Goal: Task Accomplishment & Management: Use online tool/utility

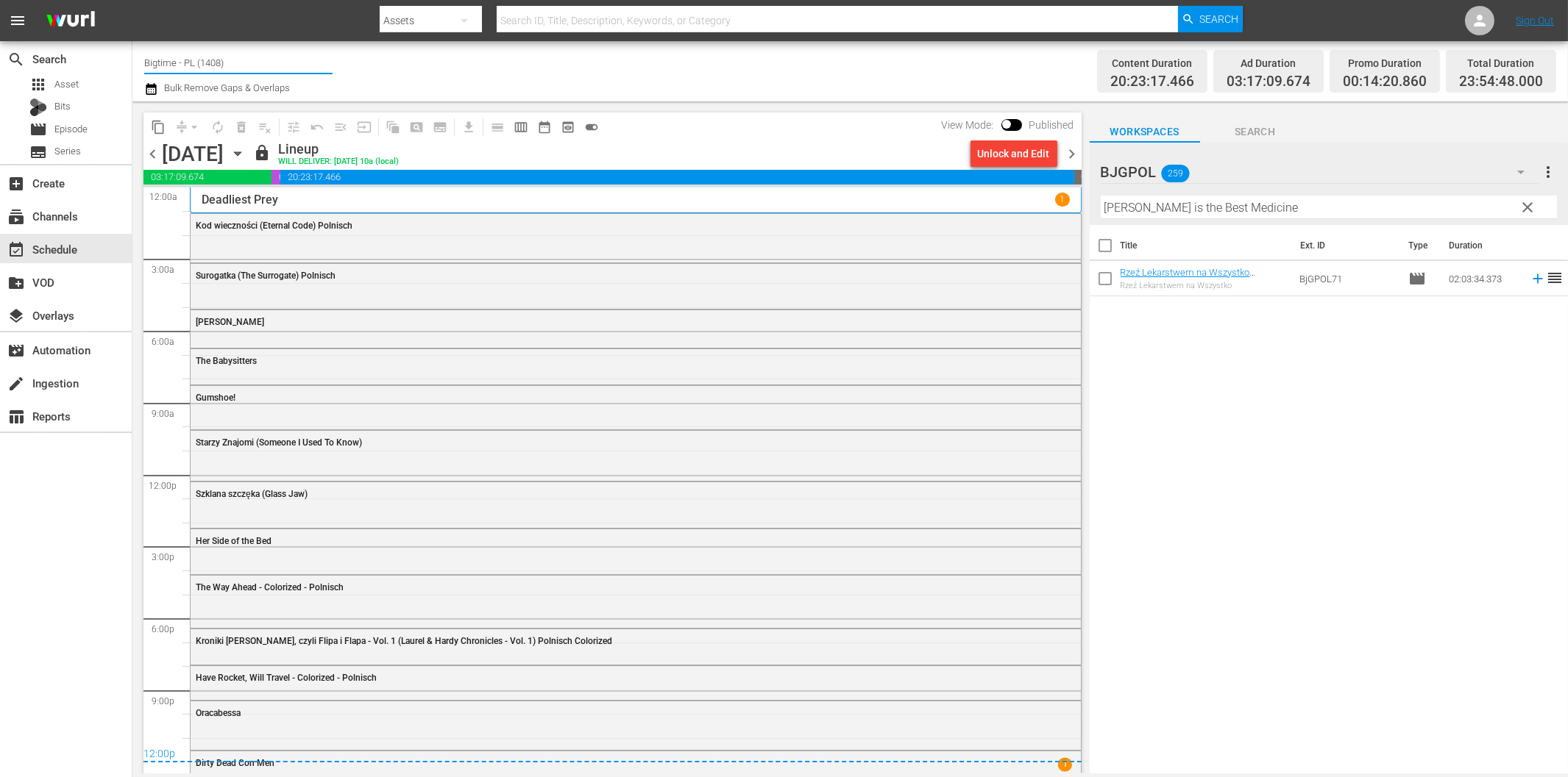
drag, startPoint x: 210, startPoint y: 59, endPoint x: 338, endPoint y: 61, distance: 128.0
click at [338, 61] on div "Channel Title Bigtime - PL (1408) Bulk Remove Gaps & Overlaps" at bounding box center [529, 72] width 770 height 53
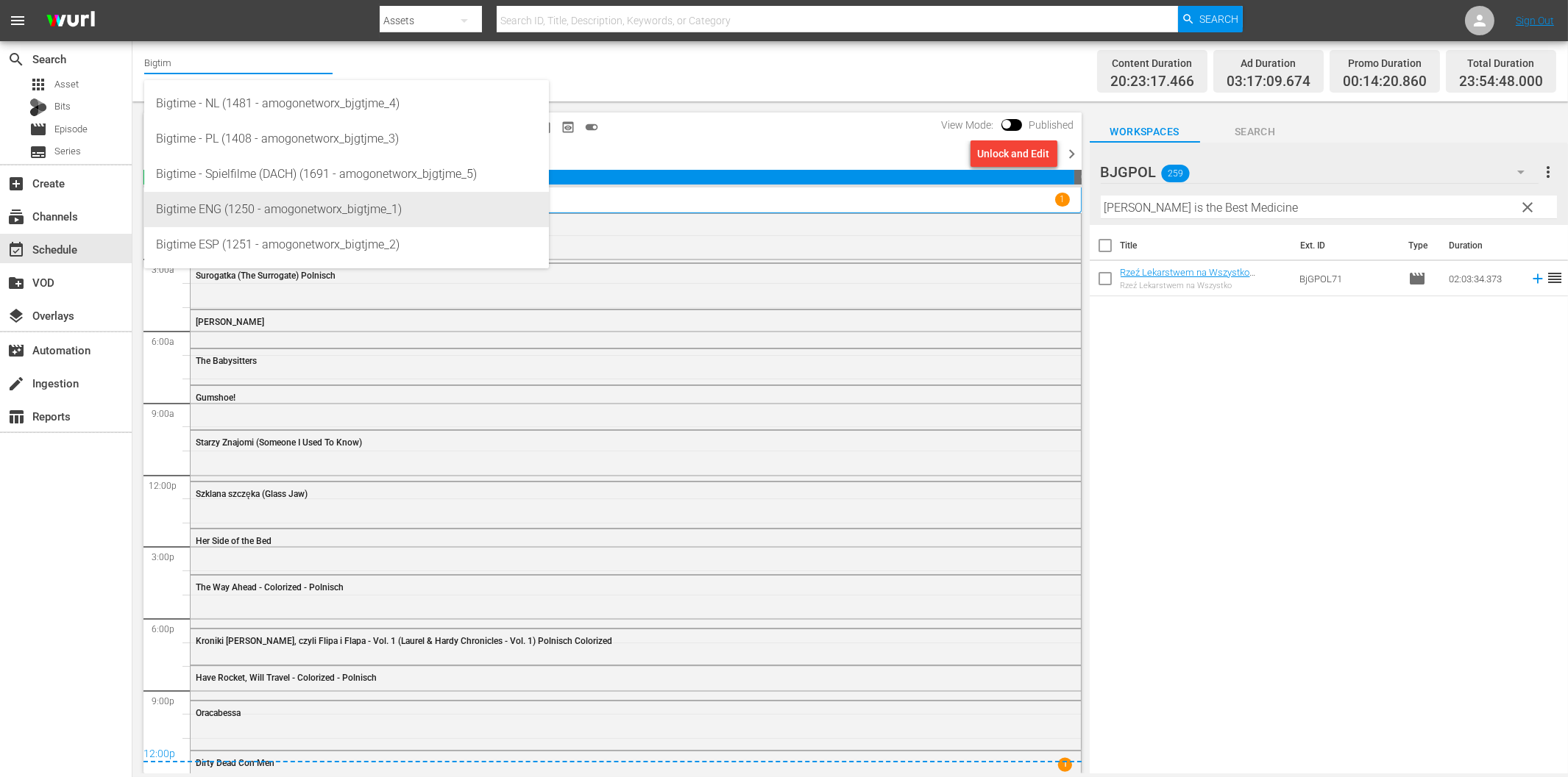
click at [273, 206] on div "Bigtime ENG (1250 - amogonetworx_bigtjme_1)" at bounding box center [346, 209] width 381 height 36
type input "Bigtime ENG (1250 - amogonetworx_bigtjme_1)"
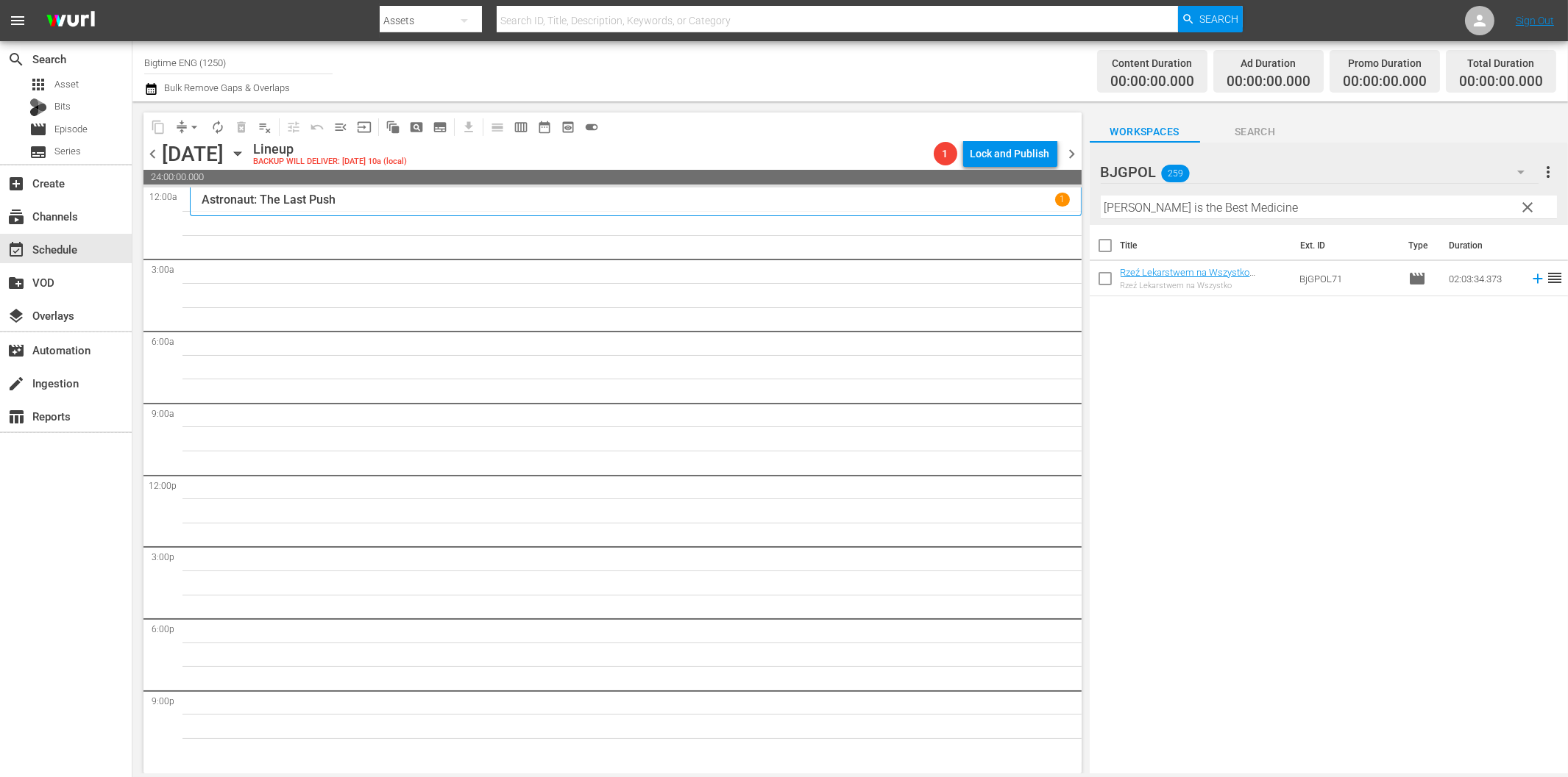
drag, startPoint x: 1530, startPoint y: 204, endPoint x: 1520, endPoint y: 171, distance: 34.5
click at [1529, 204] on span "clear" at bounding box center [1527, 207] width 18 height 18
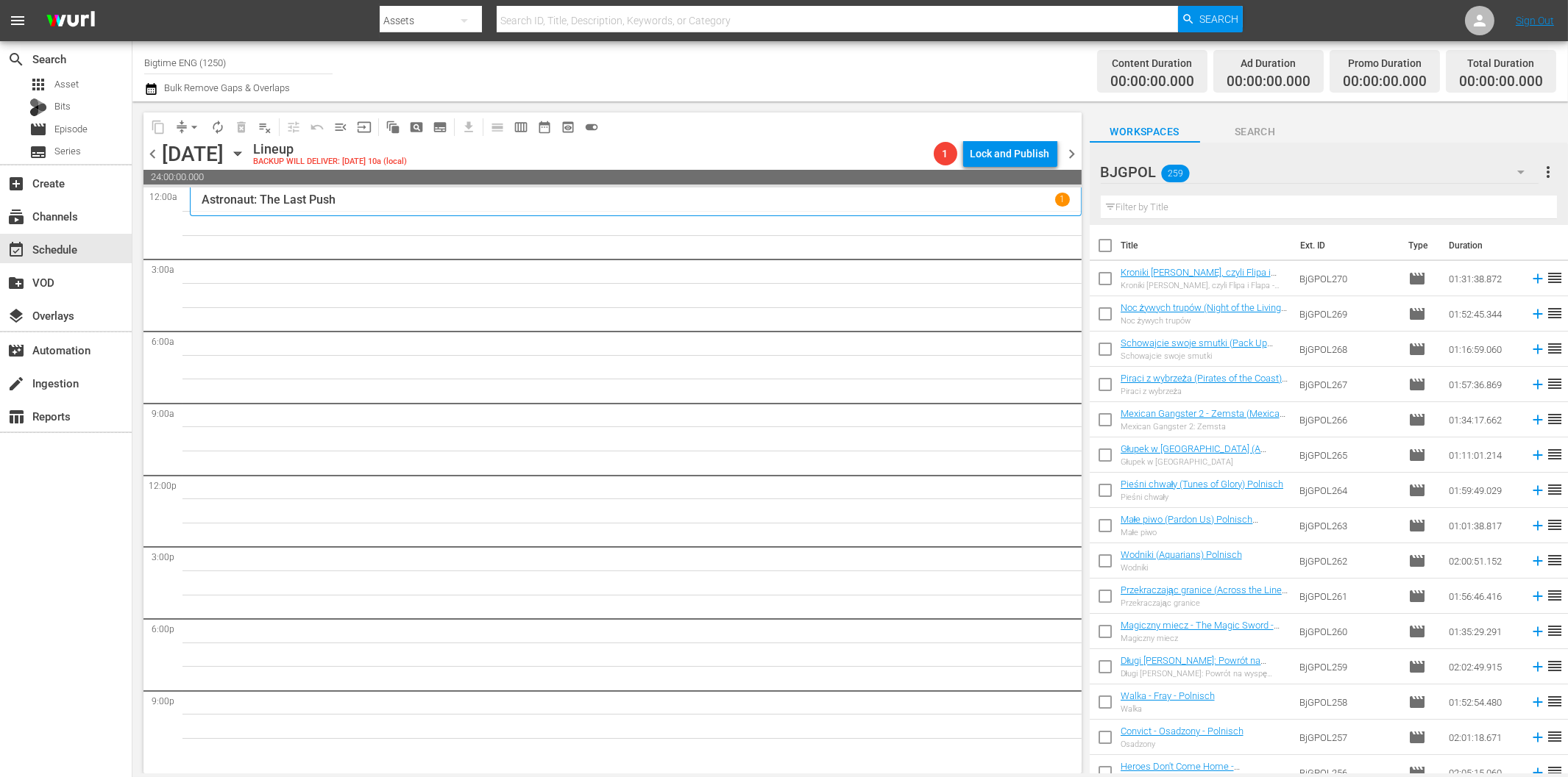
click at [1520, 171] on icon "button" at bounding box center [1521, 172] width 18 height 18
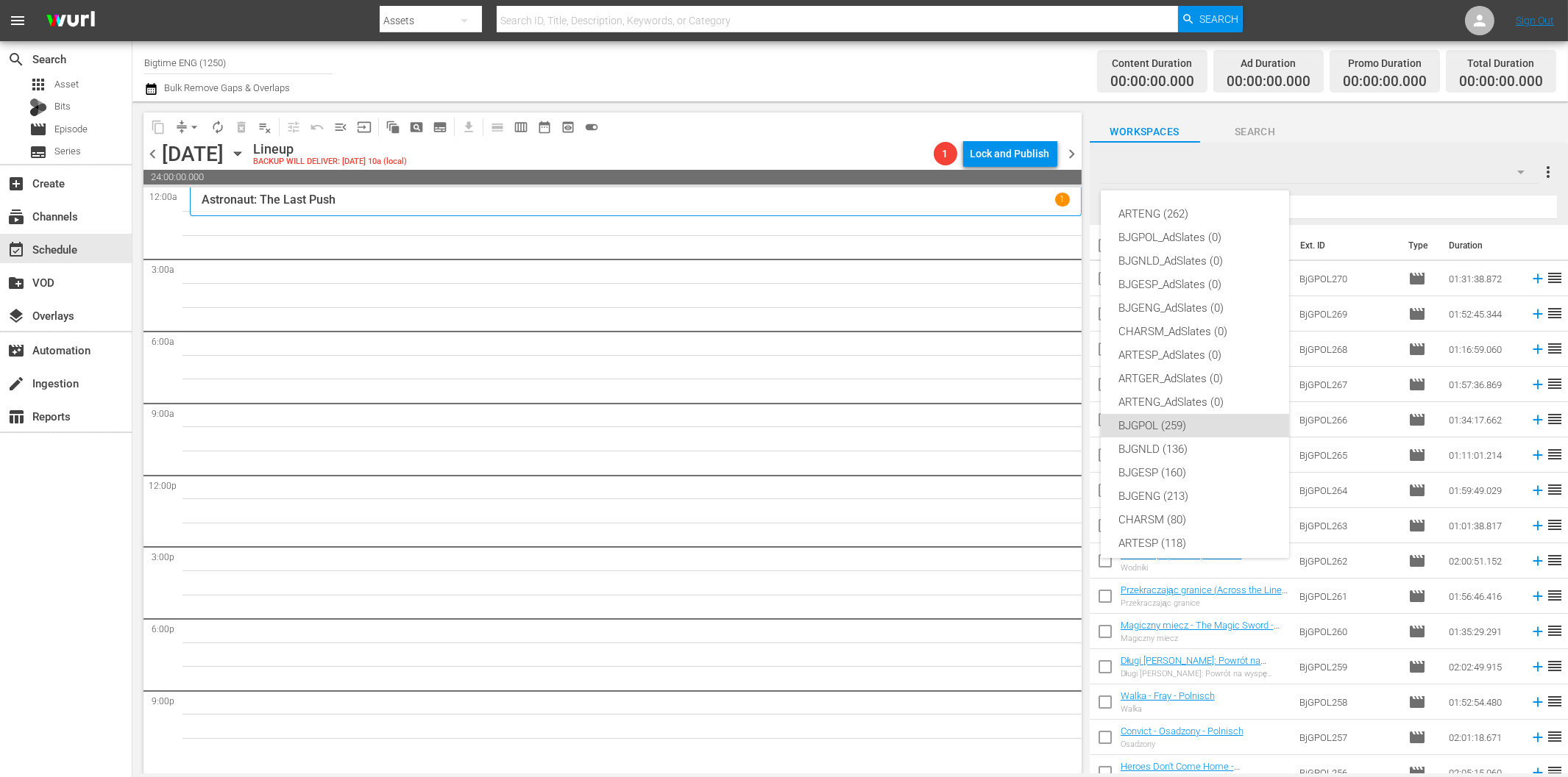
scroll to position [56, 0]
click at [1183, 431] on div "BJGENG (213)" at bounding box center [1194, 441] width 153 height 24
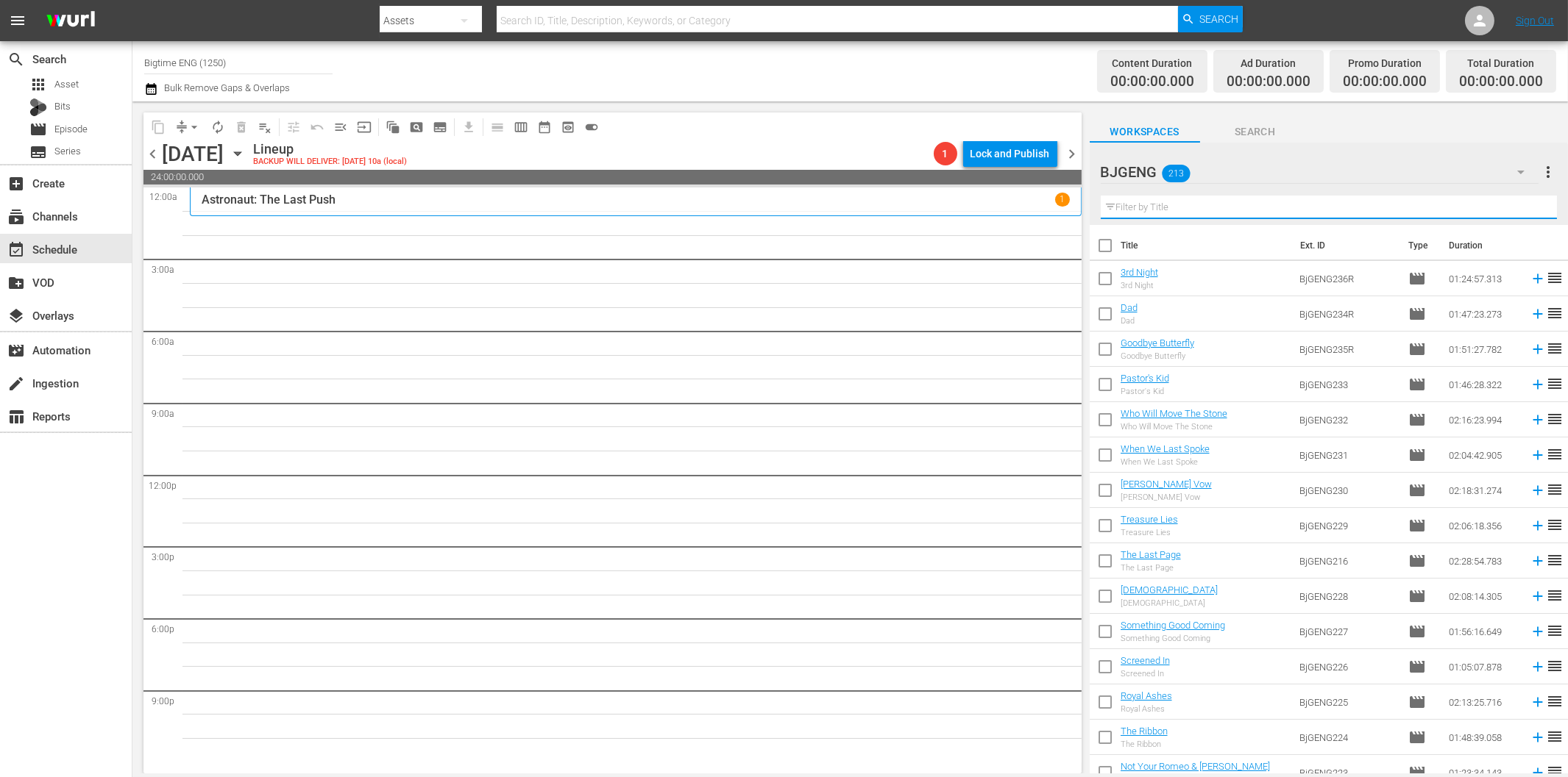
drag, startPoint x: 1170, startPoint y: 203, endPoint x: 1185, endPoint y: 207, distance: 15.5
click at [1170, 202] on input "text" at bounding box center [1329, 207] width 456 height 24
paste input "Lake Effects"
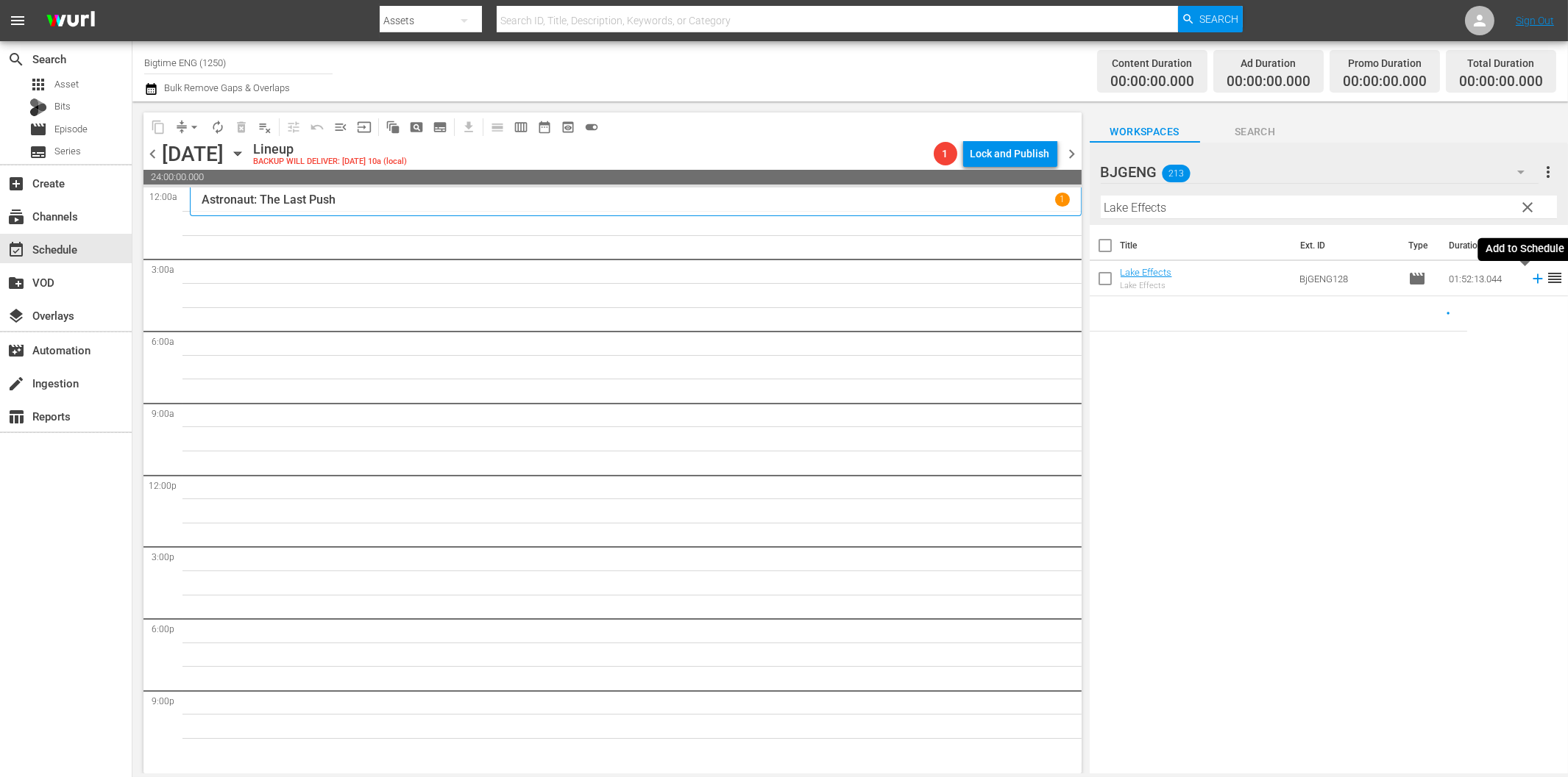
click at [1532, 280] on icon at bounding box center [1537, 279] width 10 height 10
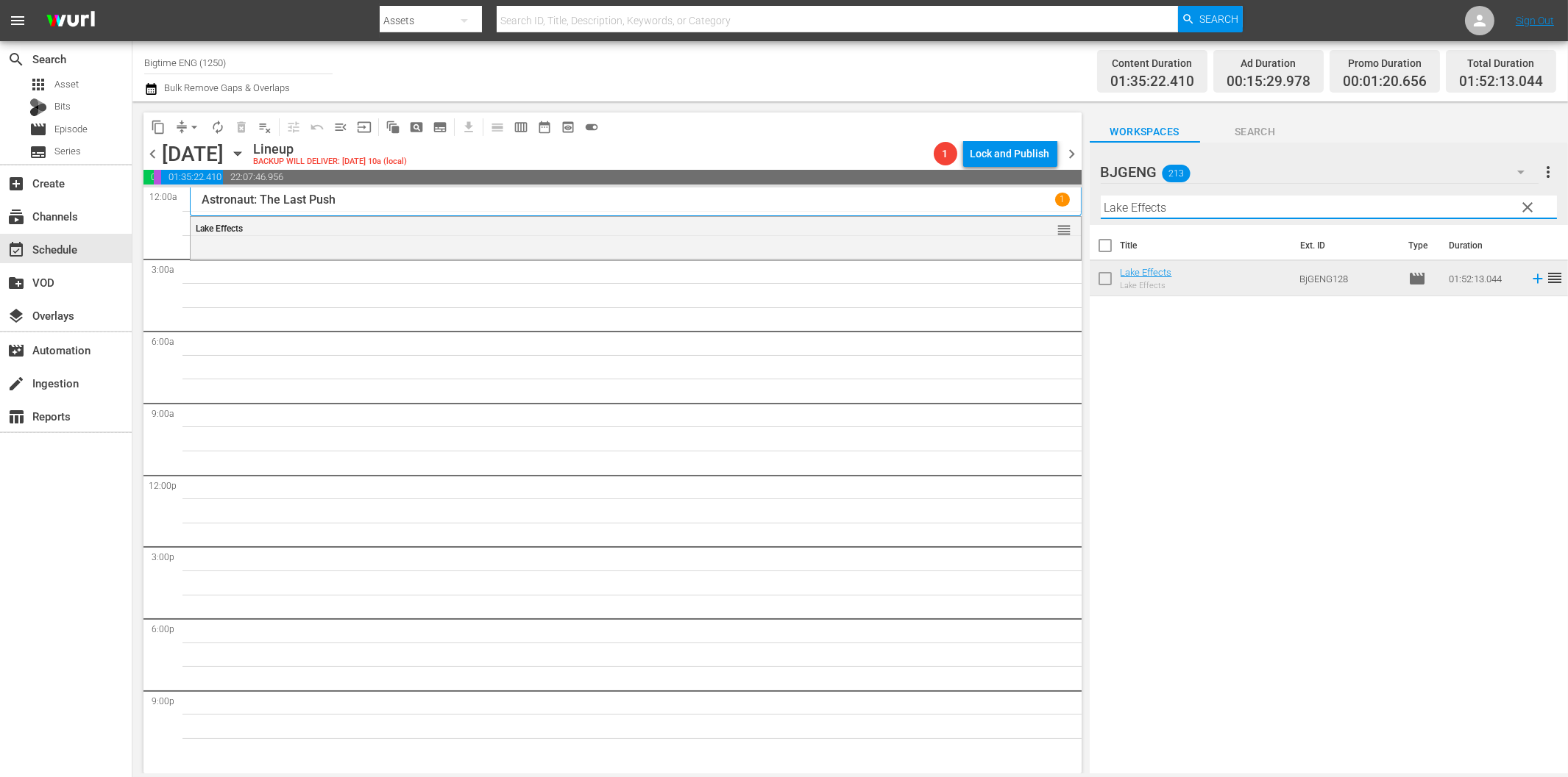
click at [1227, 208] on input "Lake Effects" at bounding box center [1329, 207] width 456 height 24
paste input "Confused by Love"
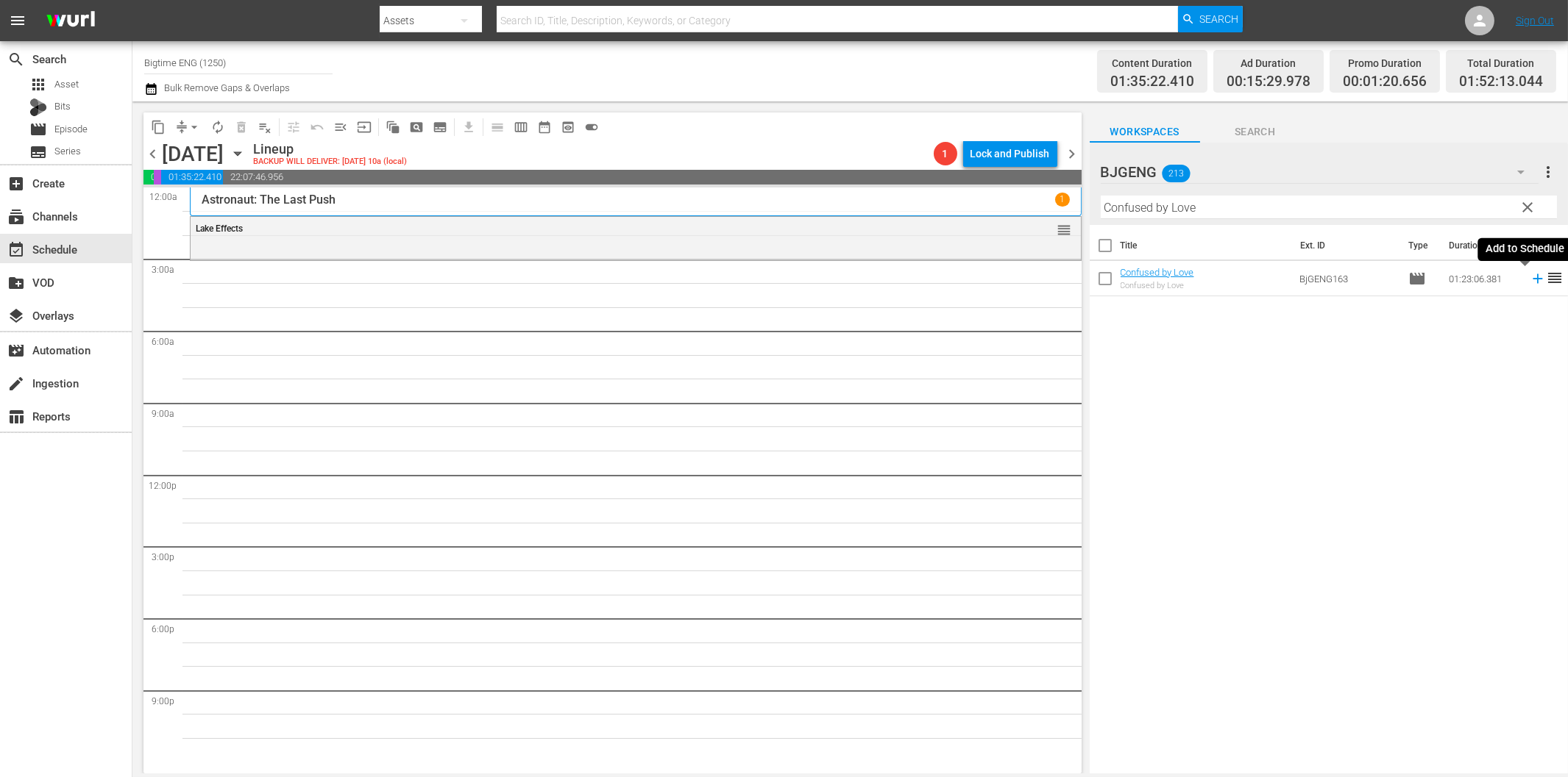
click at [1532, 280] on icon at bounding box center [1537, 279] width 10 height 10
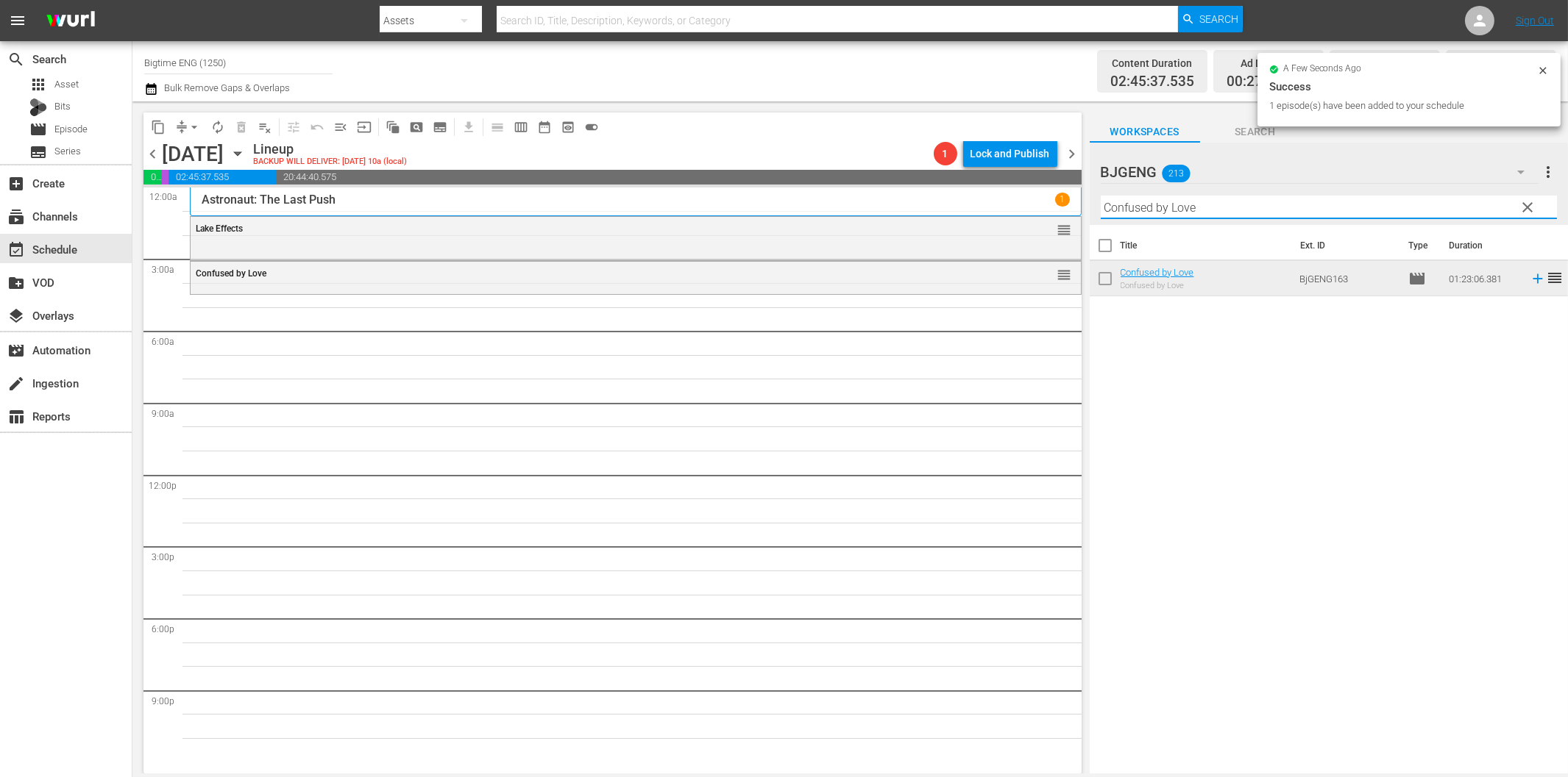
click at [1121, 211] on input "Confused by Love" at bounding box center [1329, 207] width 456 height 24
paste input "ainAbel"
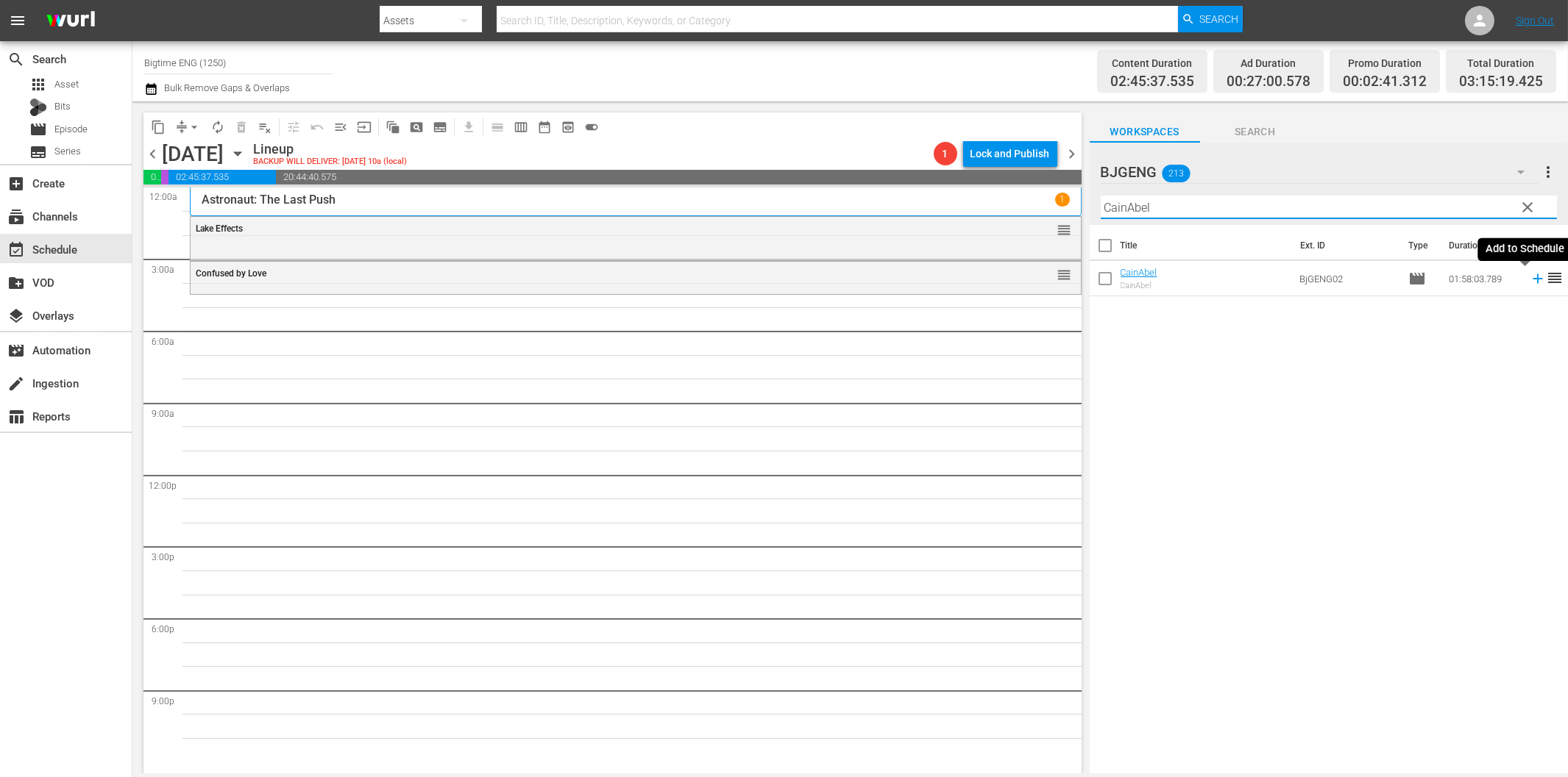
click at [1532, 278] on icon at bounding box center [1537, 279] width 10 height 10
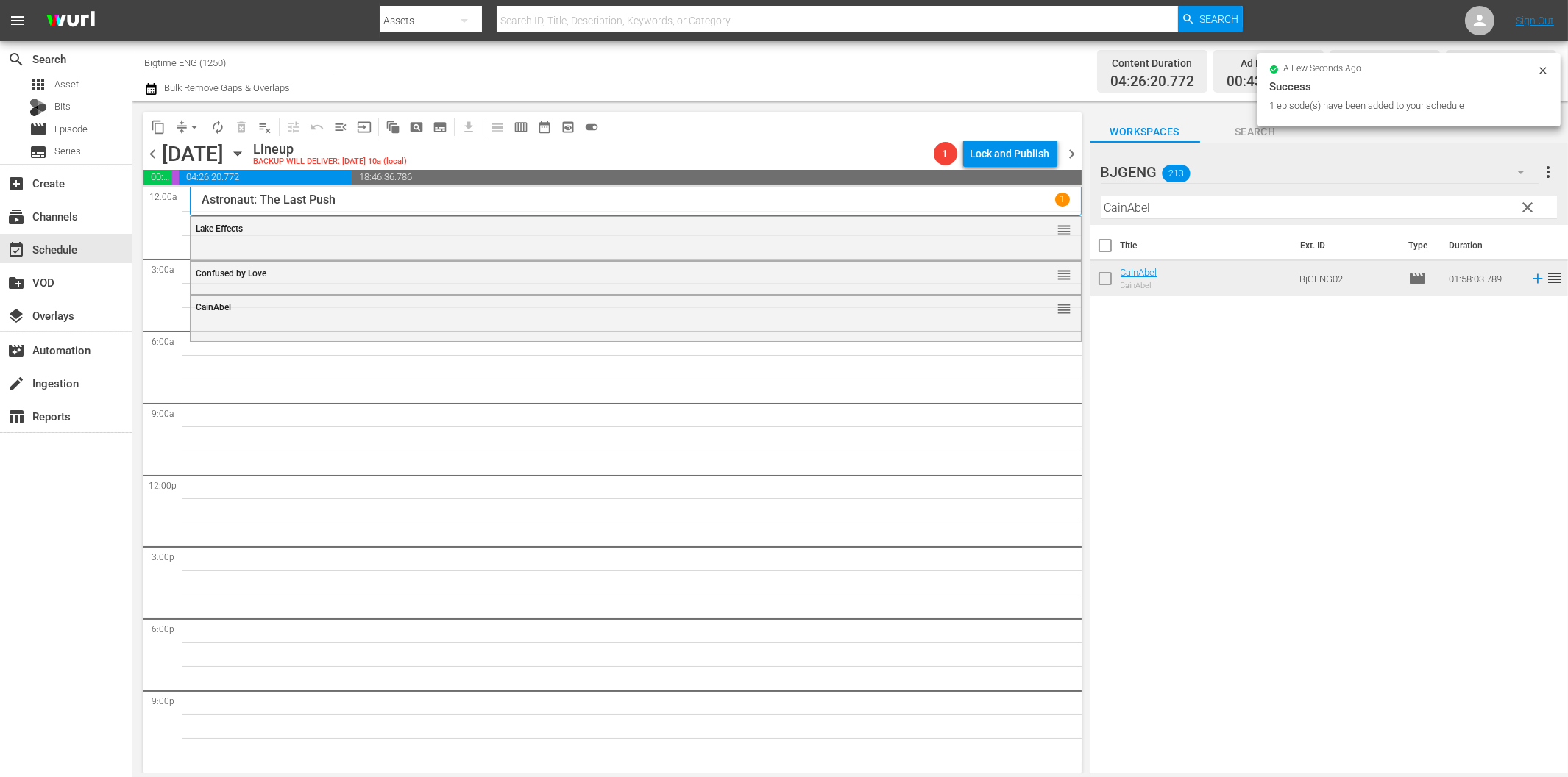
click at [1149, 201] on input "CainAbel" at bounding box center [1329, 207] width 456 height 24
paste input "Not Your Romeo & [PERSON_NAME]"
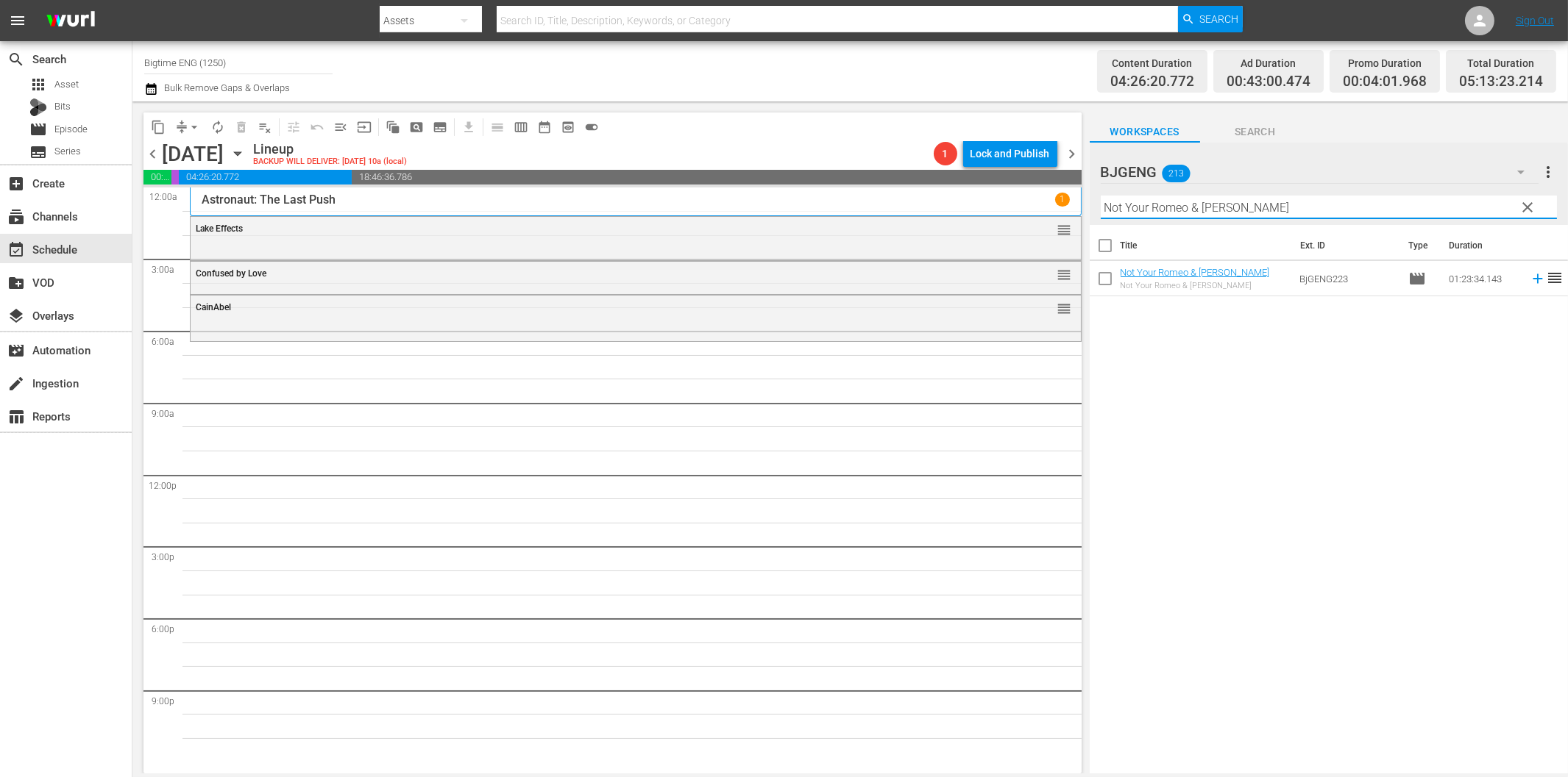
click at [1530, 276] on icon at bounding box center [1538, 279] width 16 height 16
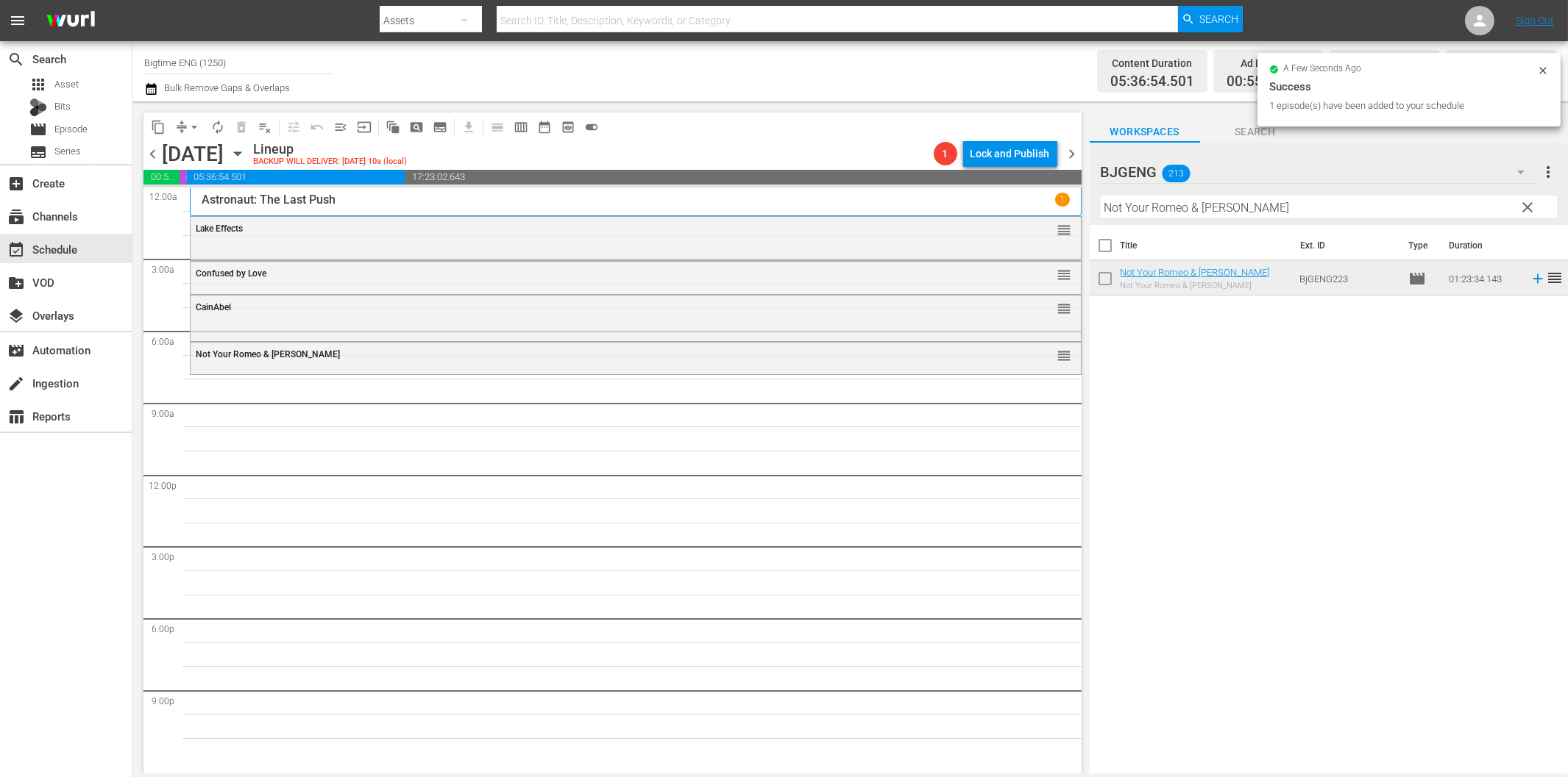
click at [1287, 209] on input "Not Your Romeo & [PERSON_NAME]" at bounding box center [1329, 207] width 456 height 24
paste input "Delivered"
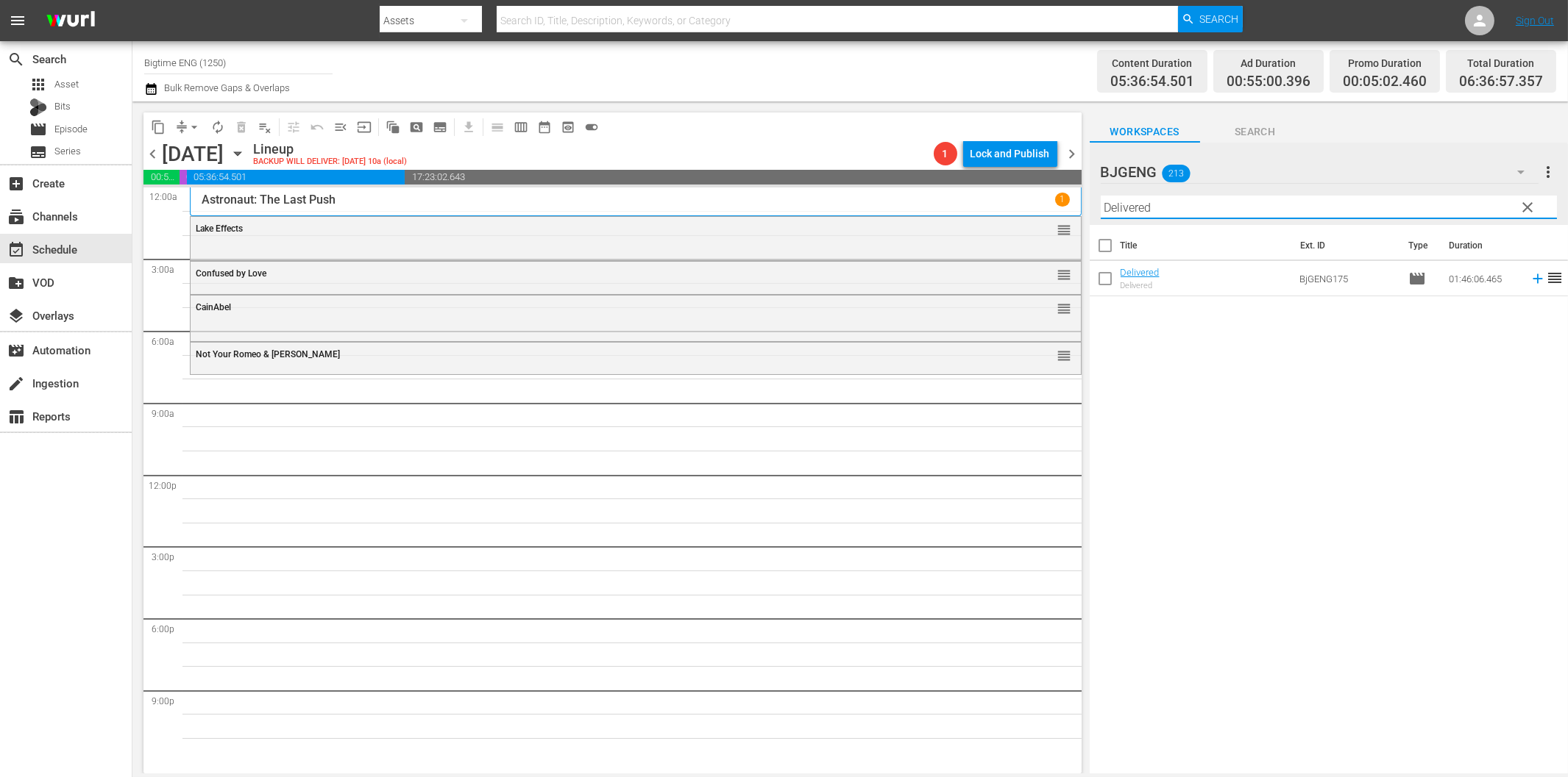
click at [1530, 281] on icon at bounding box center [1538, 279] width 16 height 16
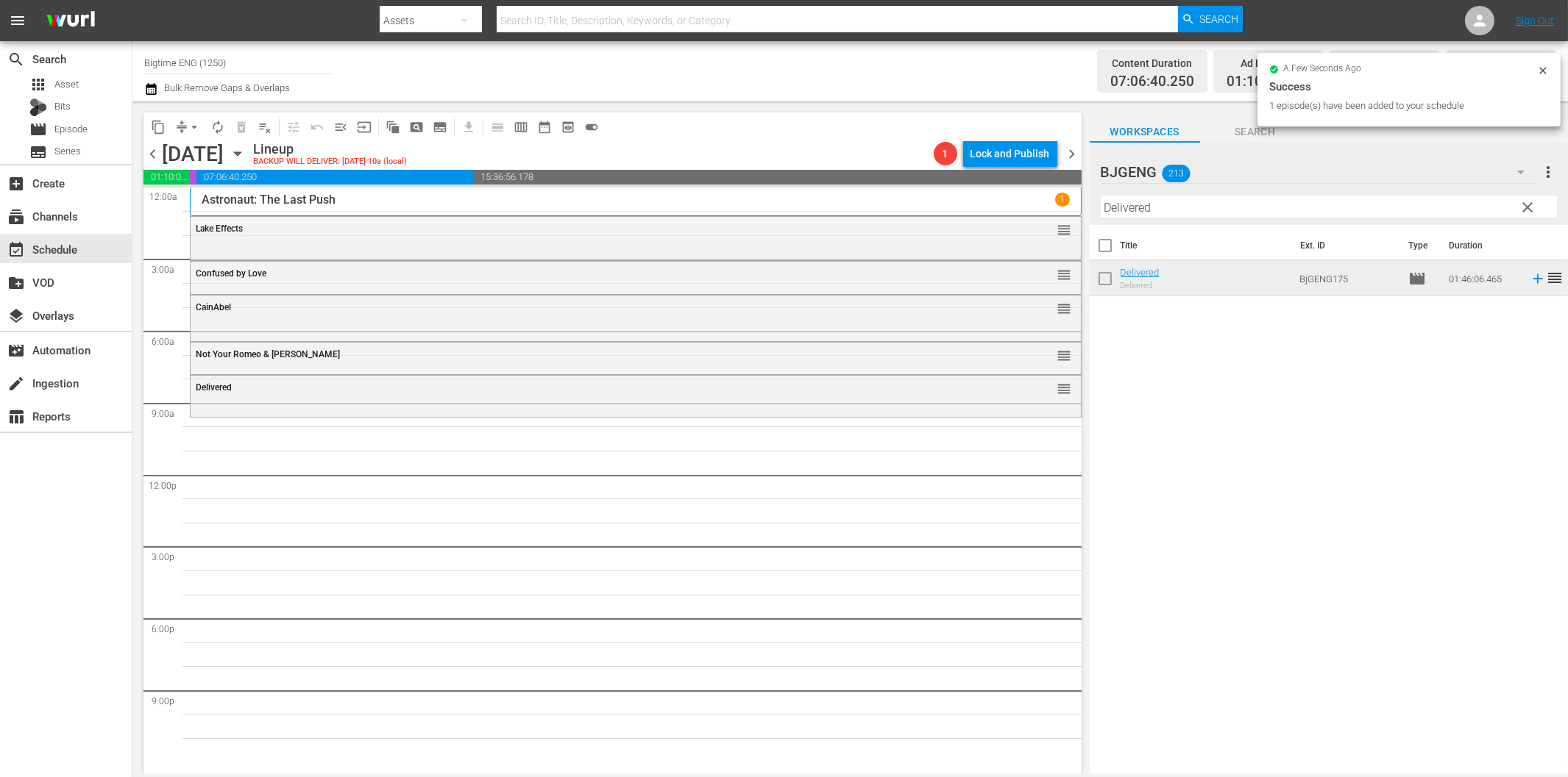
click at [1149, 213] on input "Delivered" at bounding box center [1329, 207] width 456 height 24
paste input "The Fat Boy Chronicles"
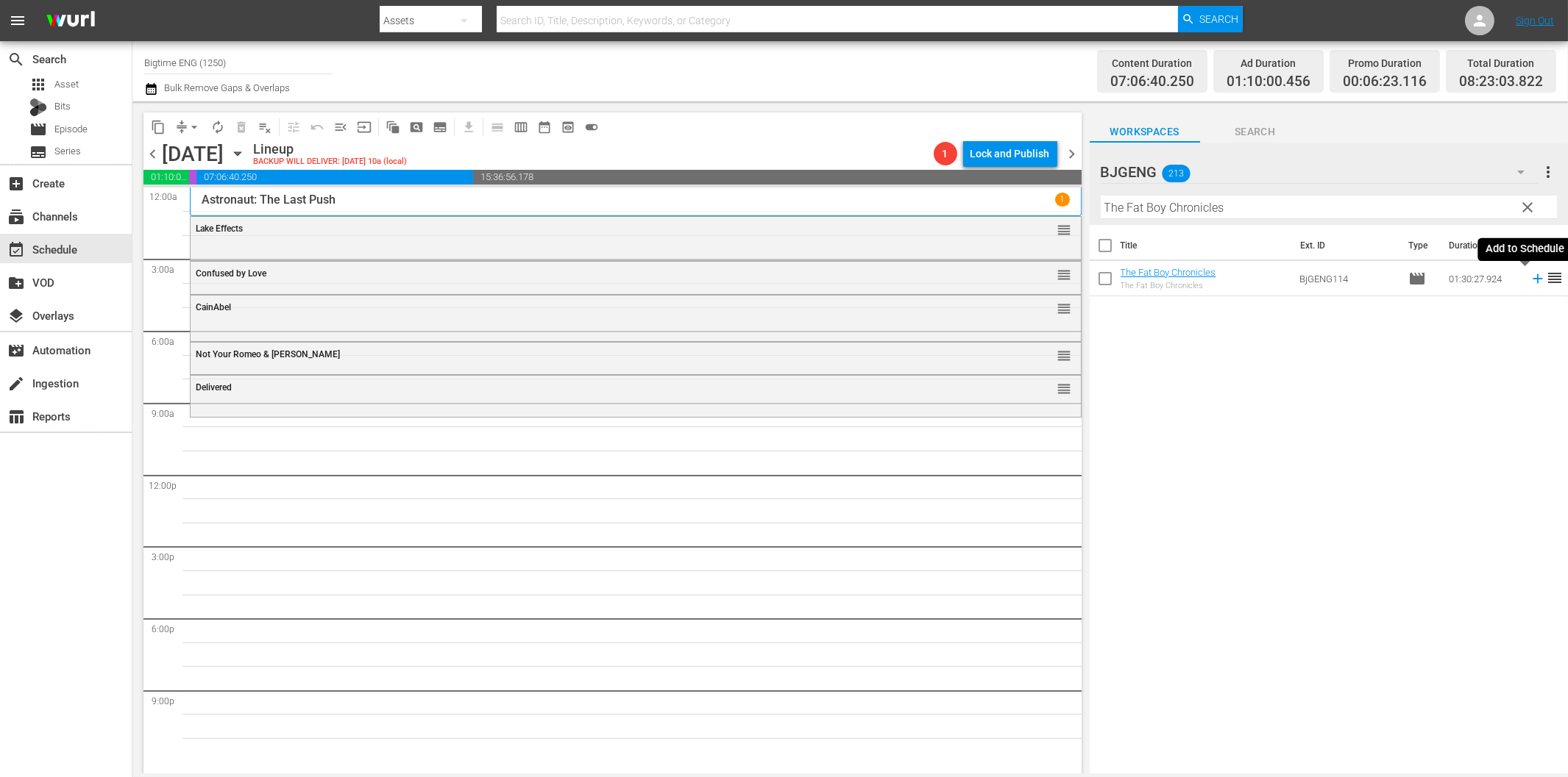
click at [1530, 277] on icon at bounding box center [1538, 279] width 16 height 16
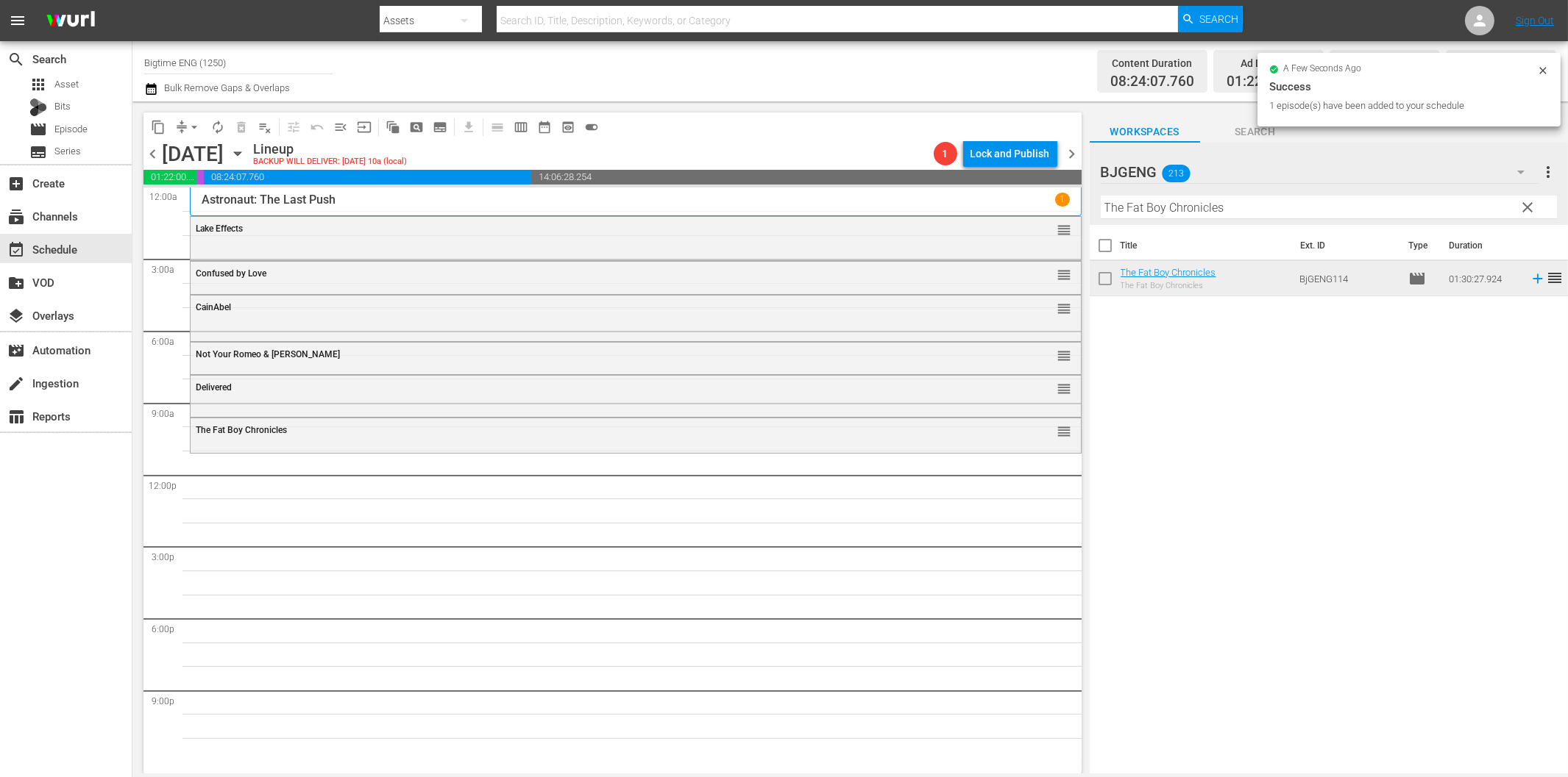
click at [1173, 200] on input "The Fat Boy Chronicles" at bounding box center [1329, 207] width 456 height 24
paste input "Everything I Am"
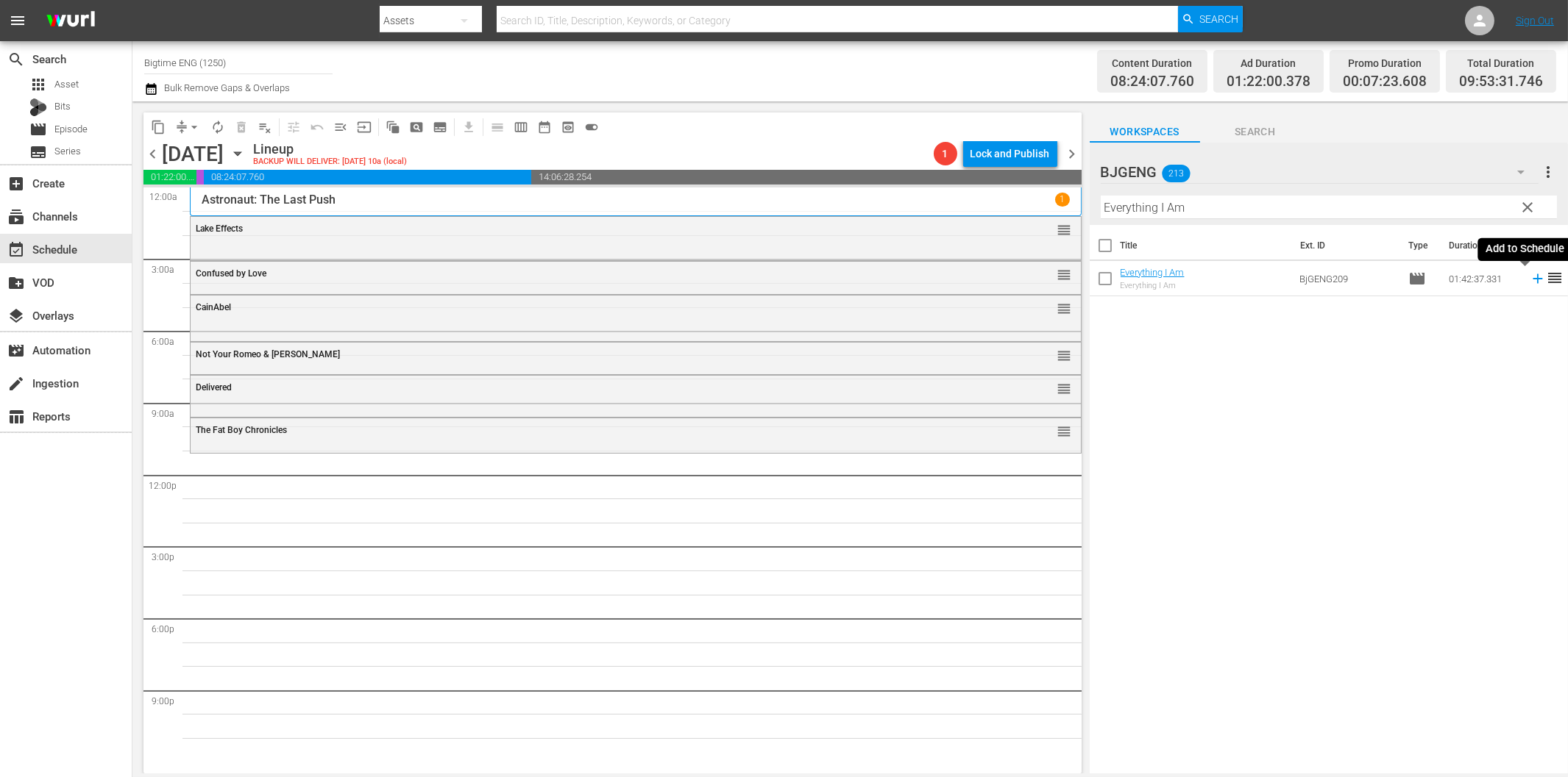
click at [1532, 278] on icon at bounding box center [1537, 279] width 10 height 10
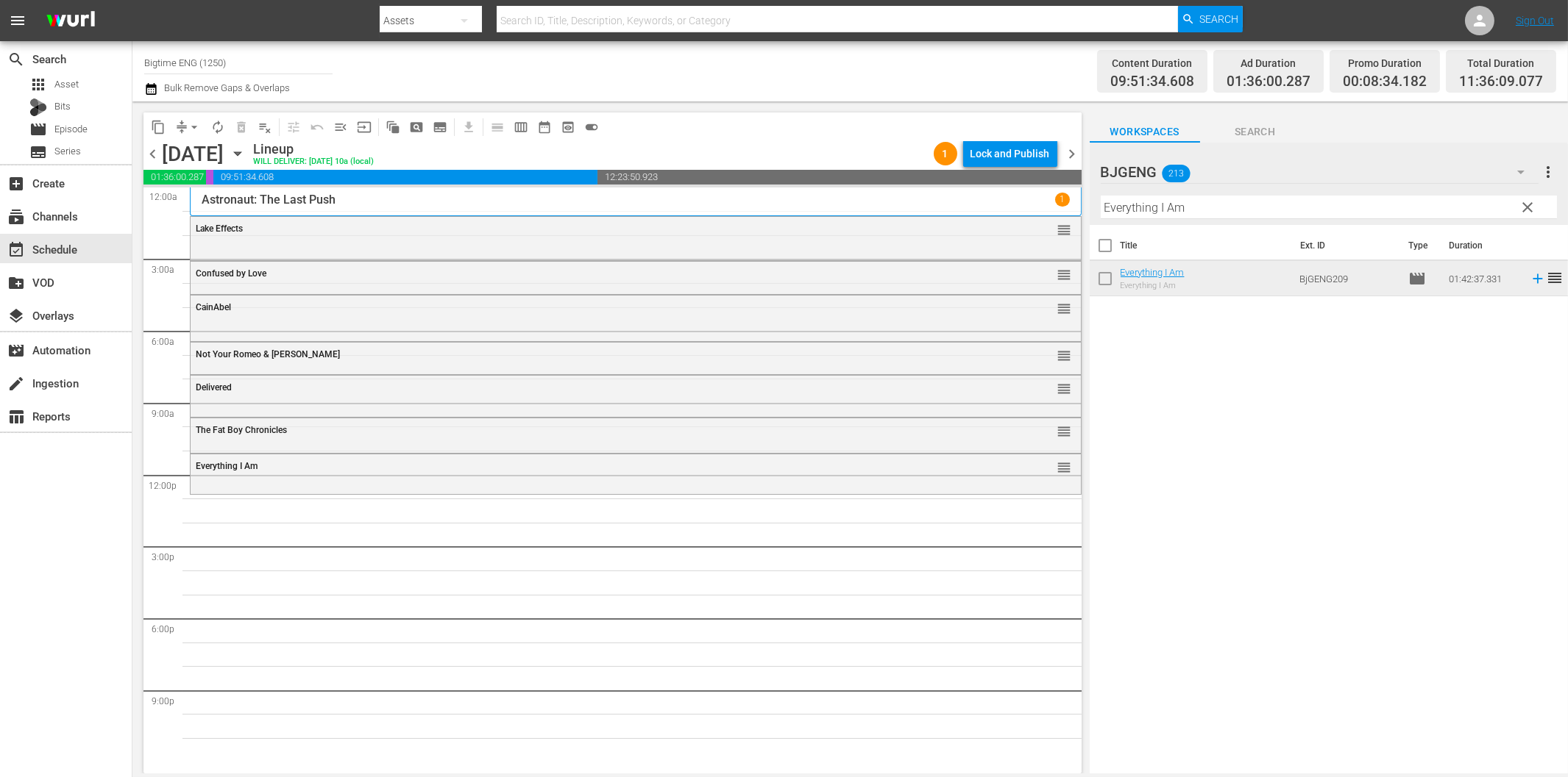
drag, startPoint x: 1207, startPoint y: 214, endPoint x: 1223, endPoint y: 221, distance: 17.5
click at [1207, 214] on input "Everything I Am" at bounding box center [1329, 207] width 456 height 24
paste input "[PERSON_NAME]"
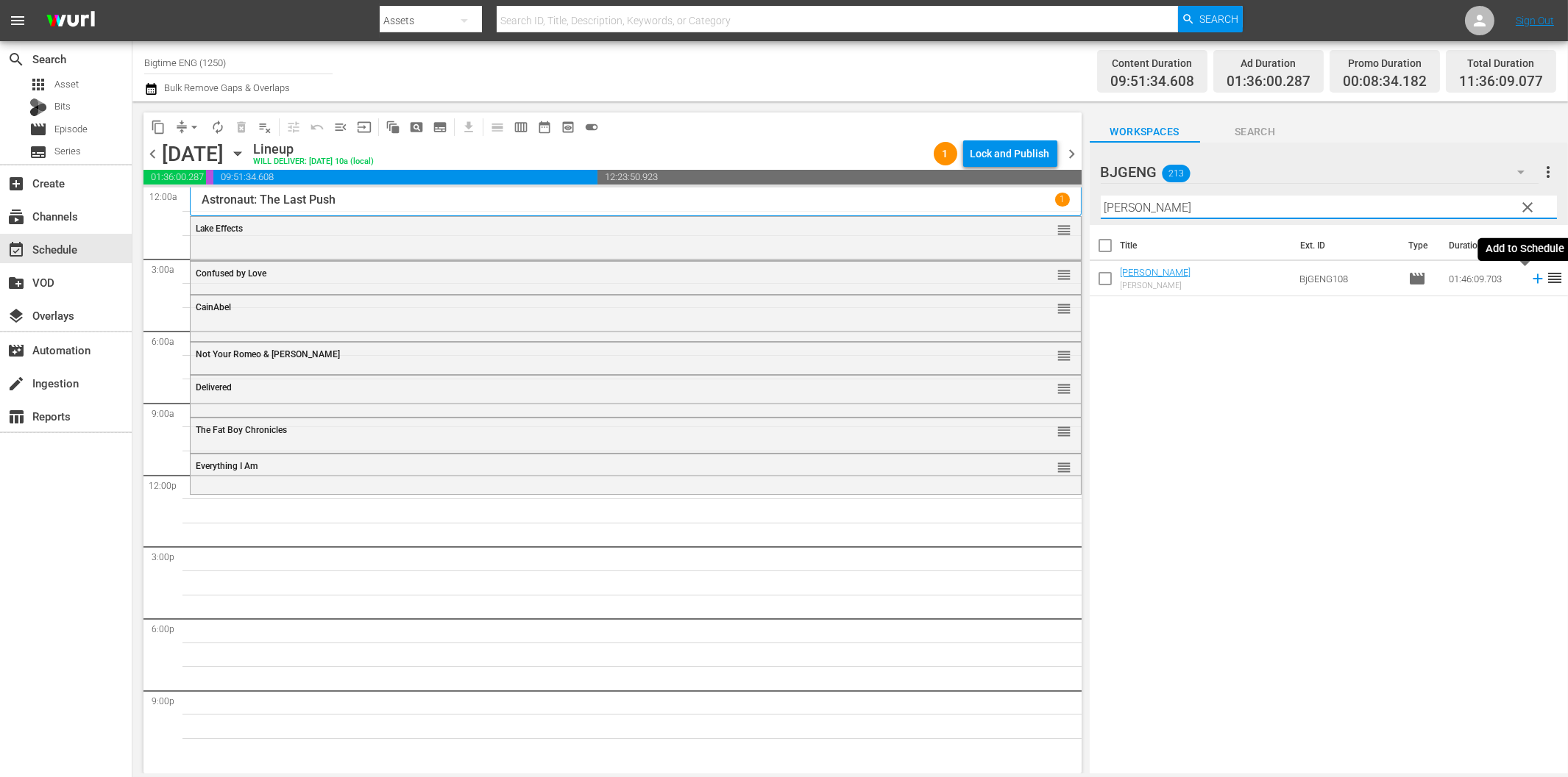
click at [1530, 281] on icon at bounding box center [1538, 279] width 16 height 16
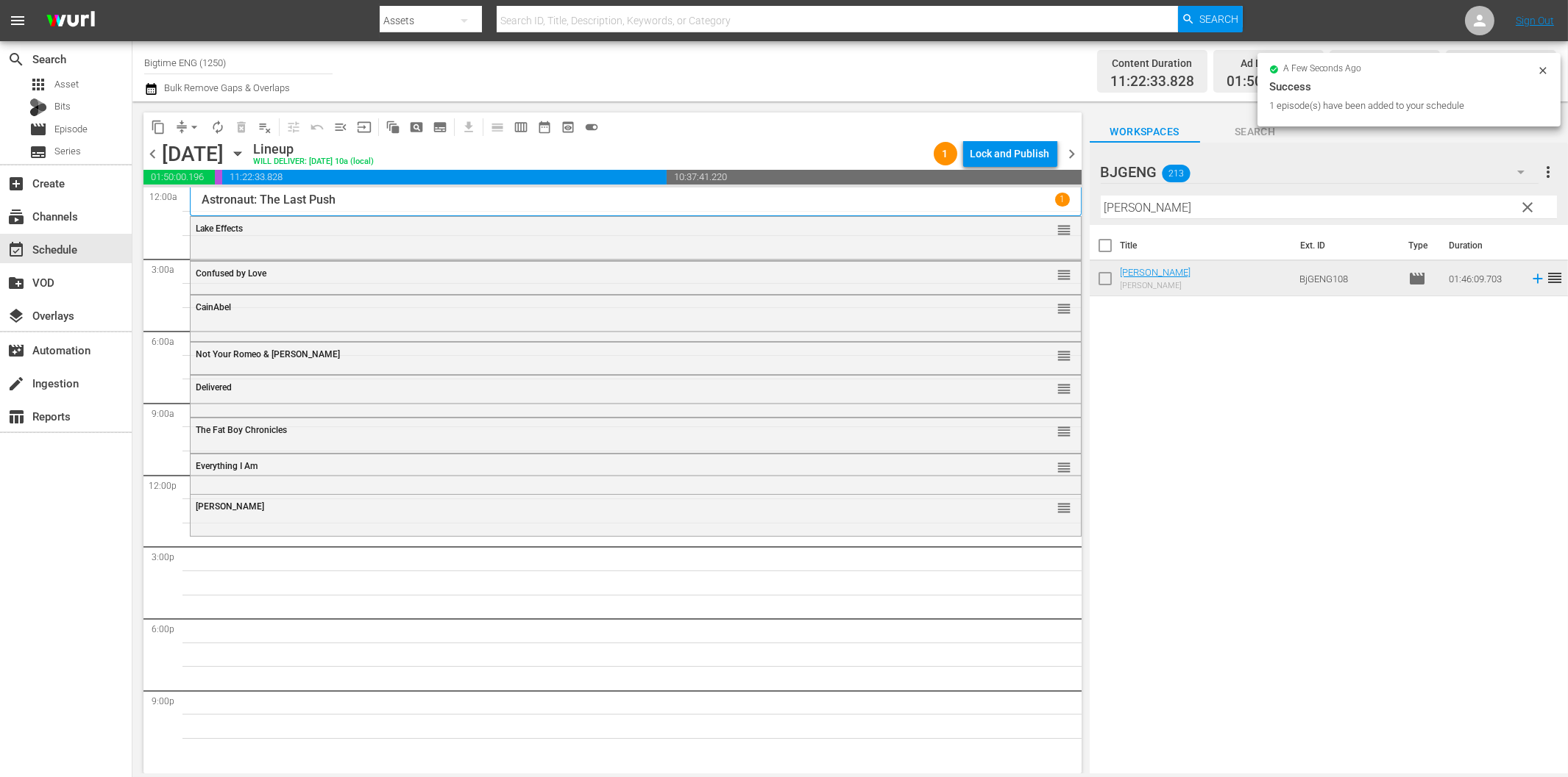
click at [1288, 201] on input "[PERSON_NAME]" at bounding box center [1329, 207] width 456 height 24
paste input "The View From Here"
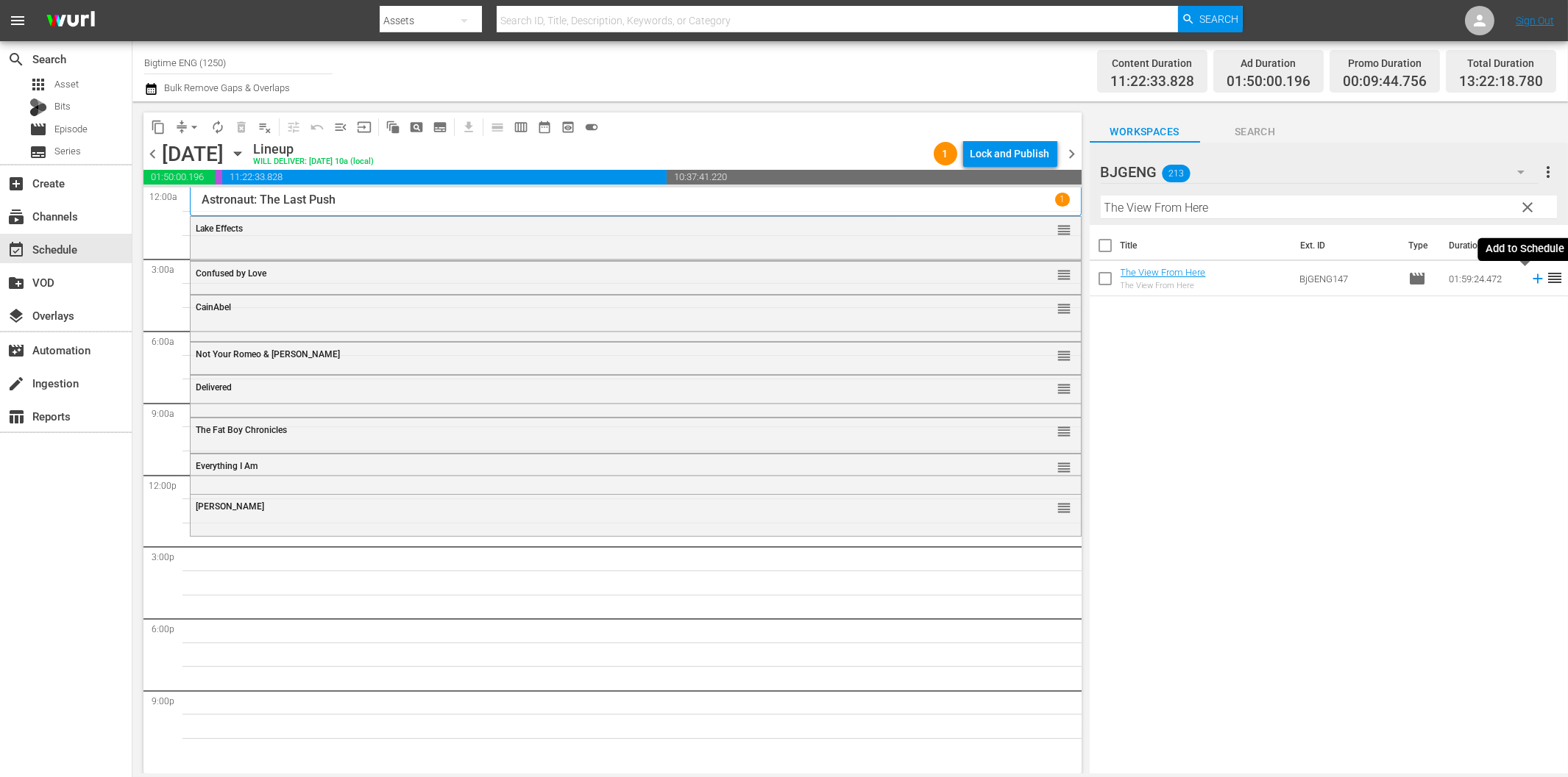
click at [1532, 280] on icon at bounding box center [1537, 279] width 10 height 10
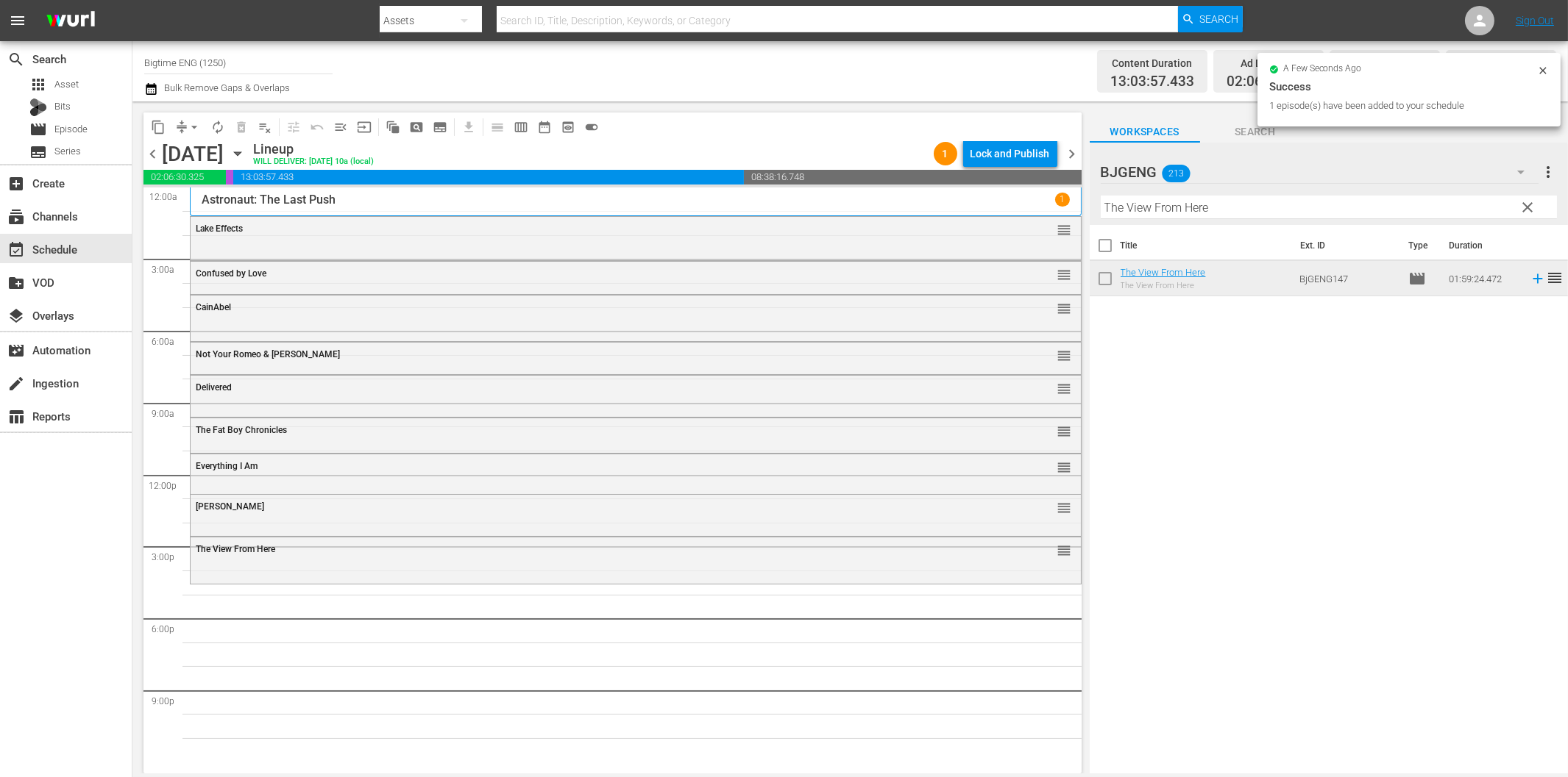
click at [1234, 210] on input "The View From Here" at bounding box center [1329, 207] width 456 height 24
paste input "Wedding Swingers"
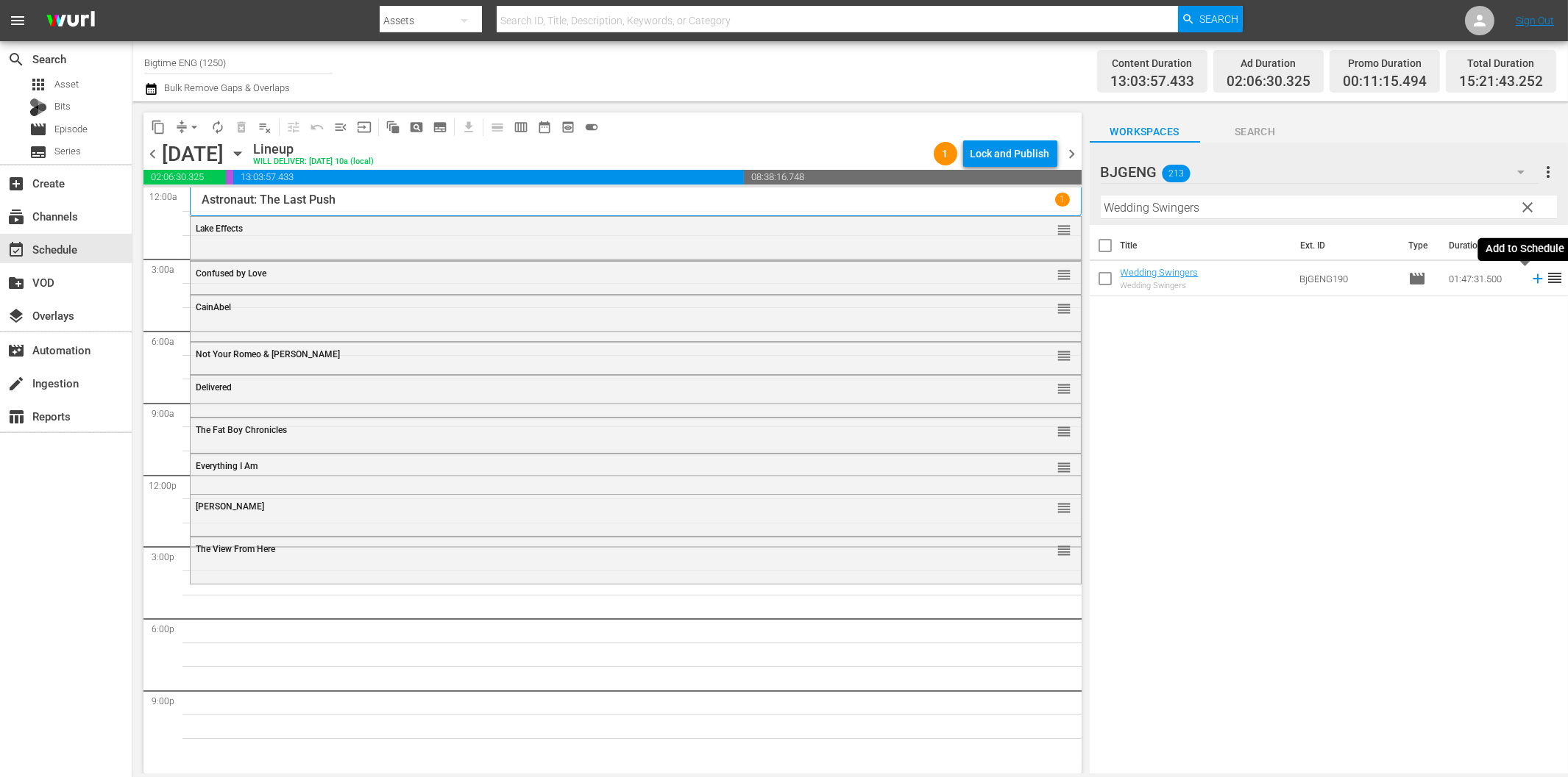
click at [1532, 278] on icon at bounding box center [1537, 279] width 10 height 10
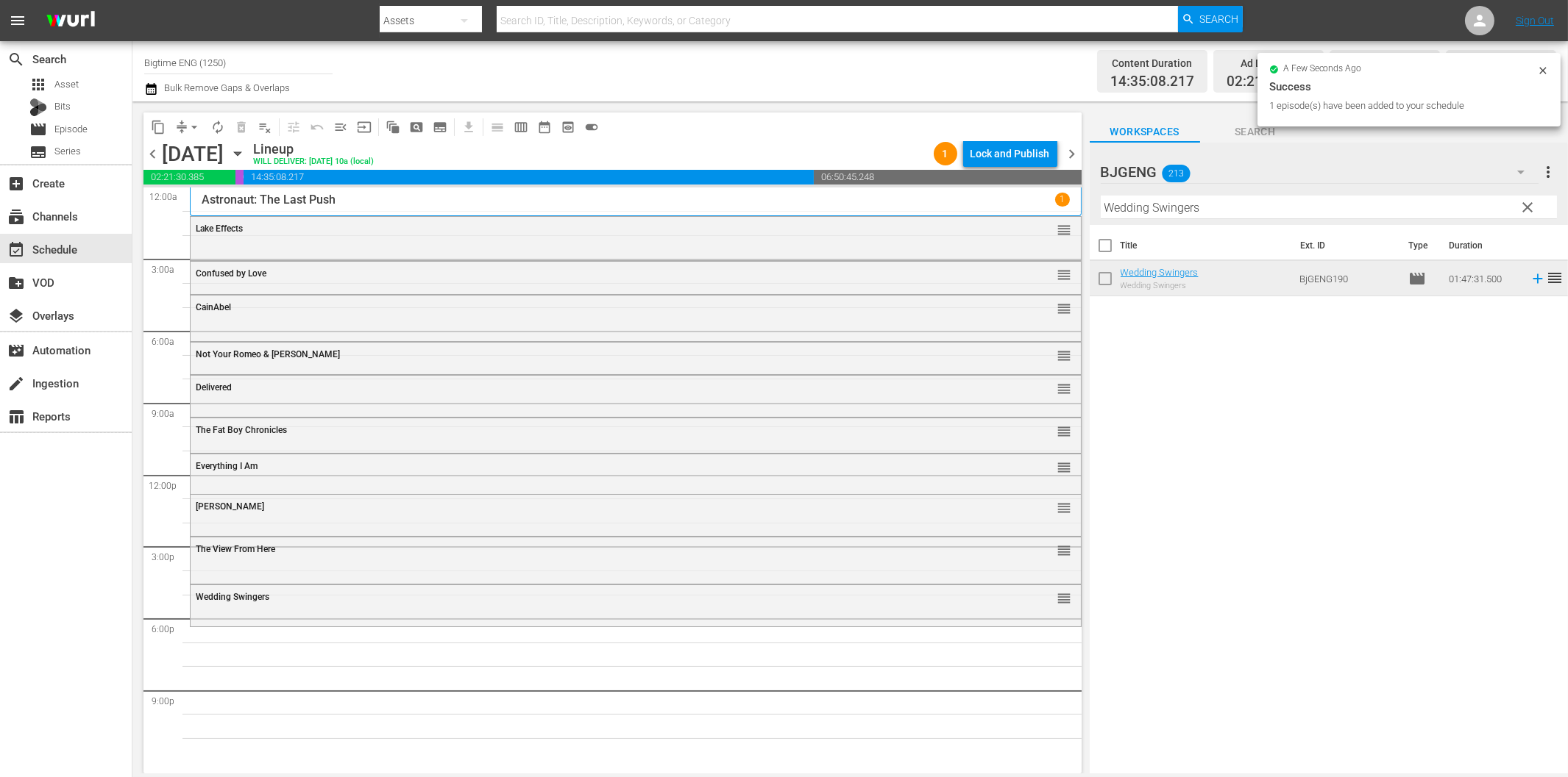
click at [1297, 211] on input "Wedding Swingers" at bounding box center [1329, 207] width 456 height 24
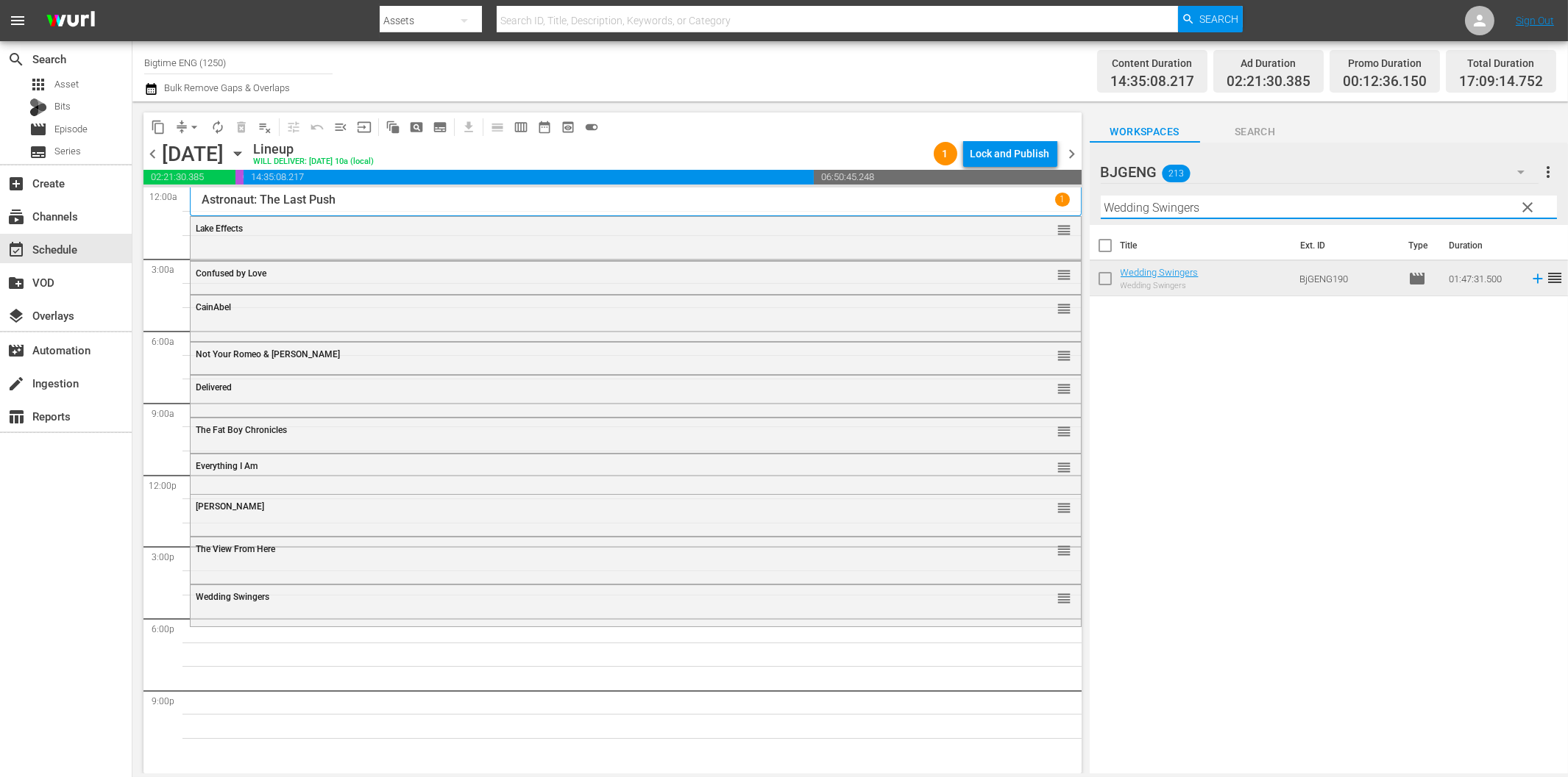
paste input "Core"
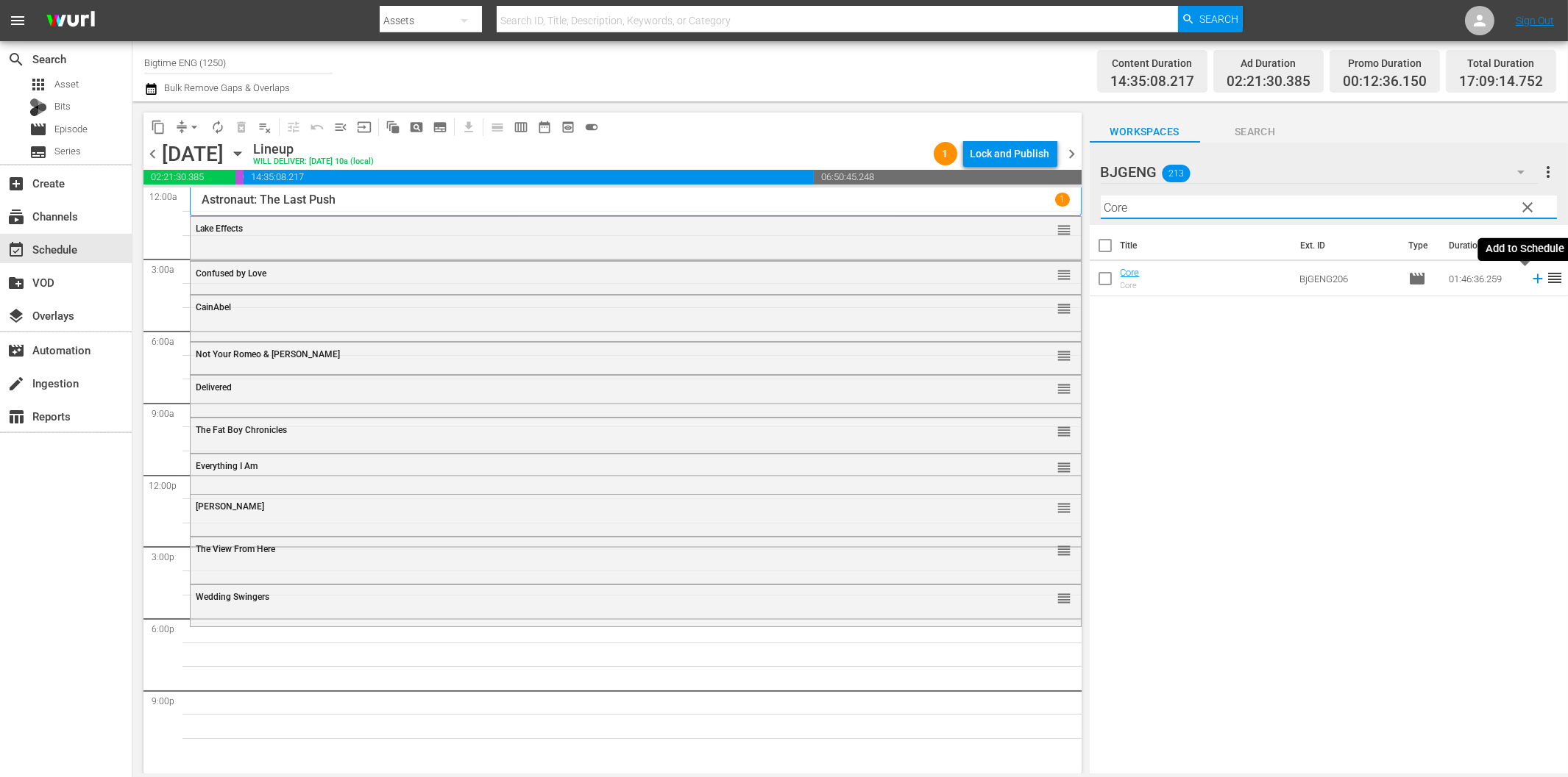
click at [1530, 277] on icon at bounding box center [1538, 279] width 16 height 16
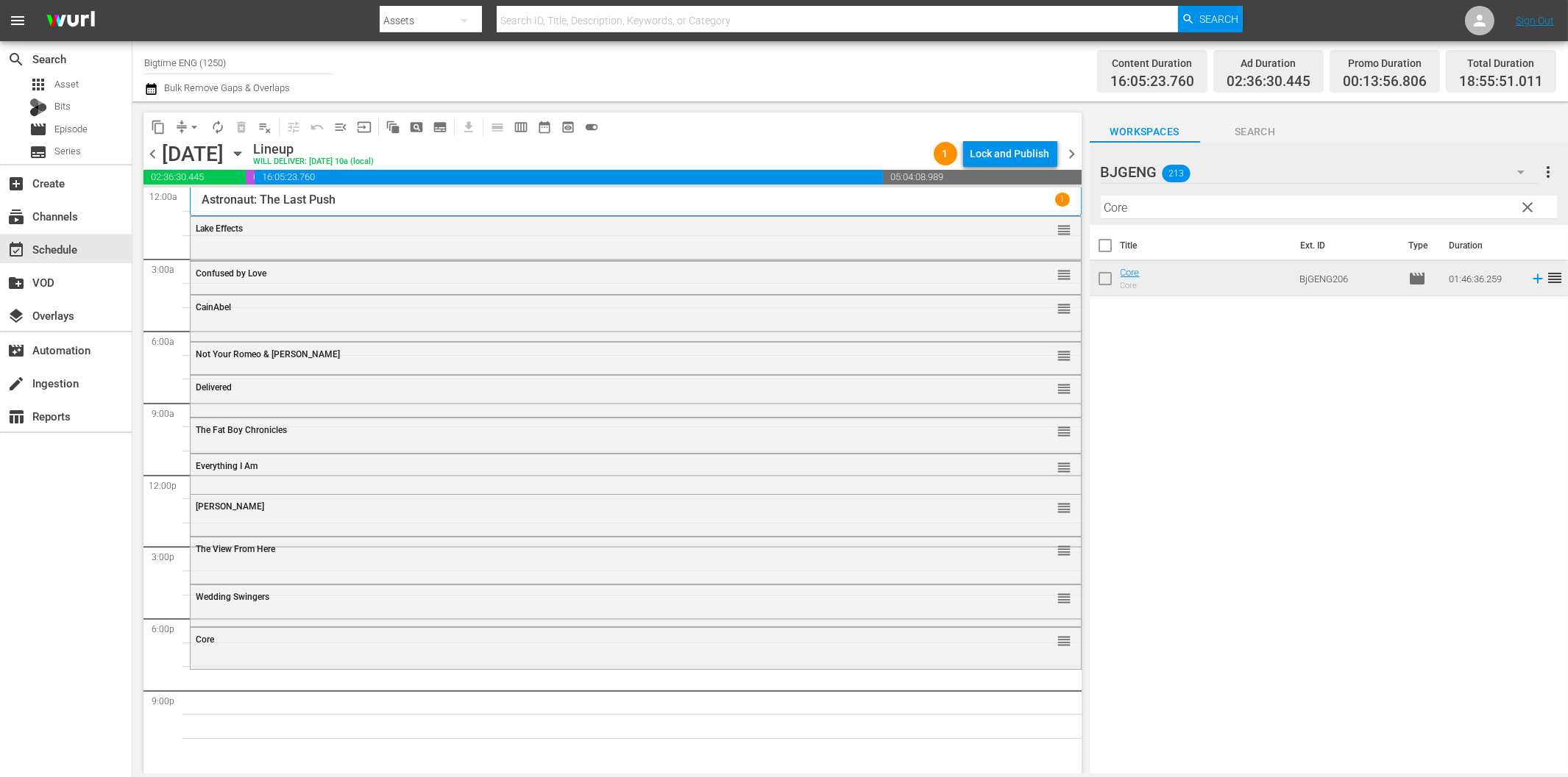
click at [1178, 221] on div "Filter by Title Core" at bounding box center [1329, 207] width 456 height 36
click at [1179, 215] on input "Core" at bounding box center [1329, 207] width 456 height 24
paste input "Thick"
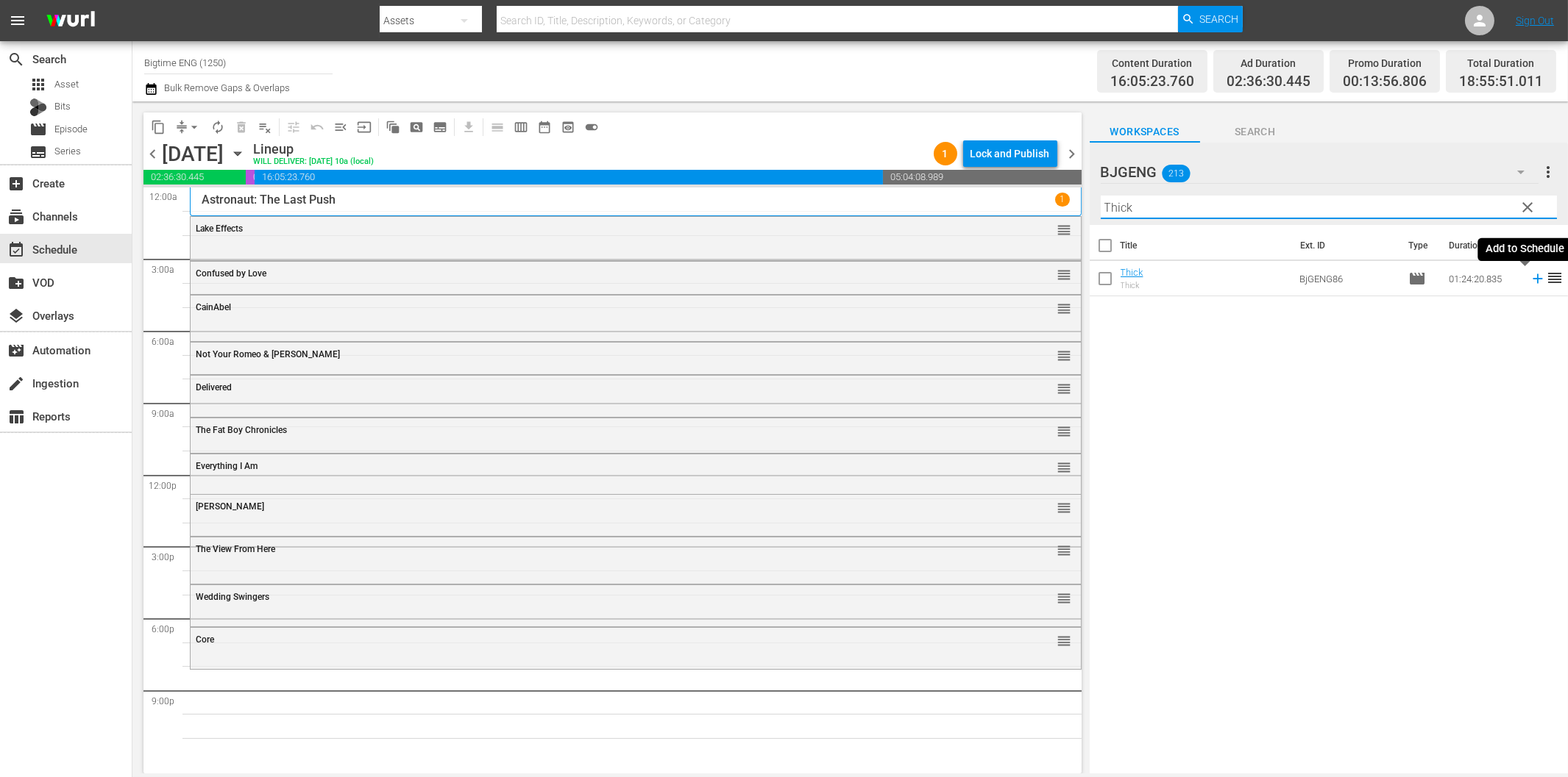
click at [1532, 278] on icon at bounding box center [1537, 279] width 10 height 10
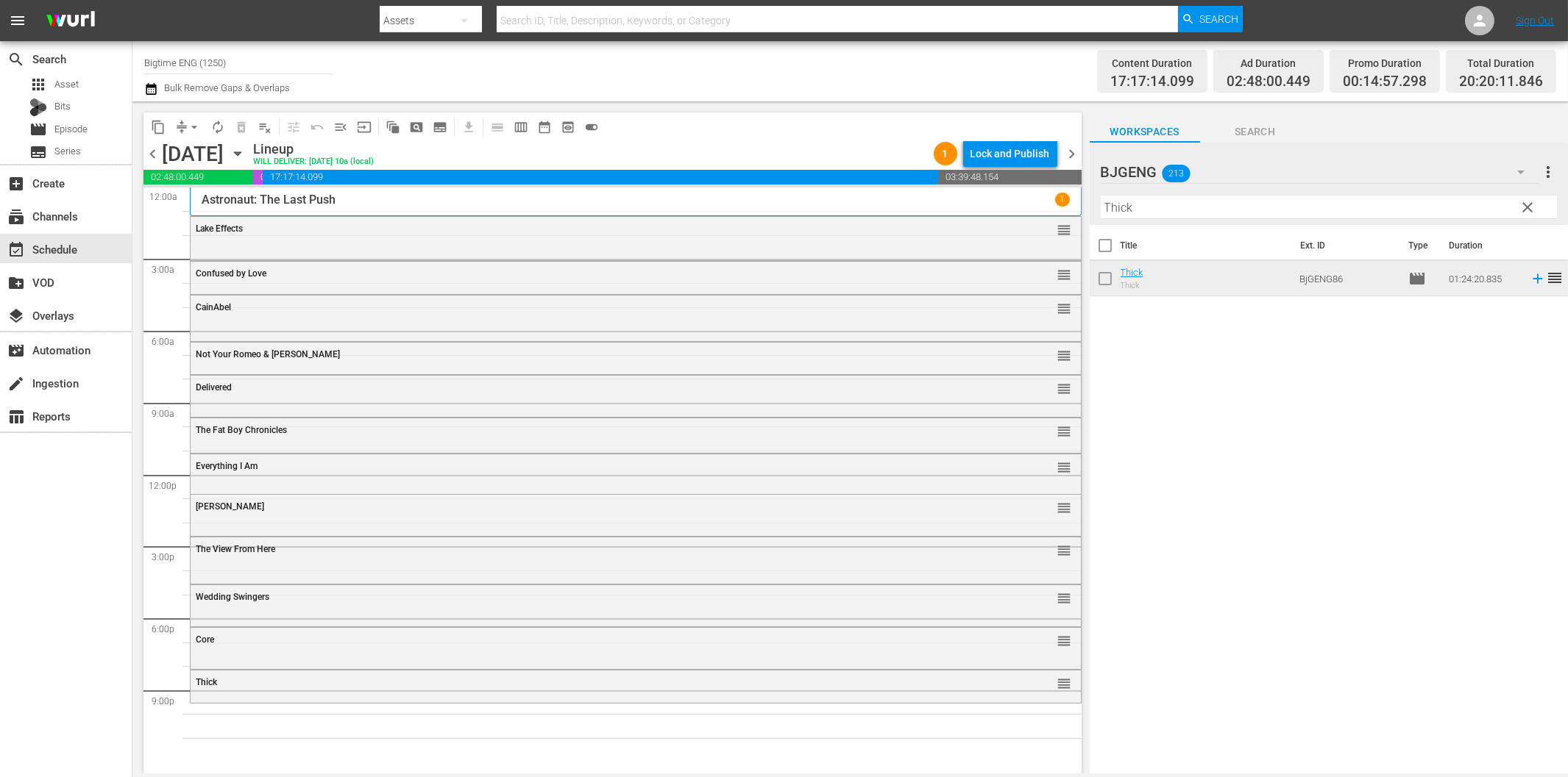
click at [1153, 208] on input "Thick" at bounding box center [1329, 207] width 456 height 24
paste input "6 Non Smokers"
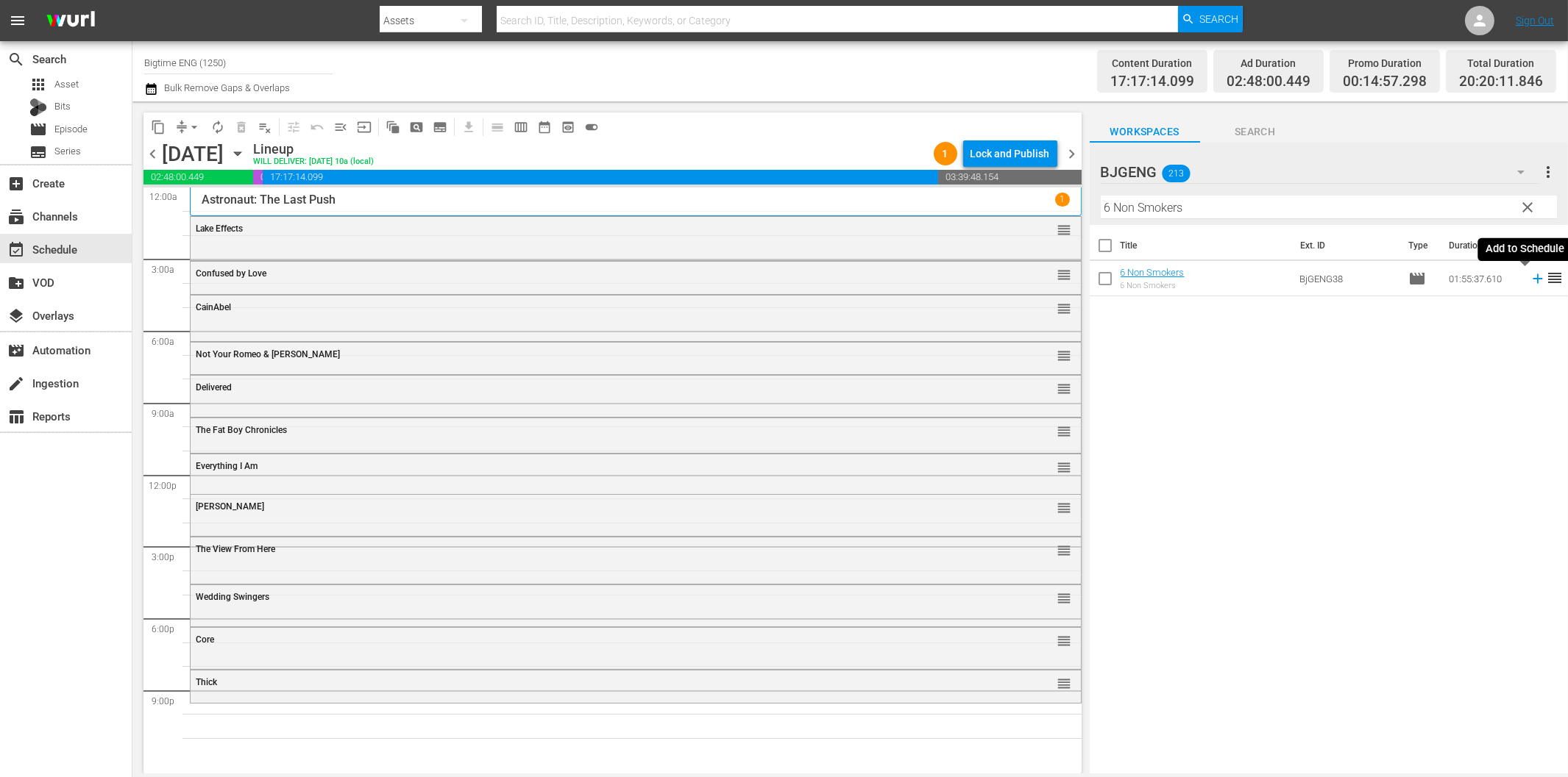
click at [1530, 286] on icon at bounding box center [1538, 279] width 16 height 16
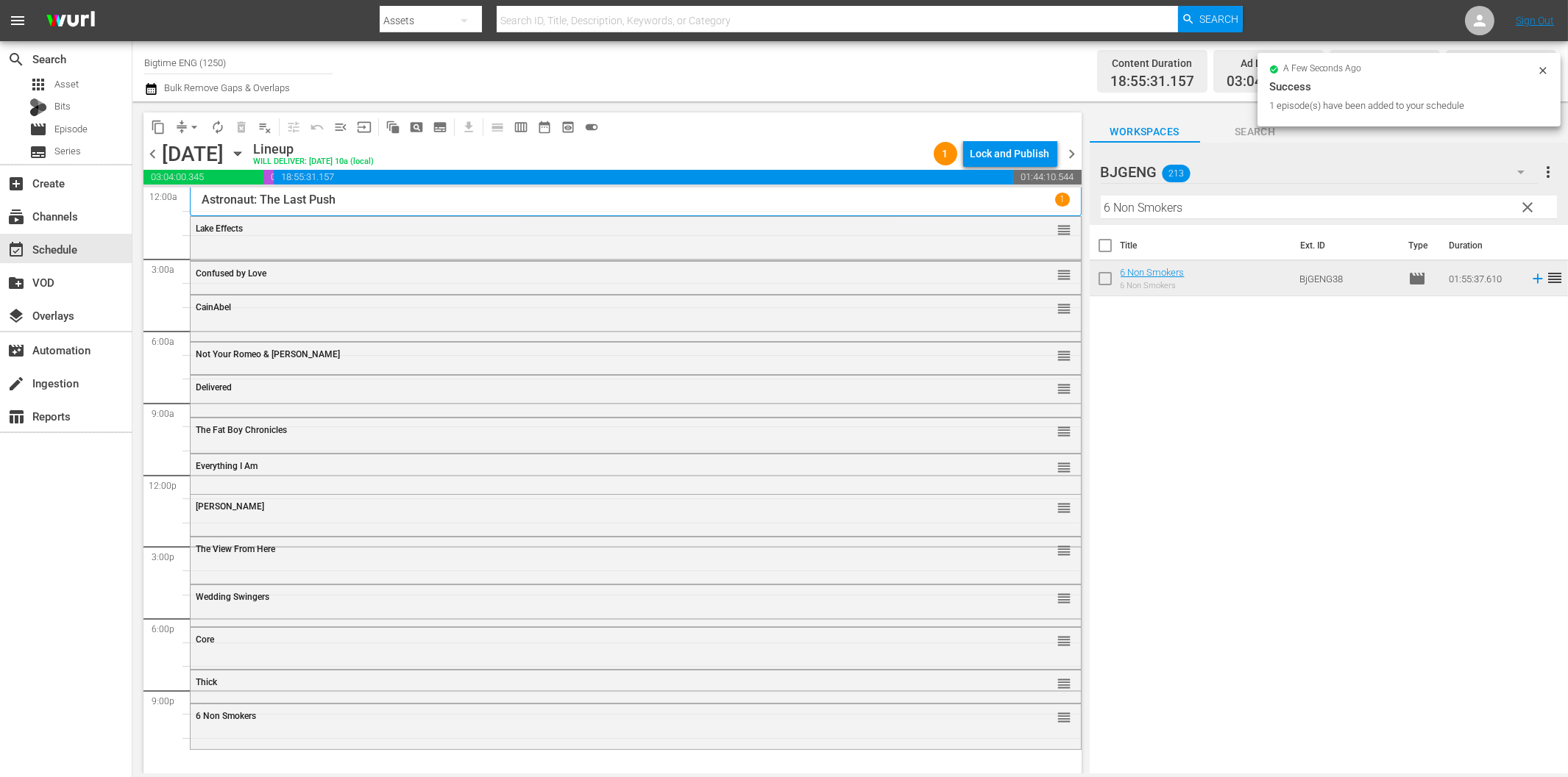
click at [1246, 208] on input "6 Non Smokers" at bounding box center [1329, 207] width 456 height 24
paste input "Brush With Danger"
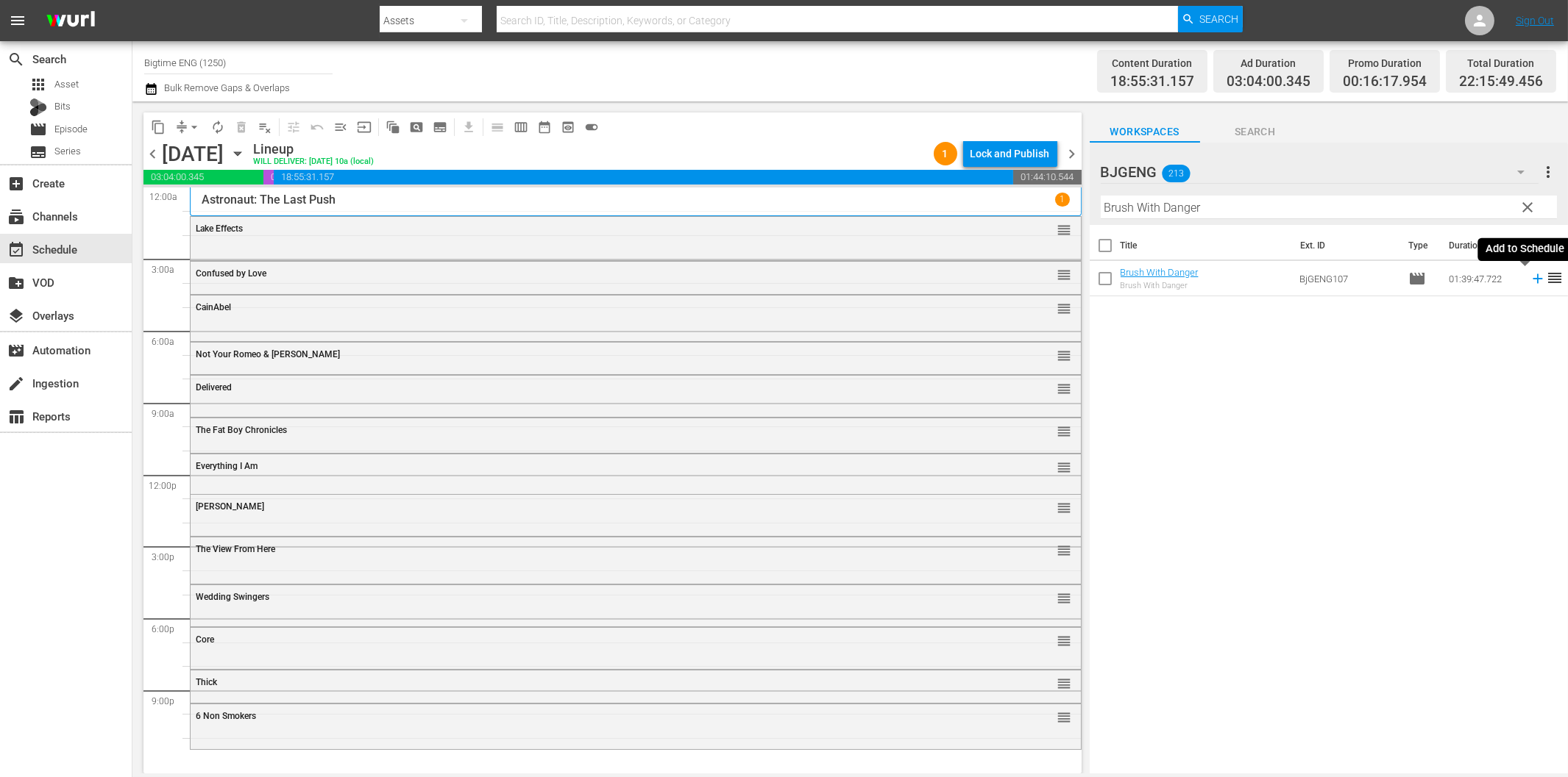
click at [1530, 280] on icon at bounding box center [1538, 279] width 16 height 16
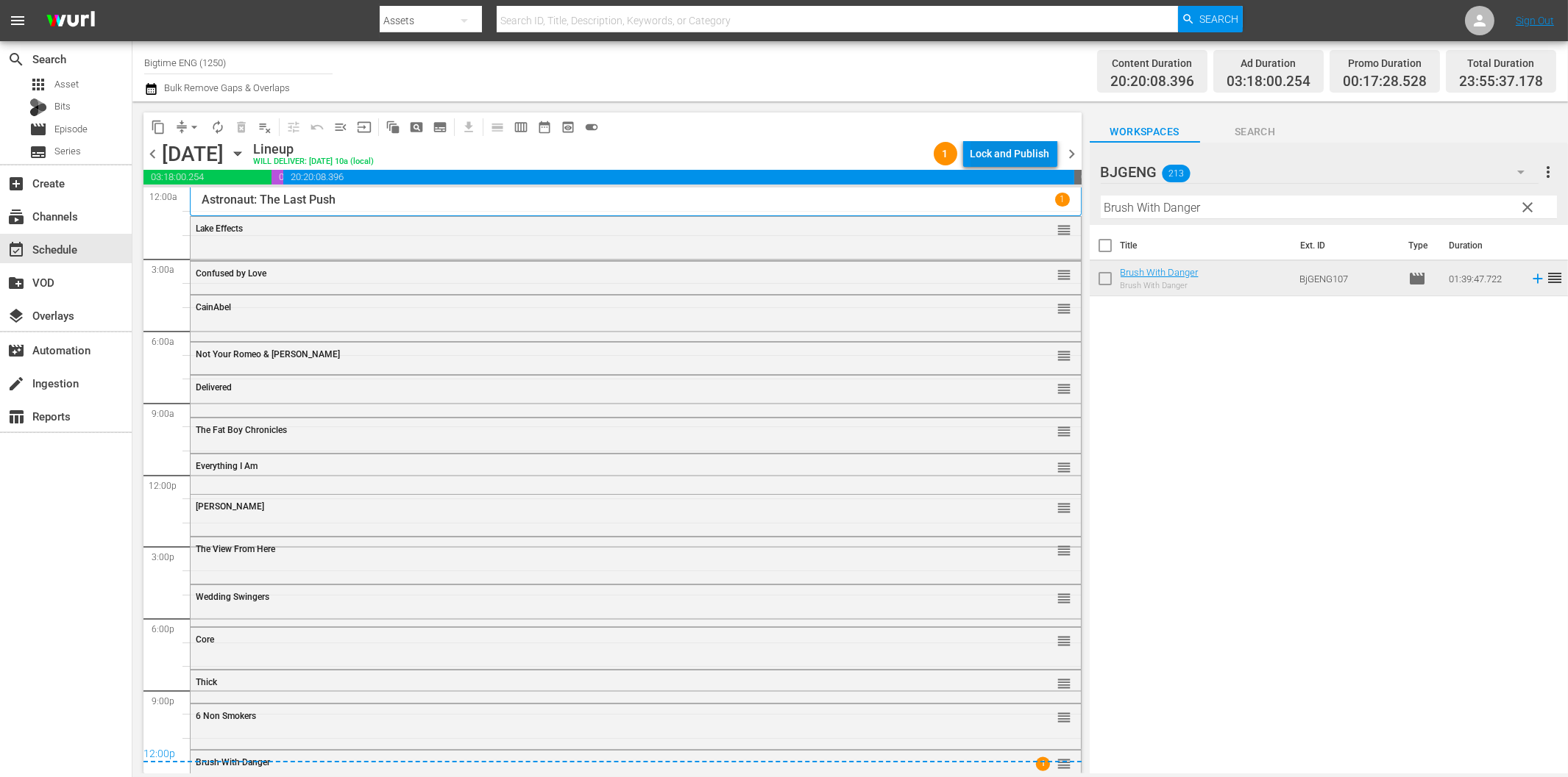
click at [1033, 150] on div "Lock and Publish" at bounding box center [1010, 154] width 79 height 27
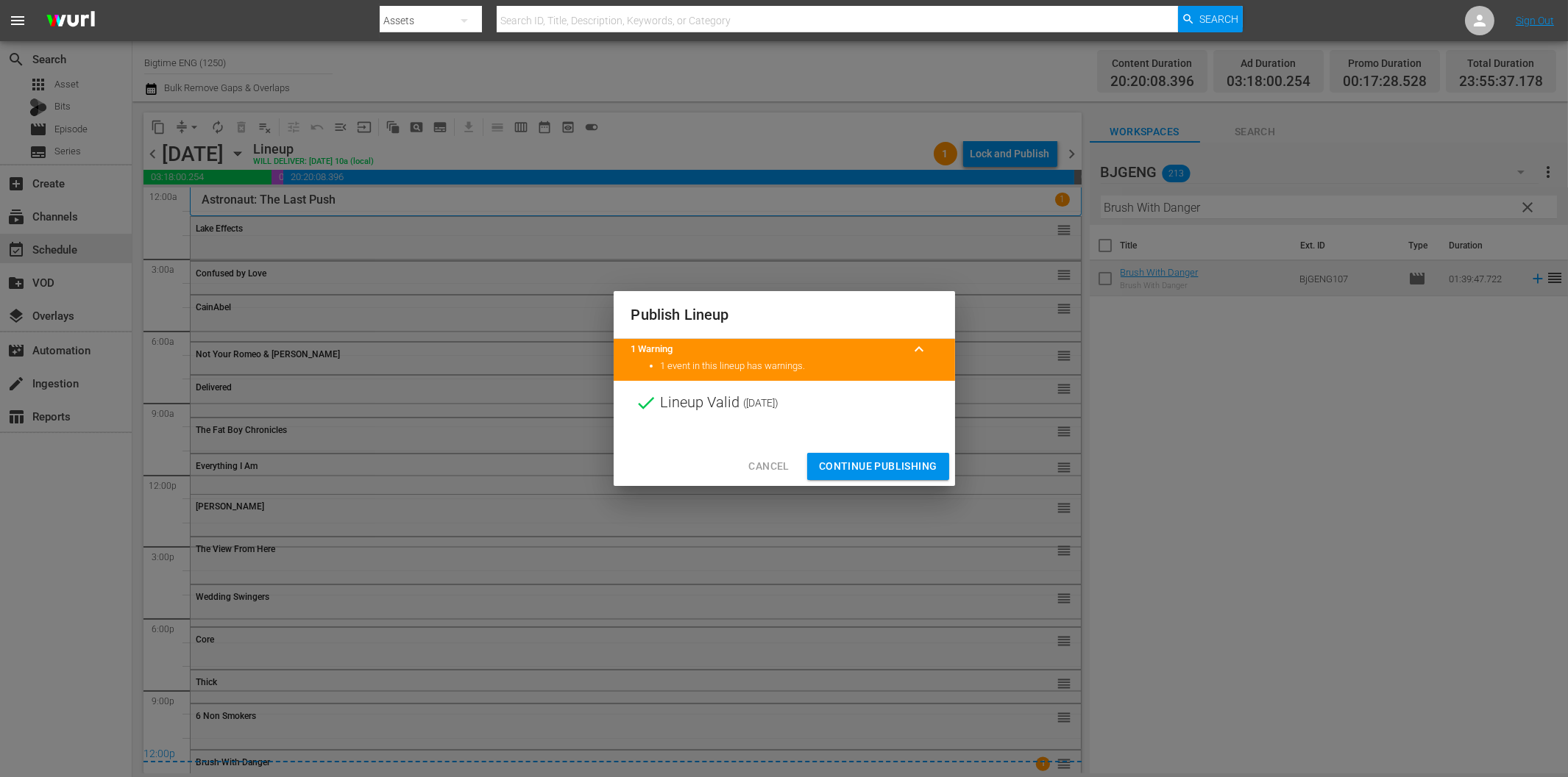
click at [894, 462] on span "Continue Publishing" at bounding box center [878, 466] width 118 height 18
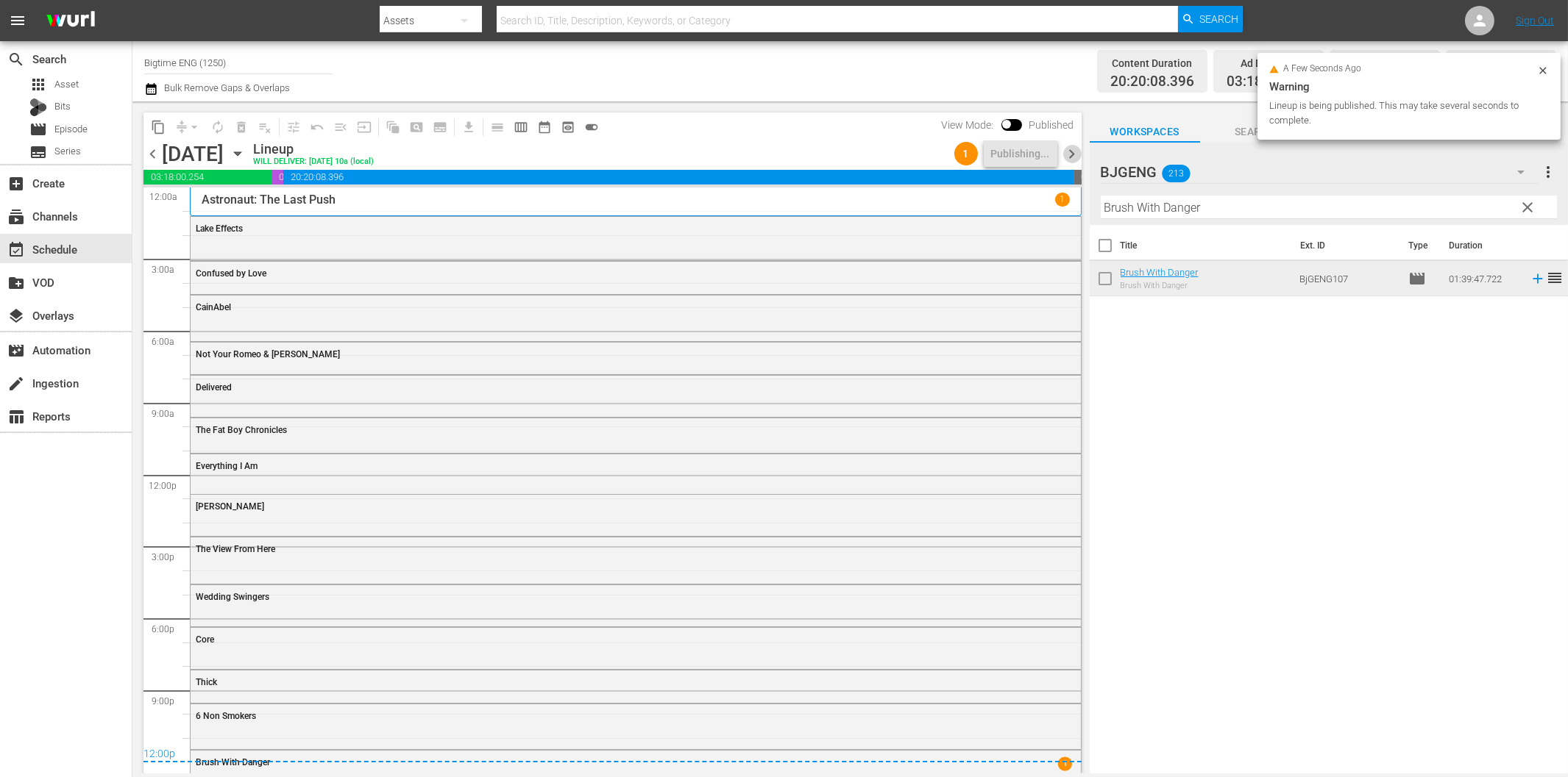
click at [1074, 157] on span "chevron_right" at bounding box center [1072, 154] width 19 height 18
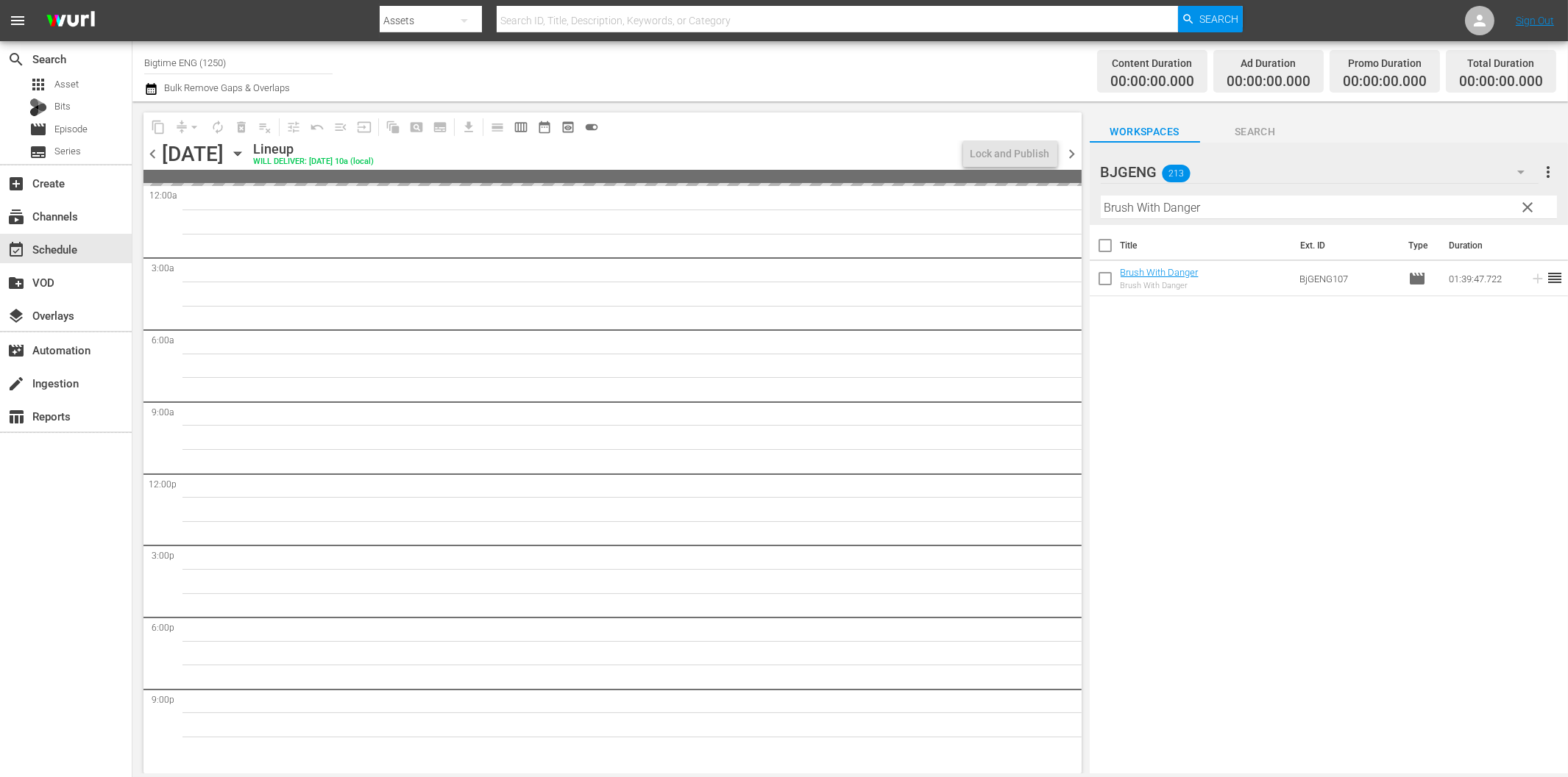
drag, startPoint x: 150, startPoint y: 149, endPoint x: 1024, endPoint y: 158, distance: 874.0
click at [150, 149] on span "chevron_left" at bounding box center [153, 154] width 19 height 18
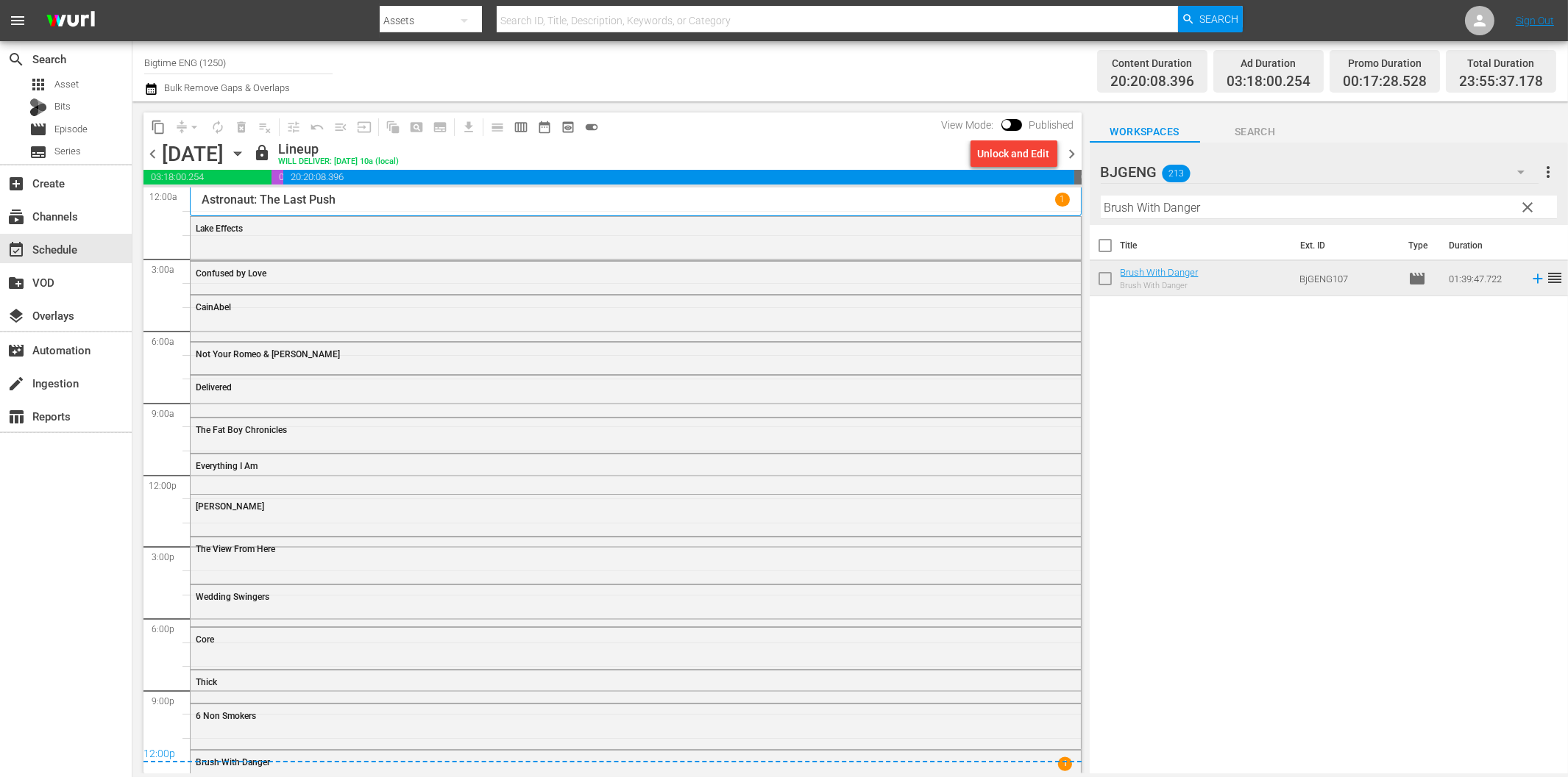
click at [1071, 152] on span "chevron_right" at bounding box center [1072, 154] width 19 height 18
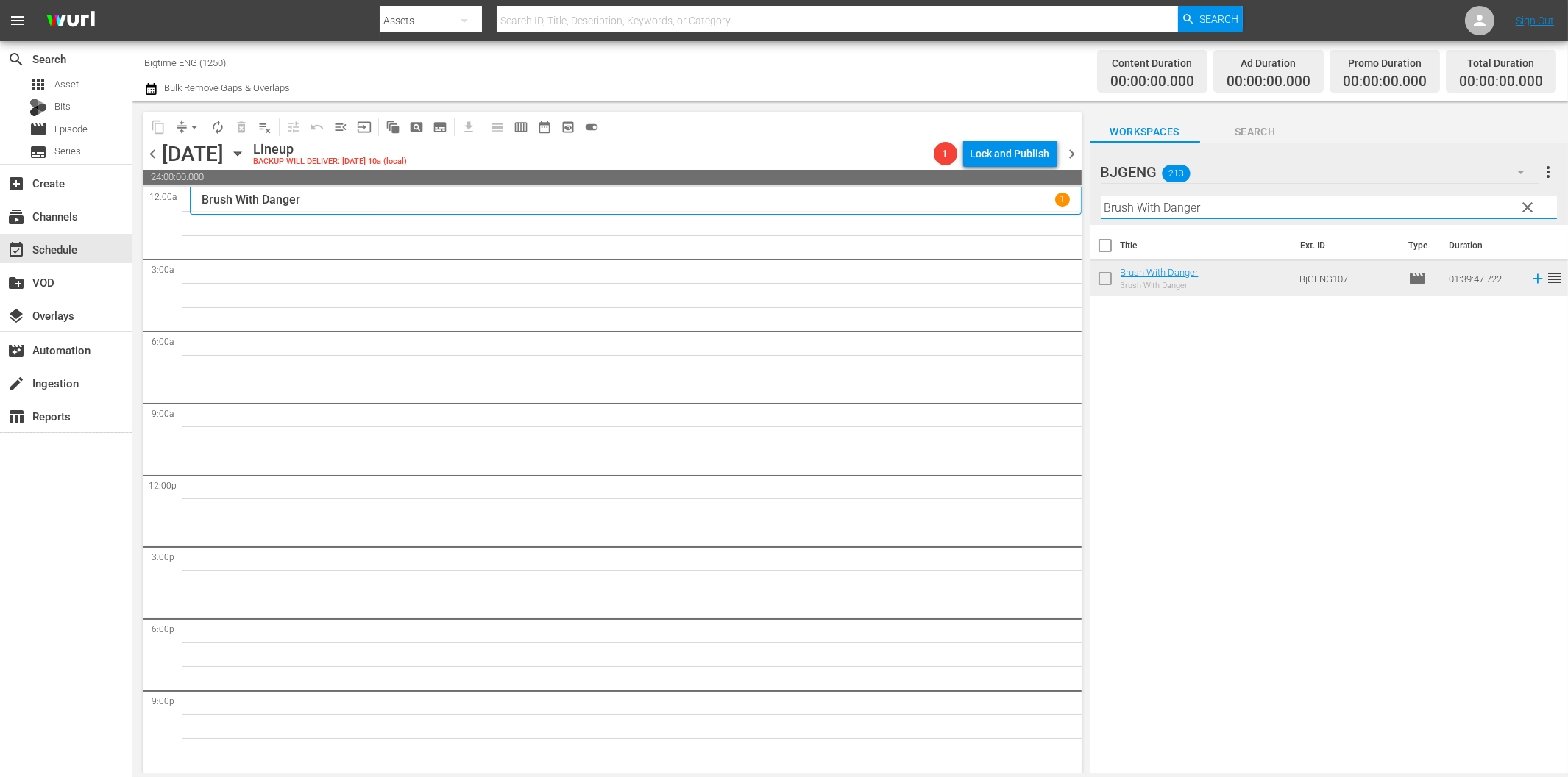
click at [1165, 209] on input "Brush With Danger" at bounding box center [1329, 207] width 456 height 24
paste input "Cream Of The Crop"
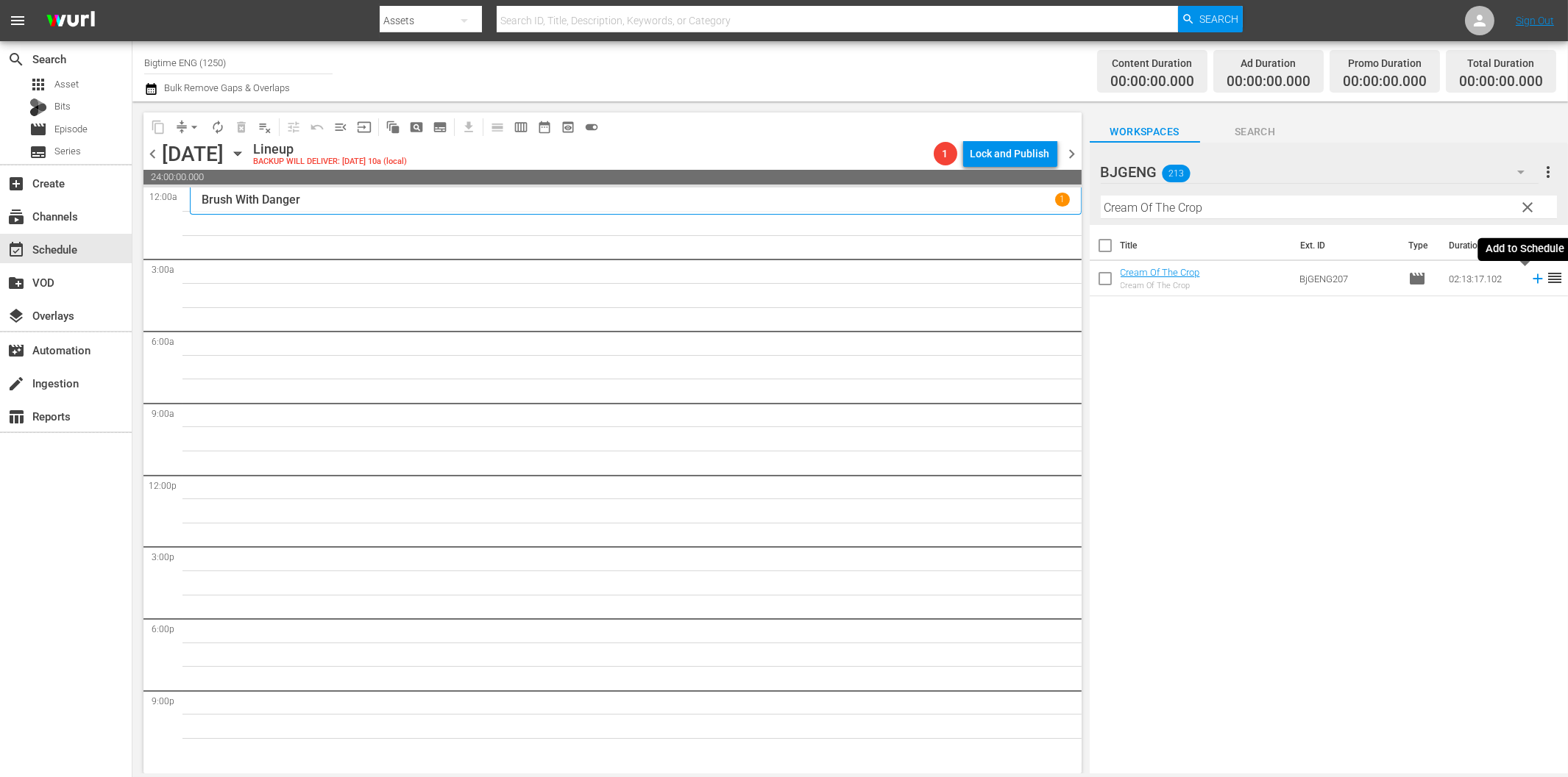
click at [1530, 277] on icon at bounding box center [1538, 279] width 16 height 16
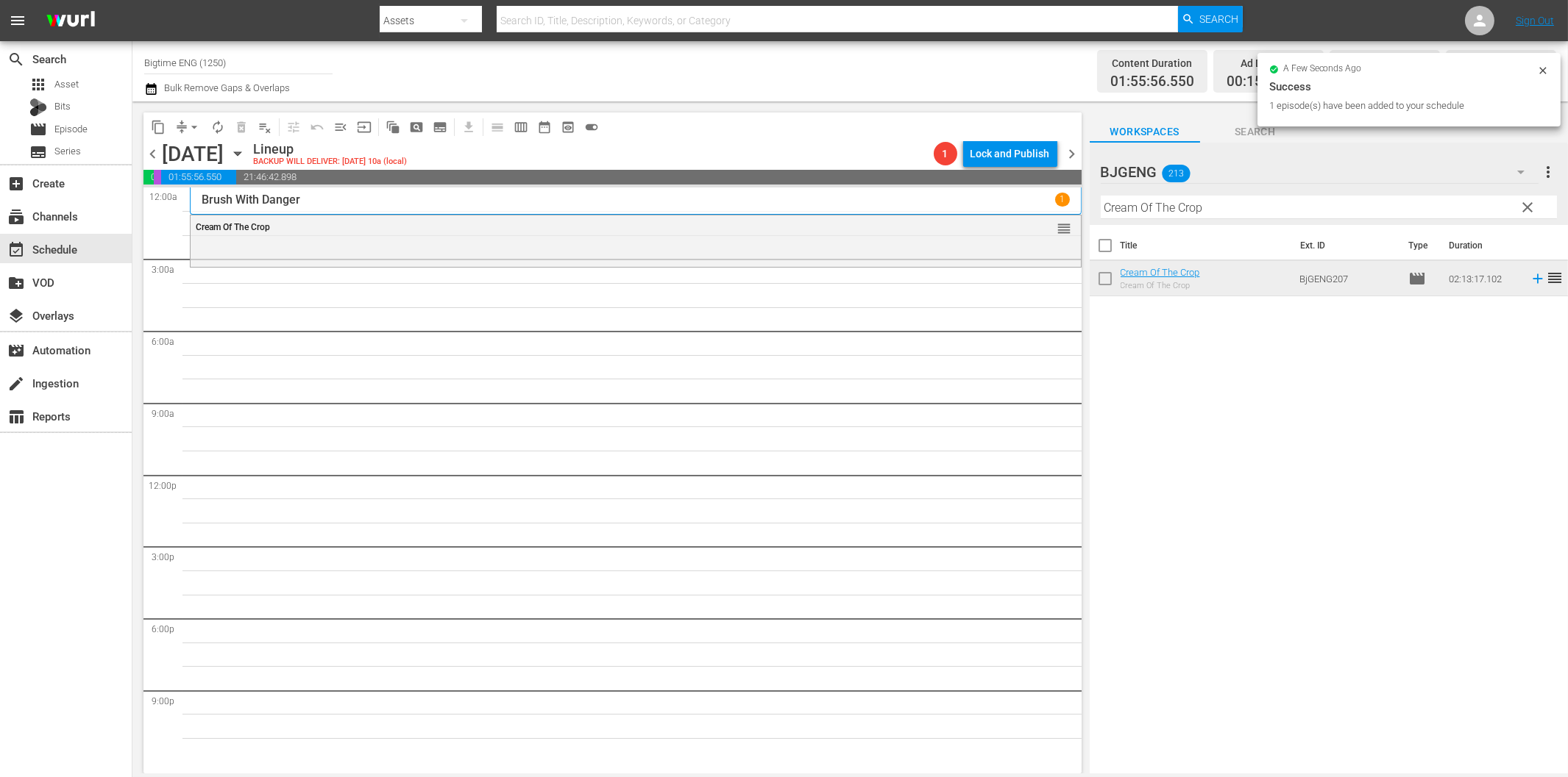
click at [1289, 204] on input "Cream Of The Crop" at bounding box center [1329, 207] width 456 height 24
paste input "To Love is Enemy of the Great Dull Void"
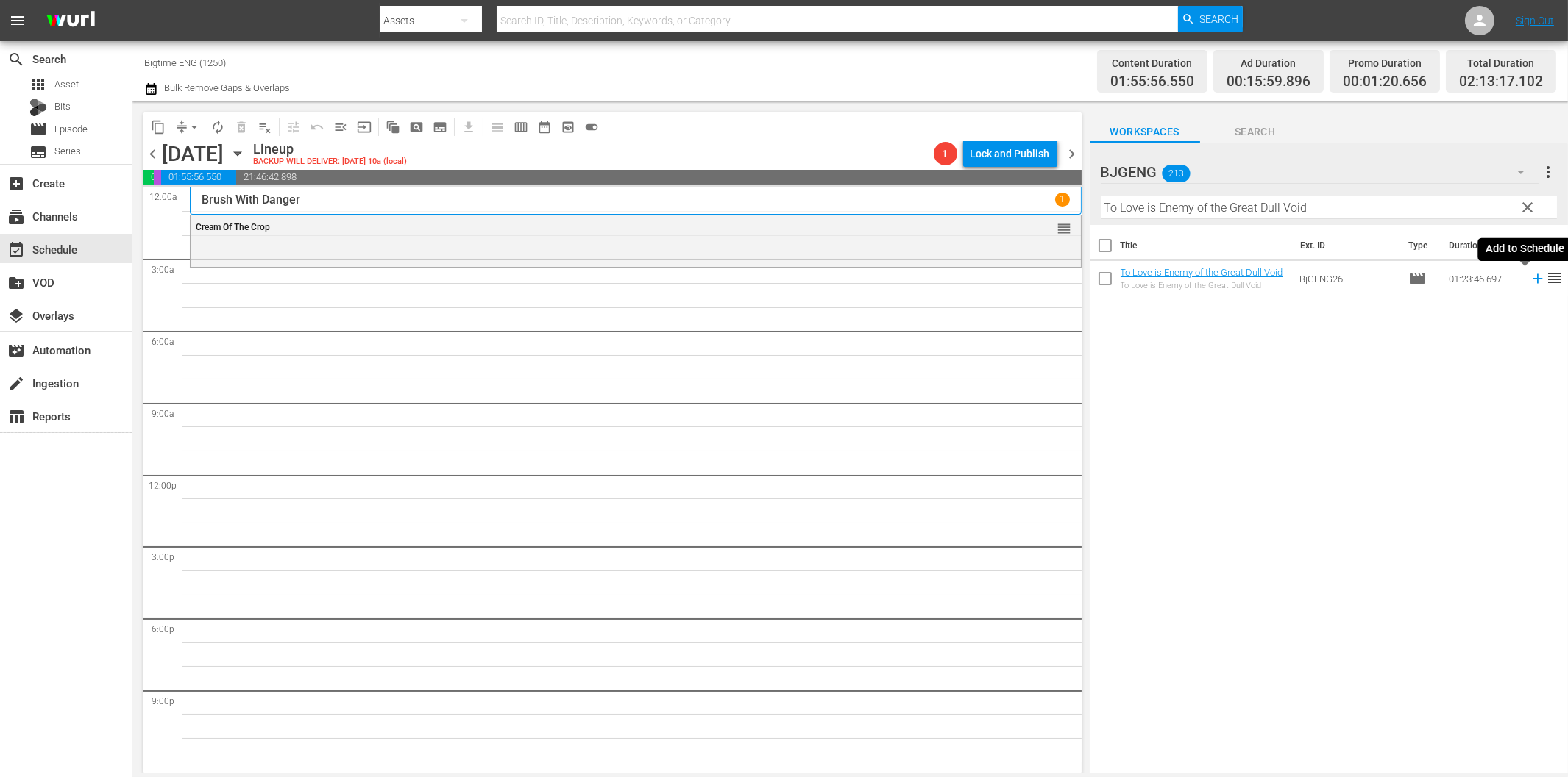
click at [1530, 278] on icon at bounding box center [1538, 279] width 16 height 16
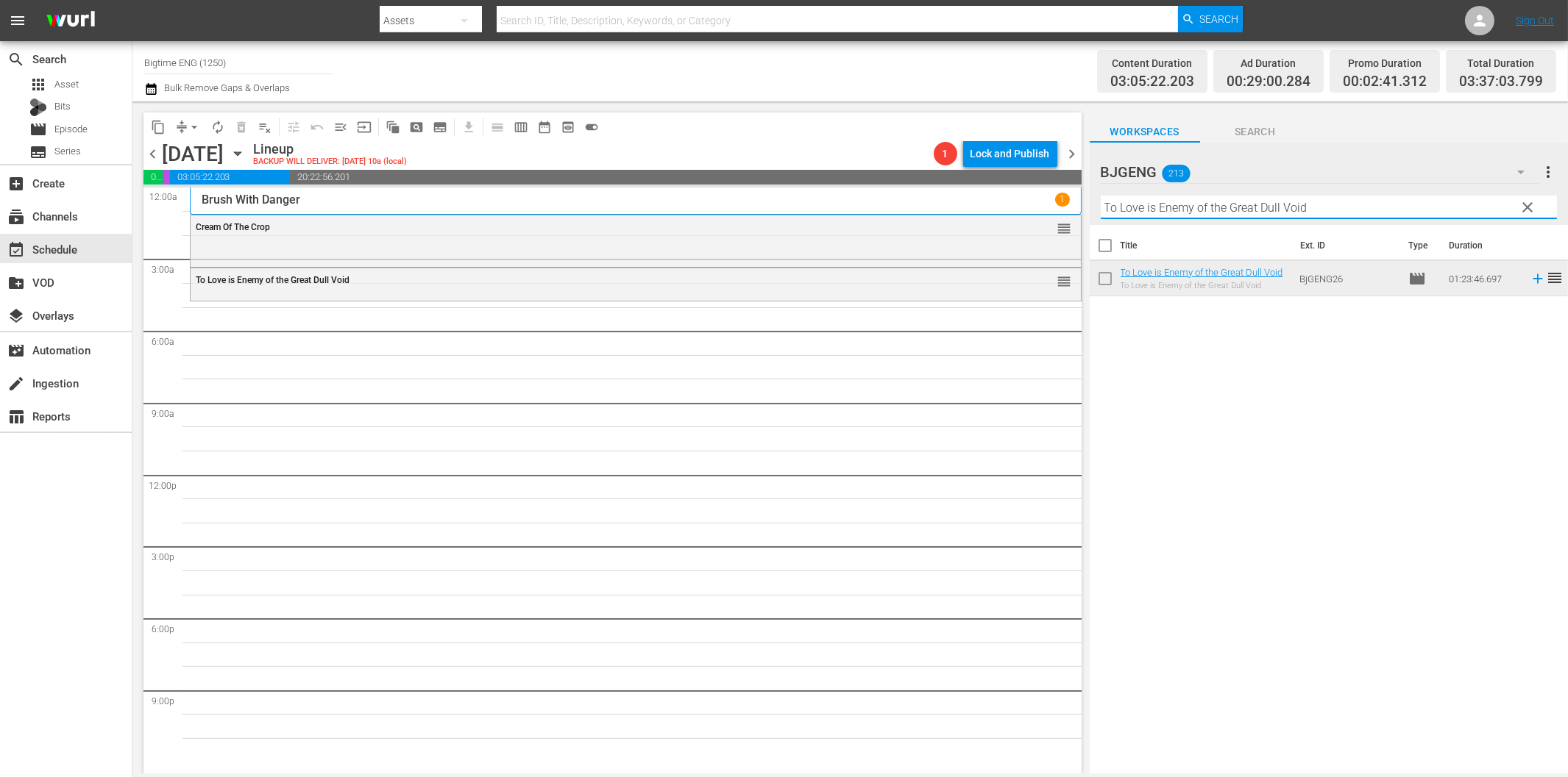
click at [1140, 217] on input "To Love is Enemy of the Great Dull Void" at bounding box center [1329, 207] width 456 height 24
paste input "he Colour of Darkness"
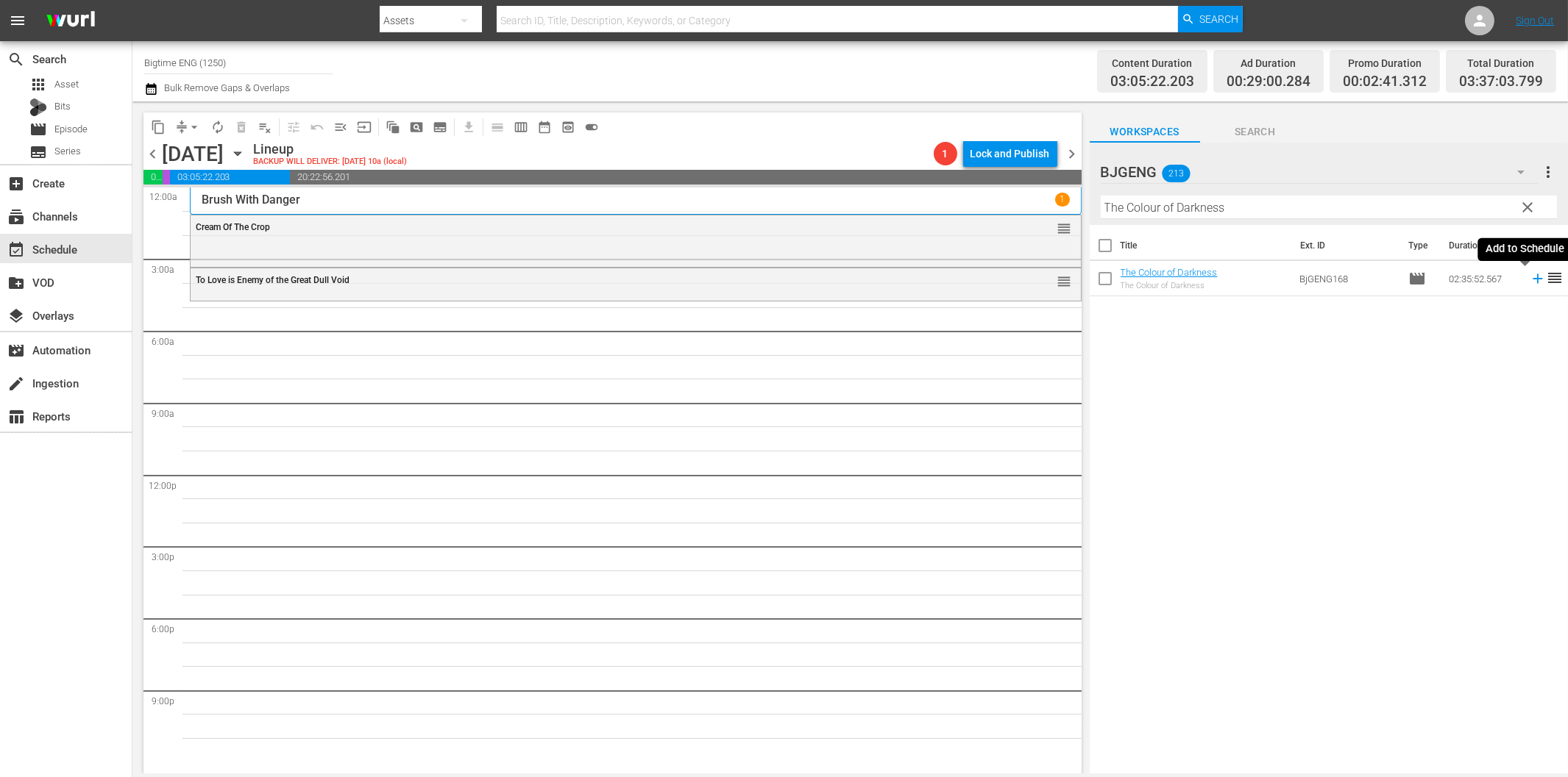
click at [1532, 278] on icon at bounding box center [1537, 279] width 10 height 10
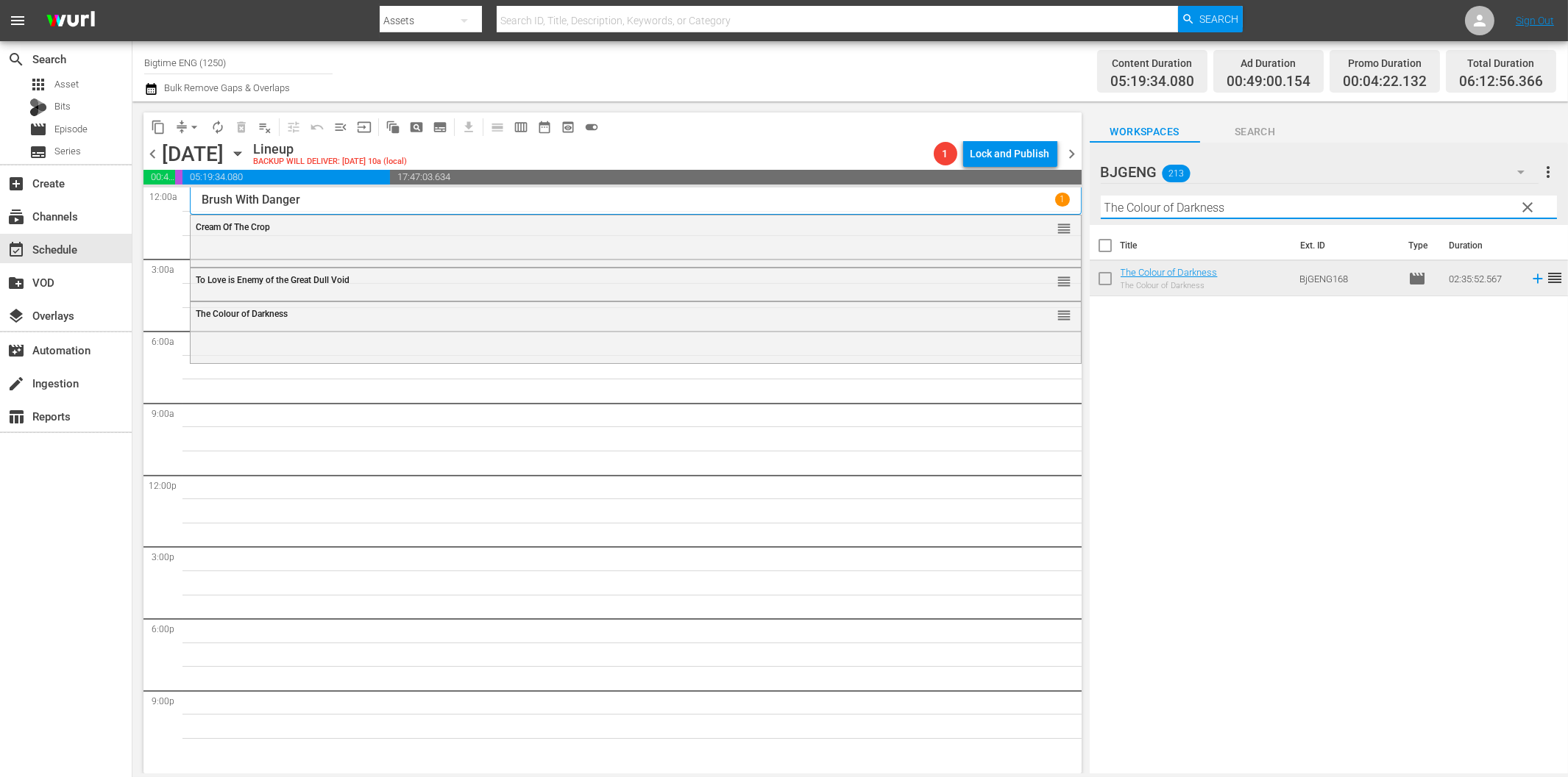
click at [1150, 209] on input "The Colour of Darkness" at bounding box center [1329, 207] width 456 height 24
paste input "All About [PERSON_NAME]"
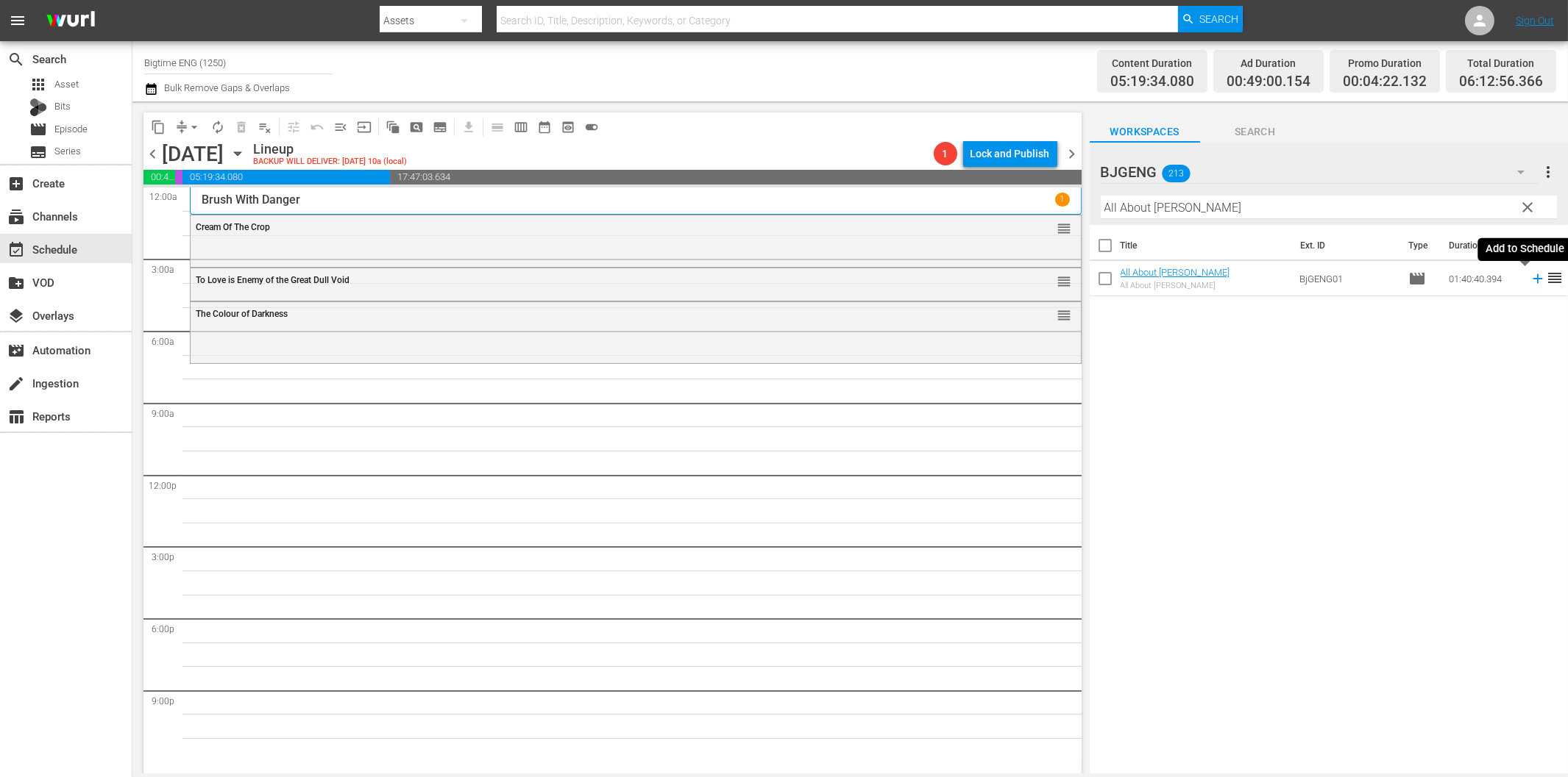
click at [1532, 280] on icon at bounding box center [1537, 279] width 10 height 10
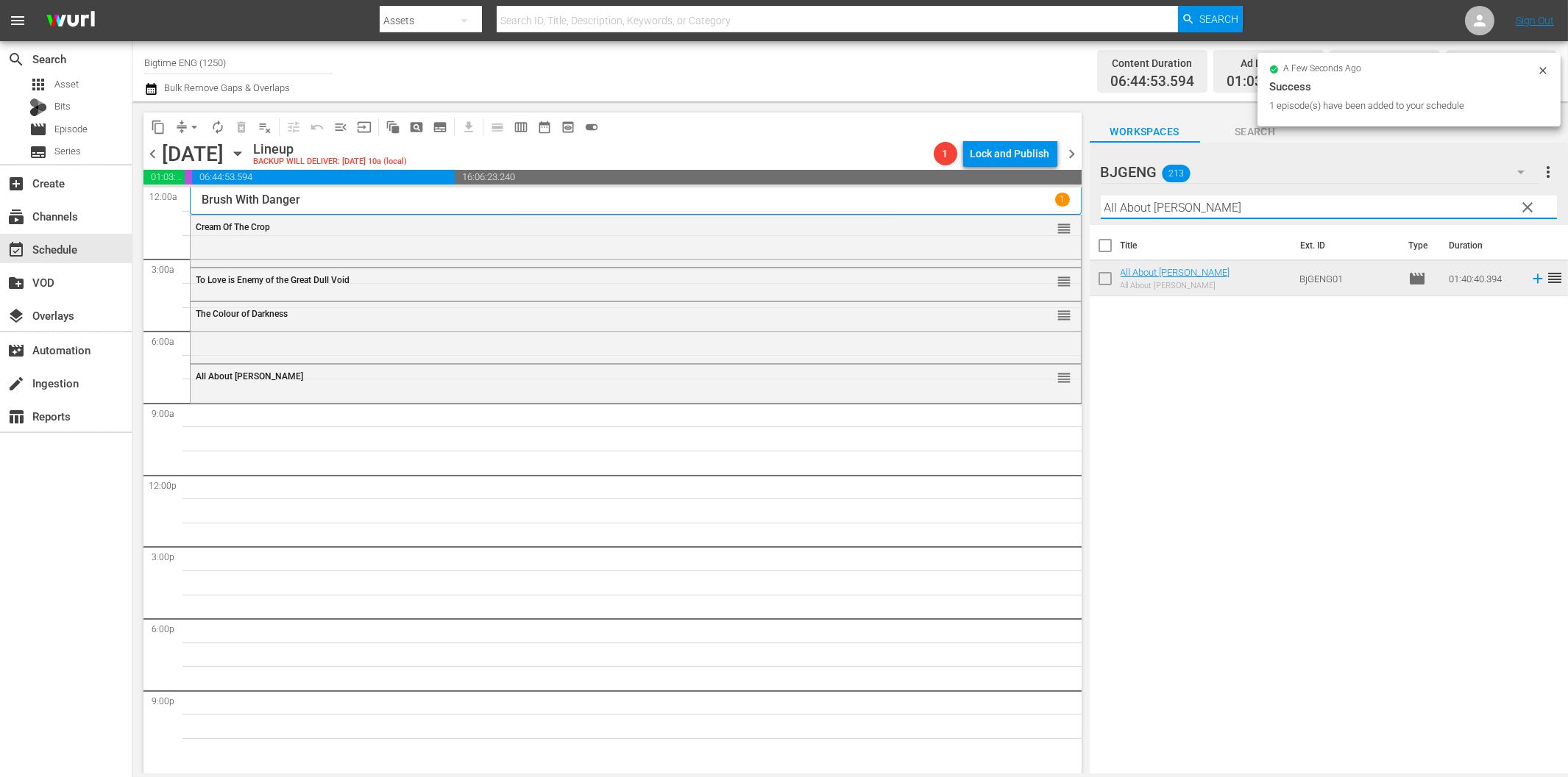
click at [1141, 213] on input "All About [PERSON_NAME]" at bounding box center [1329, 207] width 456 height 24
paste input "July Rising"
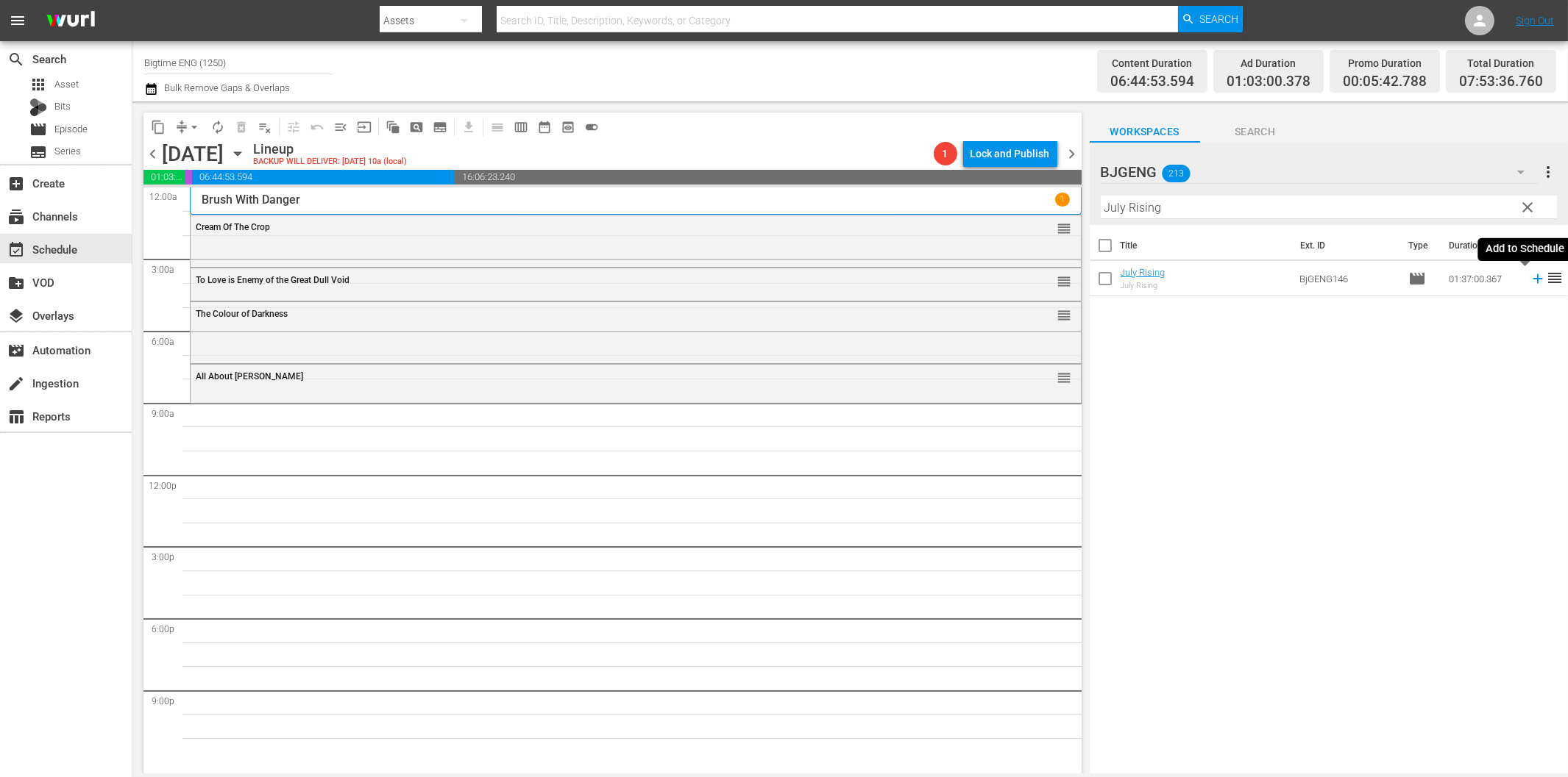
click at [1530, 280] on icon at bounding box center [1538, 279] width 16 height 16
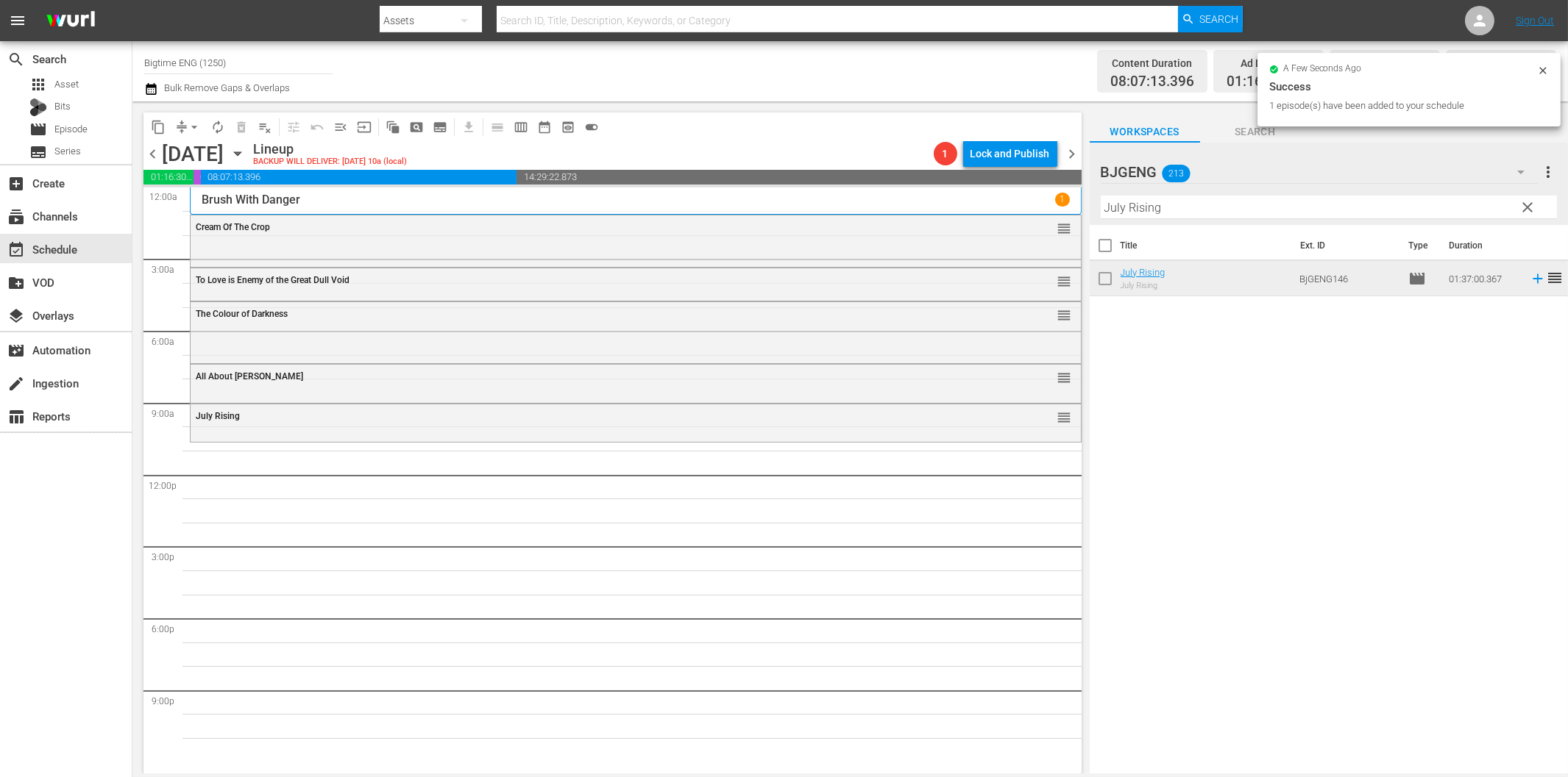
click at [1123, 203] on input "July Rising" at bounding box center [1329, 207] width 456 height 24
paste input "Shirin In Love"
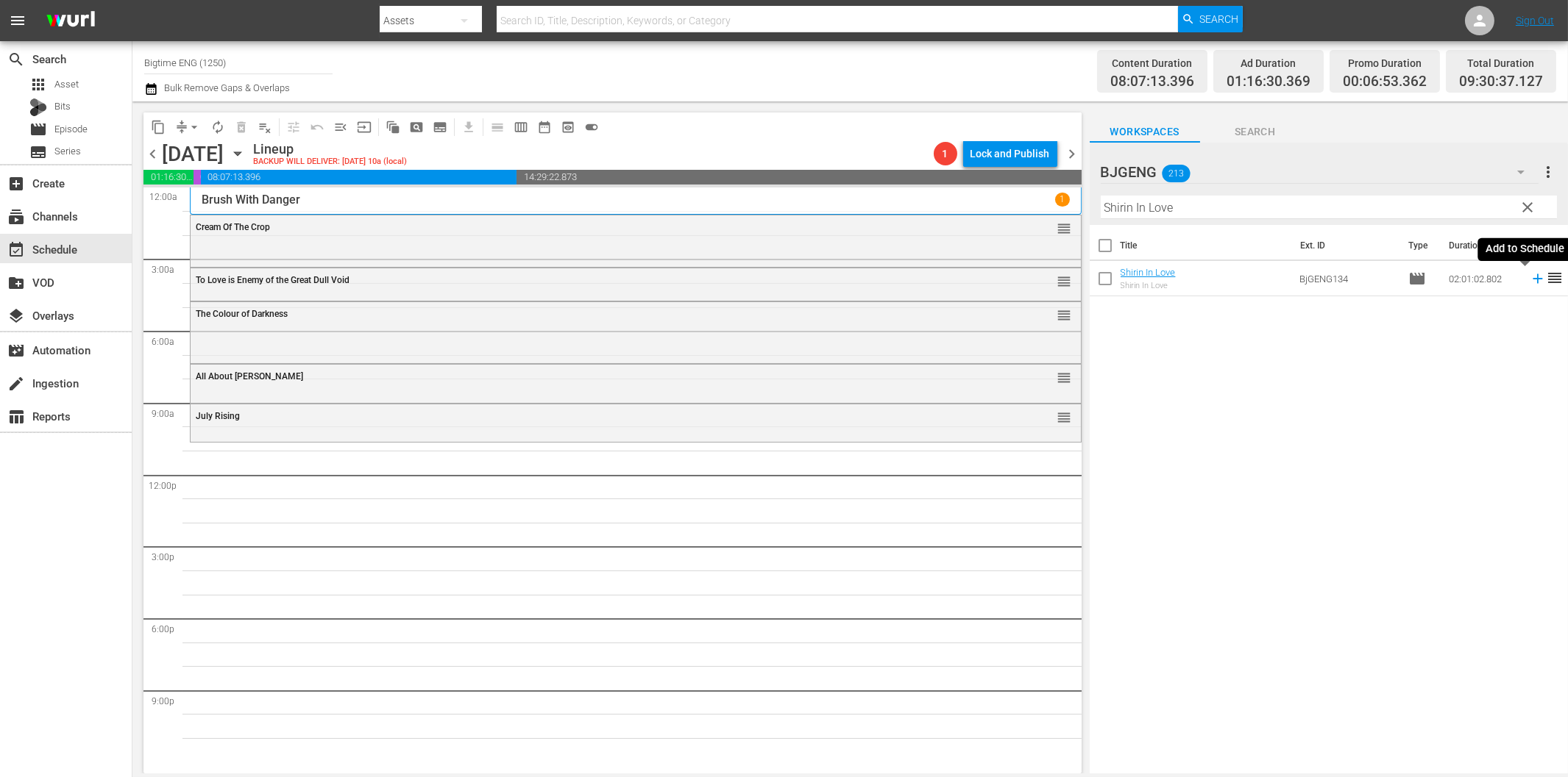
drag, startPoint x: 1527, startPoint y: 275, endPoint x: 1512, endPoint y: 283, distance: 17.0
click at [1530, 276] on icon at bounding box center [1538, 279] width 16 height 16
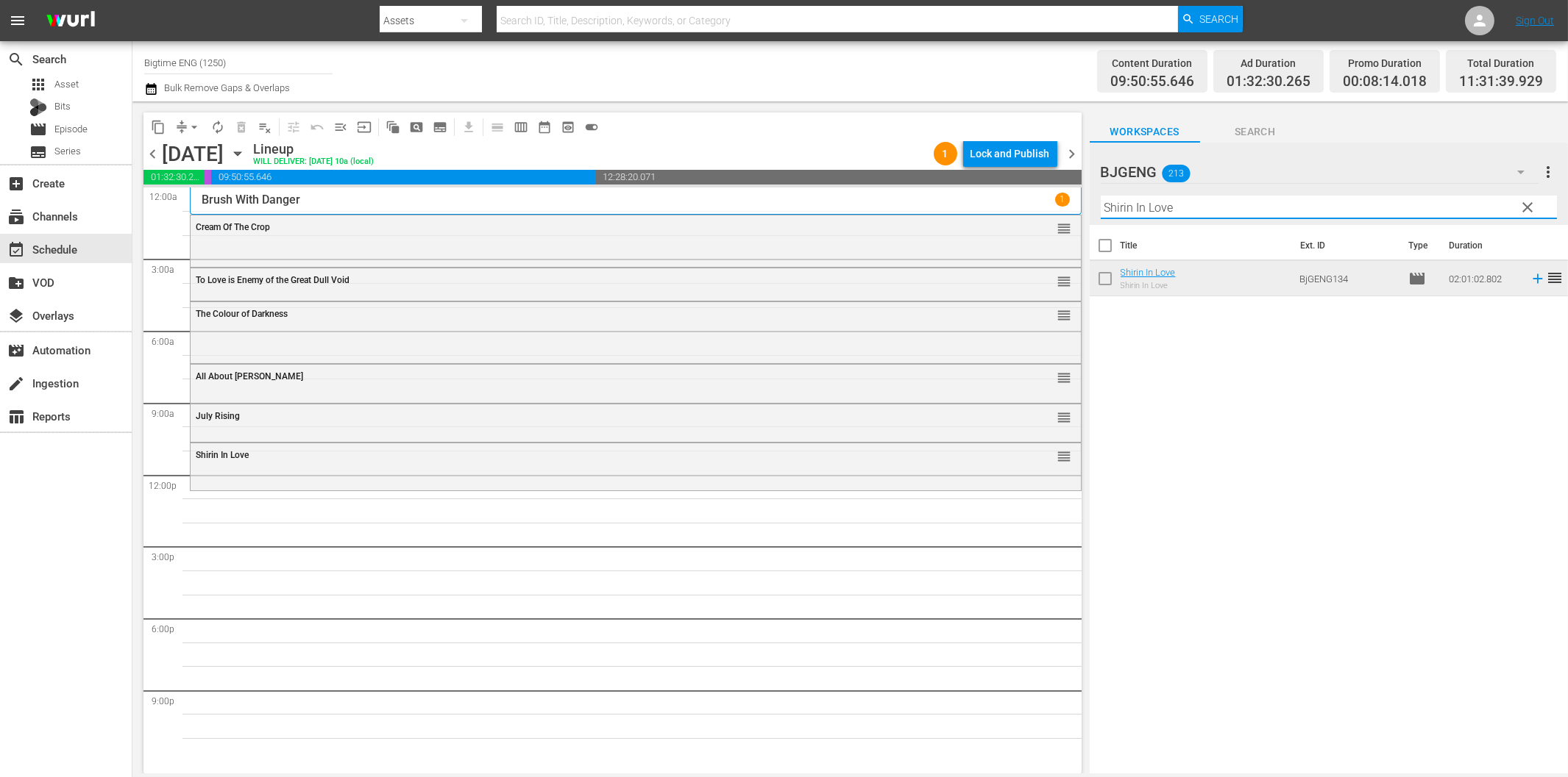
click at [1276, 196] on input "Shirin In Love" at bounding box center [1329, 207] width 456 height 24
paste input "In Circles"
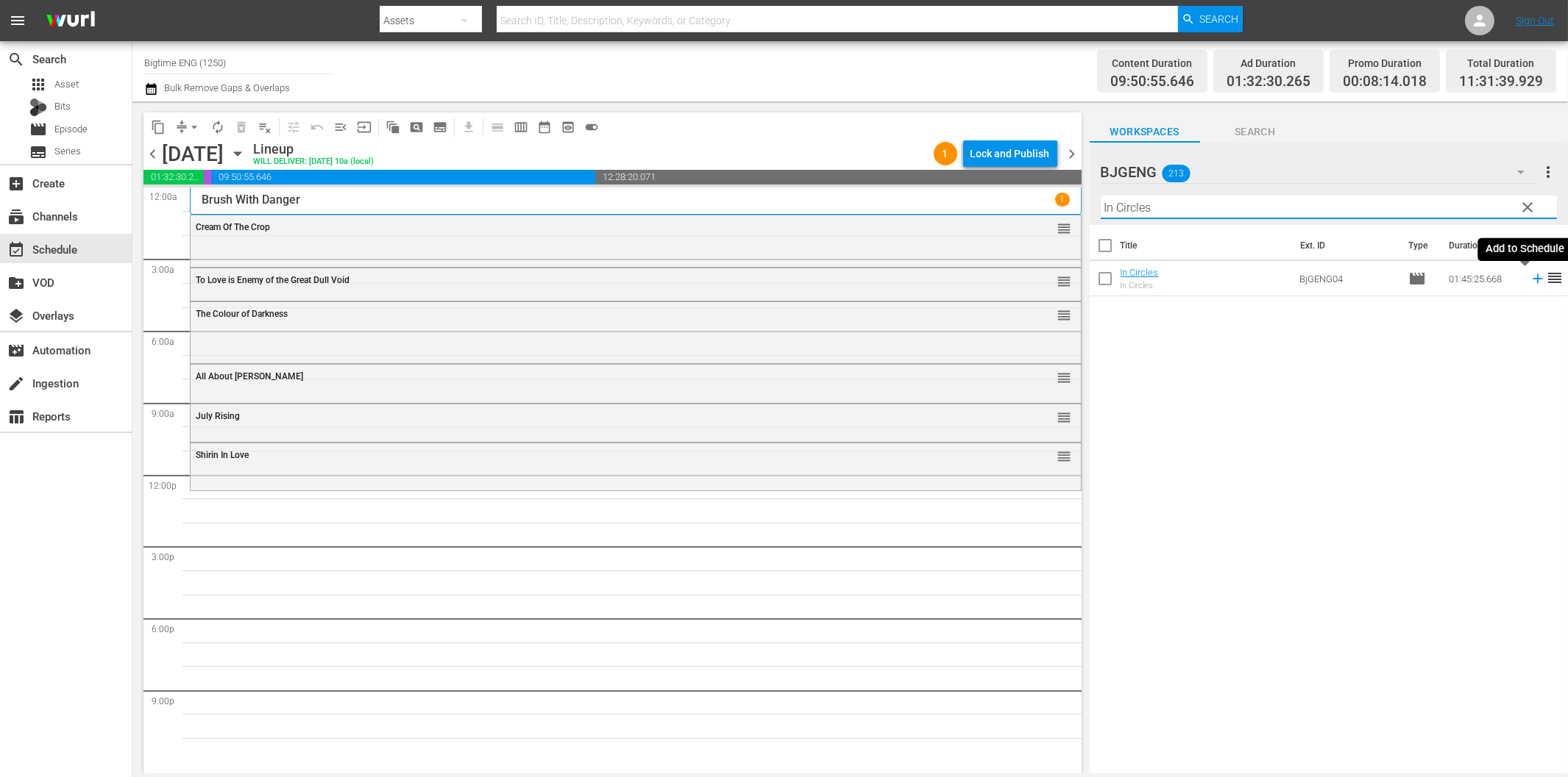
click at [1530, 275] on icon at bounding box center [1538, 279] width 16 height 16
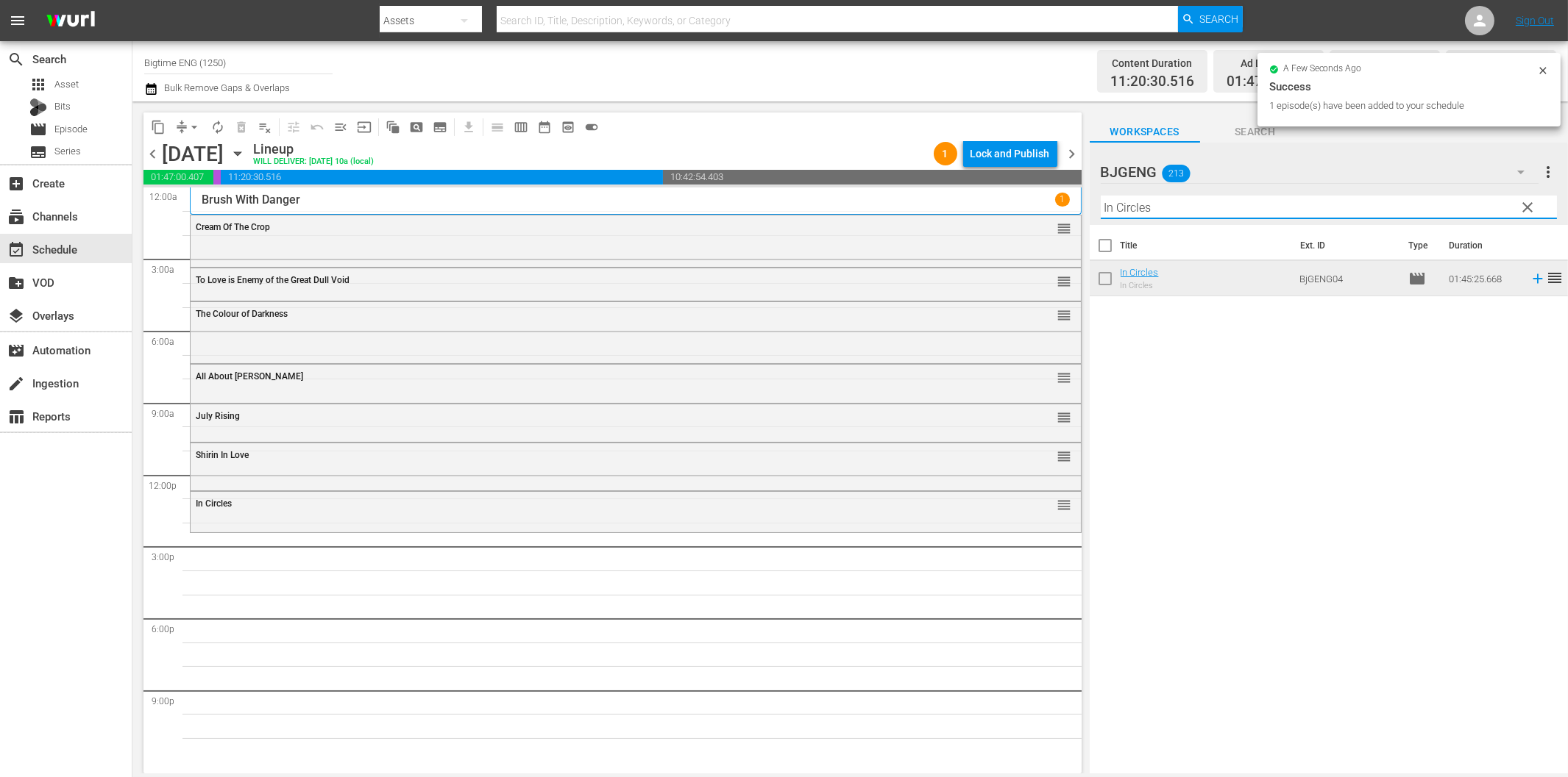
click at [1155, 216] on input "In Circles" at bounding box center [1329, 207] width 456 height 24
paste input "3rd Night"
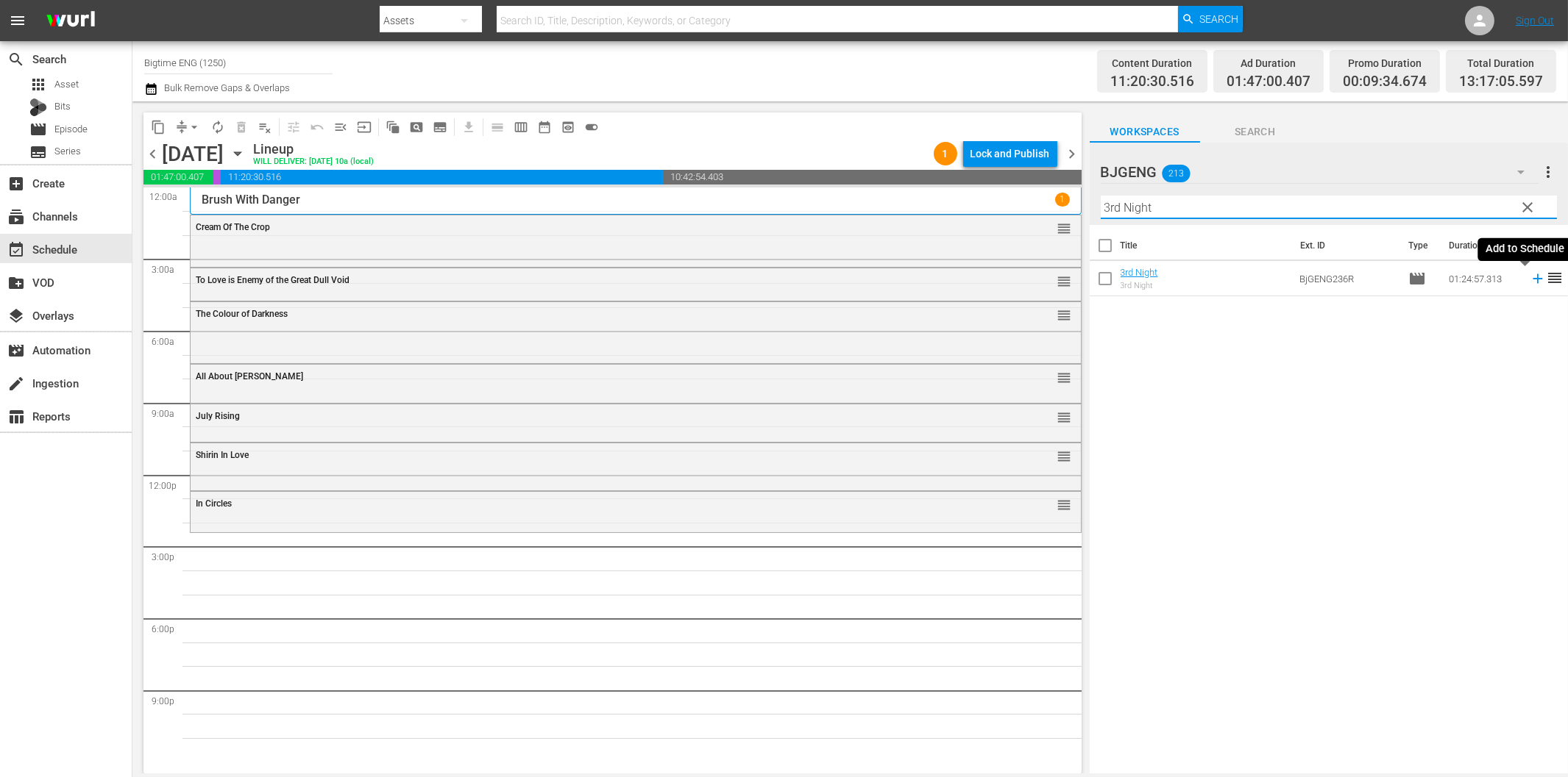
click at [1532, 278] on icon at bounding box center [1537, 279] width 10 height 10
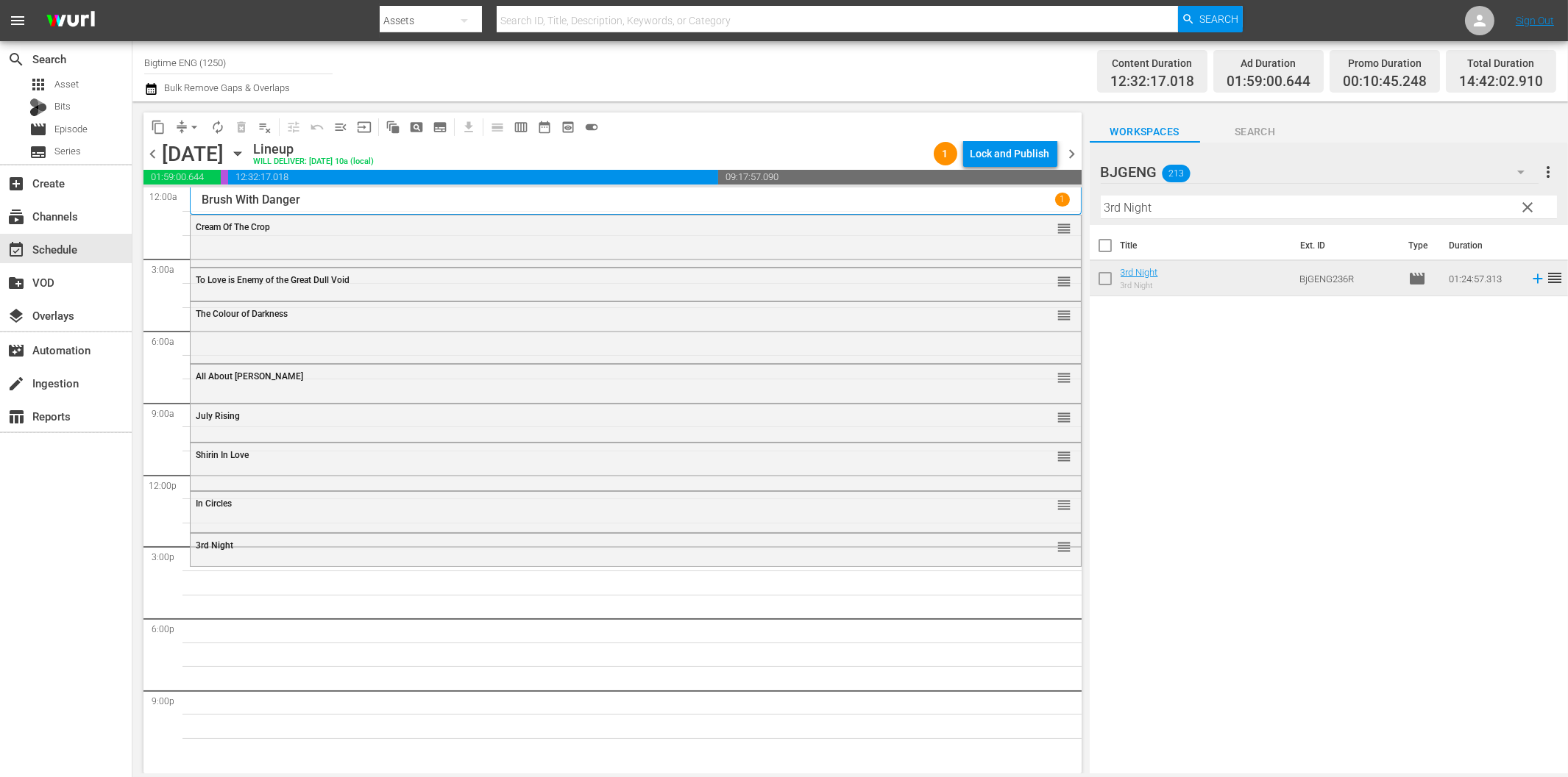
click at [1157, 213] on input "3rd Night" at bounding box center [1329, 207] width 456 height 24
paste input "Forsaken Son"
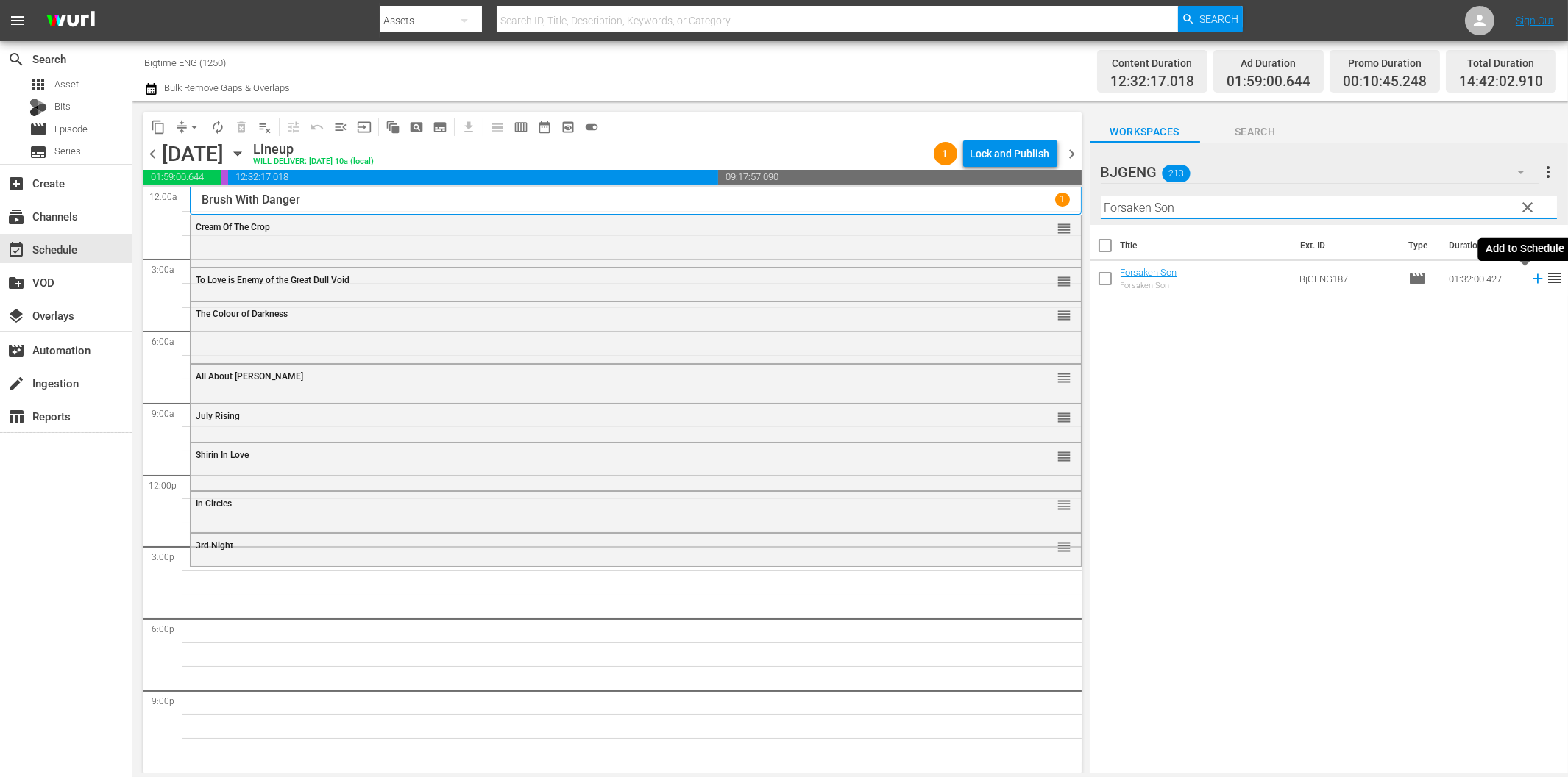
click at [1530, 276] on icon at bounding box center [1538, 279] width 16 height 16
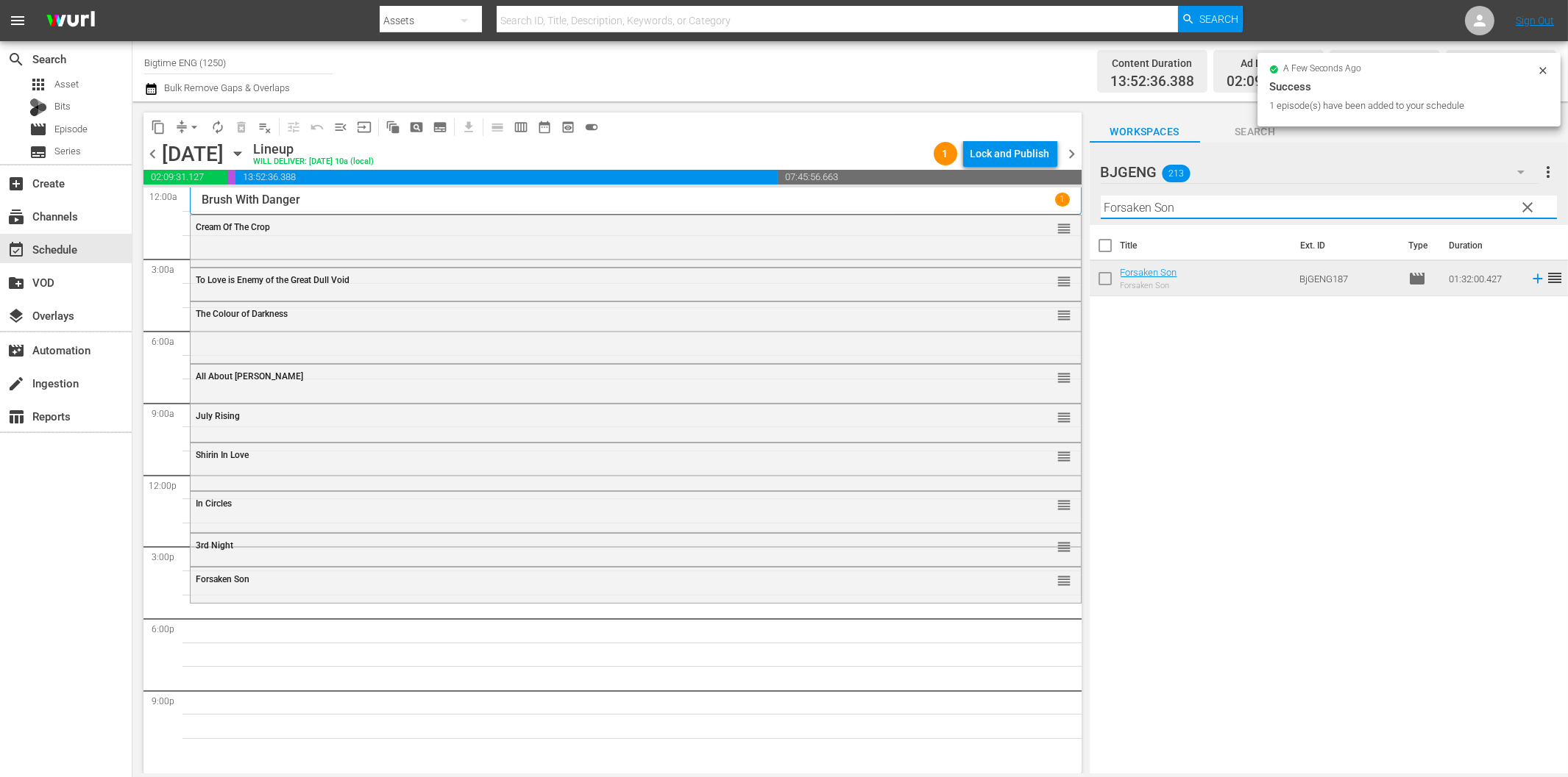
click at [1201, 211] on input "Forsaken Son" at bounding box center [1329, 207] width 456 height 24
paste input "American Sophomore"
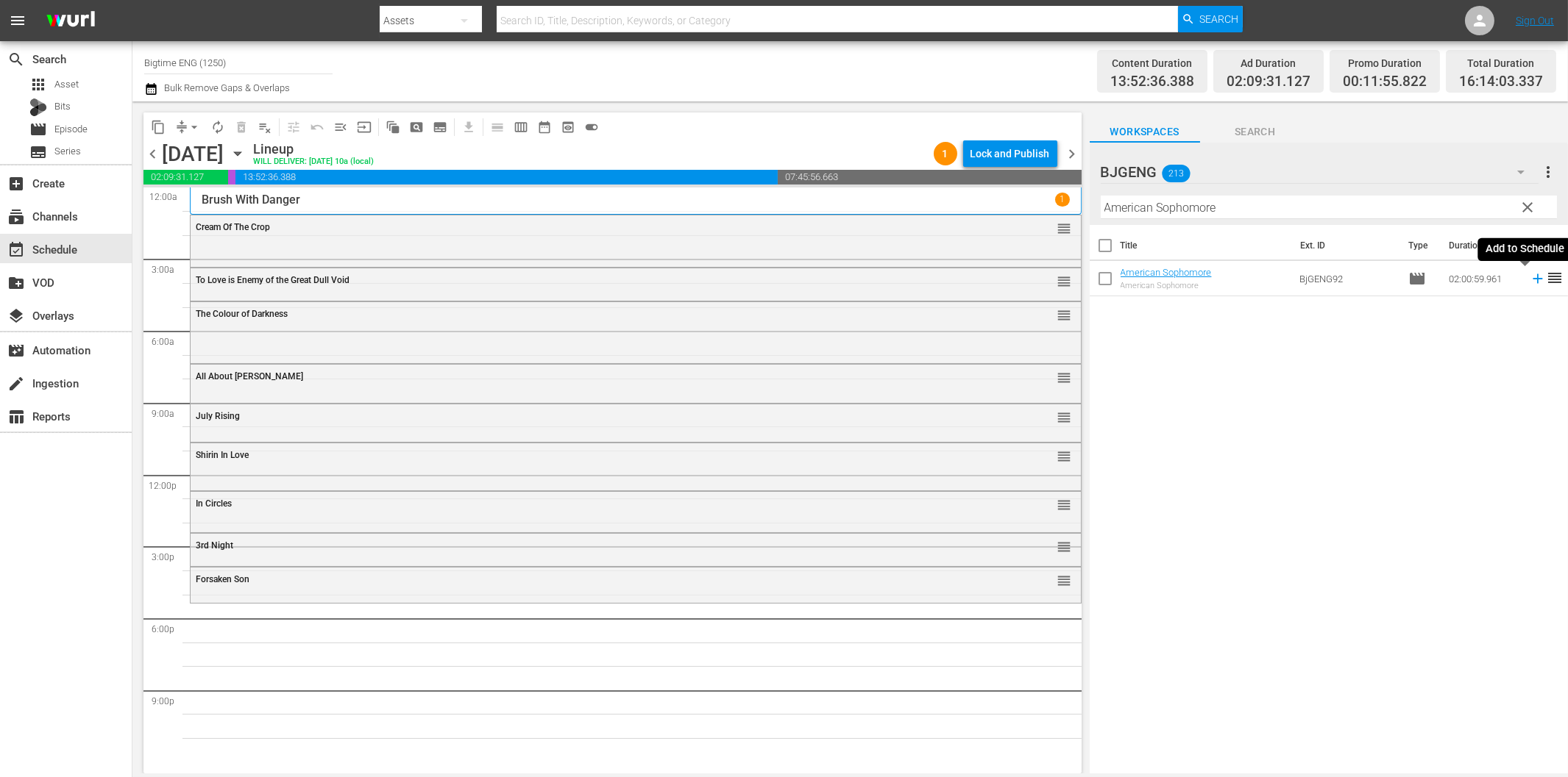
click at [1530, 278] on icon at bounding box center [1538, 279] width 16 height 16
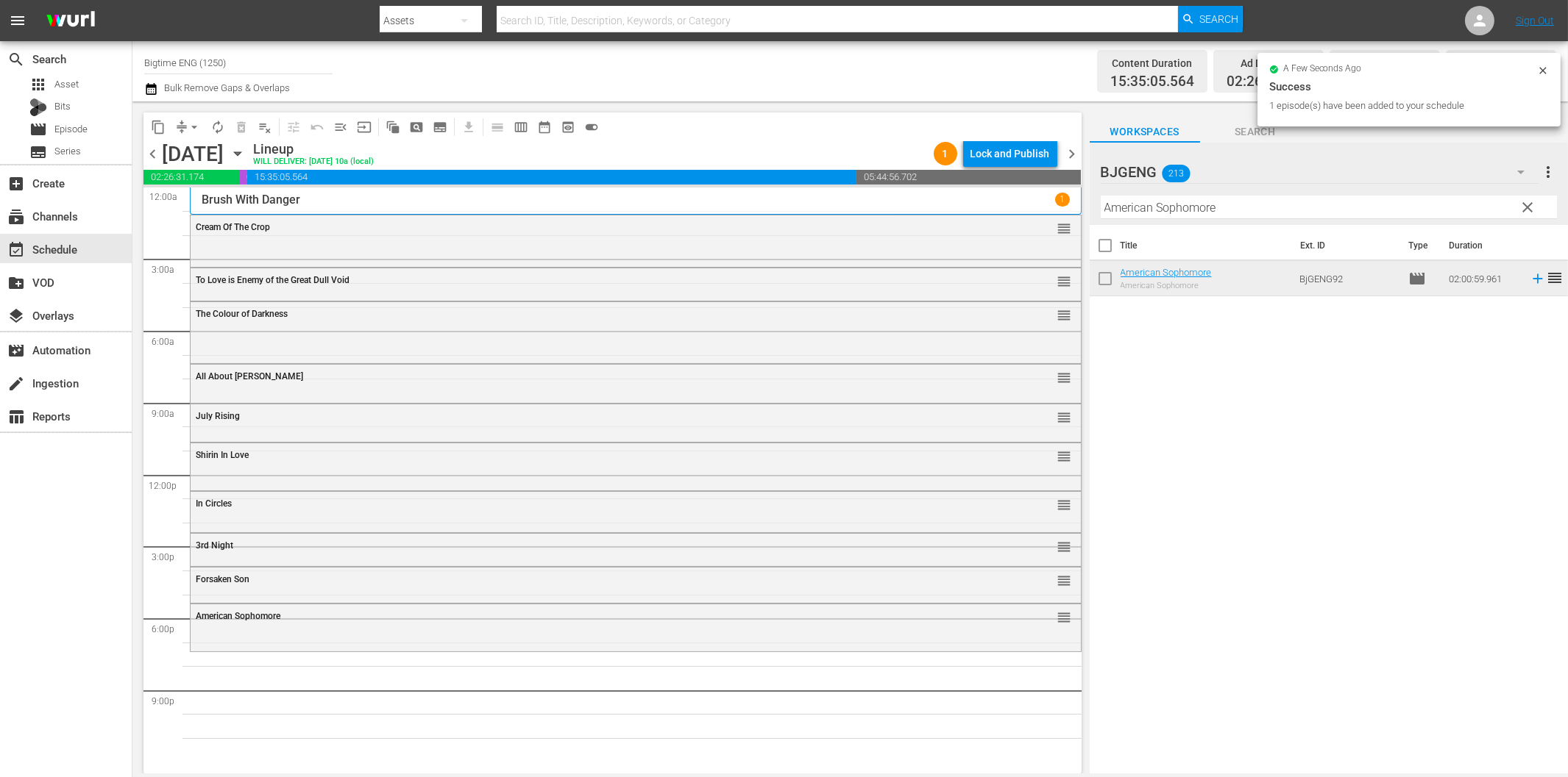
click at [1141, 208] on input "American Sophomore" at bounding box center [1329, 207] width 456 height 24
paste input "Someone I Used to Know"
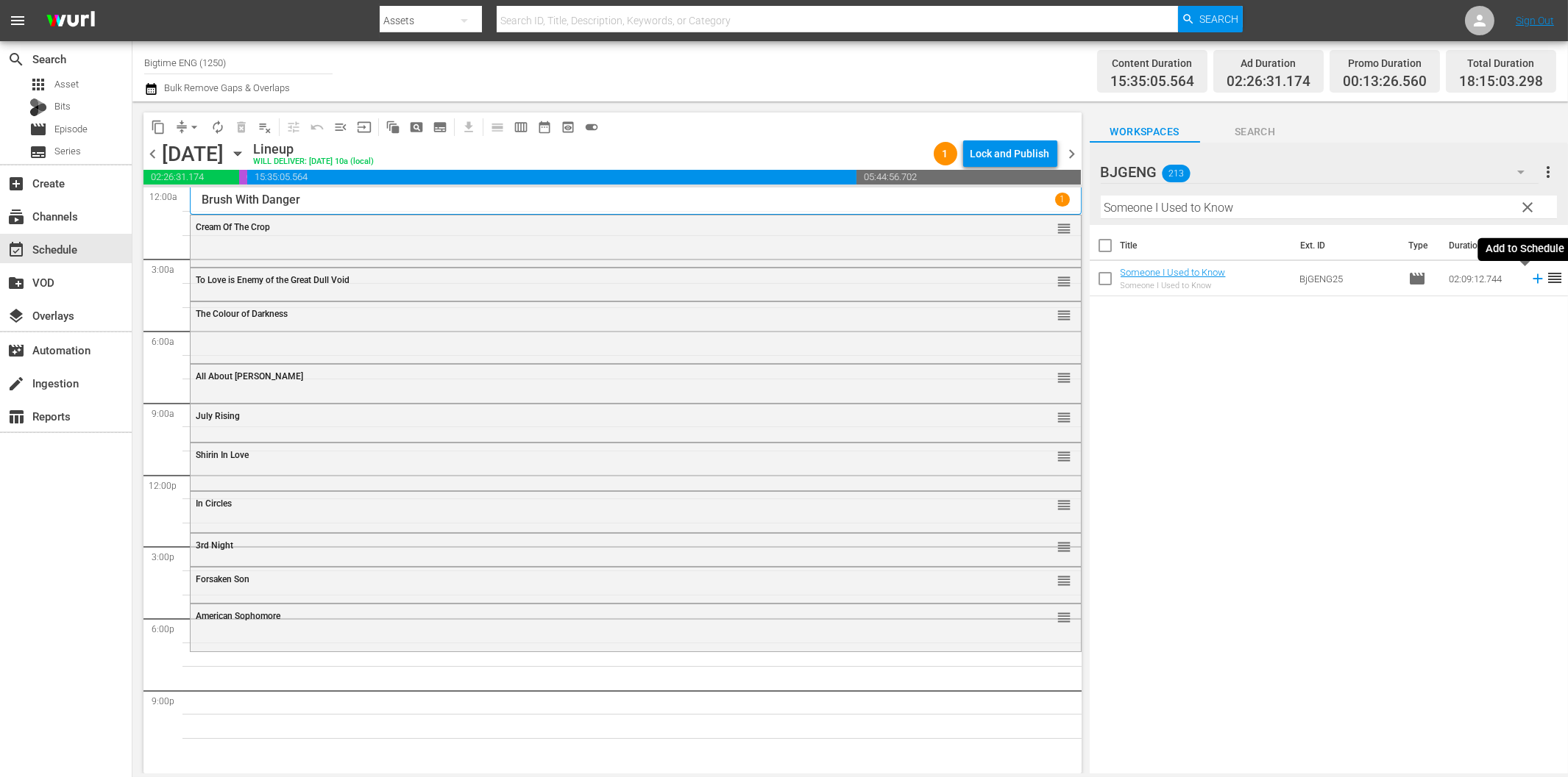
click at [1530, 278] on icon at bounding box center [1538, 279] width 16 height 16
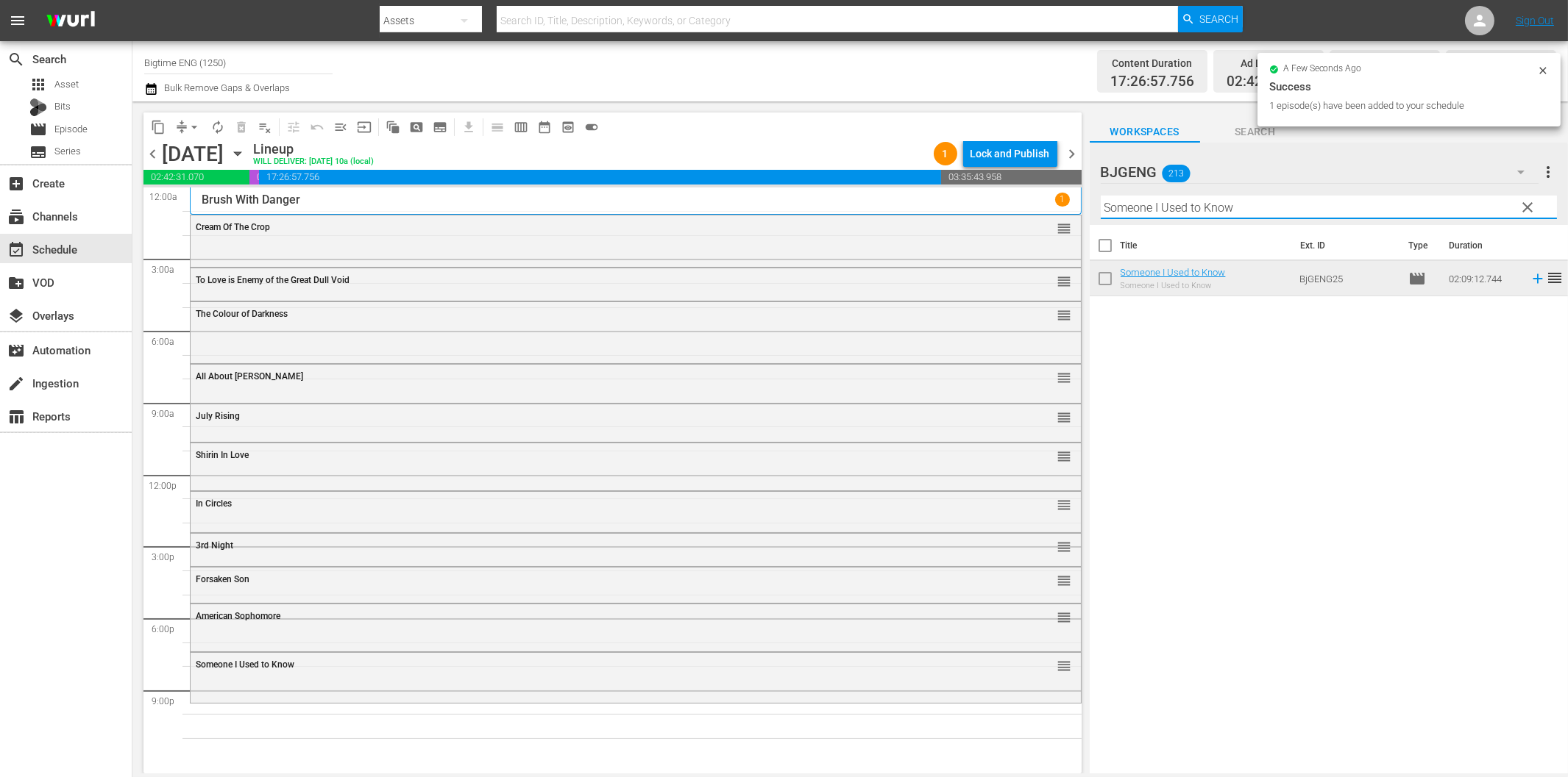
click at [1182, 217] on input "Someone I Used to Know" at bounding box center [1329, 207] width 456 height 24
paste input "[GEOGRAPHIC_DATA]"
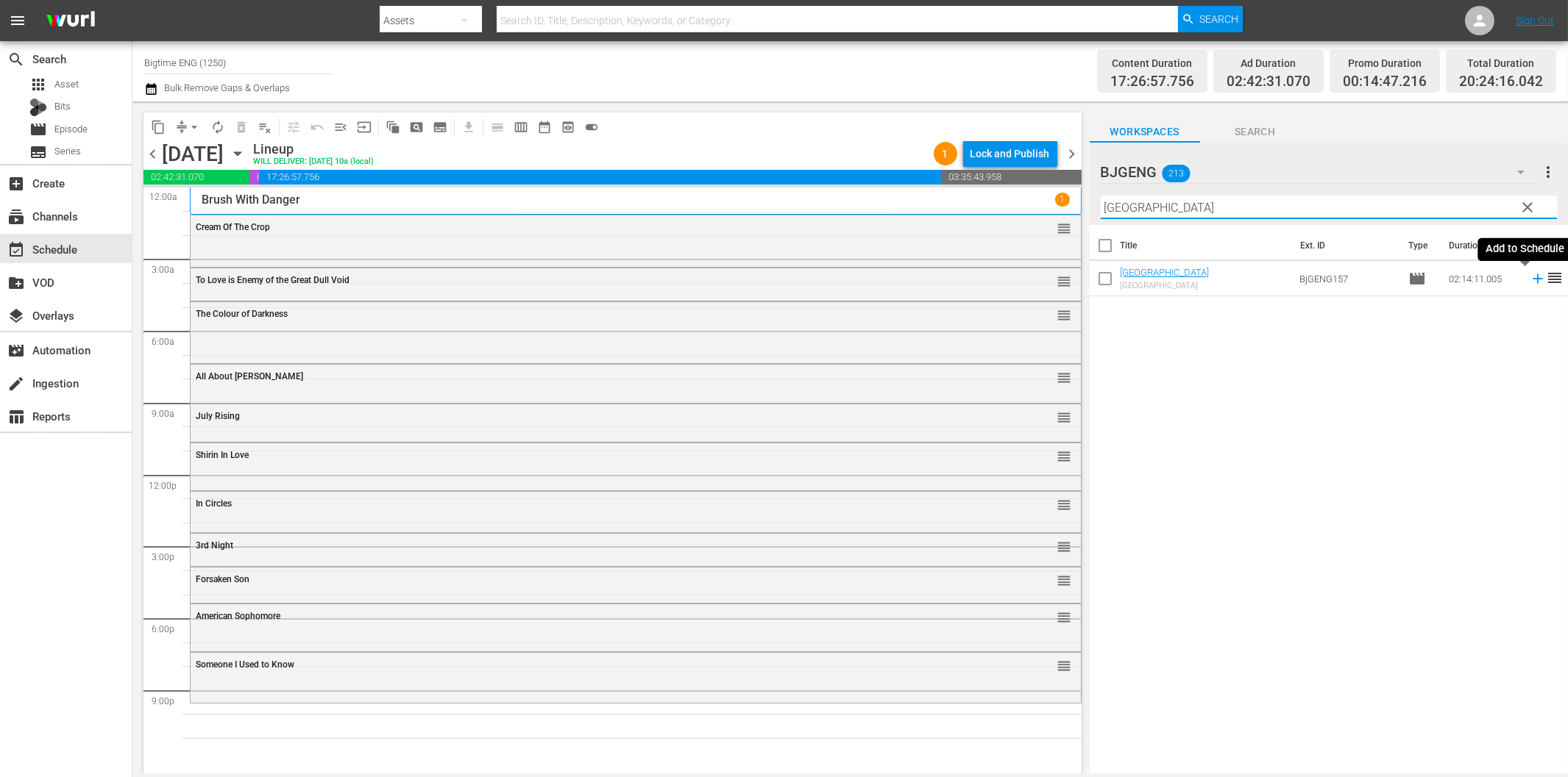
click at [1530, 283] on icon at bounding box center [1538, 279] width 16 height 16
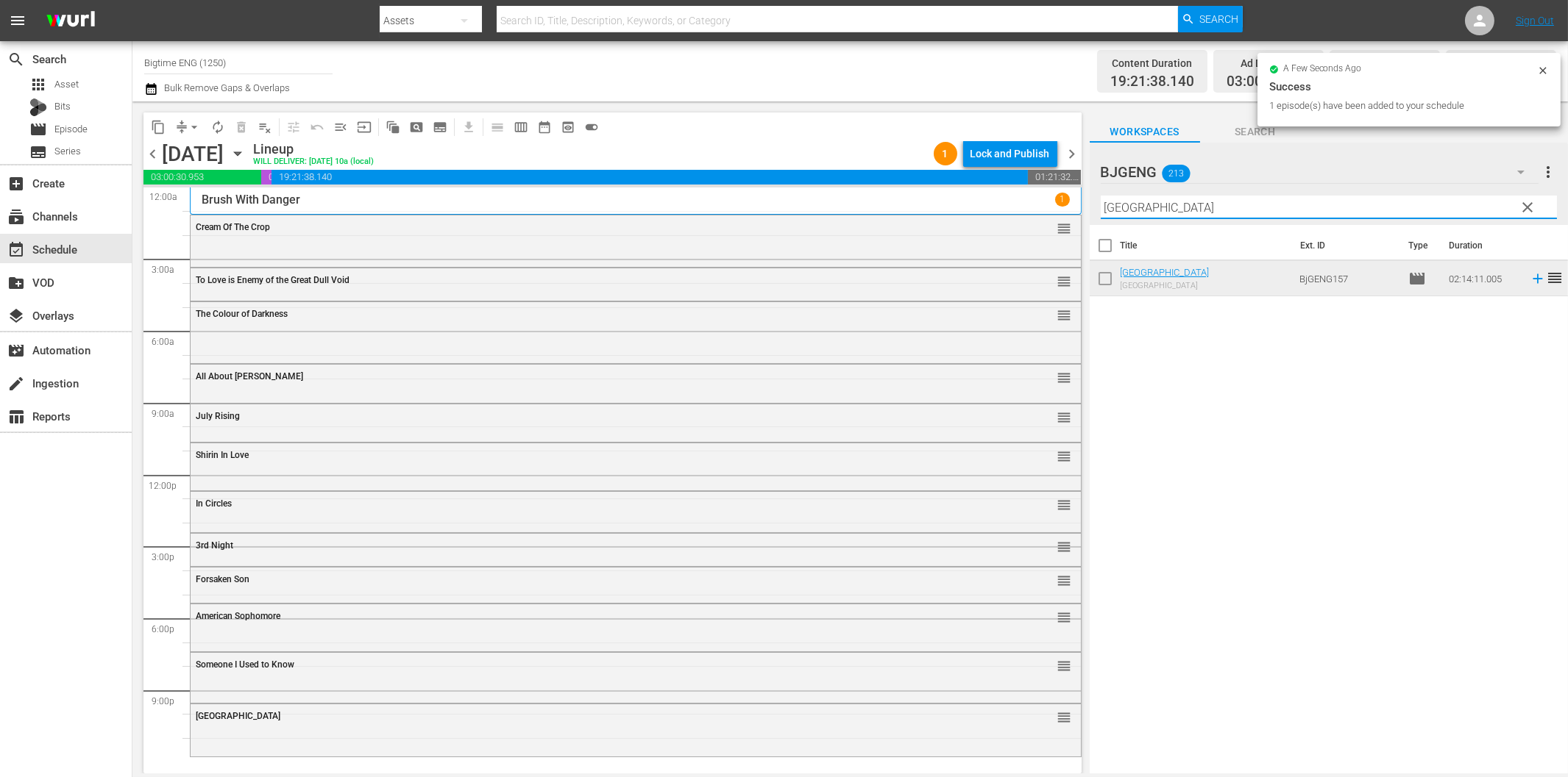
click at [1244, 209] on input "[GEOGRAPHIC_DATA]" at bounding box center [1329, 207] width 456 height 24
paste input "Art Show Bingo"
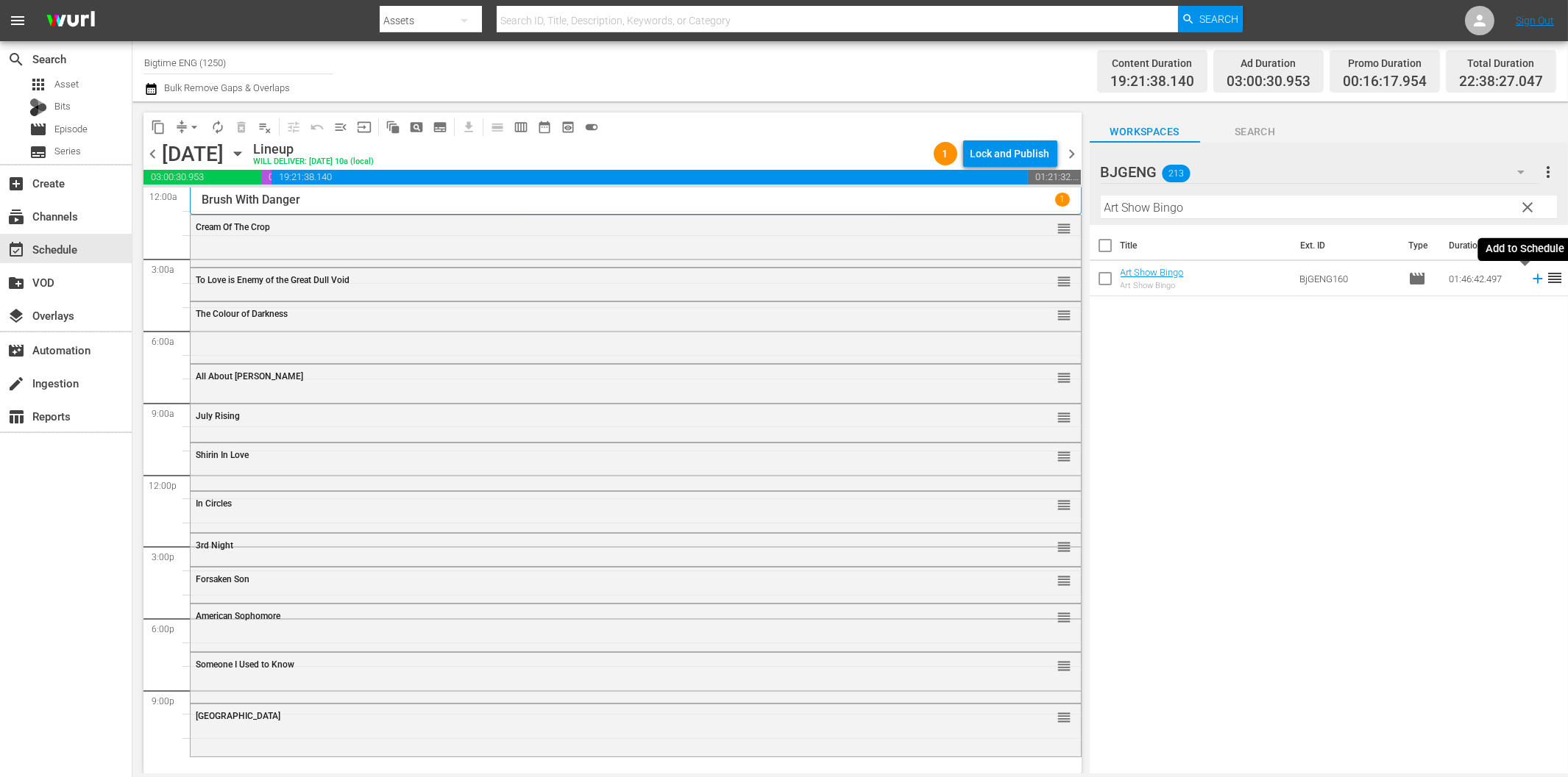
drag, startPoint x: 1527, startPoint y: 281, endPoint x: 1518, endPoint y: 285, distance: 9.8
click at [1530, 281] on icon at bounding box center [1538, 279] width 16 height 16
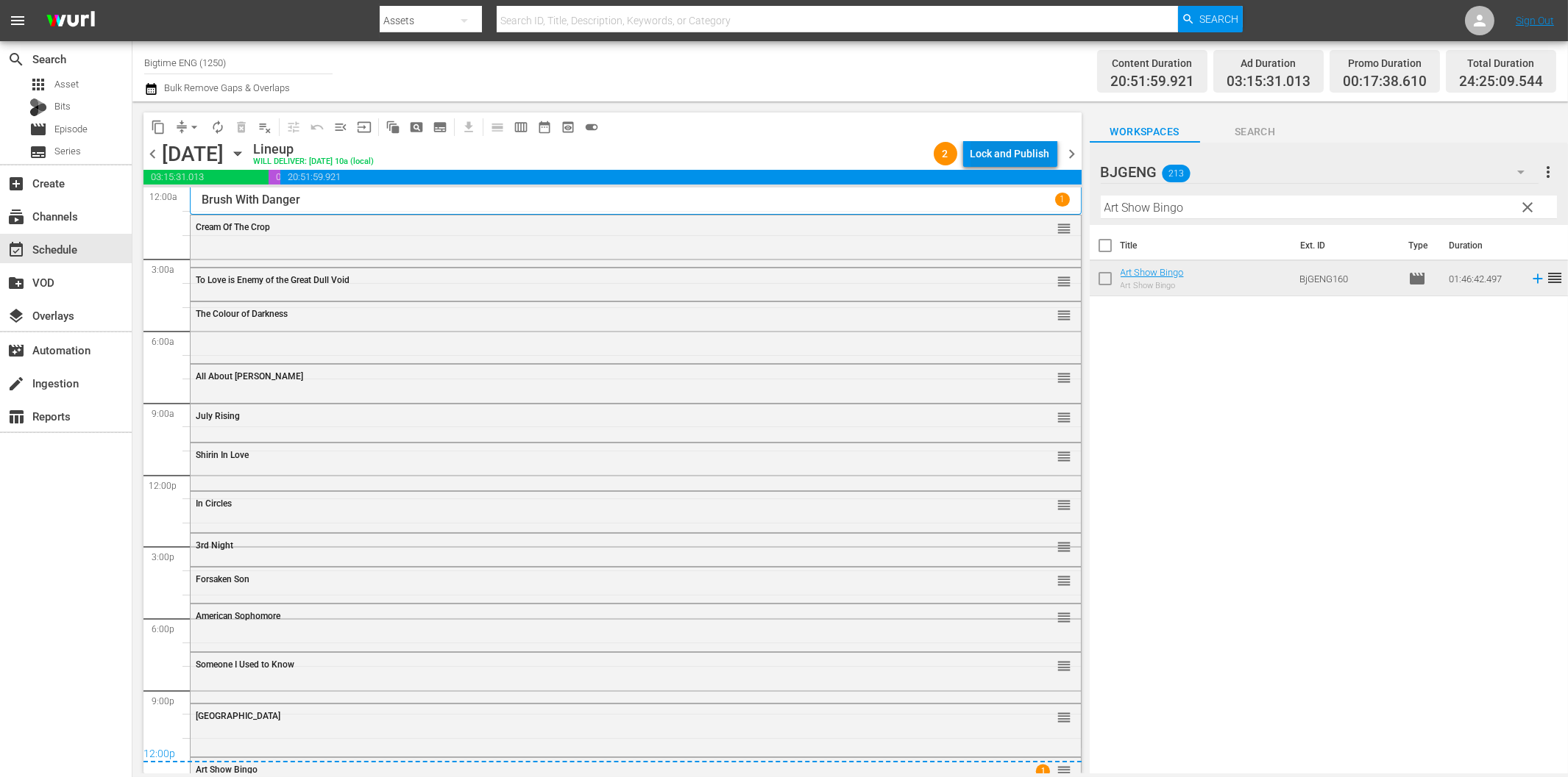
click at [1039, 153] on div "Lock and Publish" at bounding box center [1010, 154] width 79 height 27
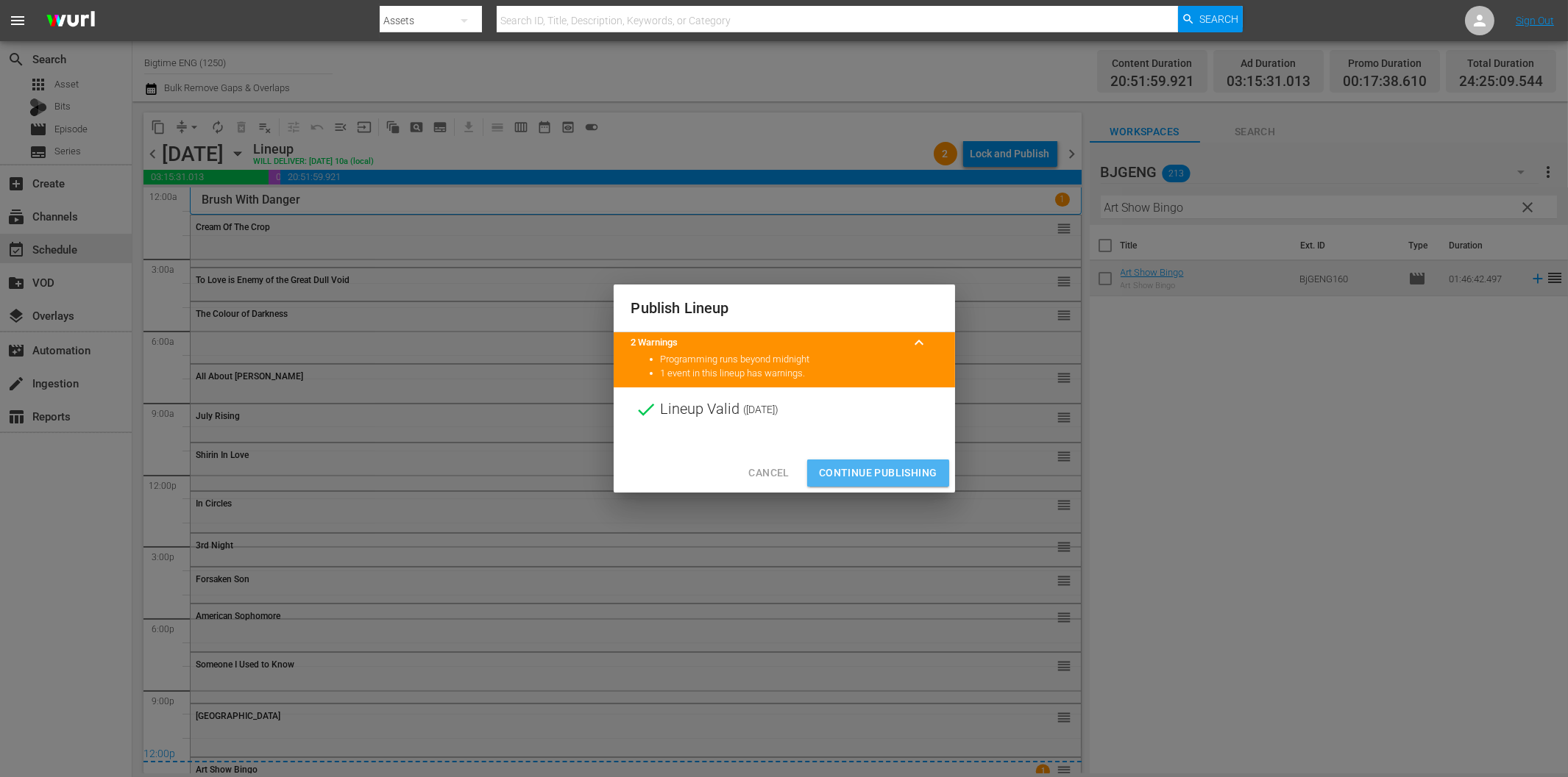
click at [909, 471] on span "Continue Publishing" at bounding box center [878, 473] width 118 height 18
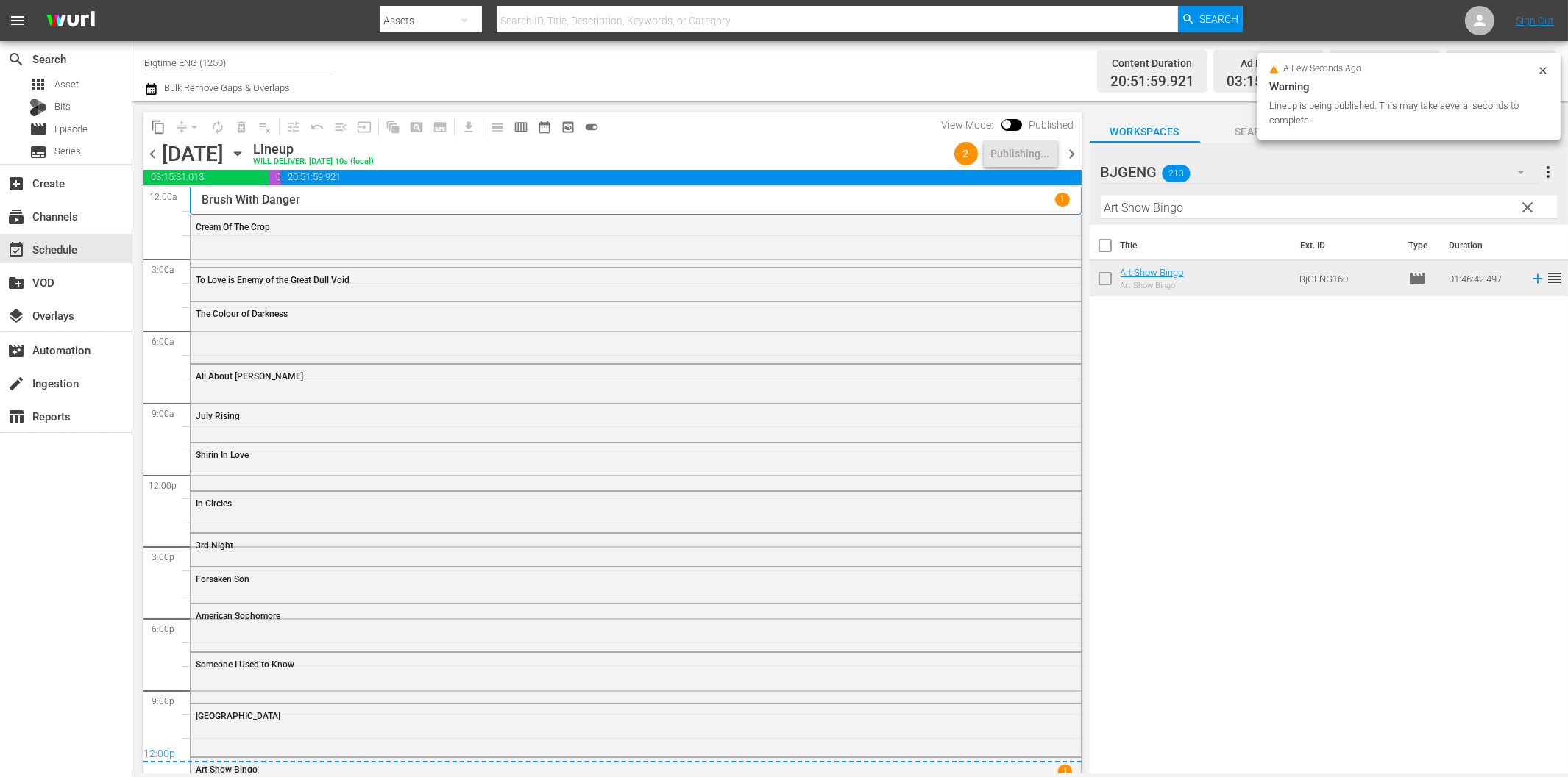
click at [1071, 149] on span "chevron_right" at bounding box center [1072, 154] width 19 height 18
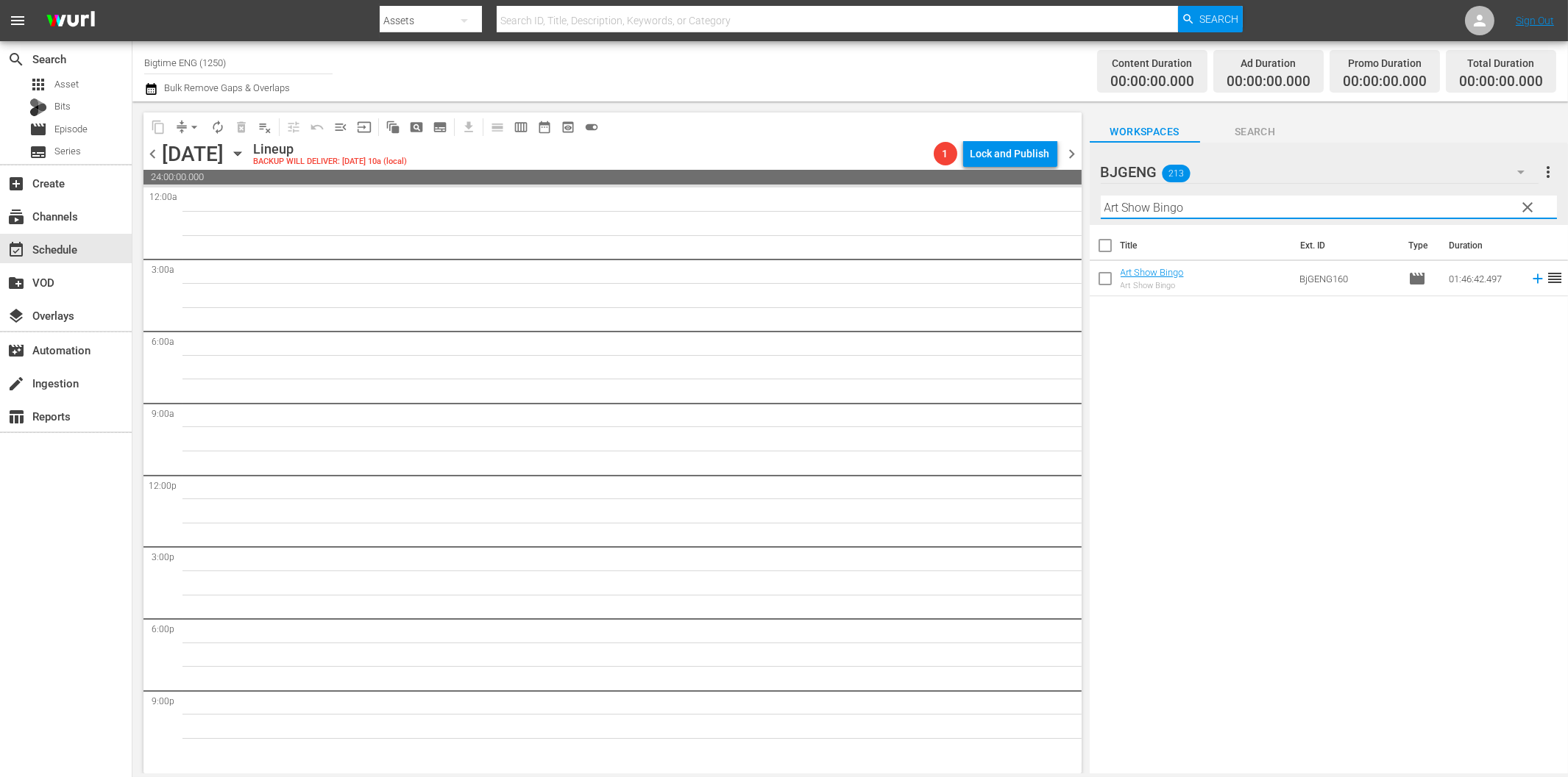
click at [1219, 211] on input "Art Show Bingo" at bounding box center [1329, 207] width 456 height 24
paste input "The Script of Life"
click at [1532, 280] on icon at bounding box center [1537, 279] width 10 height 10
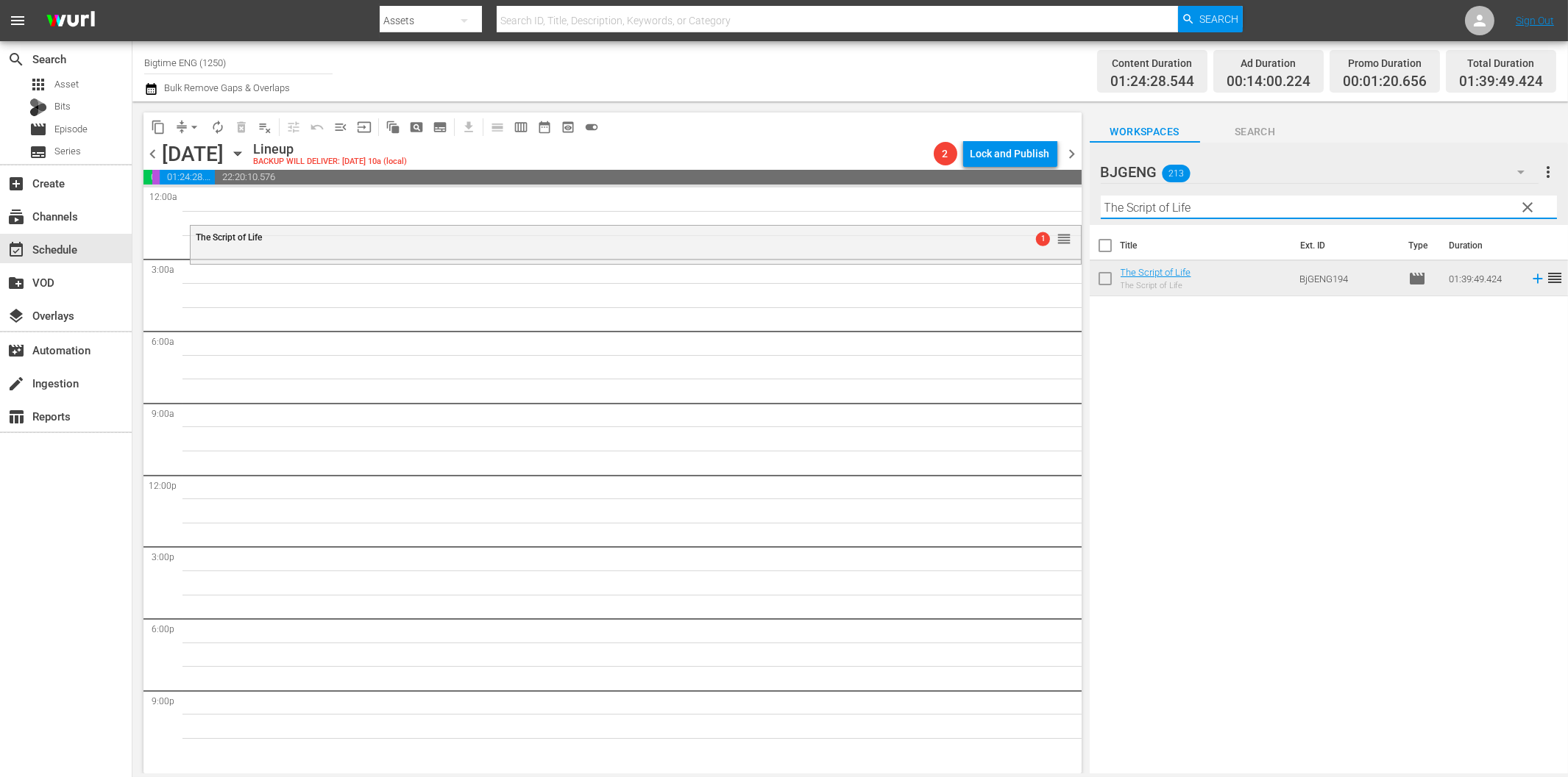
click at [1185, 212] on input "The Script of Life" at bounding box center [1329, 207] width 456 height 24
paste input "Drastic Measures"
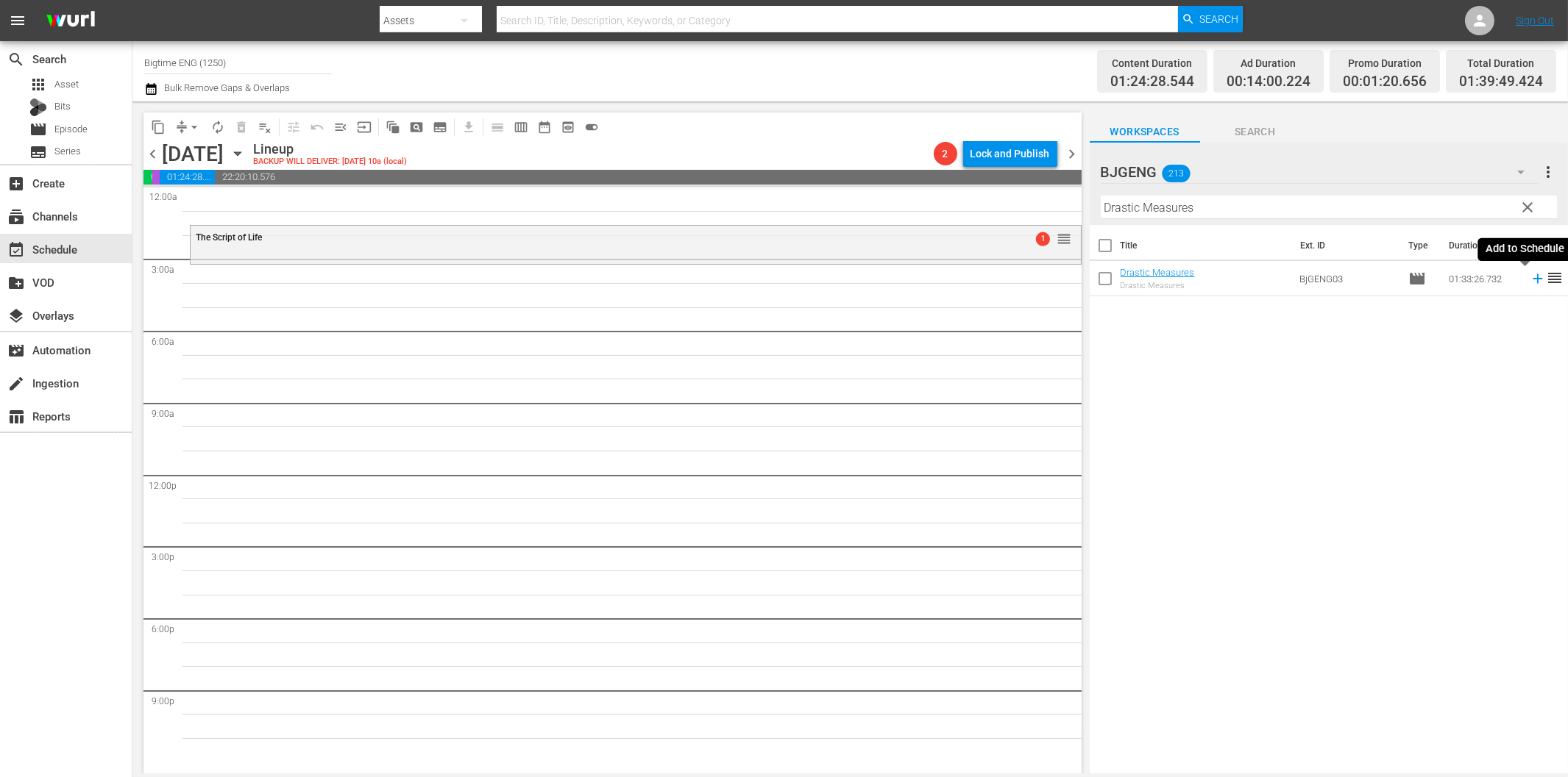
click at [1530, 278] on icon at bounding box center [1538, 279] width 16 height 16
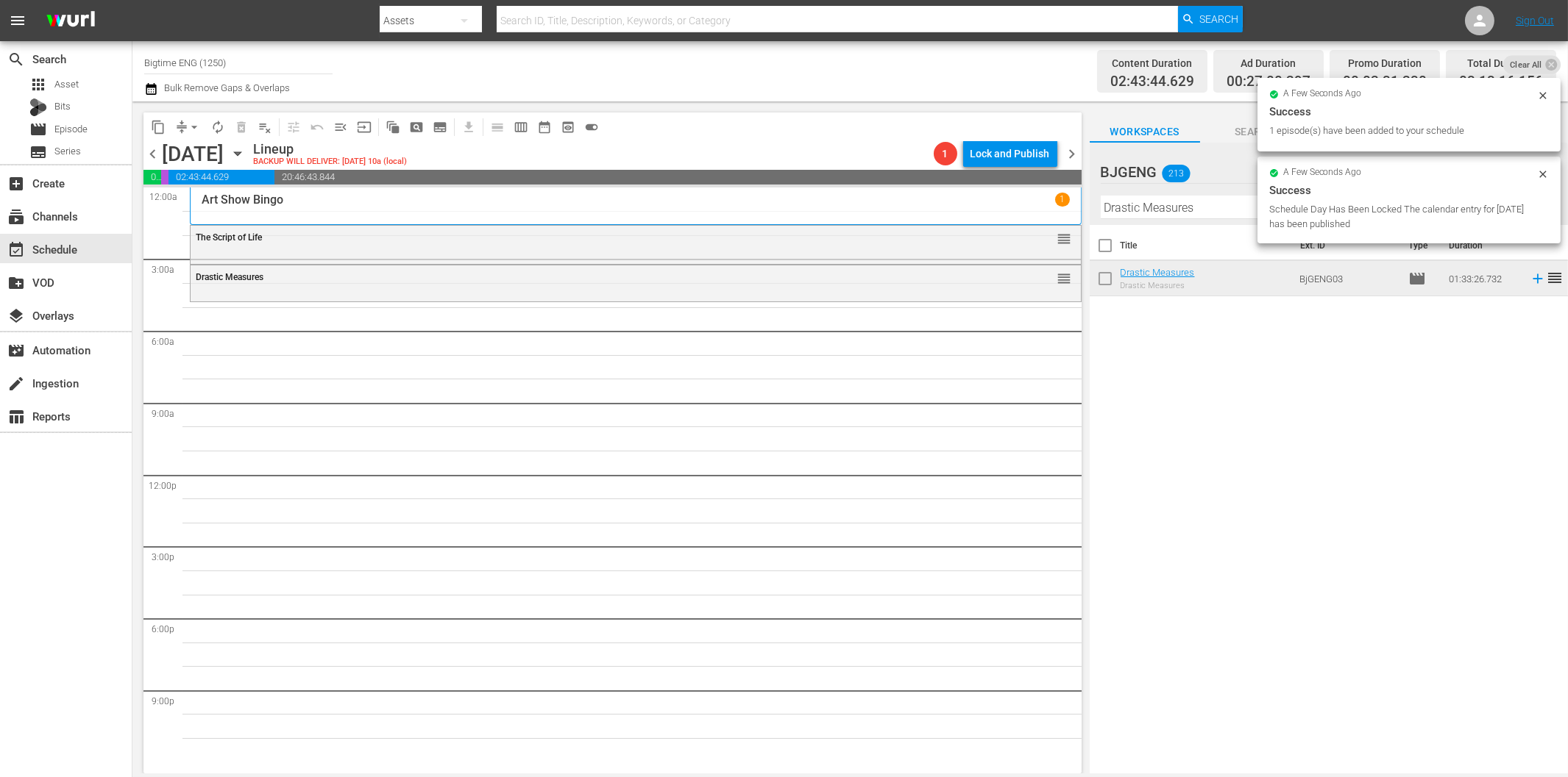
click at [1194, 206] on input "Drastic Measures" at bounding box center [1329, 207] width 456 height 24
paste input "[DATE] Party"
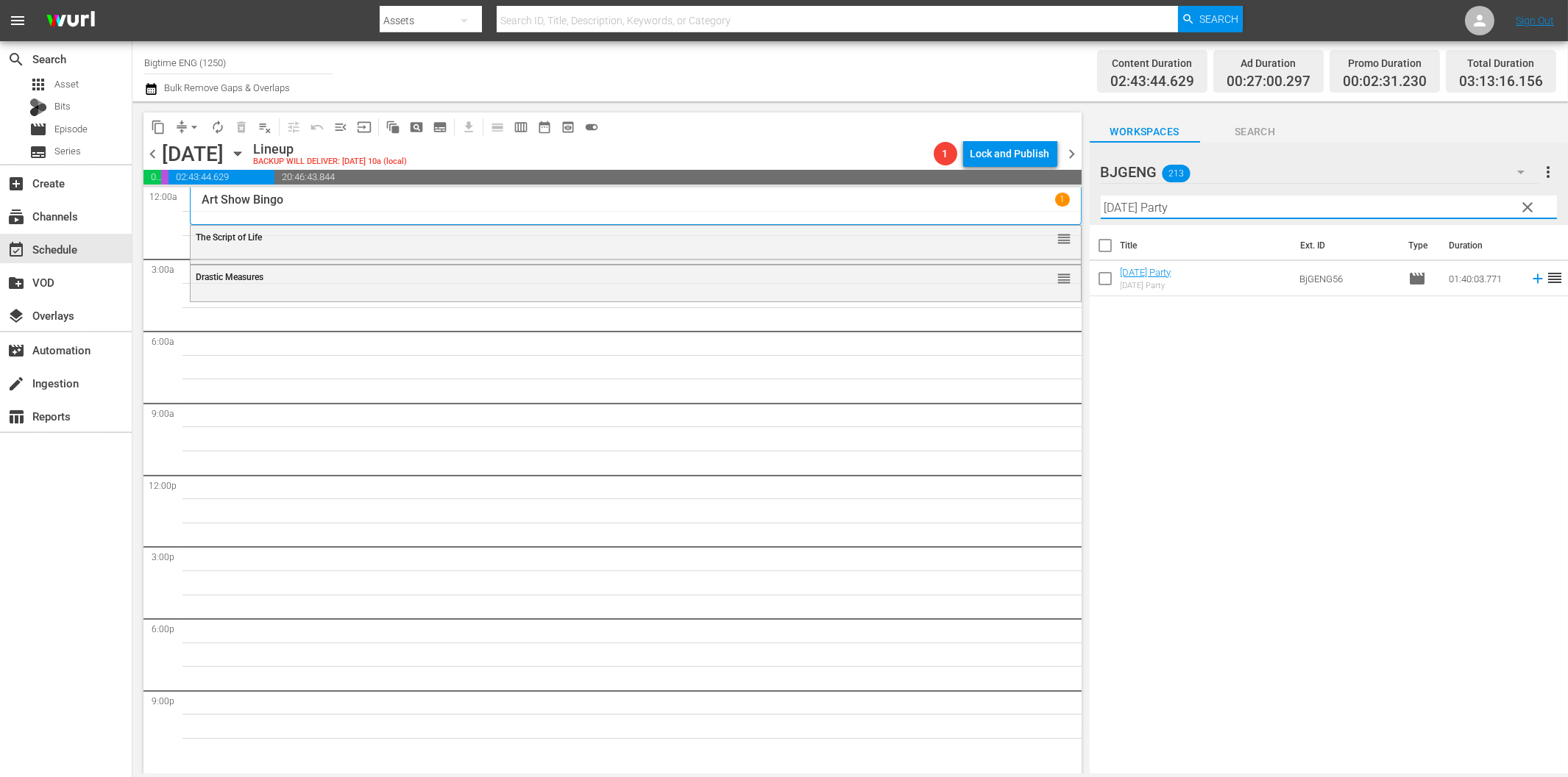
click at [1530, 278] on icon at bounding box center [1538, 279] width 16 height 16
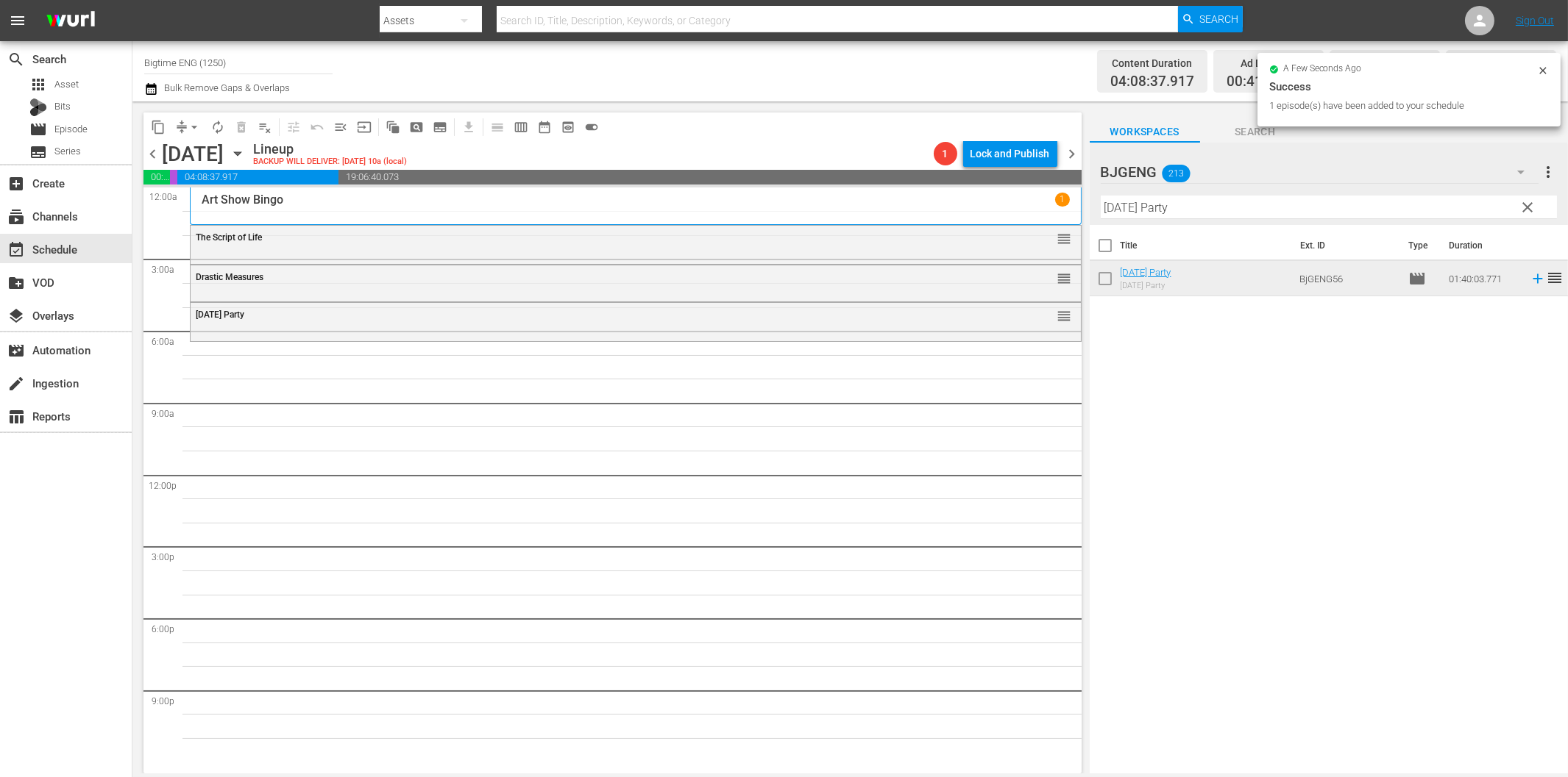
click at [1216, 202] on input "[DATE] Party" at bounding box center [1329, 207] width 456 height 24
paste input "Finding Hope"
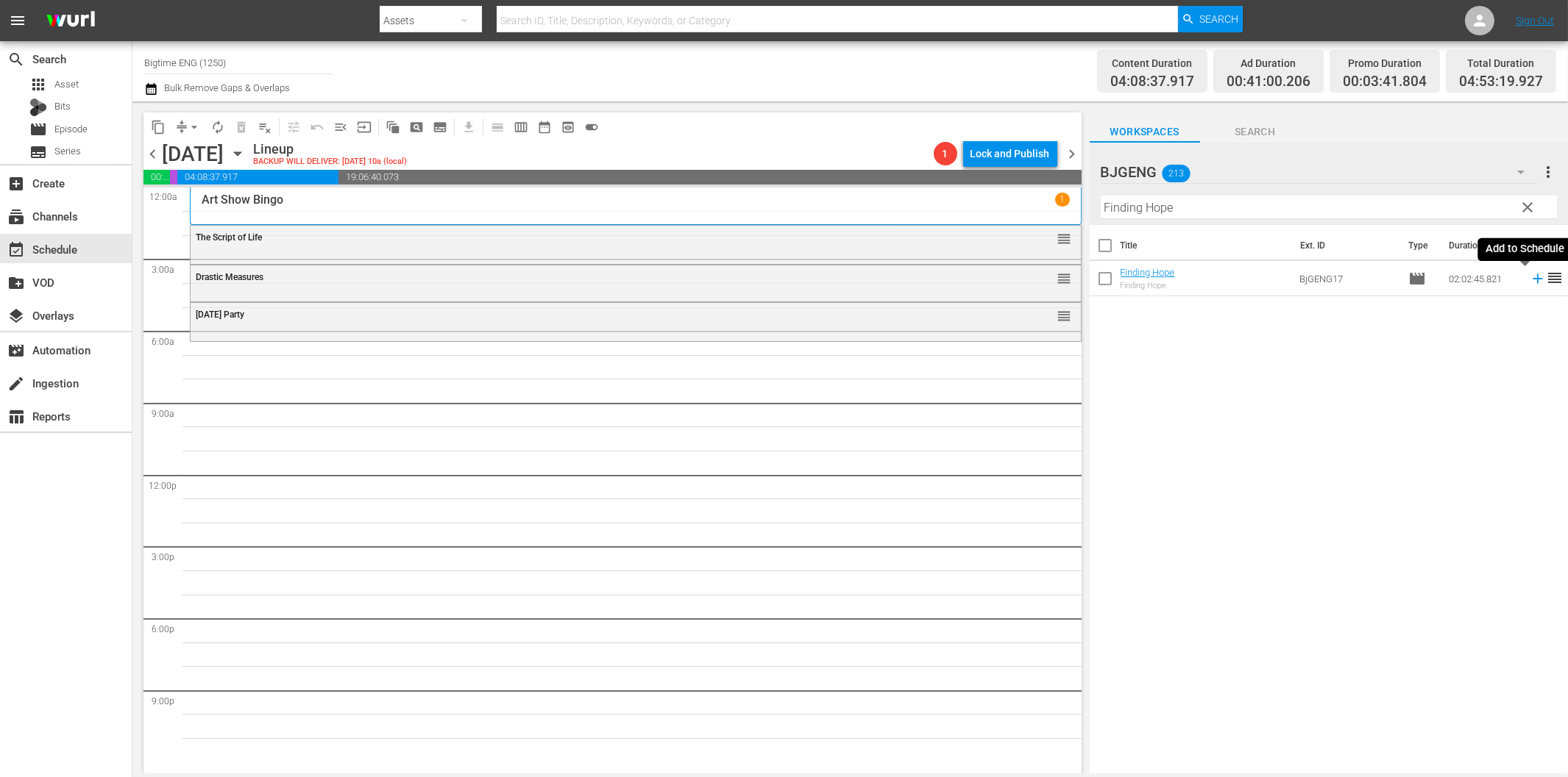
click at [1532, 278] on icon at bounding box center [1537, 279] width 10 height 10
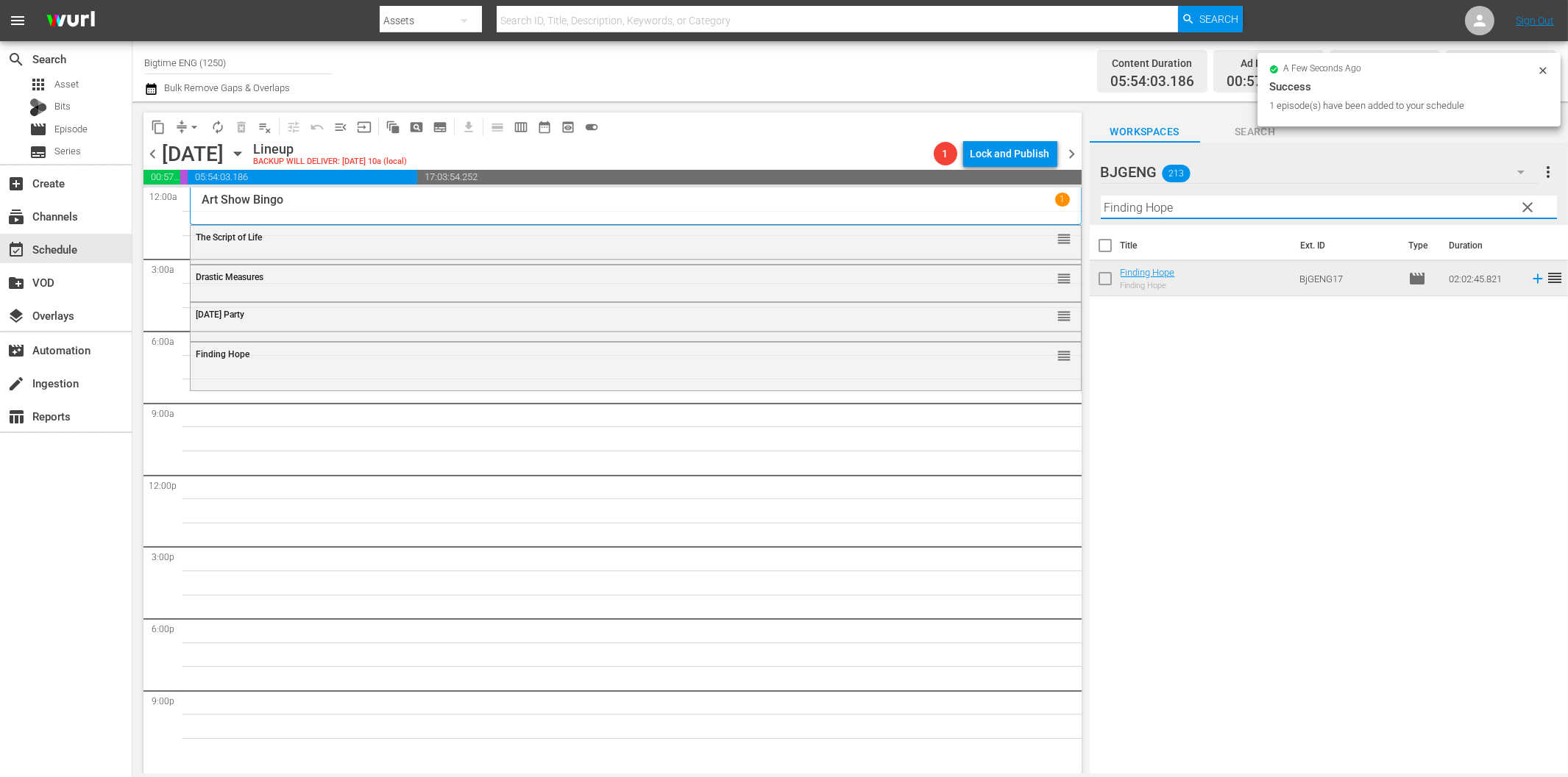
click at [1260, 206] on input "Finding Hope" at bounding box center [1329, 207] width 456 height 24
paste input "Heart of Wilderness"
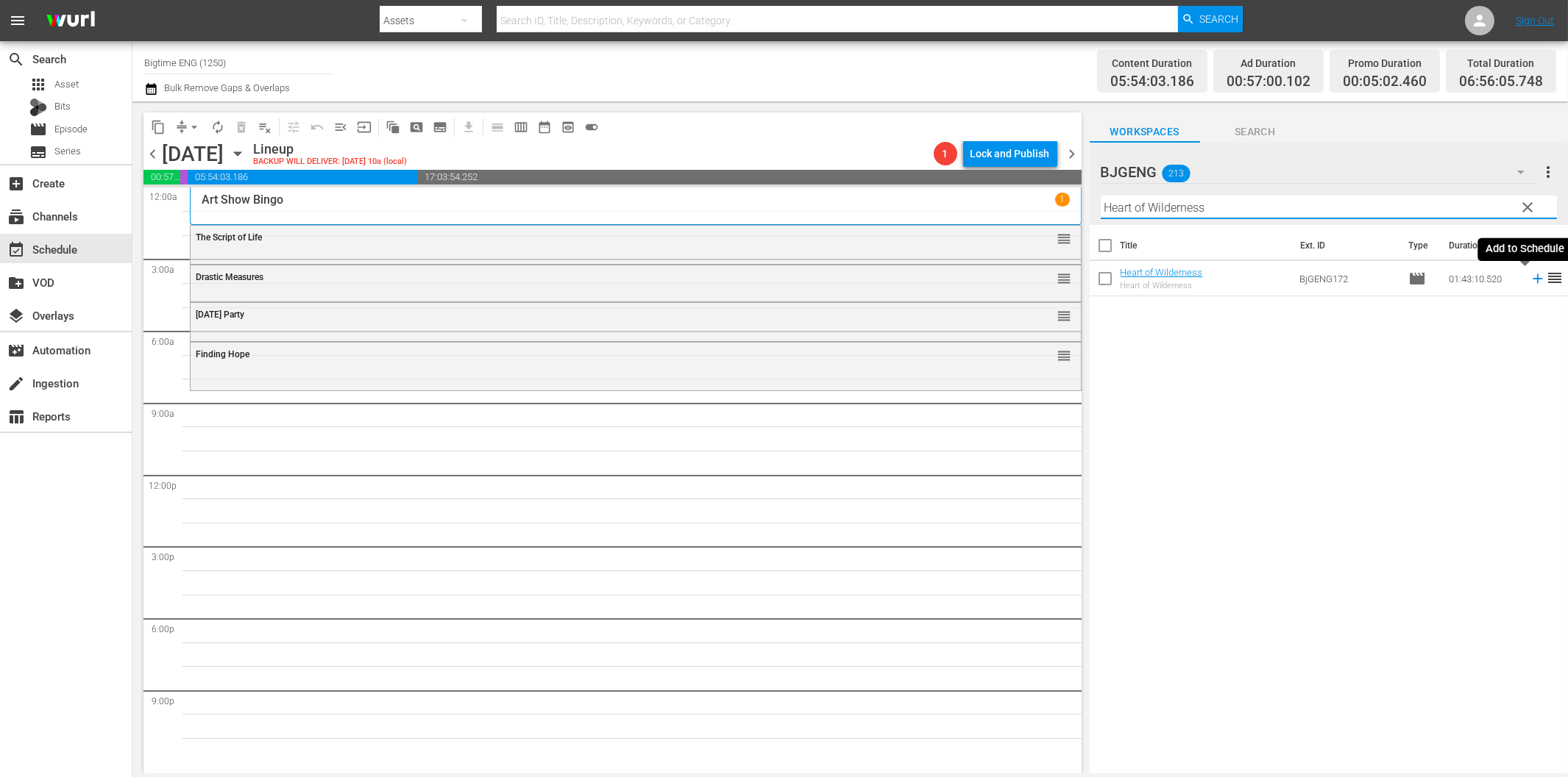
click at [1530, 280] on icon at bounding box center [1538, 279] width 16 height 16
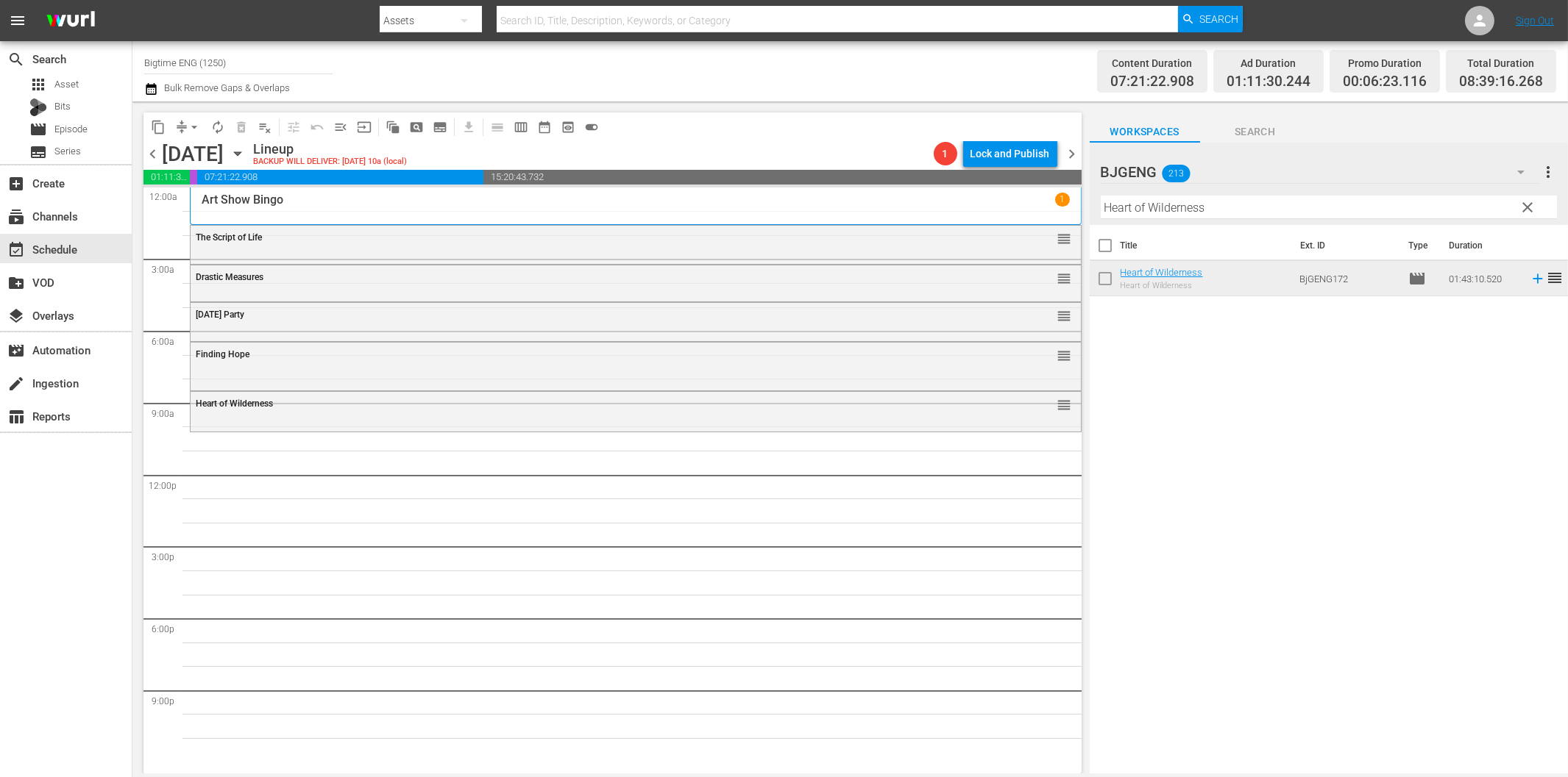
click at [1168, 204] on input "Heart of Wilderness" at bounding box center [1329, 207] width 456 height 24
paste input "Screened In"
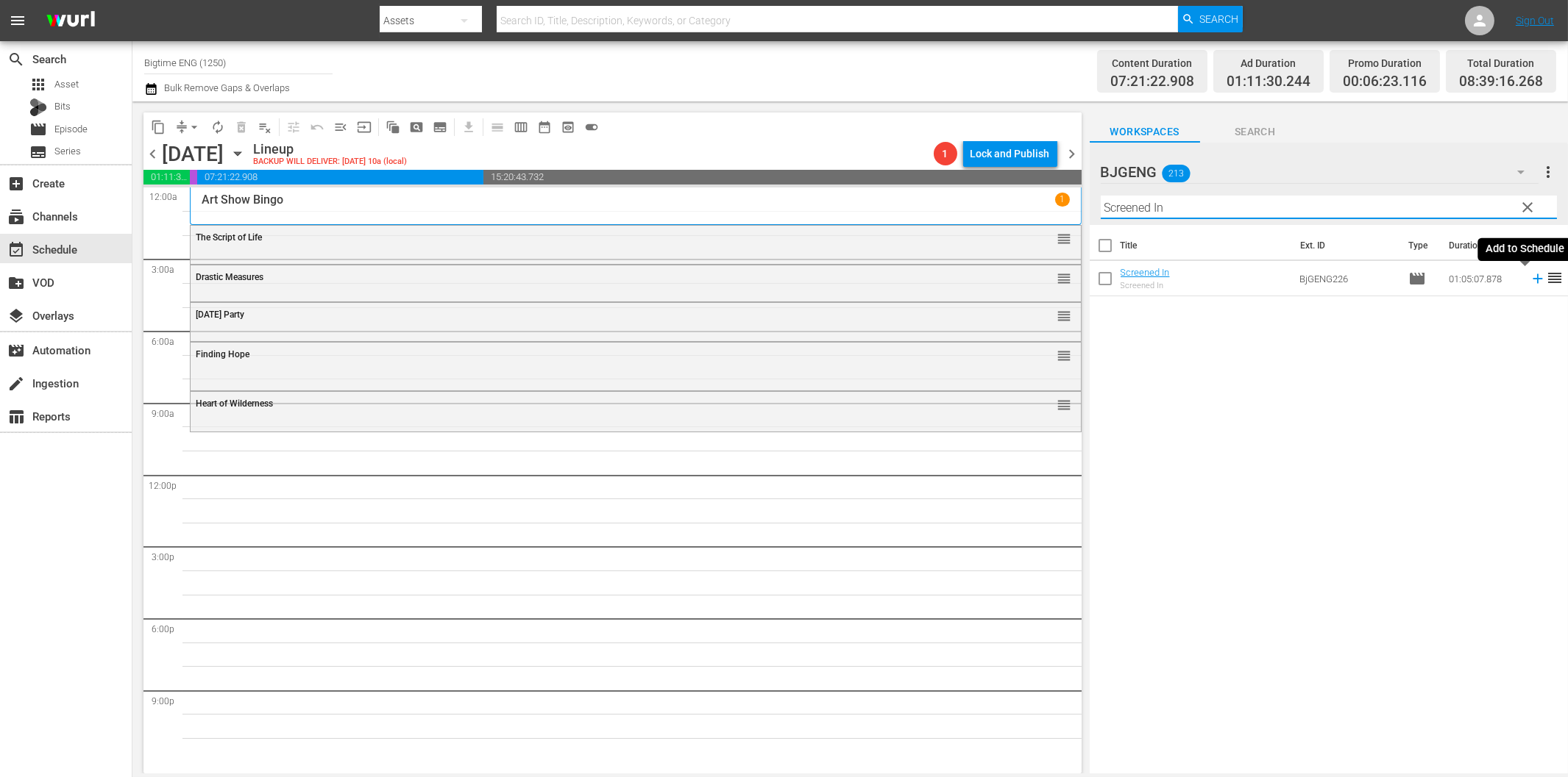
click at [1530, 280] on icon at bounding box center [1538, 279] width 16 height 16
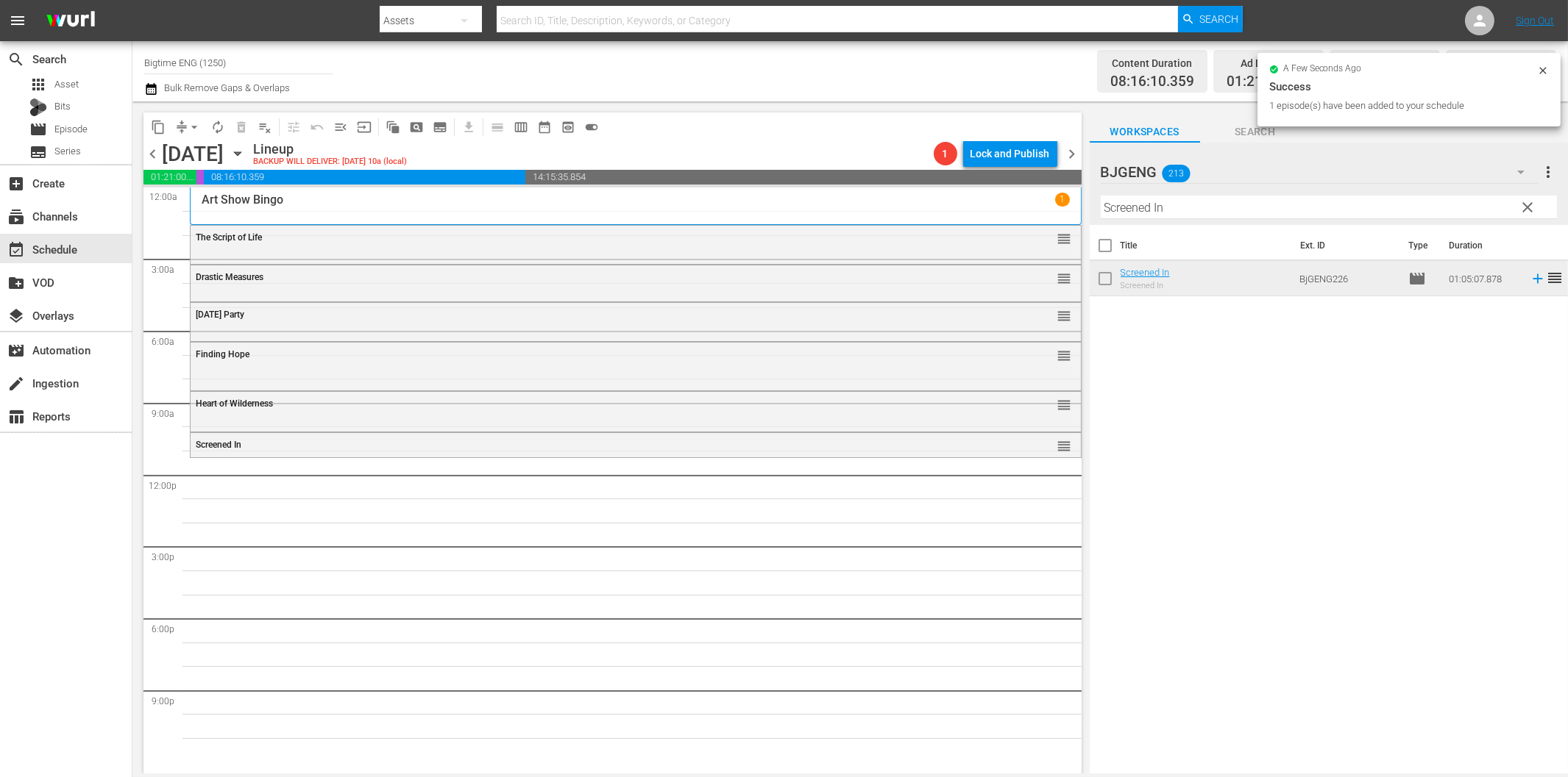
click at [1167, 207] on input "Screened In" at bounding box center [1329, 207] width 456 height 24
paste input "The Day You Found Me"
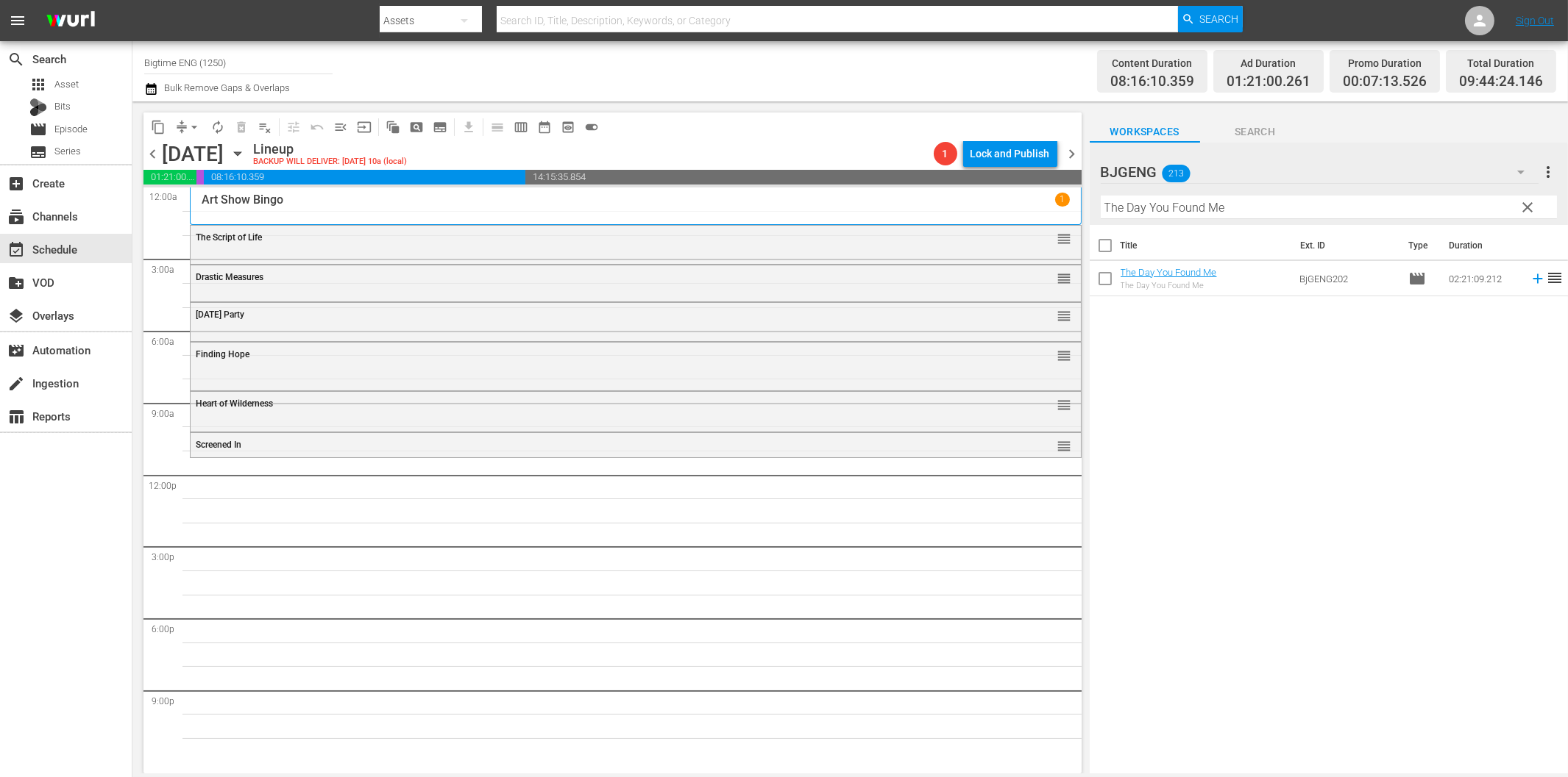
click at [1156, 209] on input "The Day You Found Me" at bounding box center [1329, 207] width 456 height 24
paste input "Congressman"
click at [1181, 203] on input "The Congressman" at bounding box center [1329, 207] width 456 height 24
paste input "Day You Found Me"
drag, startPoint x: 1524, startPoint y: 274, endPoint x: 1515, endPoint y: 284, distance: 13.5
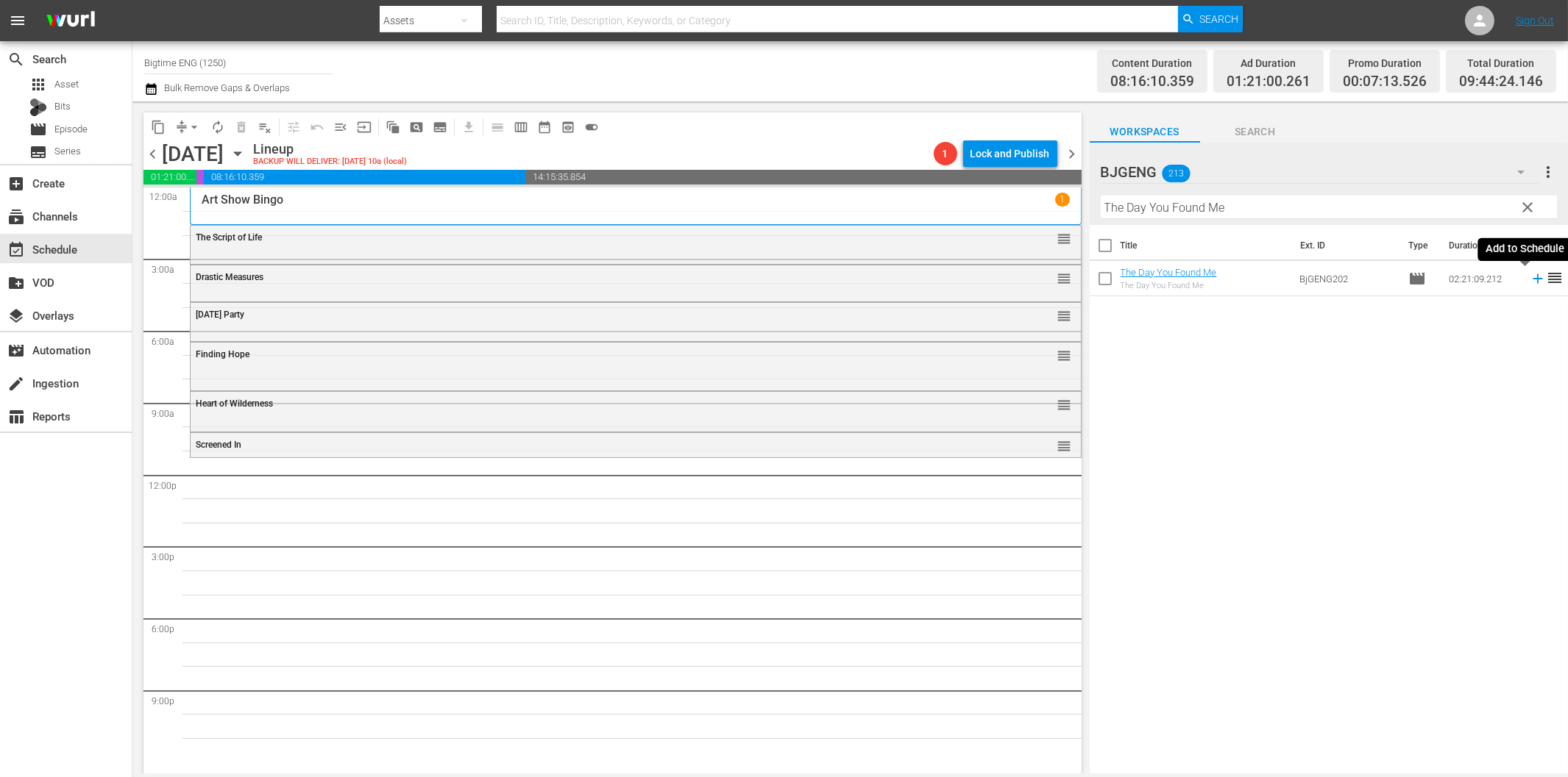
click at [1530, 275] on icon at bounding box center [1538, 279] width 16 height 16
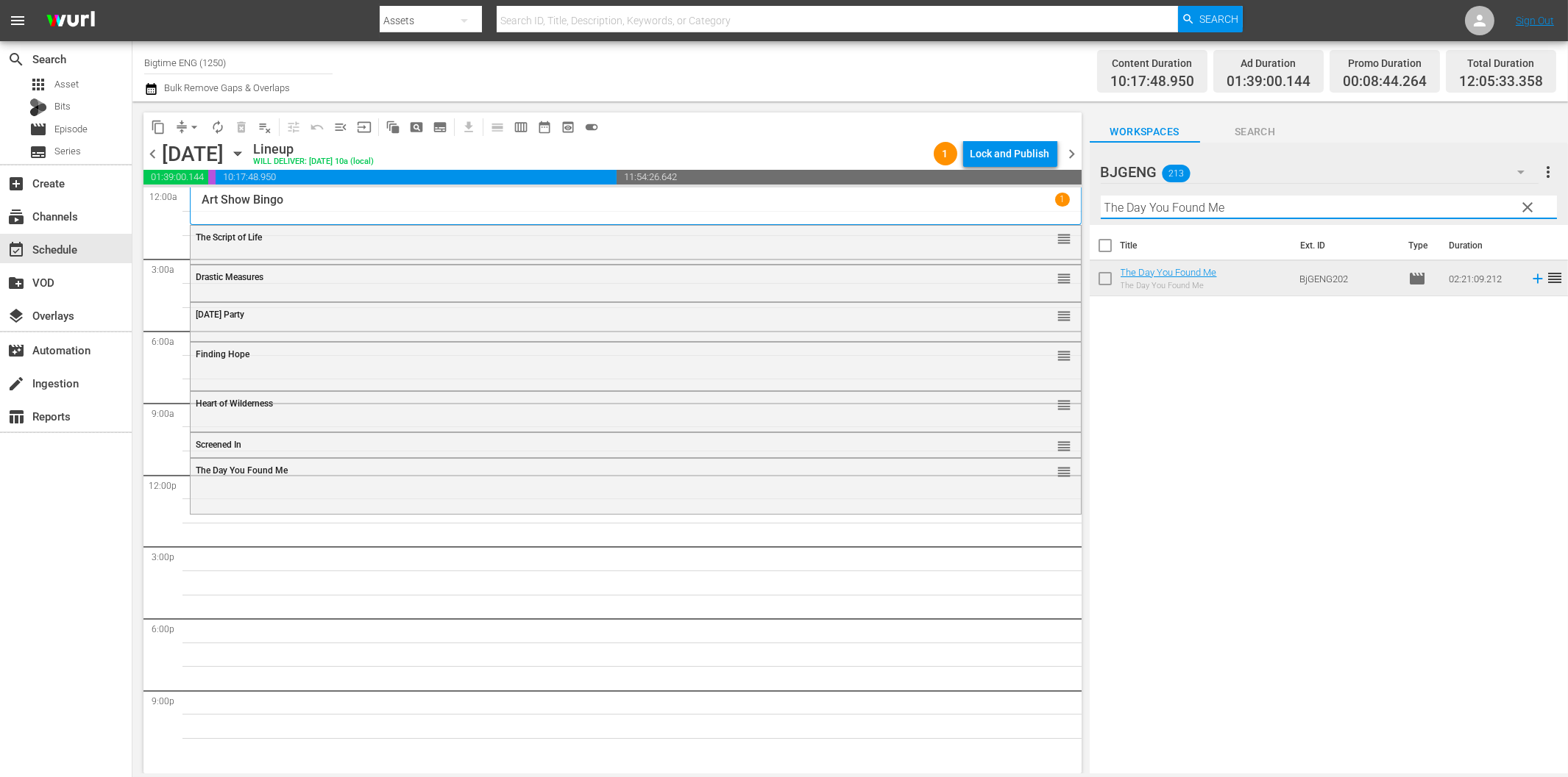
click at [1137, 213] on input "The Day You Found Me" at bounding box center [1329, 207] width 456 height 24
paste input "Congressman"
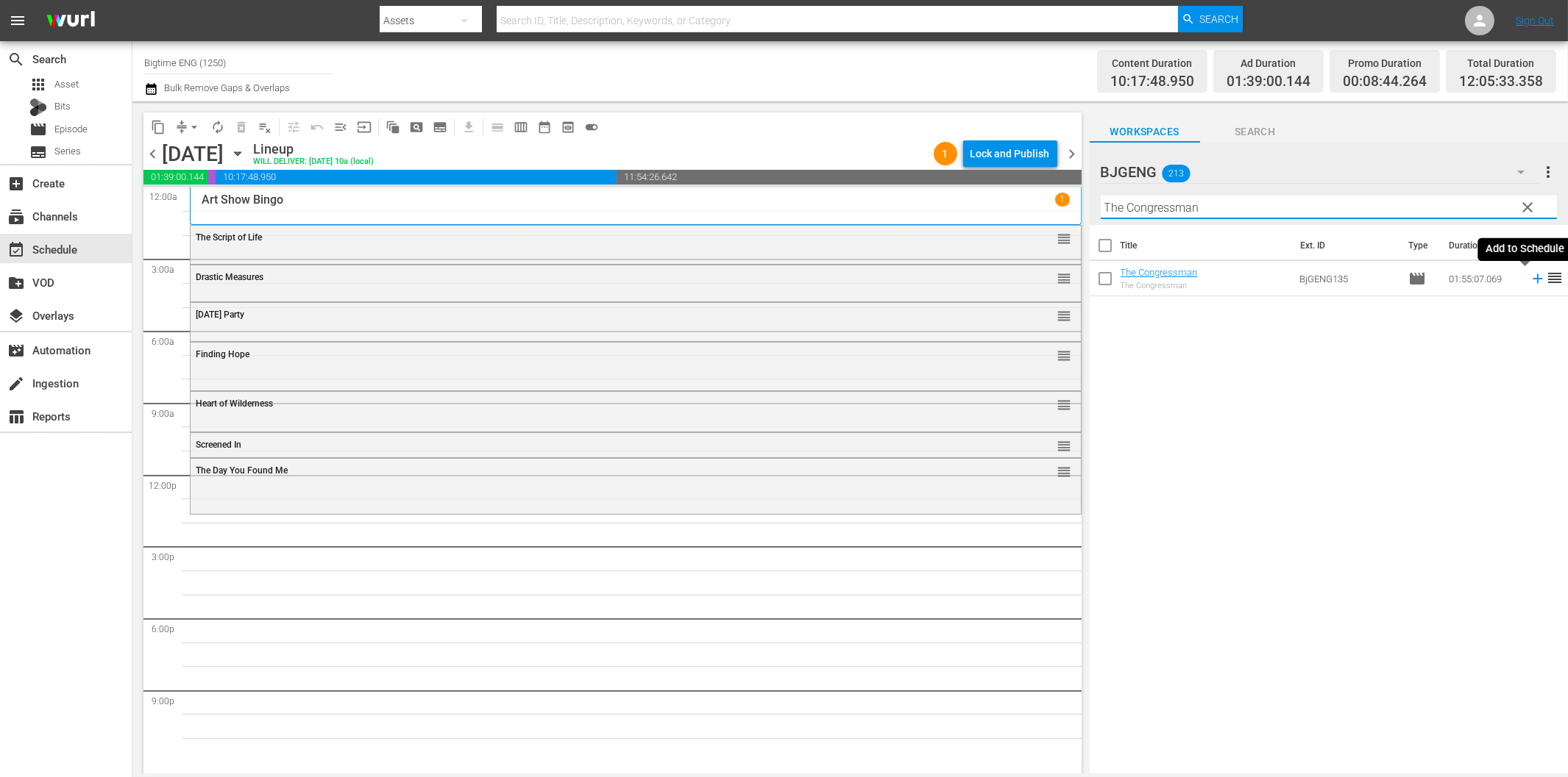
click at [1530, 278] on icon at bounding box center [1538, 279] width 16 height 16
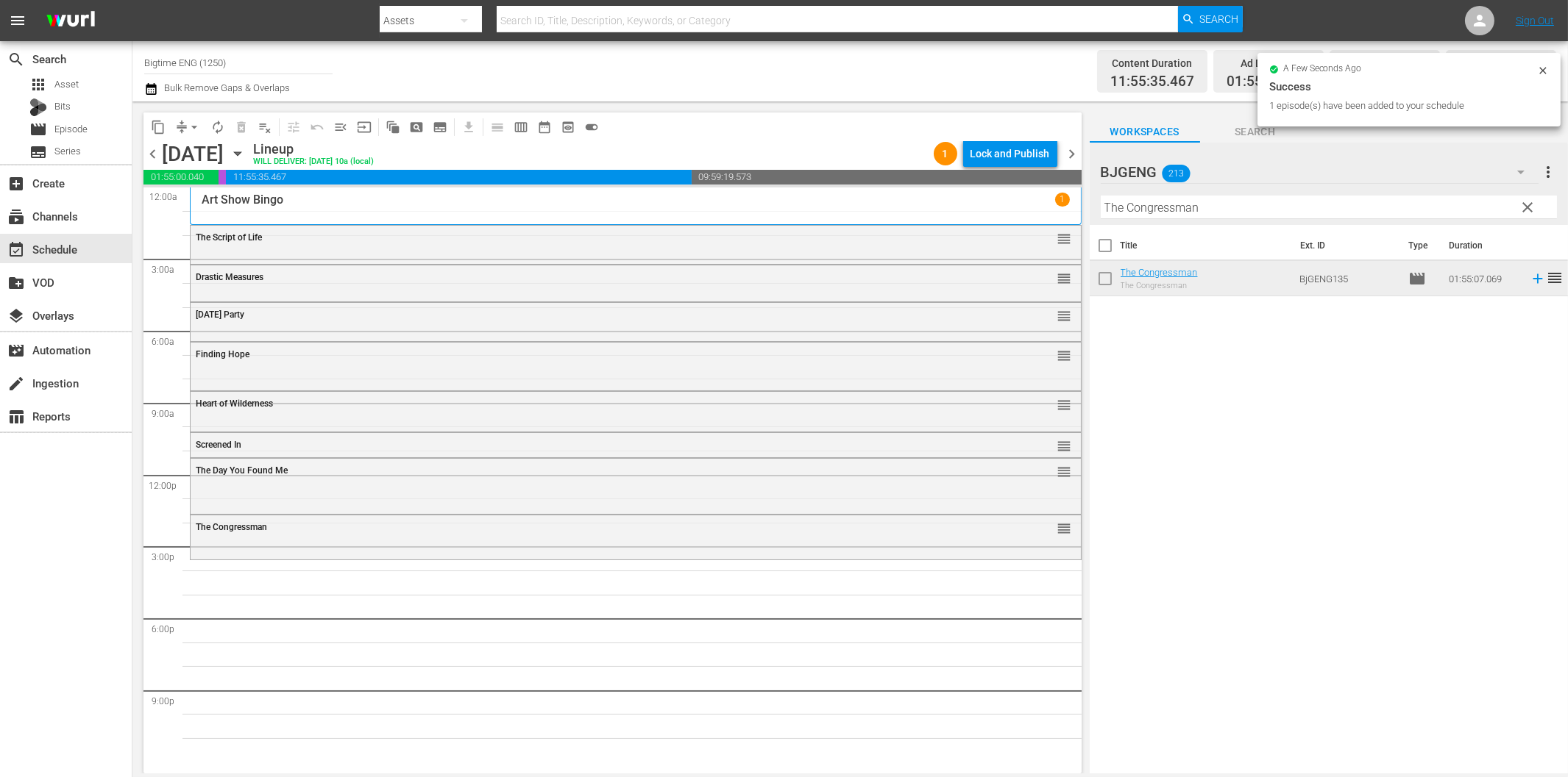
click at [1197, 209] on input "The Congressman" at bounding box center [1329, 207] width 456 height 24
paste input "Broken Contract"
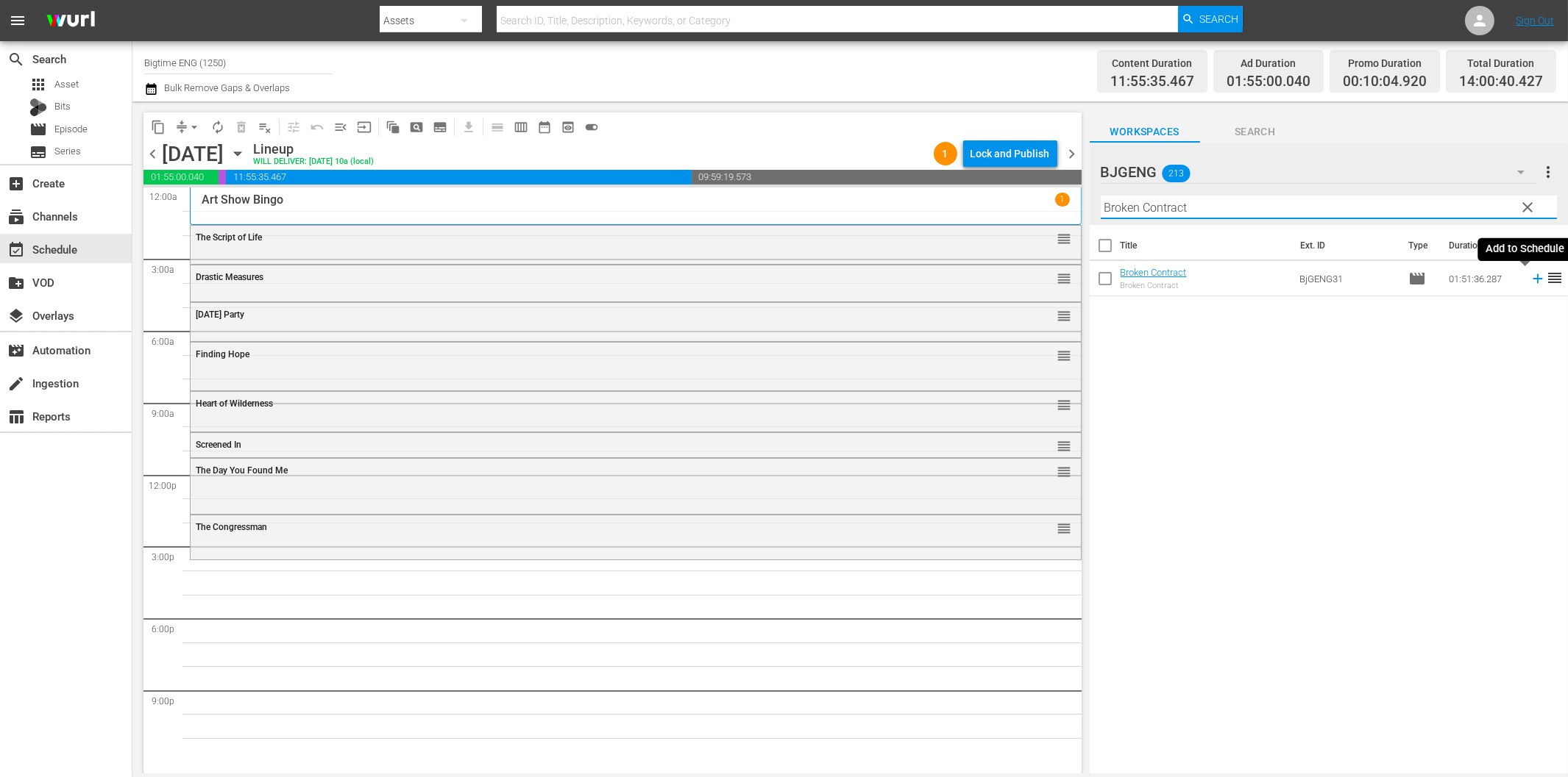
click at [1530, 283] on icon at bounding box center [1538, 279] width 16 height 16
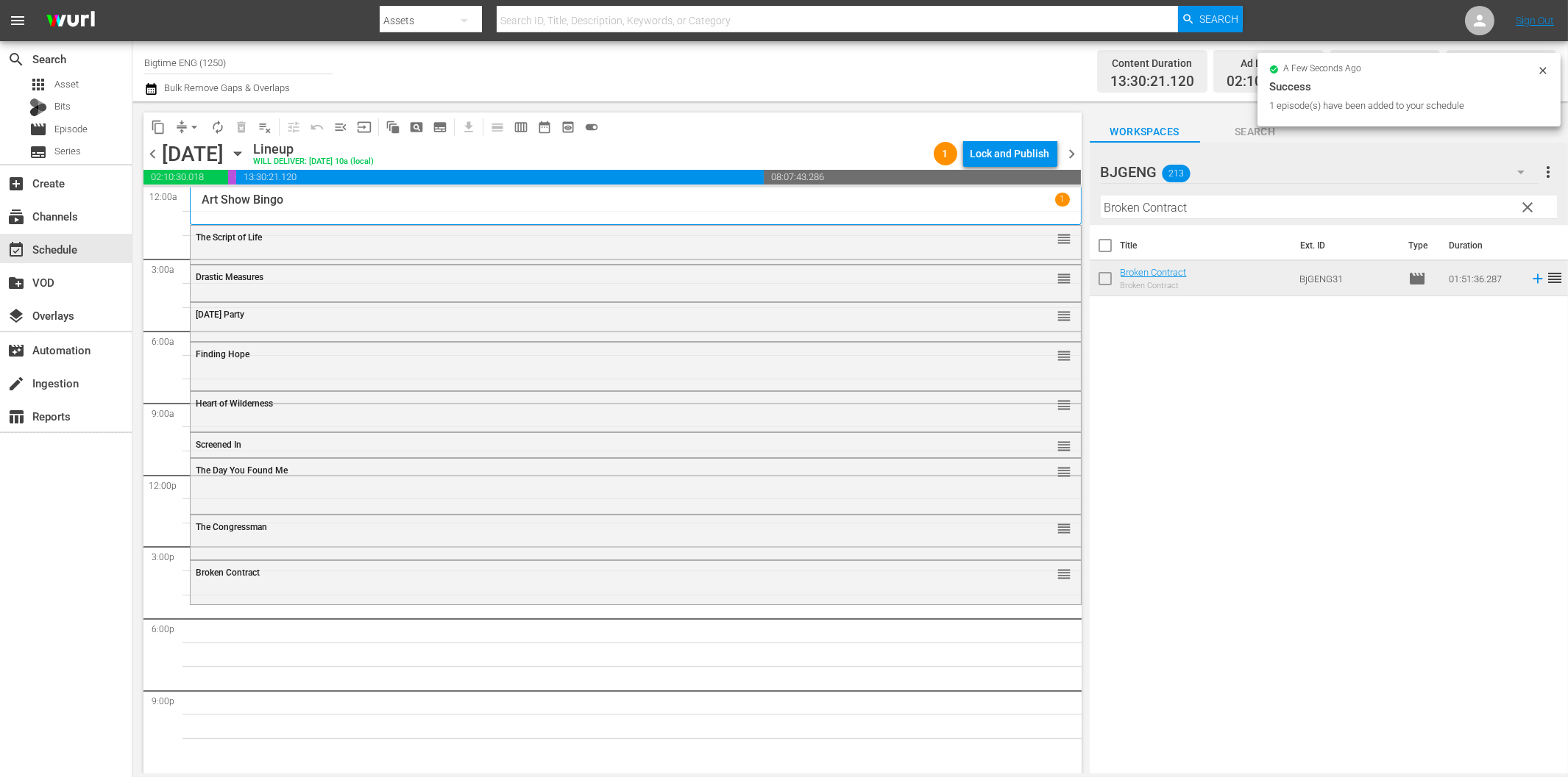
click at [1174, 208] on input "Broken Contract" at bounding box center [1329, 207] width 456 height 24
paste input "A Year And Change"
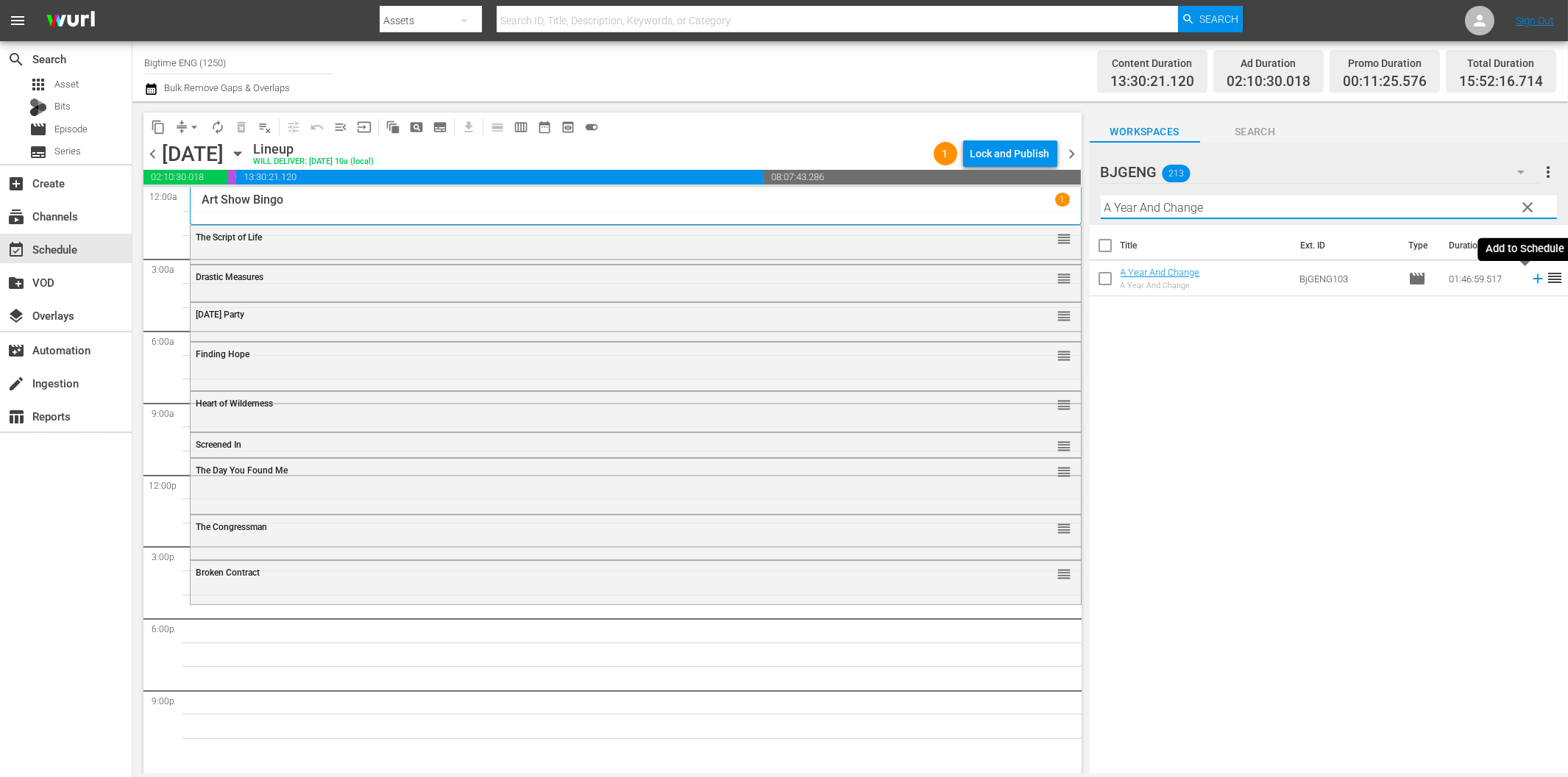
click at [1530, 278] on icon at bounding box center [1538, 279] width 16 height 16
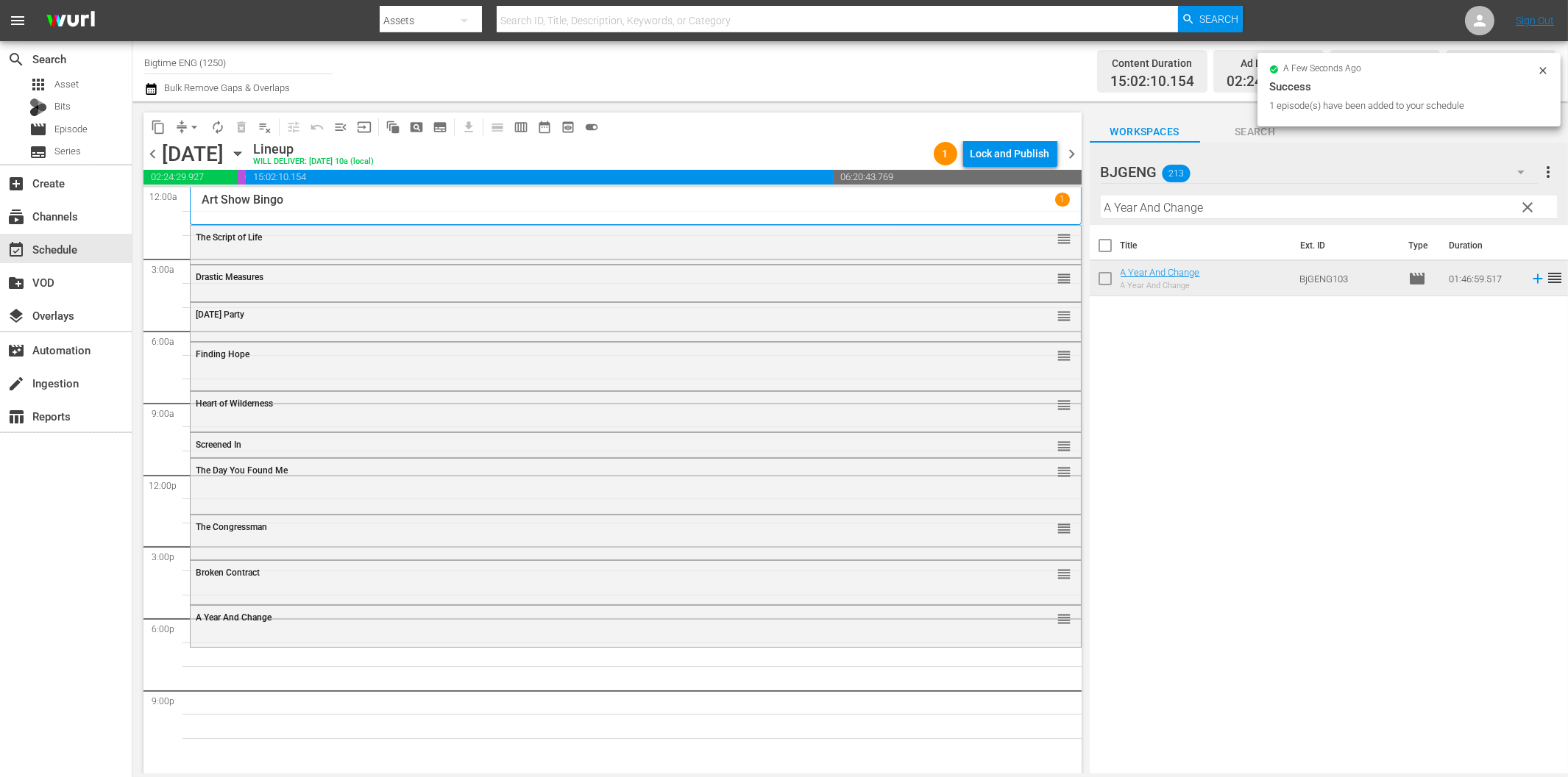
click at [1249, 203] on input "A Year And Change" at bounding box center [1329, 207] width 456 height 24
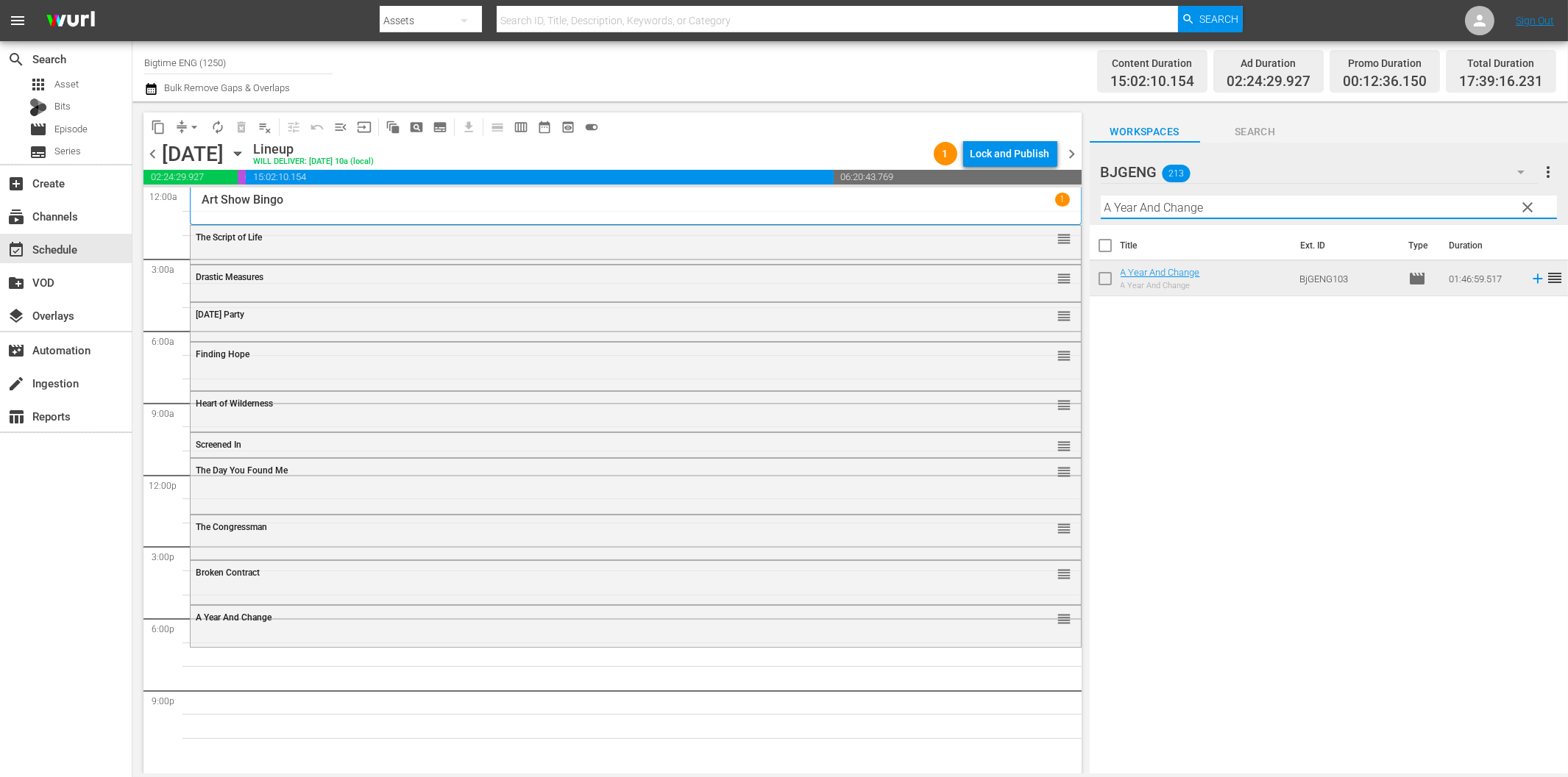
paste input "Lucky Loui"
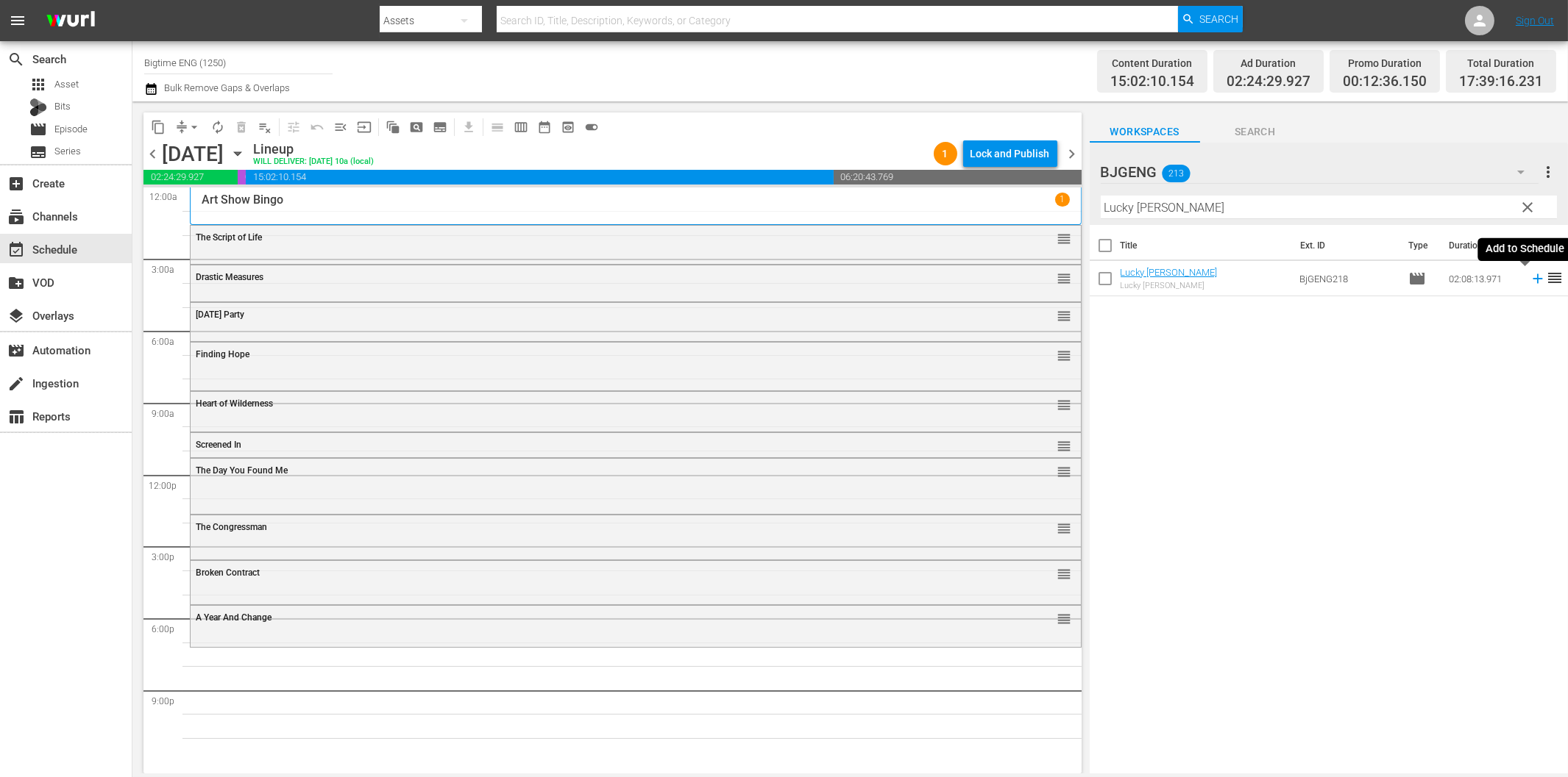
click at [1530, 277] on icon at bounding box center [1538, 279] width 16 height 16
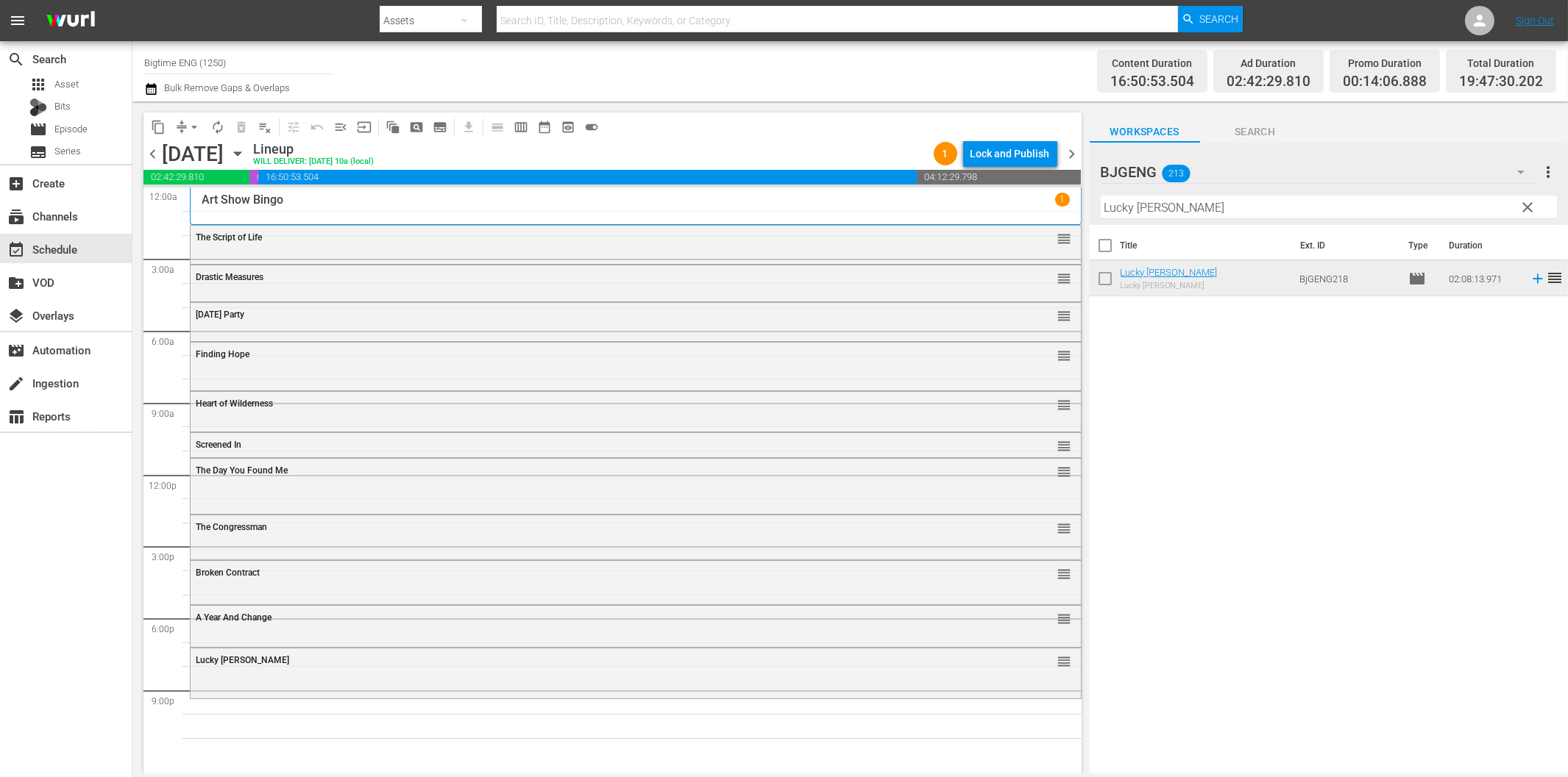
click at [1143, 204] on input "Lucky [PERSON_NAME]" at bounding box center [1329, 207] width 456 height 24
paste input "The Colonizer"
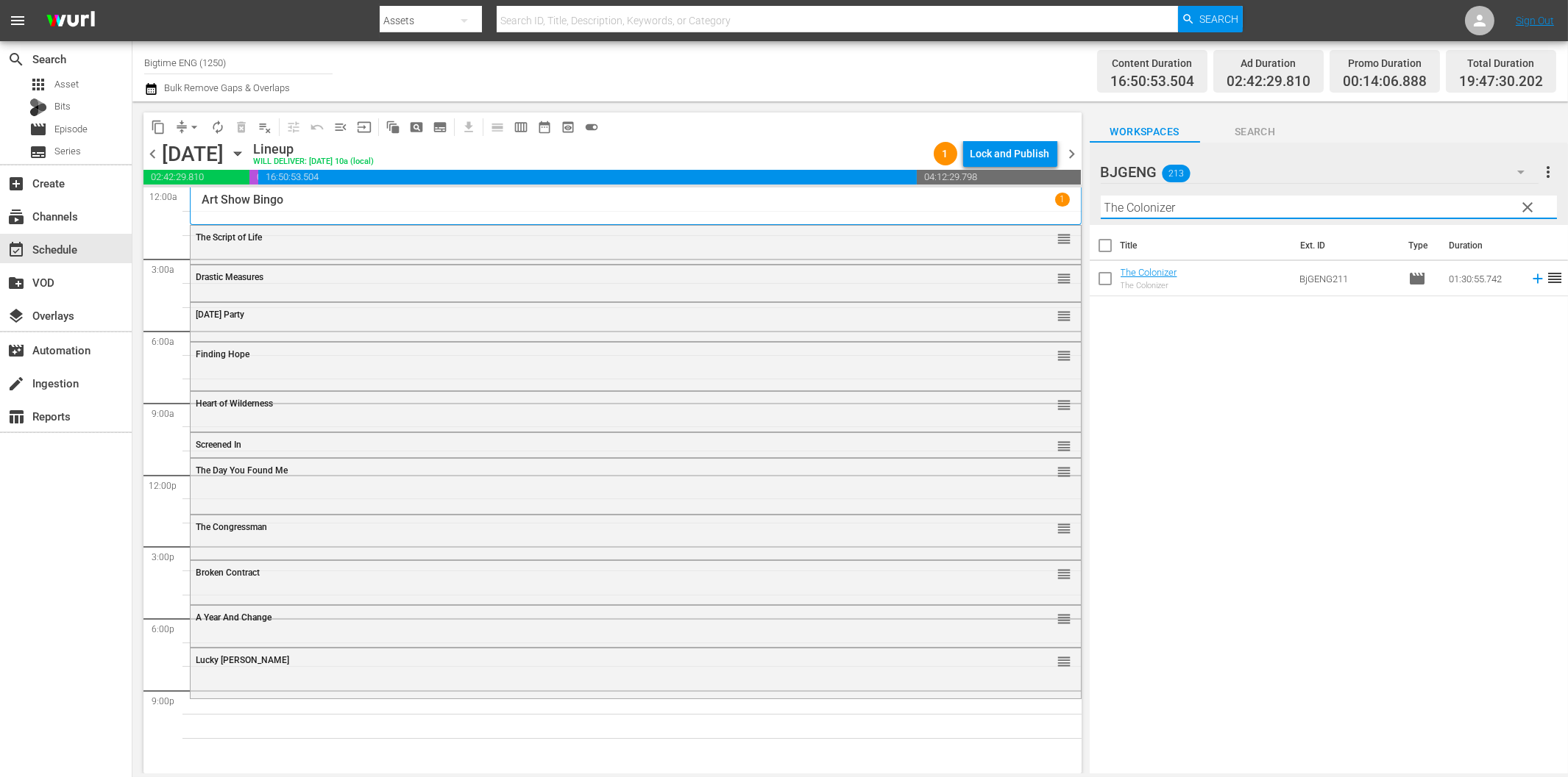
click at [1530, 278] on icon at bounding box center [1538, 279] width 16 height 16
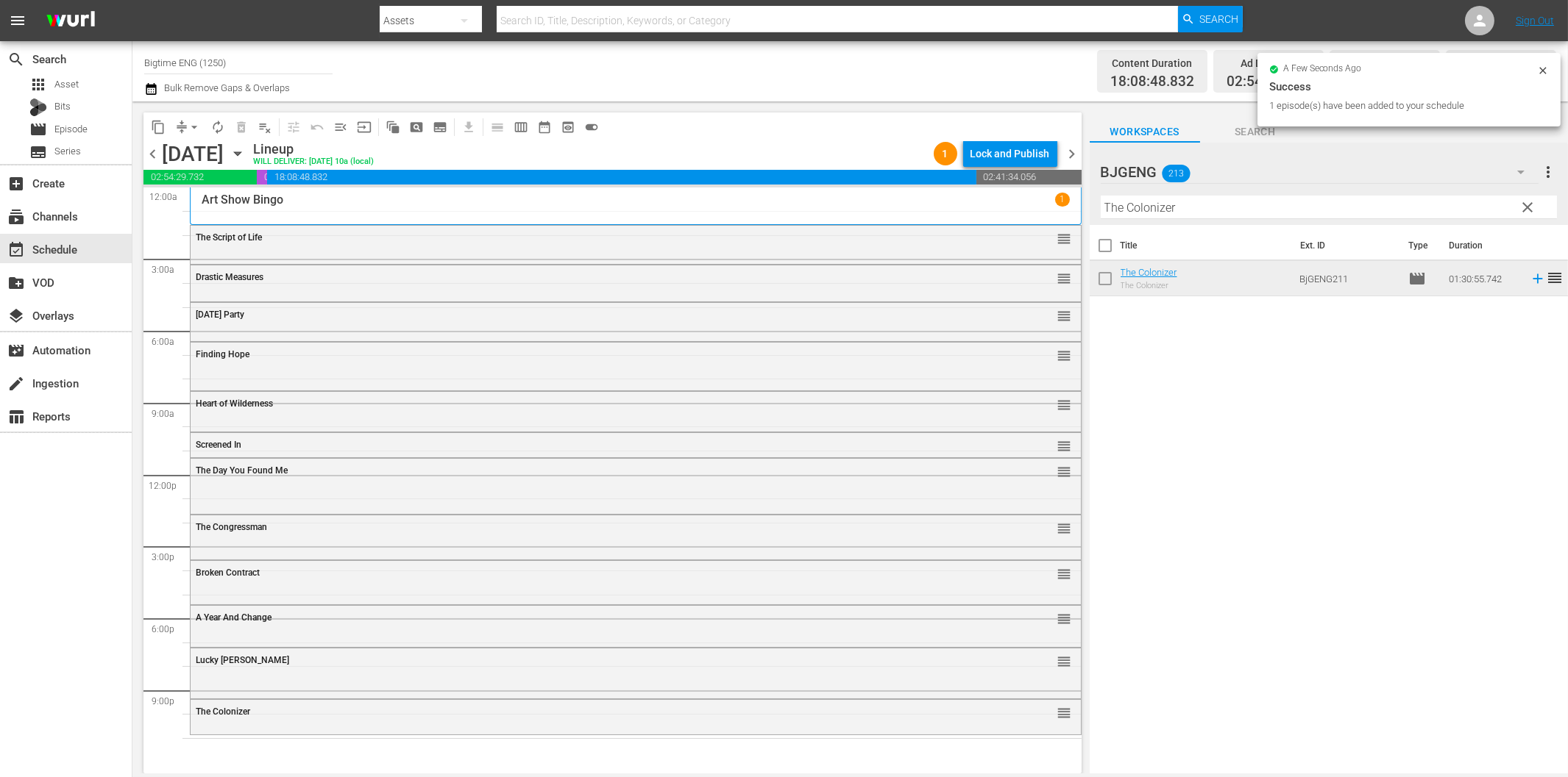
click at [1178, 203] on input "The Colonizer" at bounding box center [1329, 207] width 456 height 24
paste input "exas Cotton"
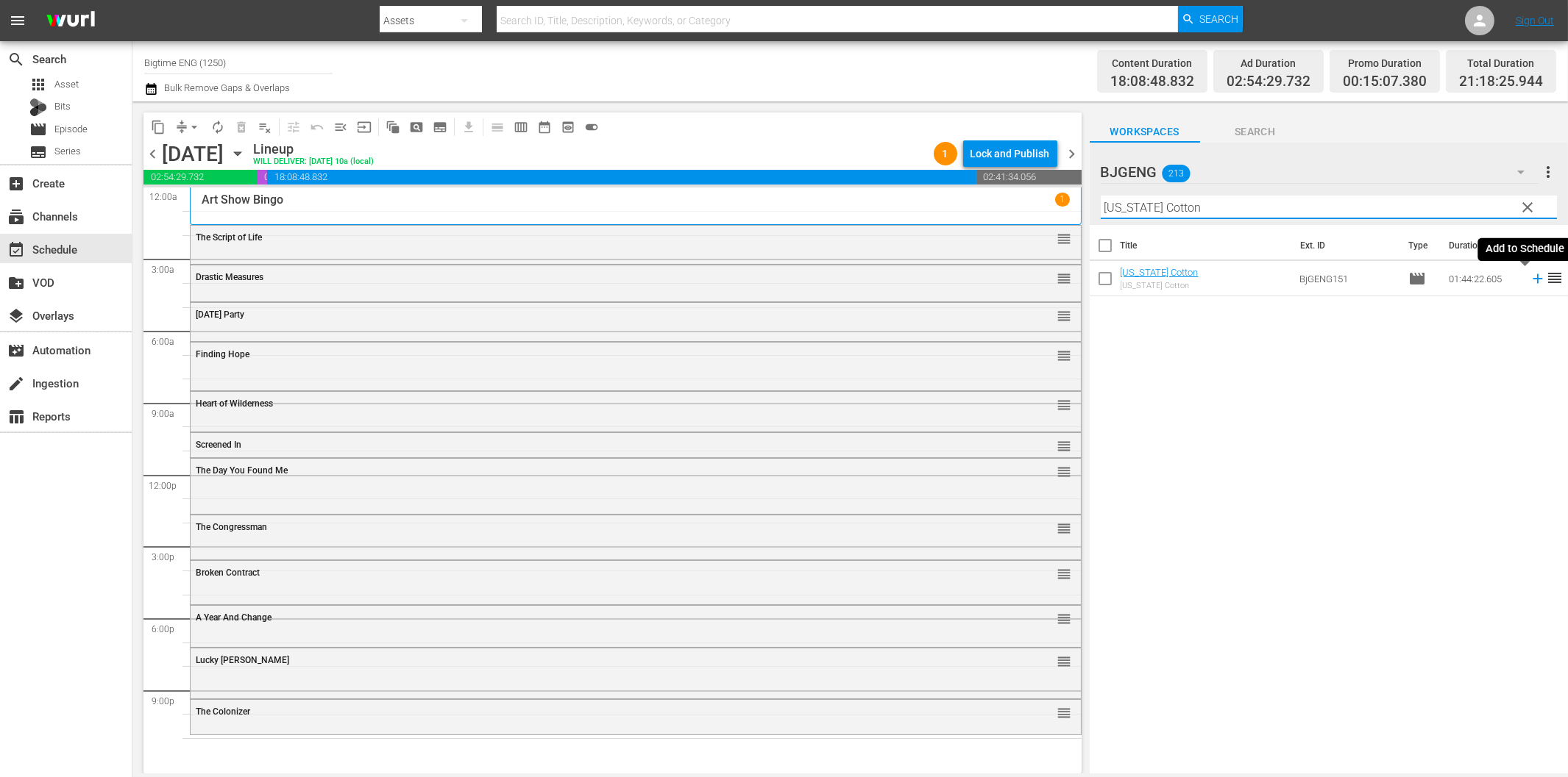
drag, startPoint x: 1525, startPoint y: 276, endPoint x: 1474, endPoint y: 292, distance: 53.5
click at [1530, 276] on icon at bounding box center [1538, 279] width 16 height 16
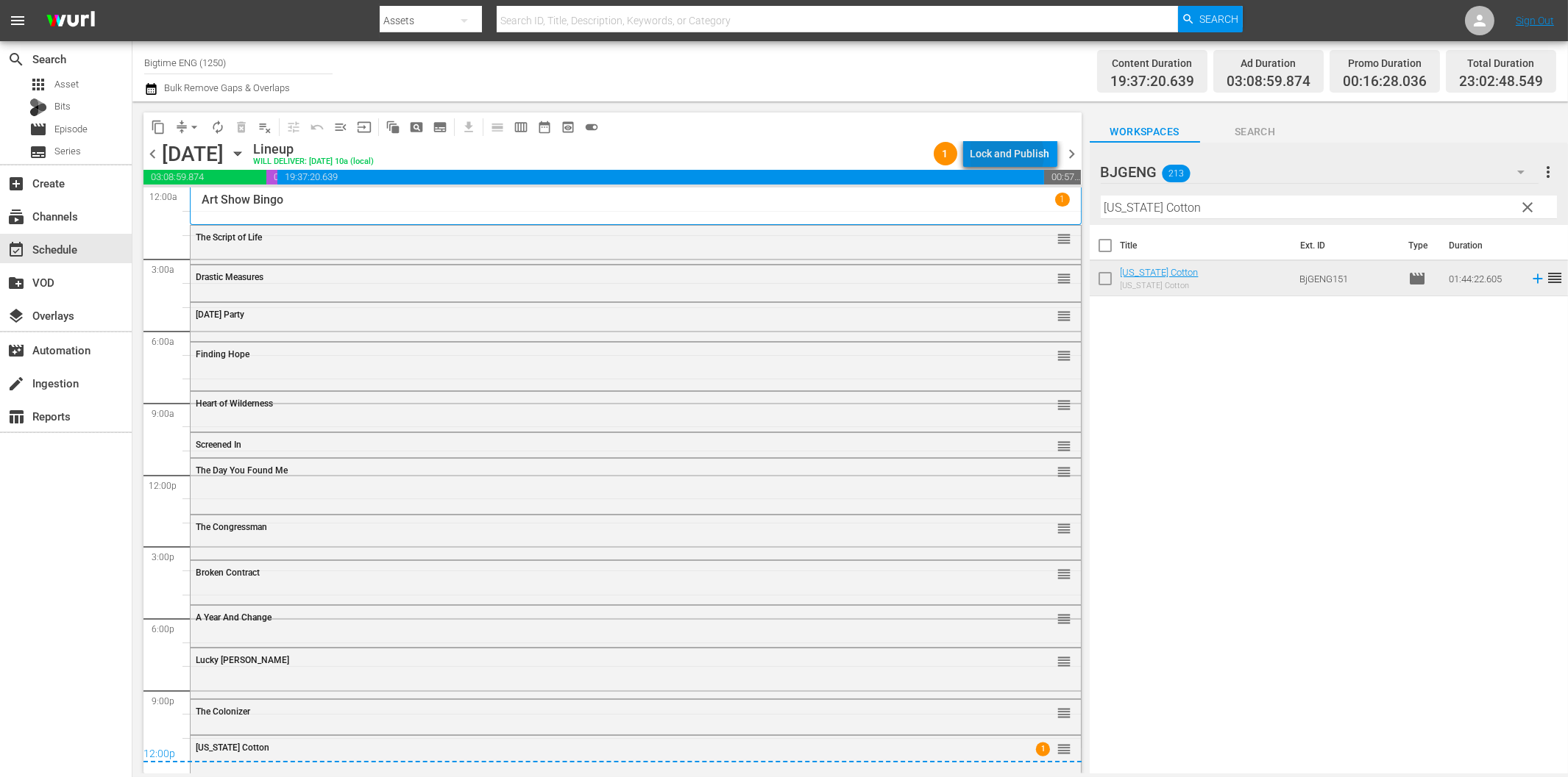
click at [1010, 155] on div "Lock and Publish" at bounding box center [1010, 154] width 79 height 27
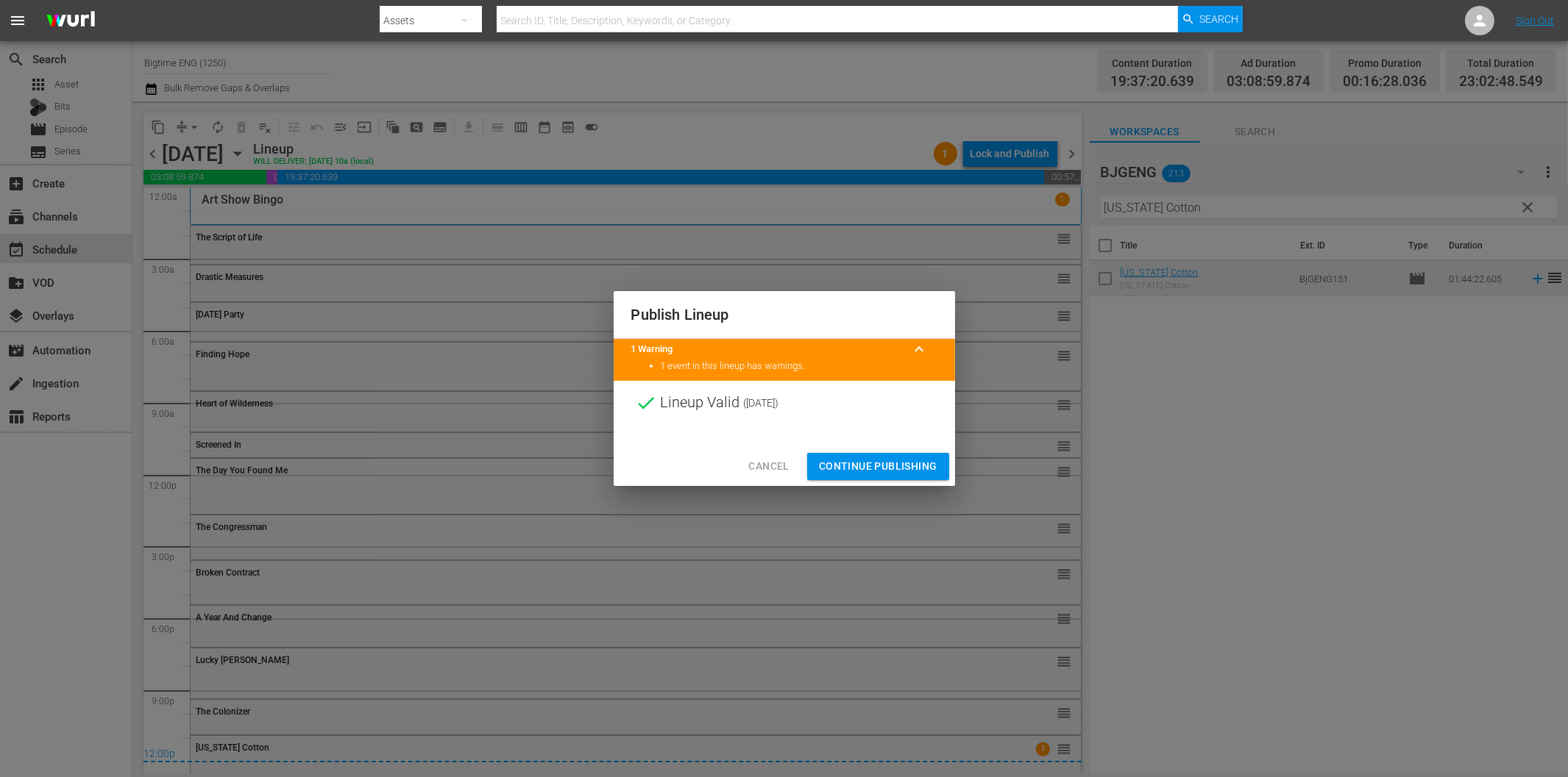
click at [919, 460] on span "Continue Publishing" at bounding box center [878, 466] width 118 height 18
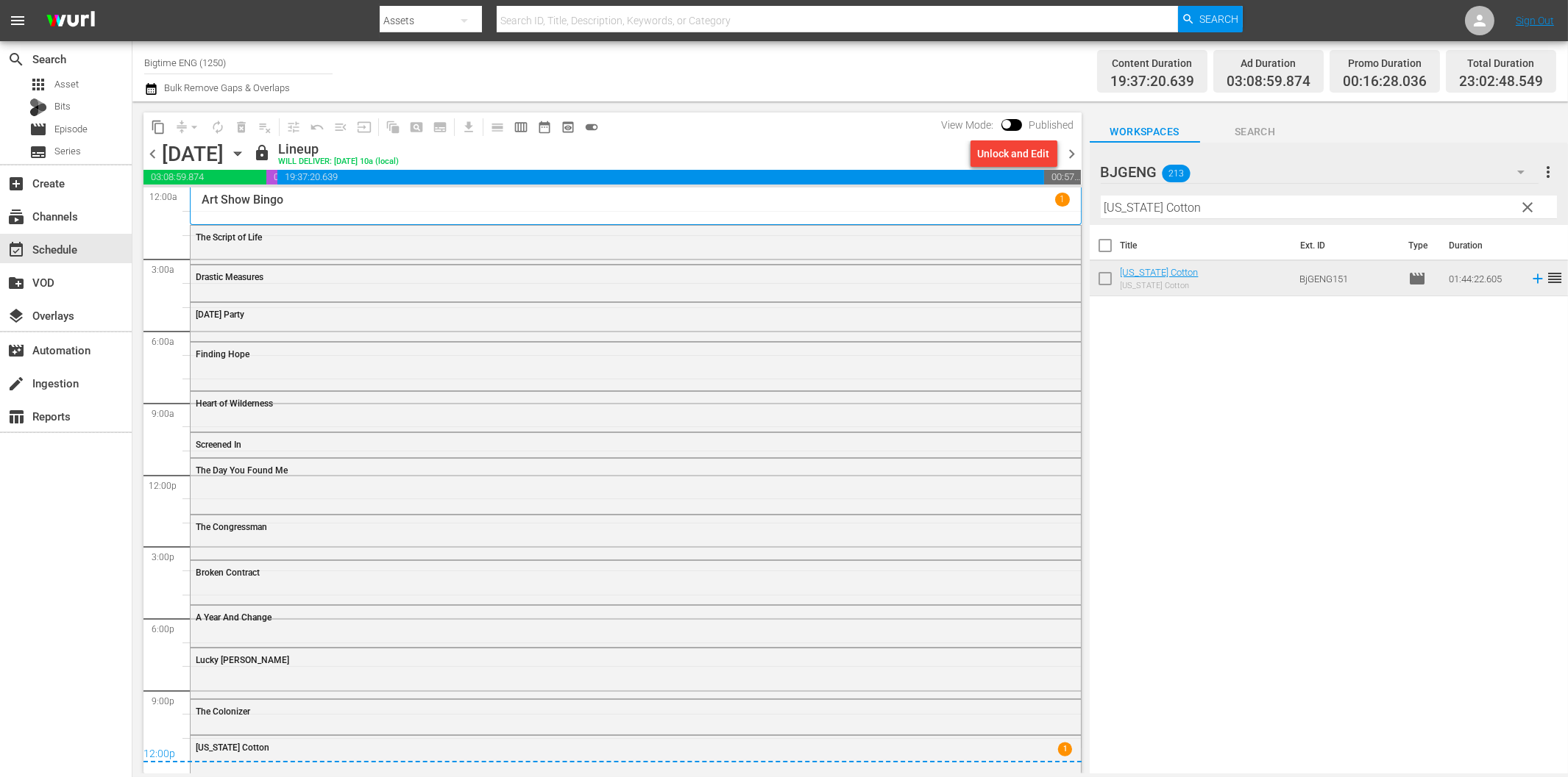
drag, startPoint x: 1071, startPoint y: 149, endPoint x: 1008, endPoint y: 182, distance: 71.1
click at [1071, 149] on span "chevron_right" at bounding box center [1072, 154] width 19 height 18
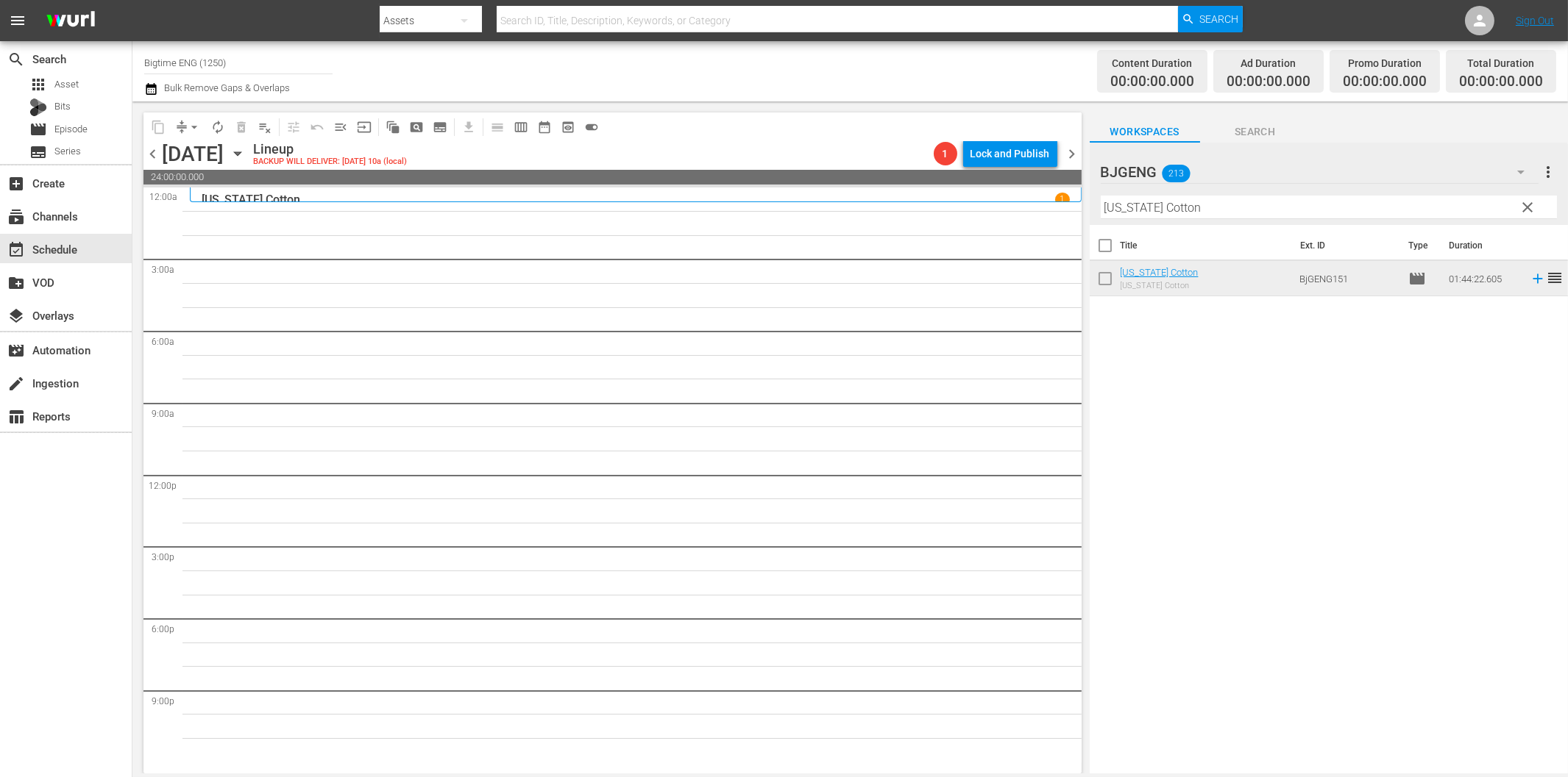
click at [1182, 214] on input "[US_STATE] Cotton" at bounding box center [1329, 207] width 456 height 24
paste input "Light of Mine"
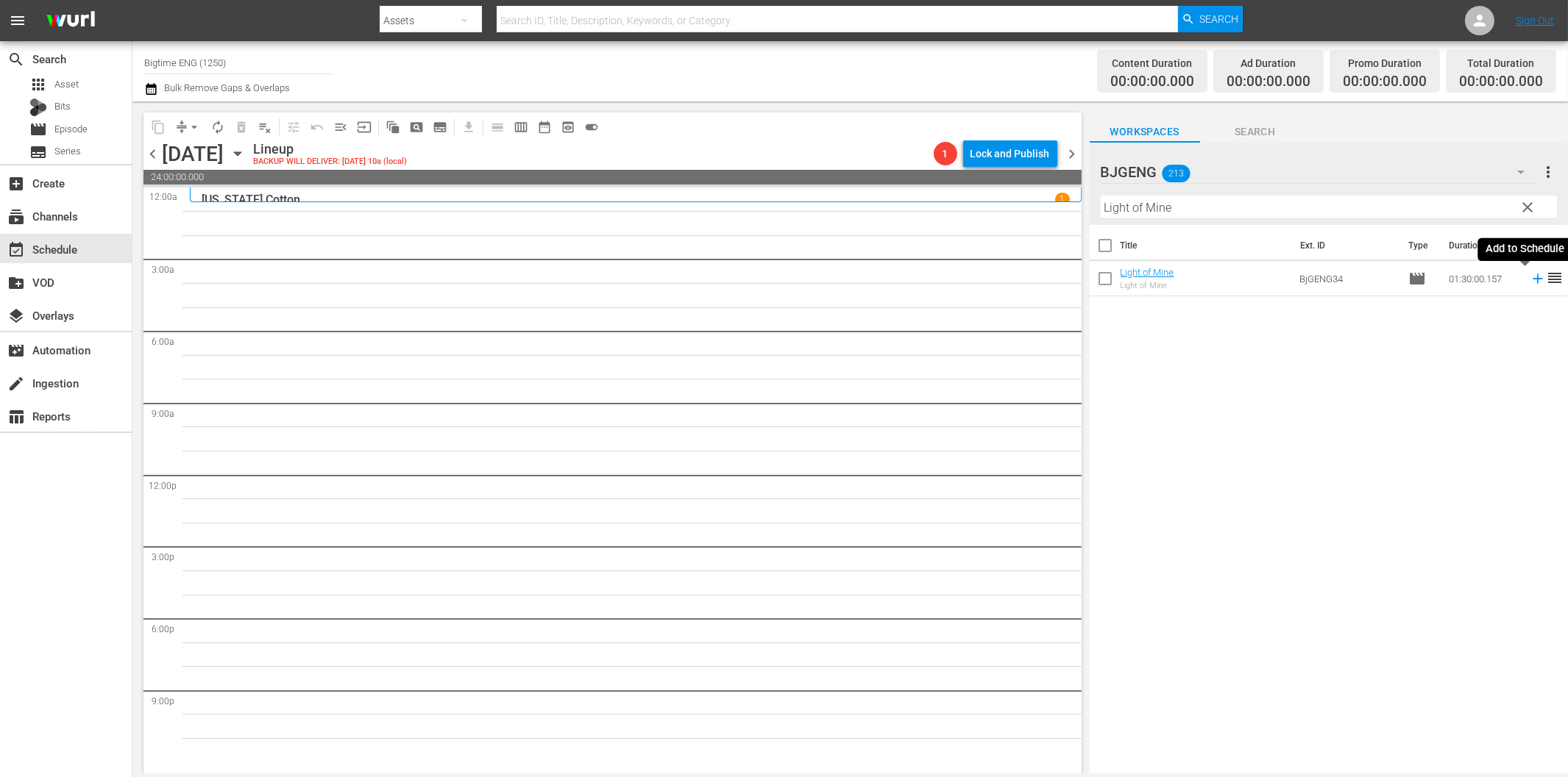
click at [1530, 278] on icon at bounding box center [1538, 279] width 16 height 16
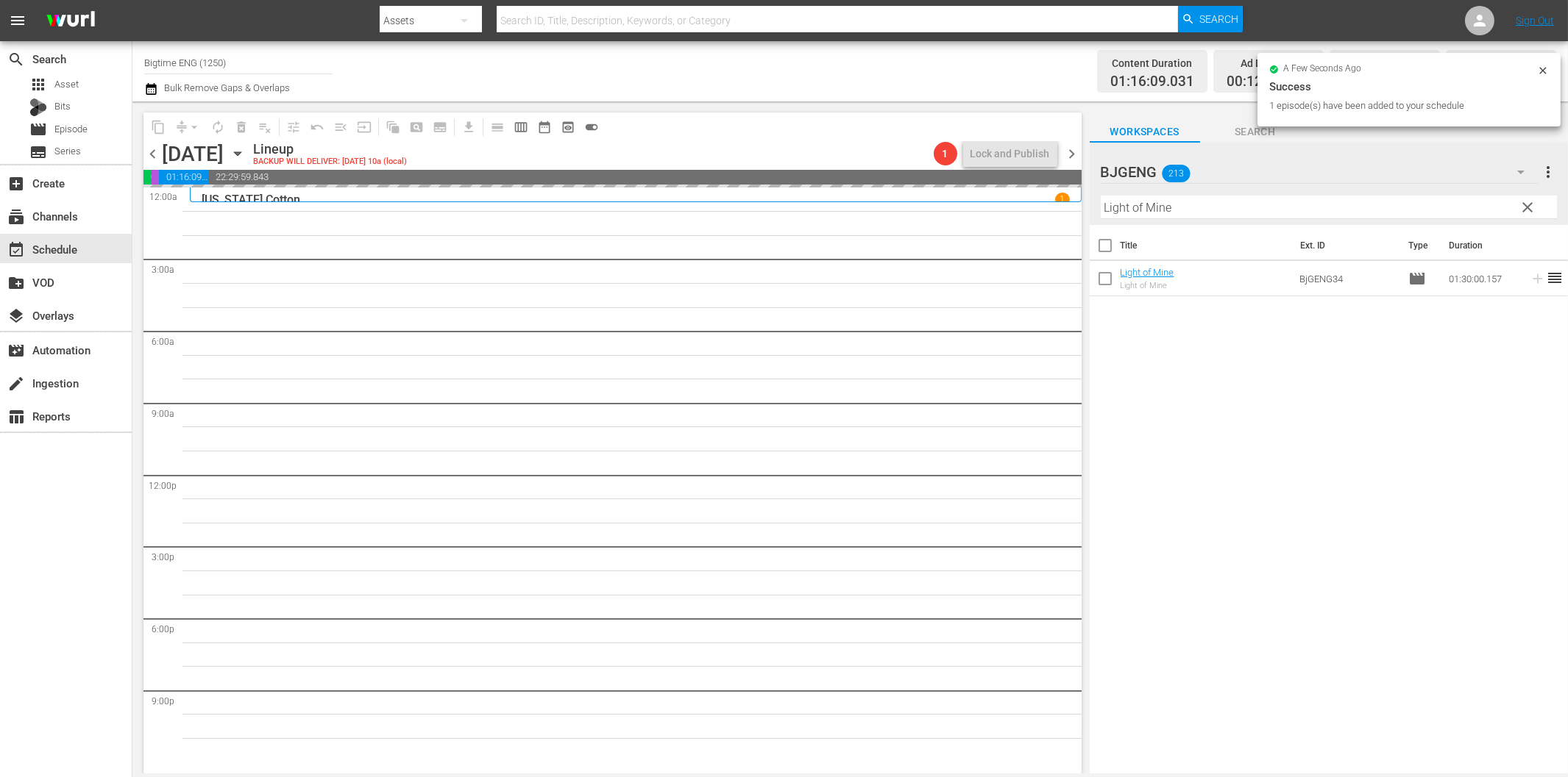
click at [1292, 202] on input "Light of Mine" at bounding box center [1329, 207] width 456 height 24
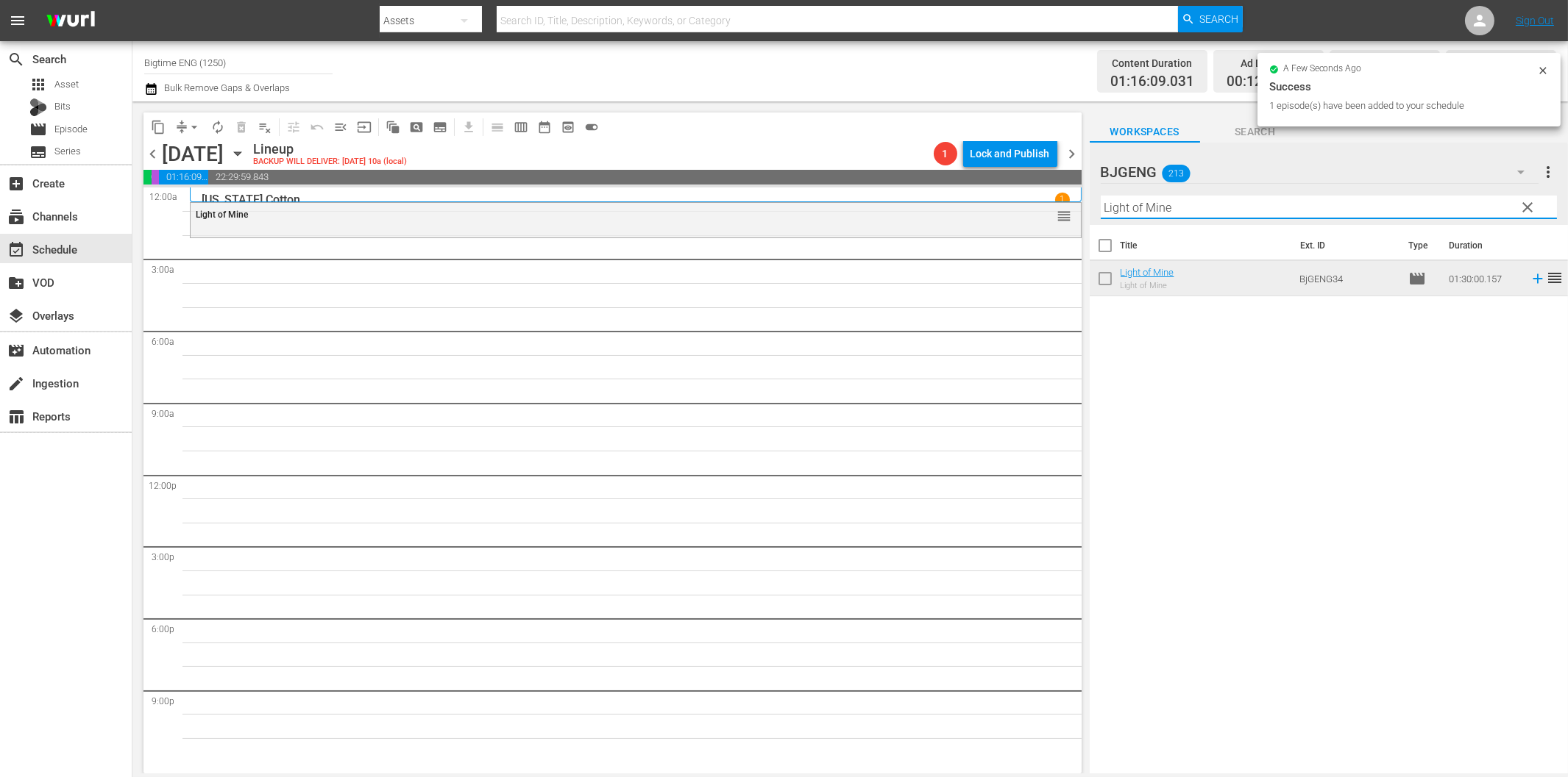
paste input "Elephants"
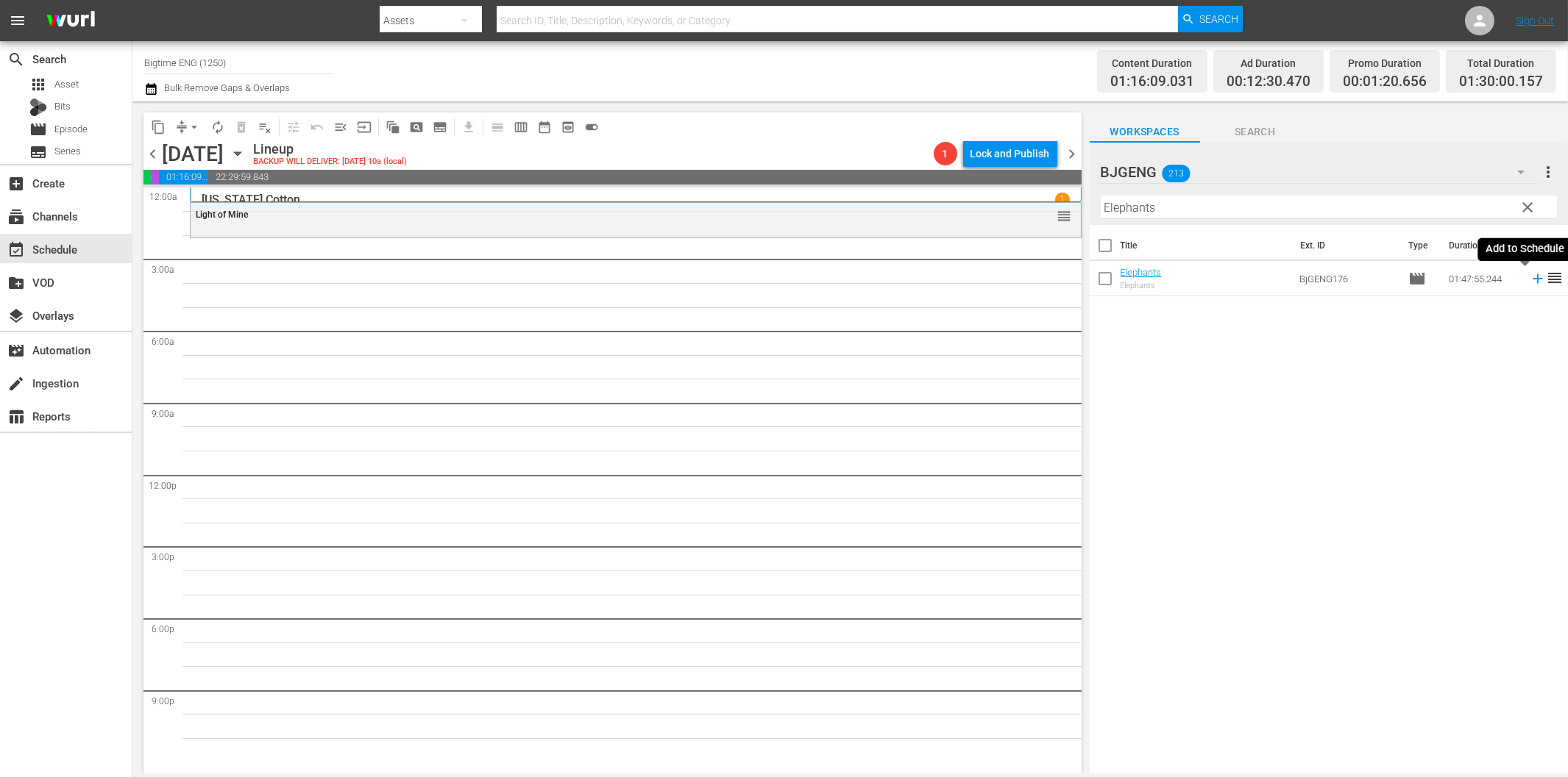
click at [1530, 277] on icon at bounding box center [1538, 279] width 16 height 16
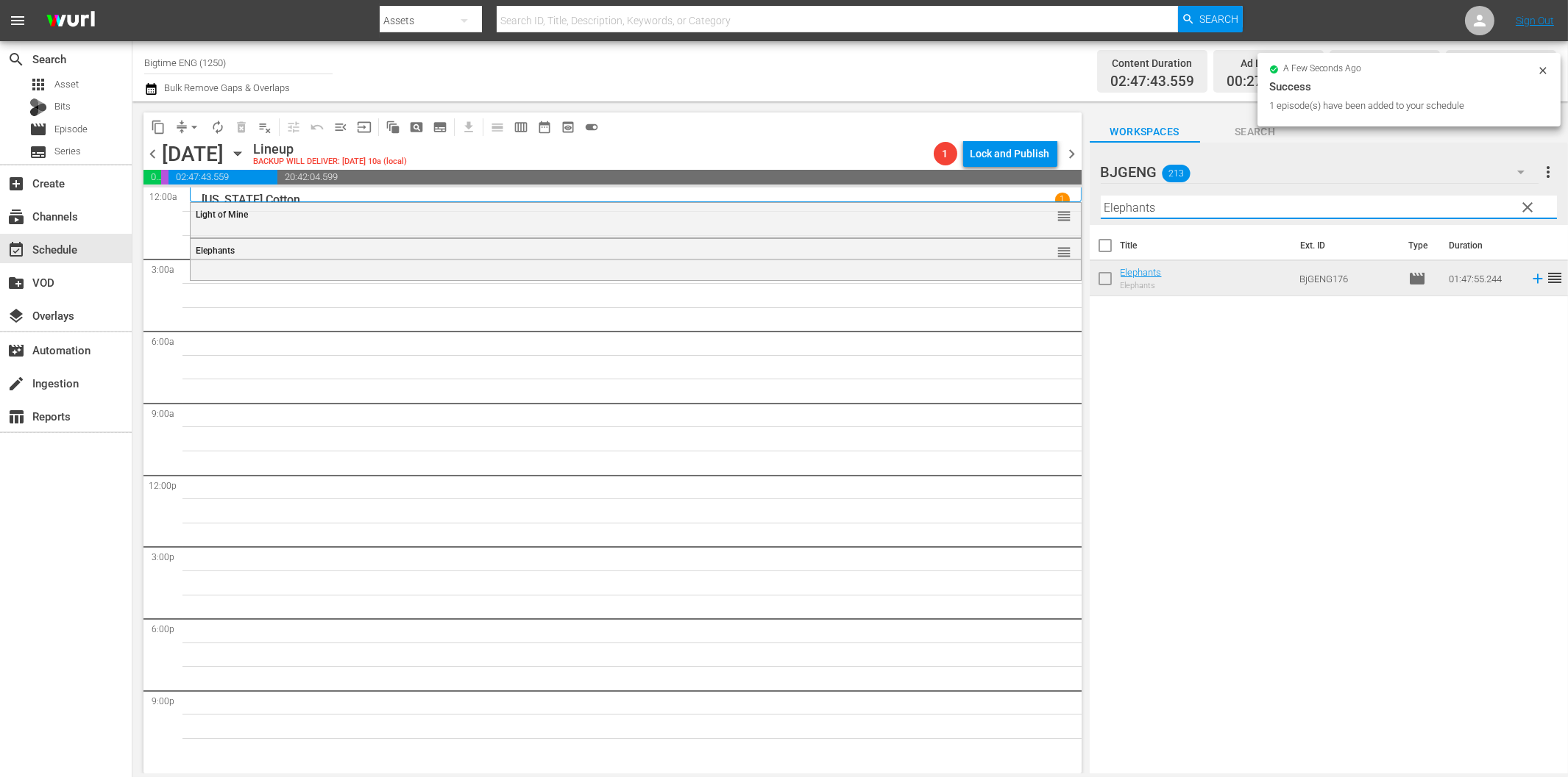
click at [1170, 204] on input "Elephants" at bounding box center [1329, 207] width 456 height 24
paste input "Mum Said"
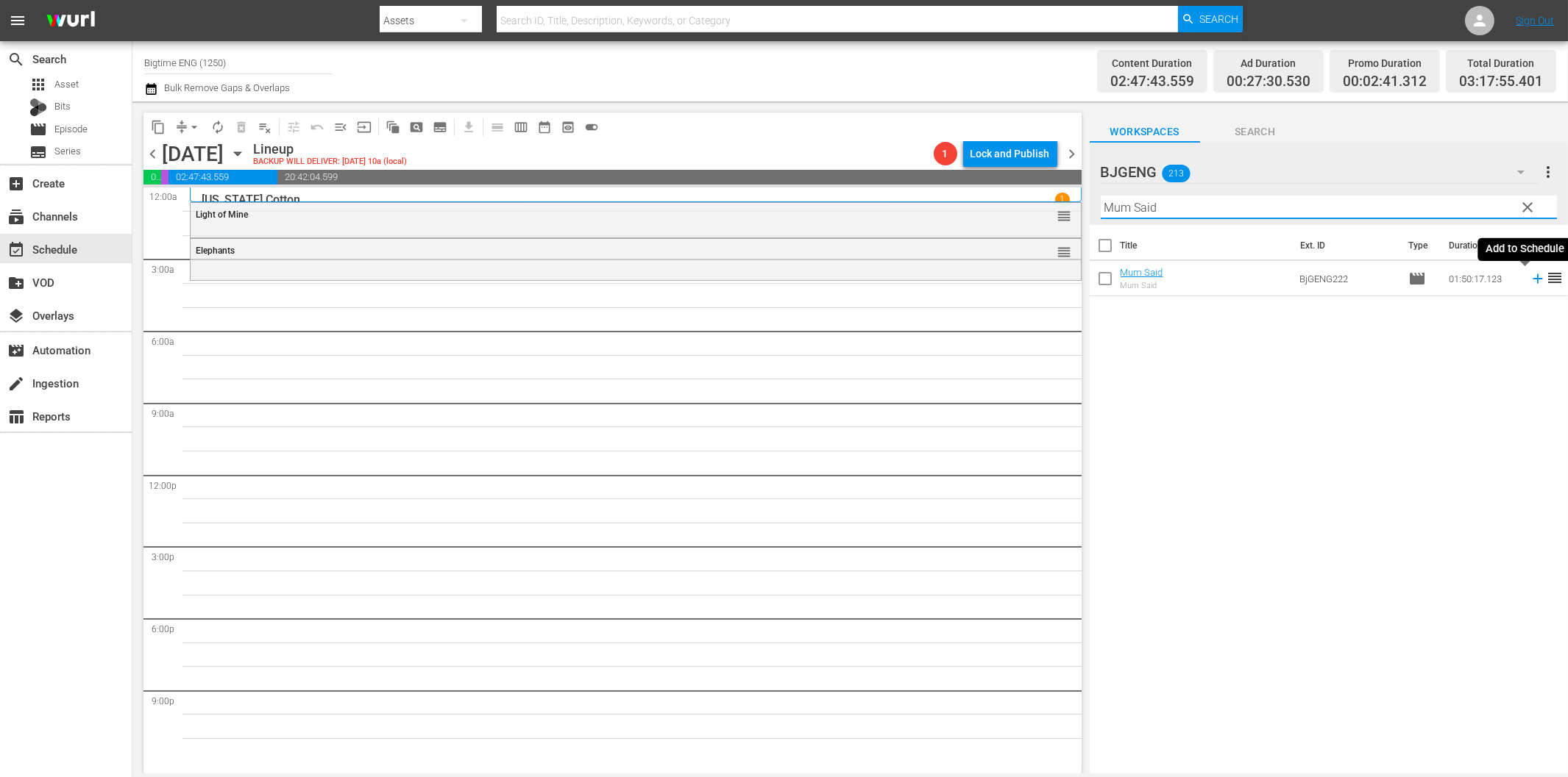
click at [1532, 278] on icon at bounding box center [1537, 279] width 10 height 10
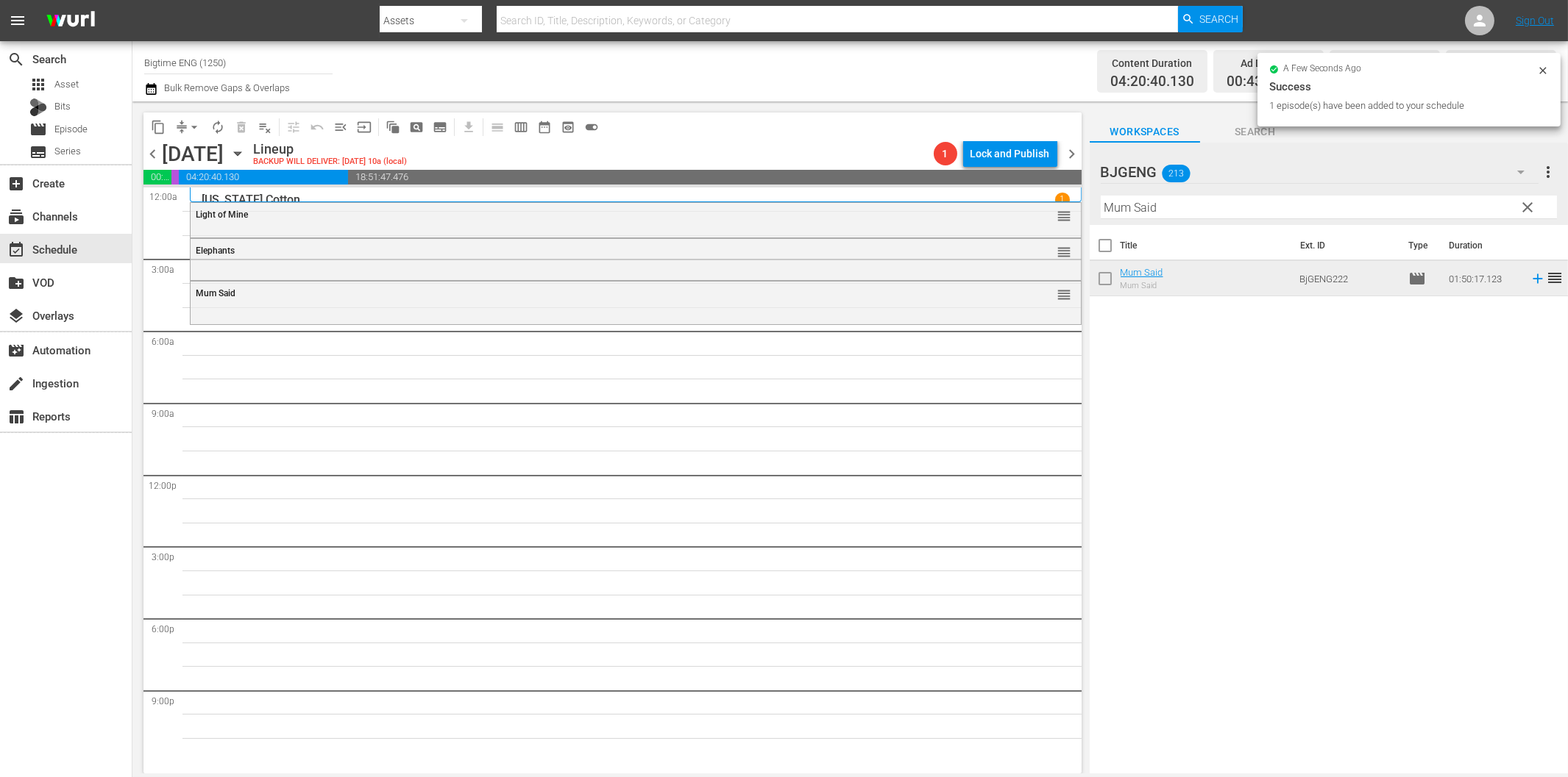
click at [1153, 204] on input "Mum Said" at bounding box center [1329, 207] width 456 height 24
paste input "The Storyteller"
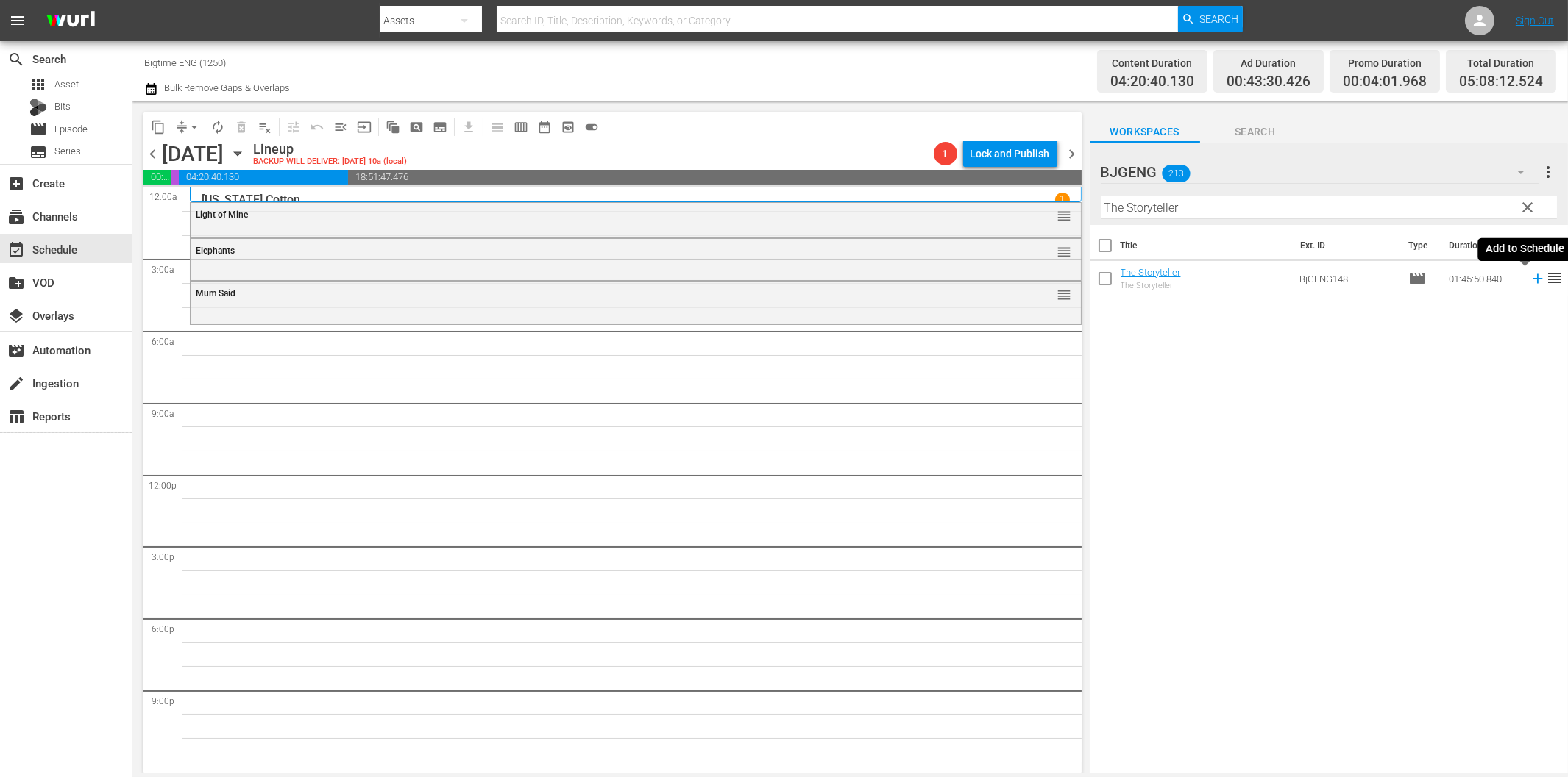
click at [1530, 280] on icon at bounding box center [1538, 279] width 16 height 16
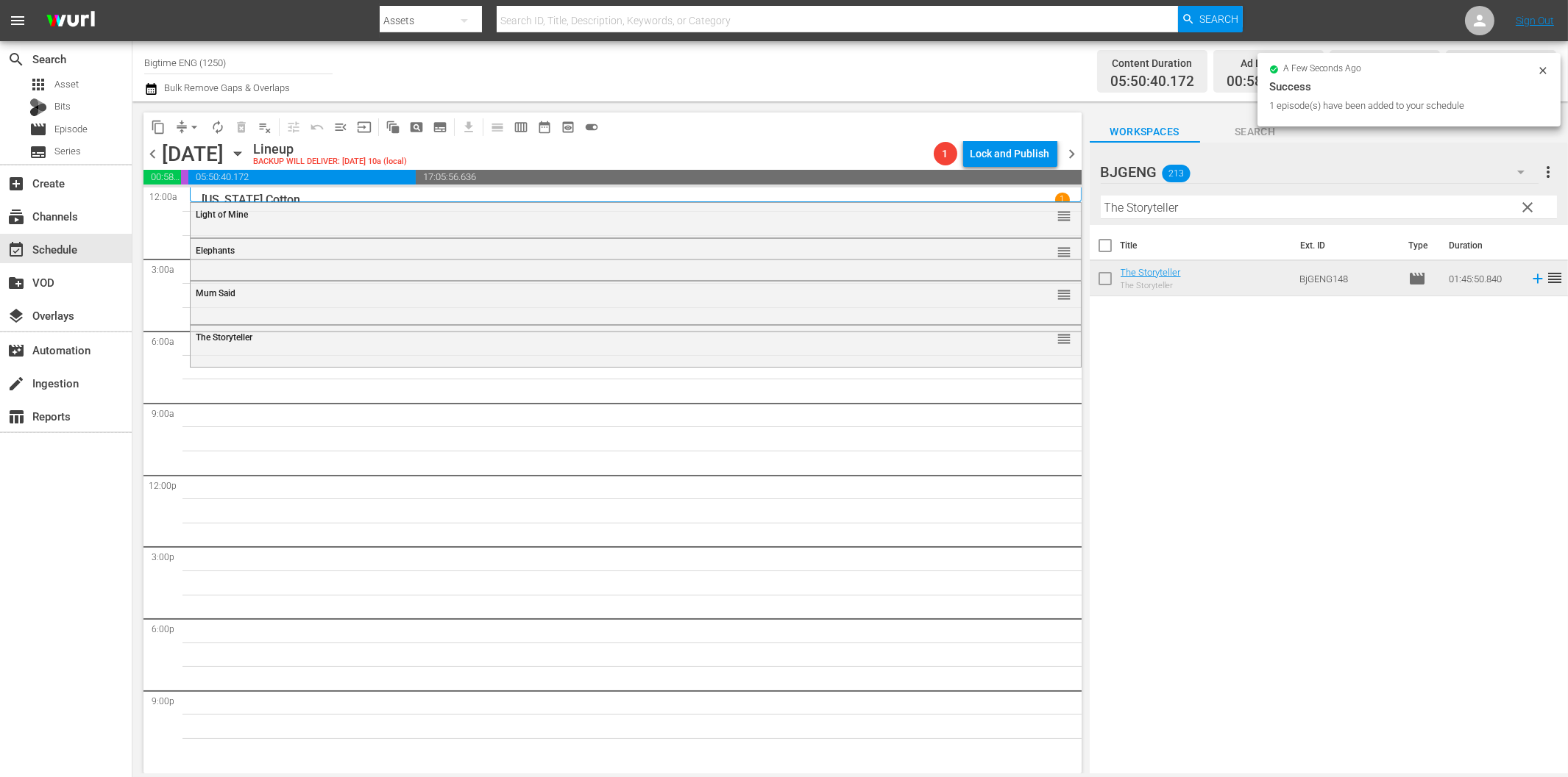
click at [1190, 208] on input "The Storyteller" at bounding box center [1329, 207] width 456 height 24
paste input "Best of Seven"
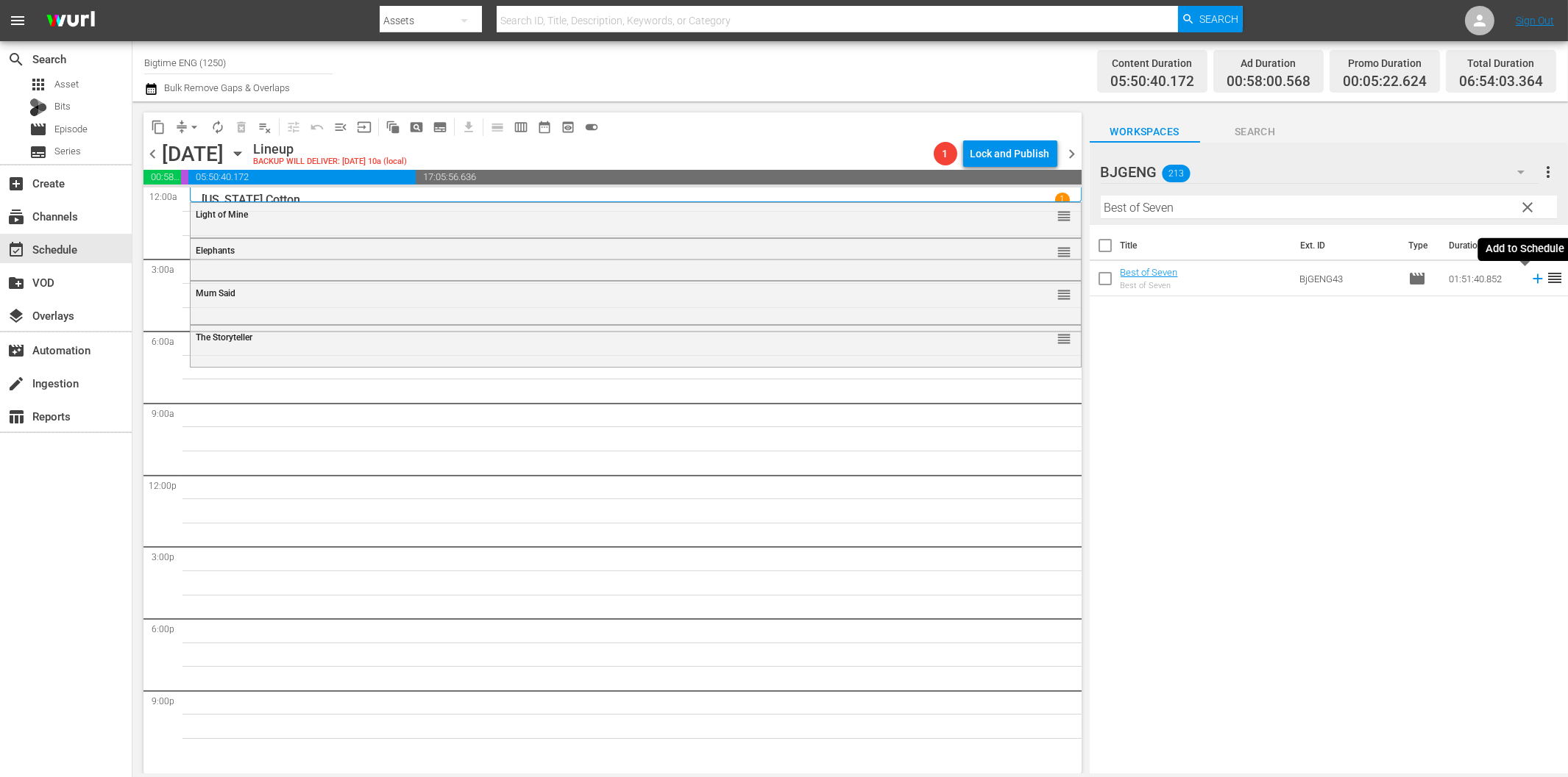
click at [1530, 283] on icon at bounding box center [1538, 279] width 16 height 16
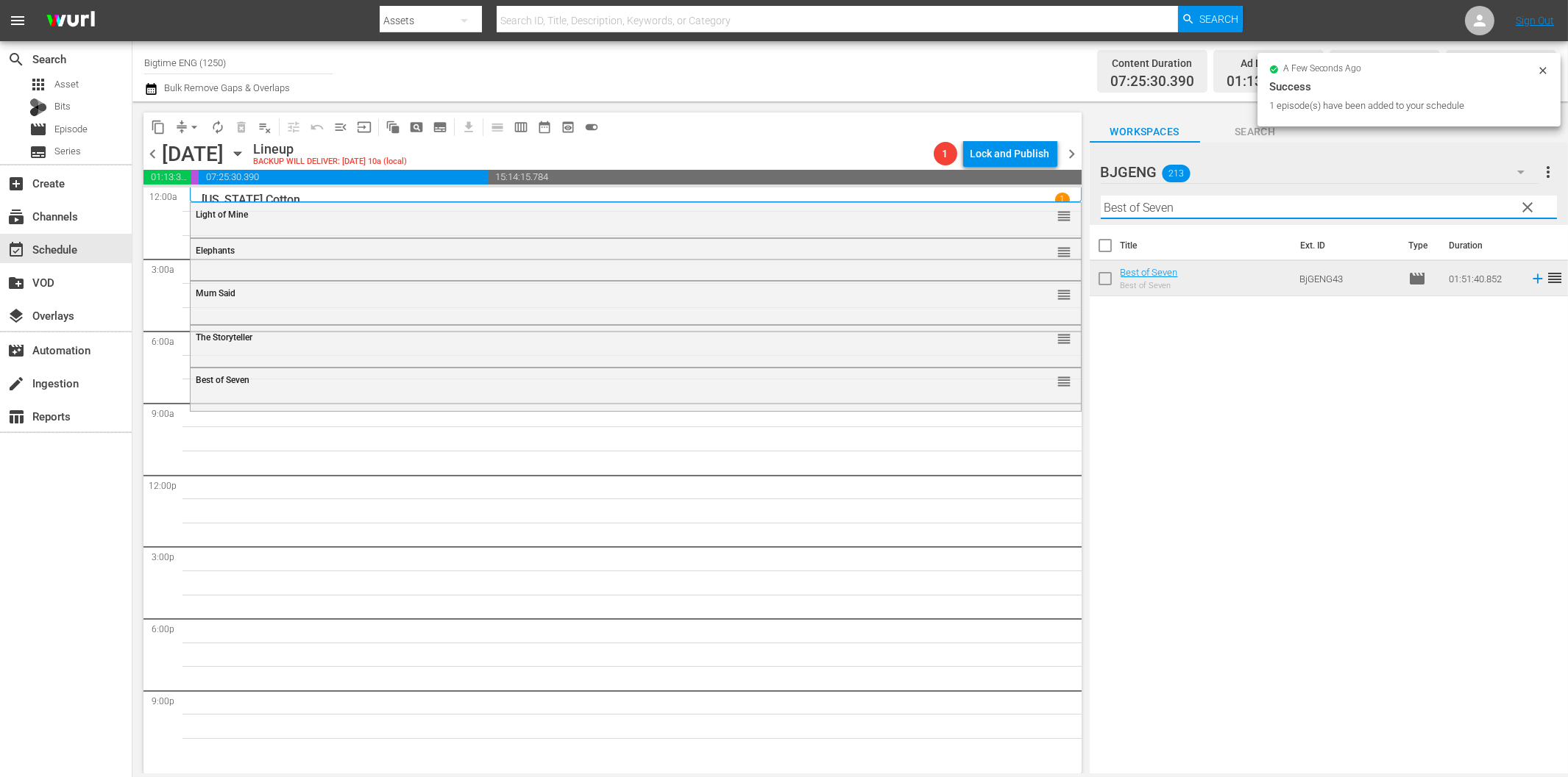
click at [1196, 207] on input "Best of Seven" at bounding box center [1329, 207] width 456 height 24
paste input "trayed"
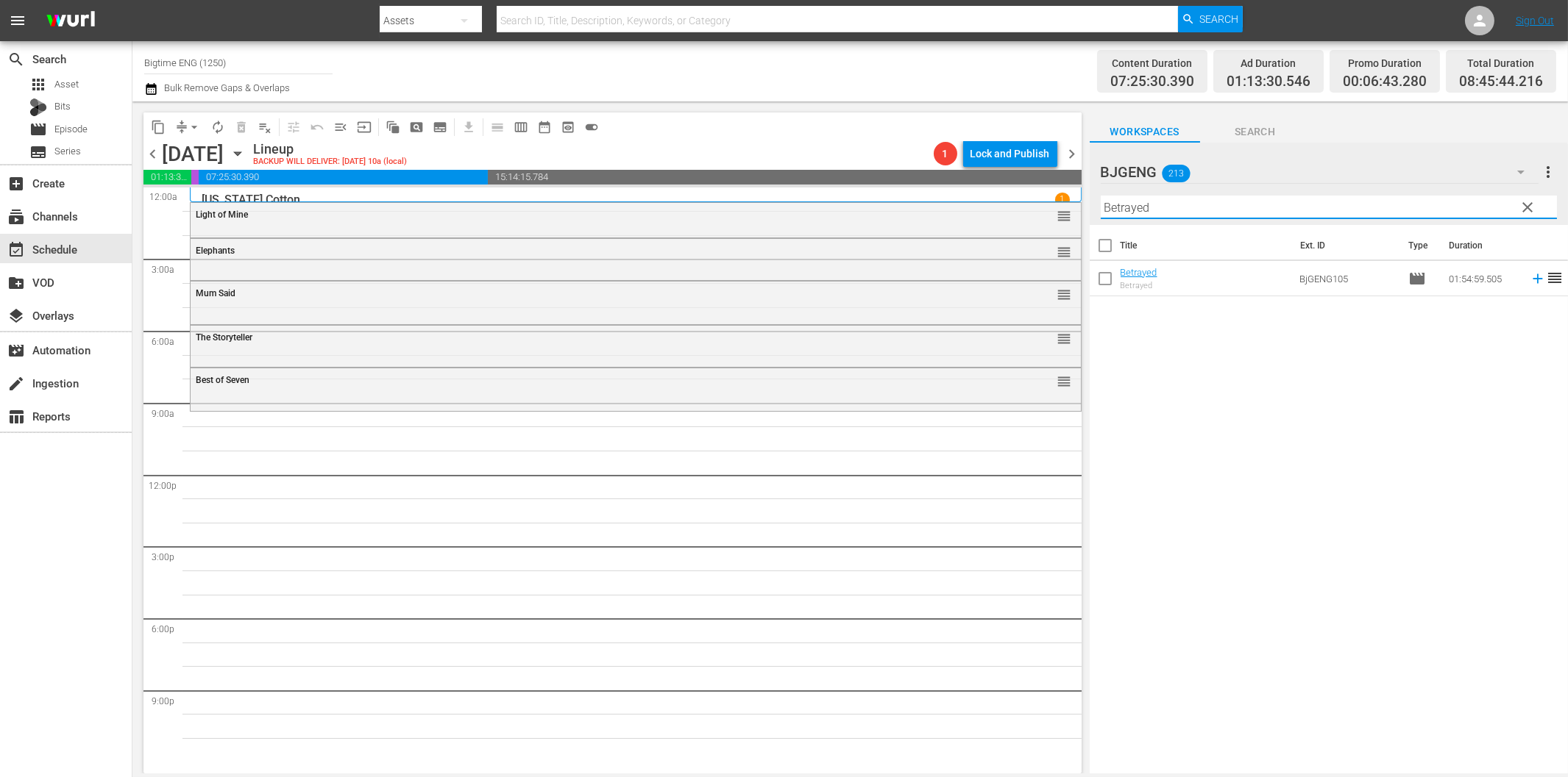
drag, startPoint x: 1527, startPoint y: 276, endPoint x: 1506, endPoint y: 284, distance: 22.5
click at [1530, 276] on icon at bounding box center [1538, 279] width 16 height 16
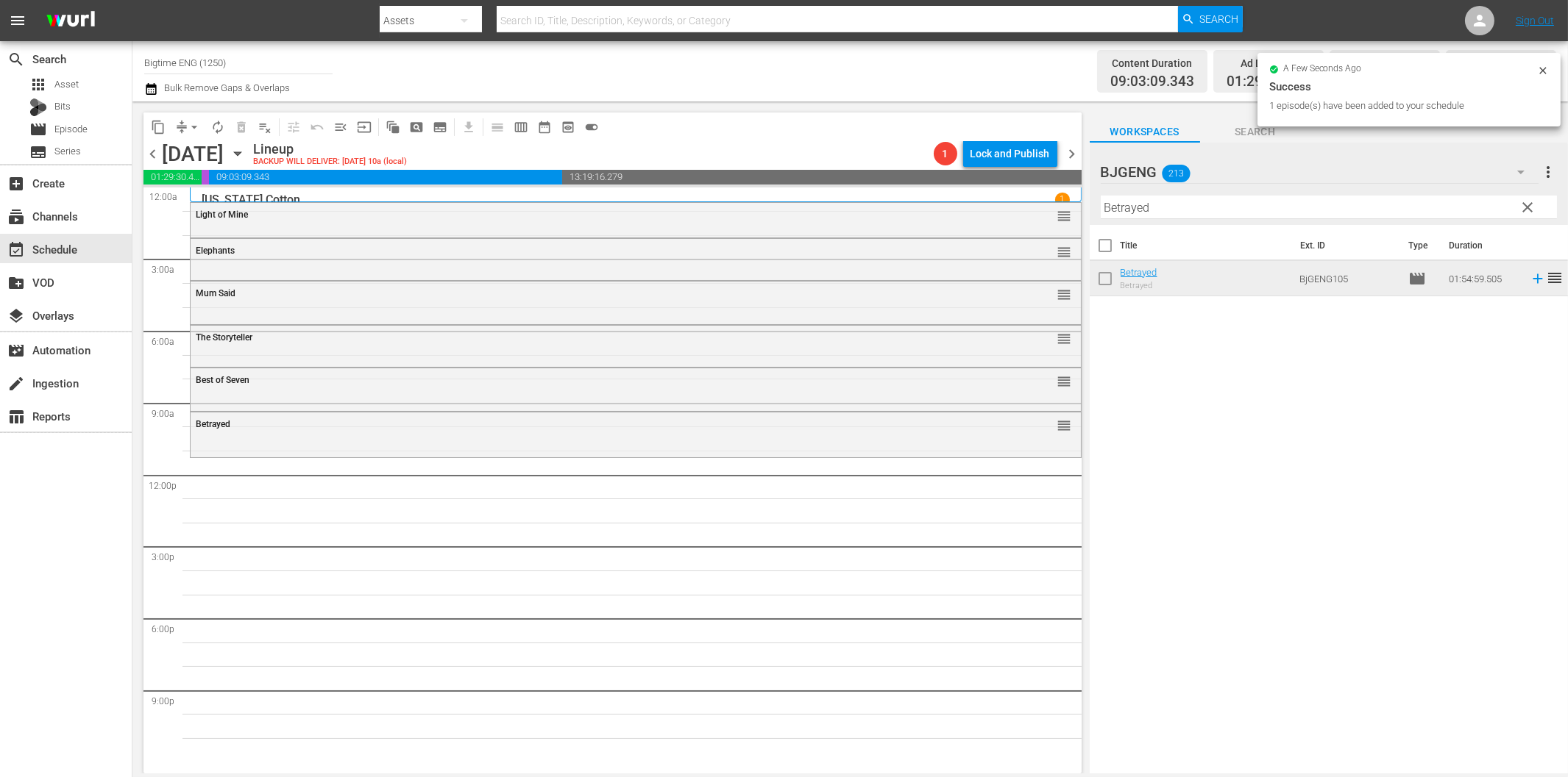
click at [1160, 197] on input "Betrayed" at bounding box center [1329, 207] width 456 height 24
paste input "Final Move"
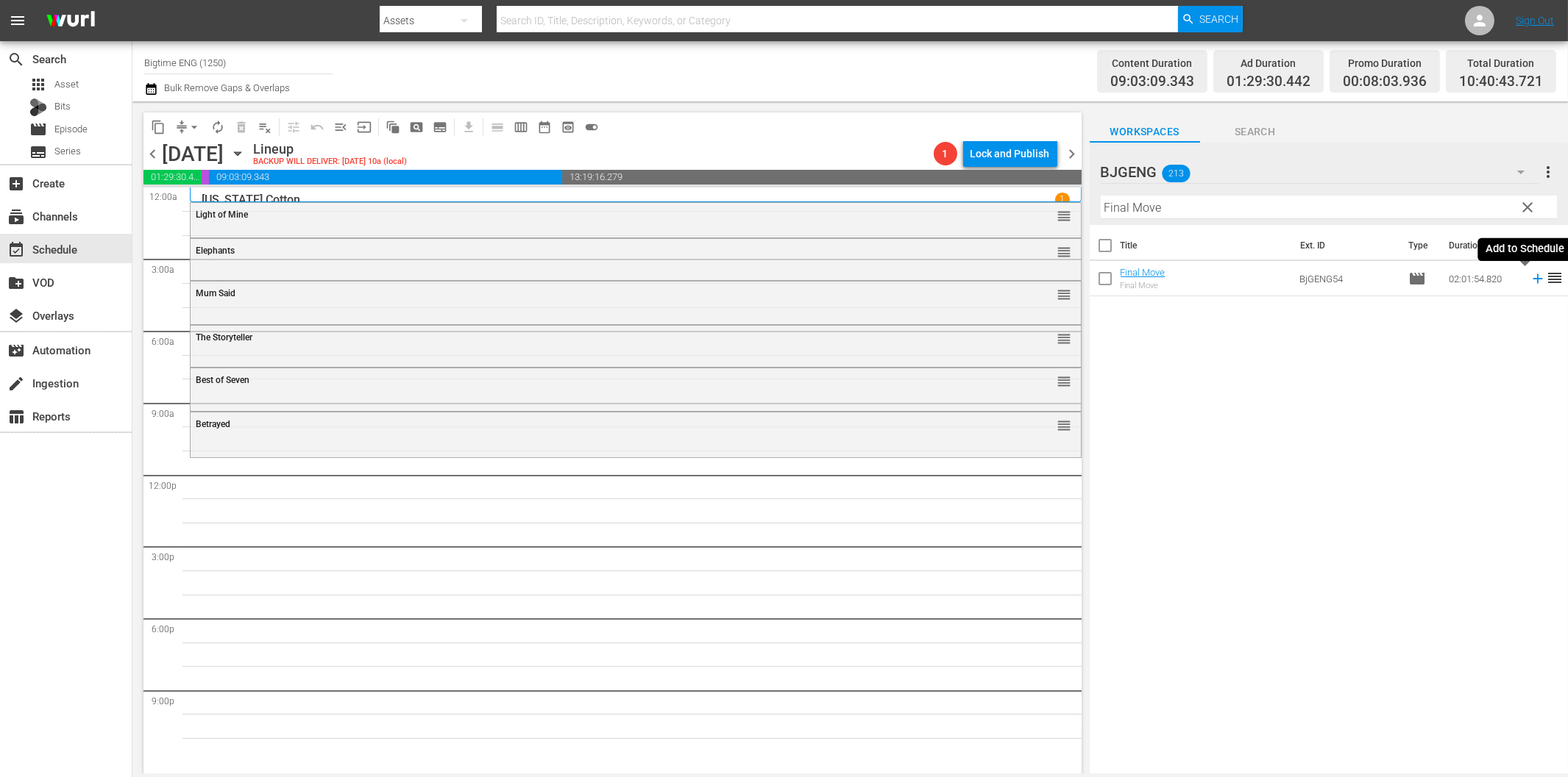
click at [1530, 275] on icon at bounding box center [1538, 279] width 16 height 16
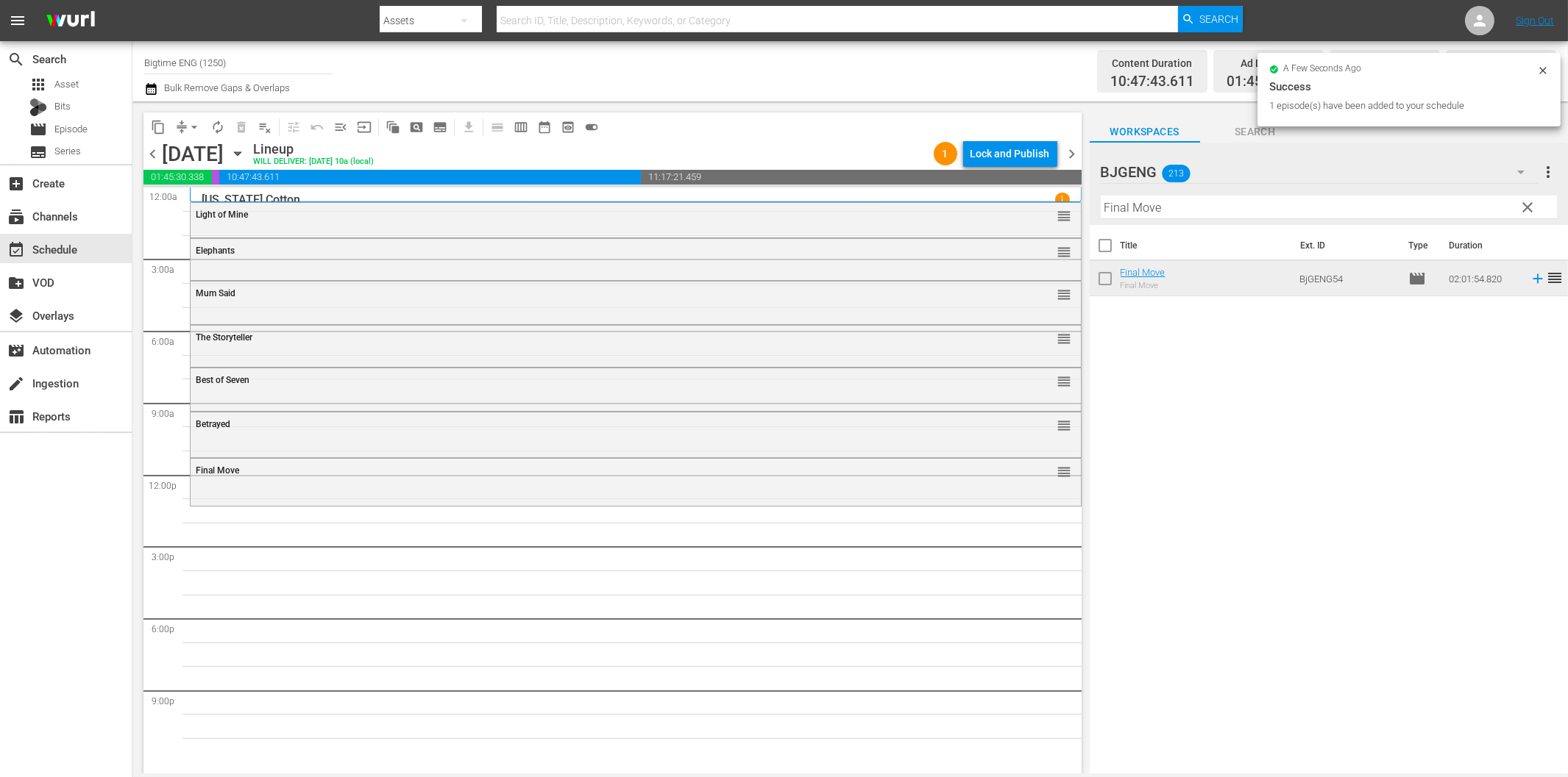
click at [1165, 202] on input "Final Move" at bounding box center [1329, 207] width 456 height 24
paste input "Hibiscus"
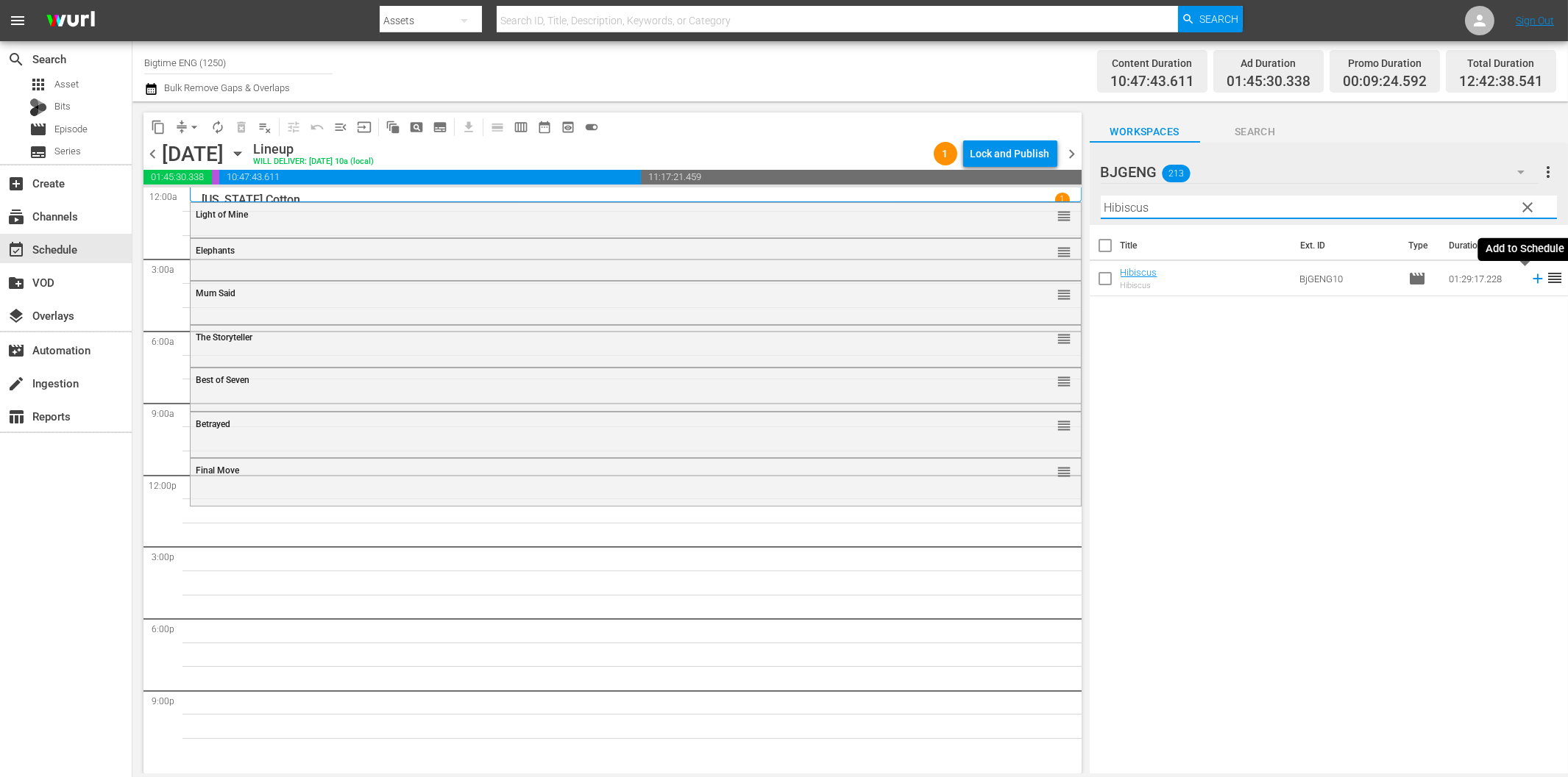
click at [1530, 280] on icon at bounding box center [1538, 279] width 16 height 16
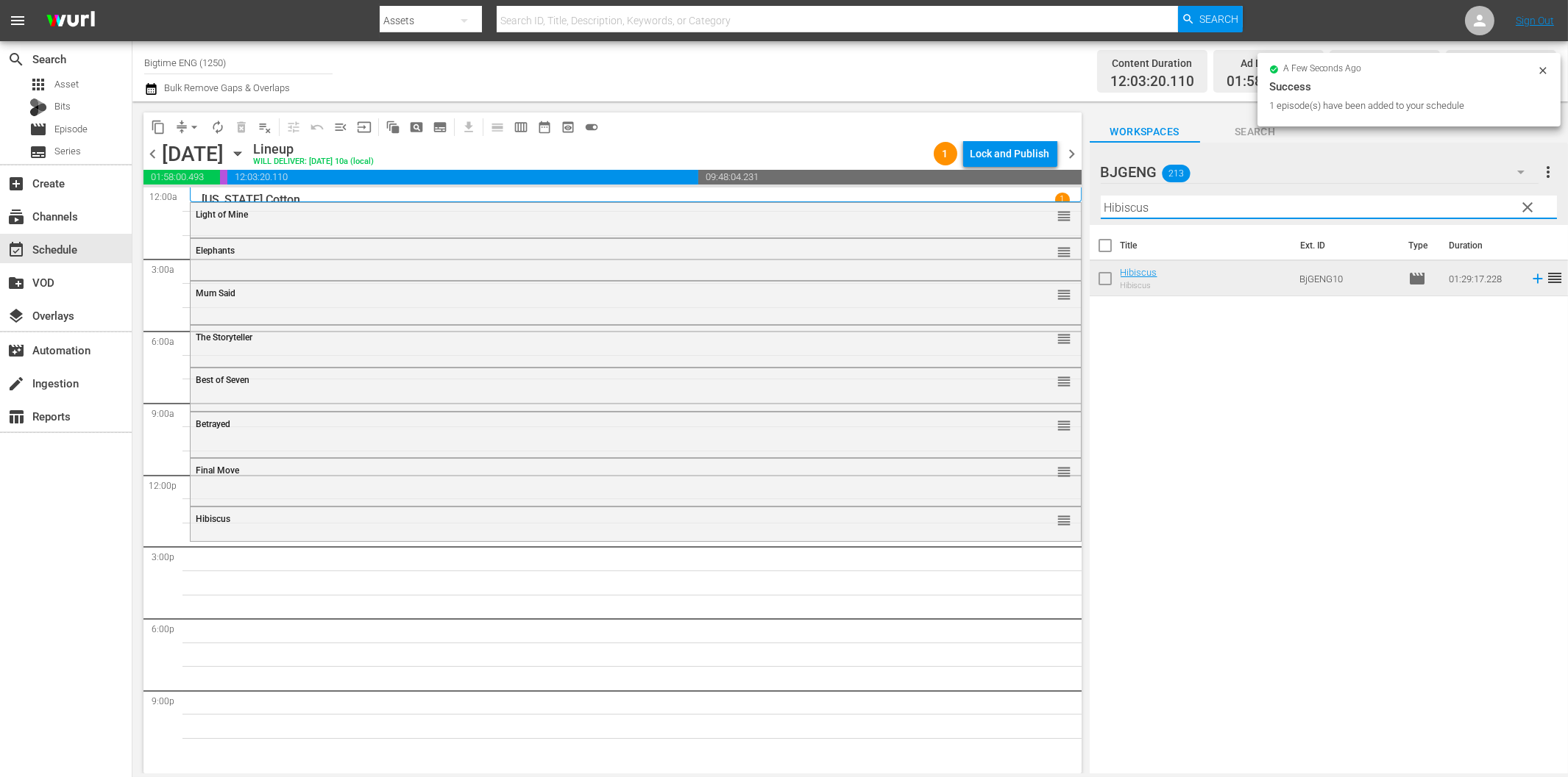
click at [1230, 201] on input "Hibiscus" at bounding box center [1329, 207] width 456 height 24
paste input "Exit Speed"
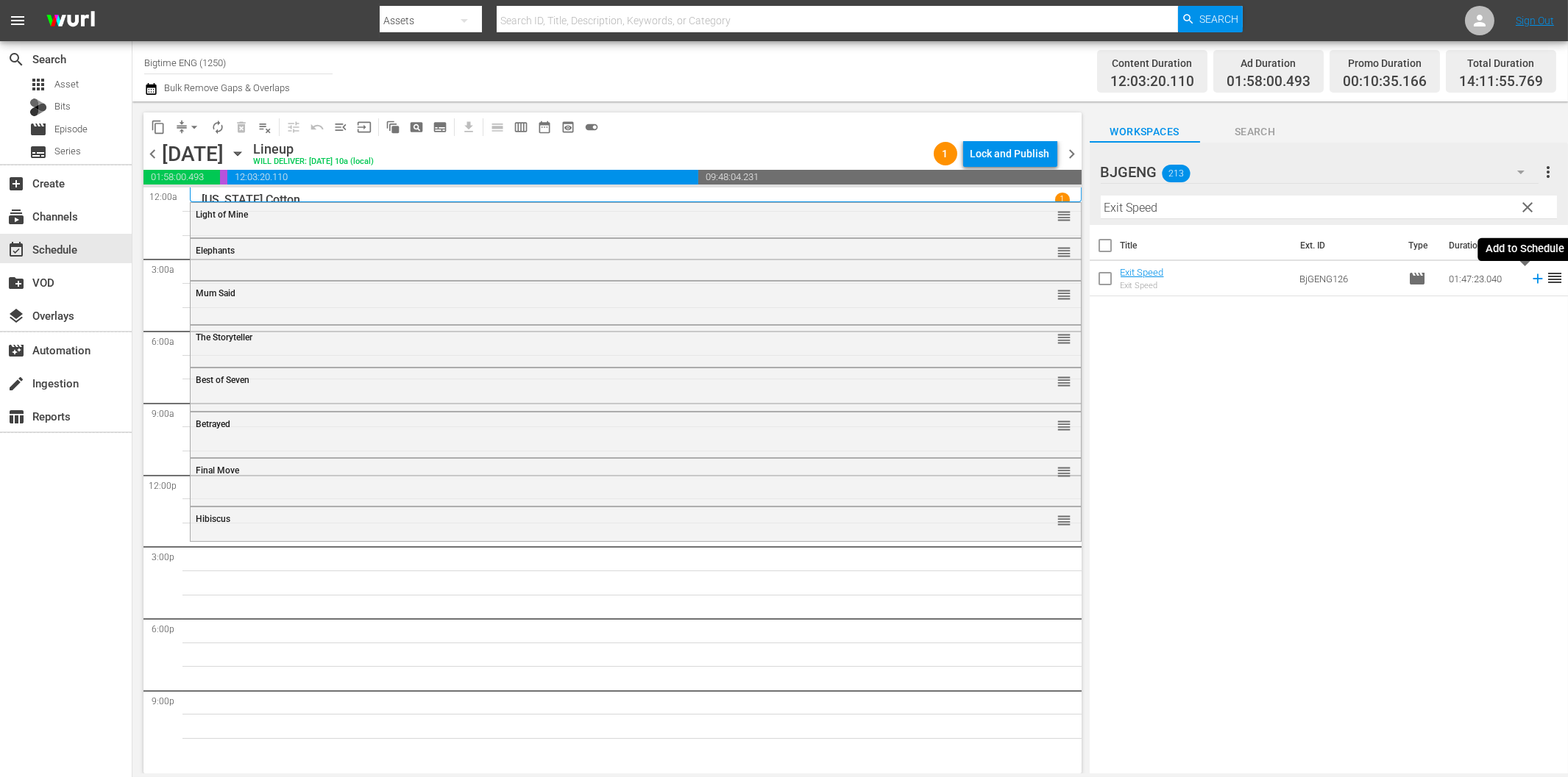
click at [1530, 284] on icon at bounding box center [1538, 279] width 16 height 16
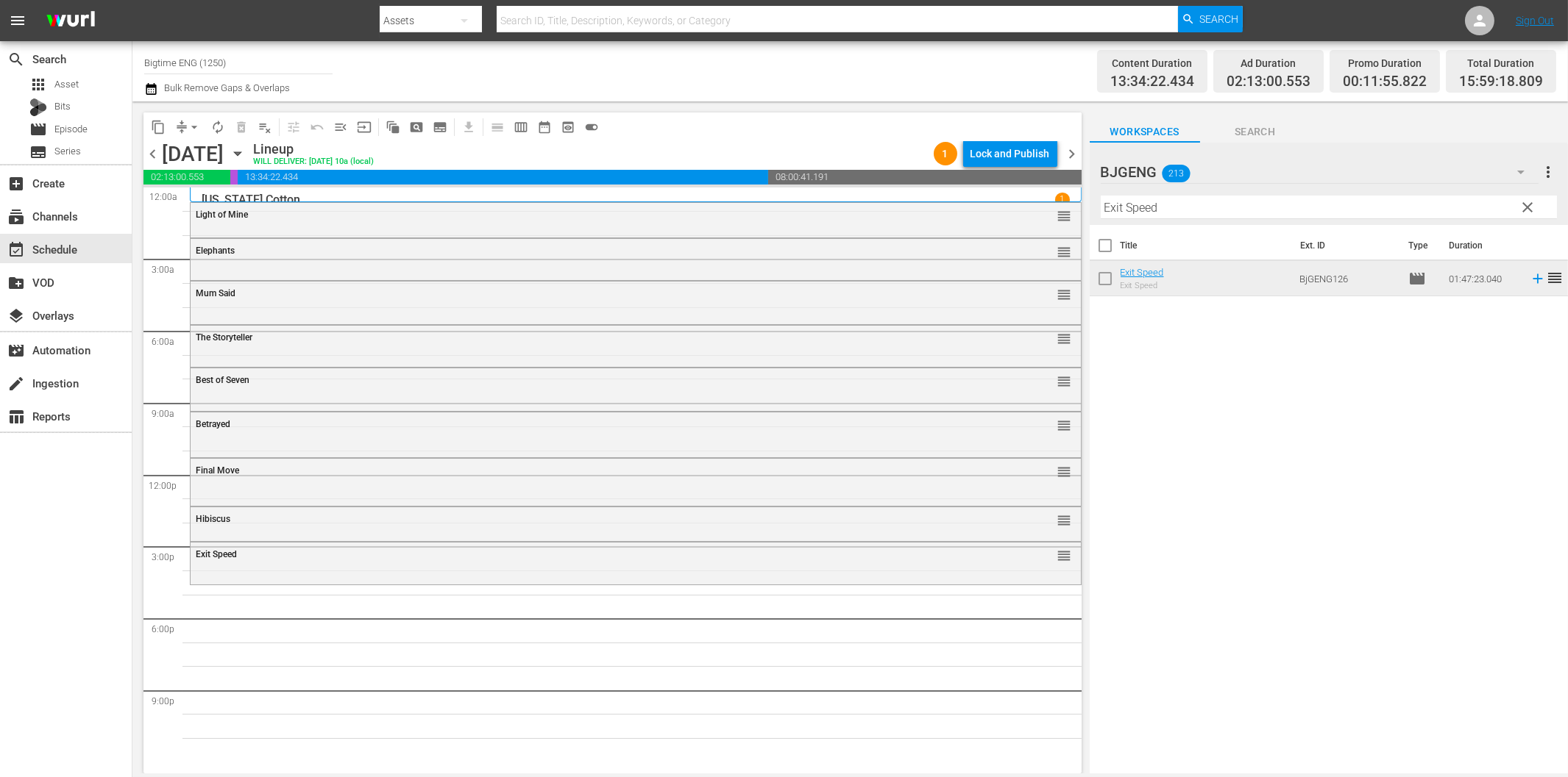
click at [1145, 215] on input "Exit Speed" at bounding box center [1329, 207] width 456 height 24
paste input "Perfect Break"
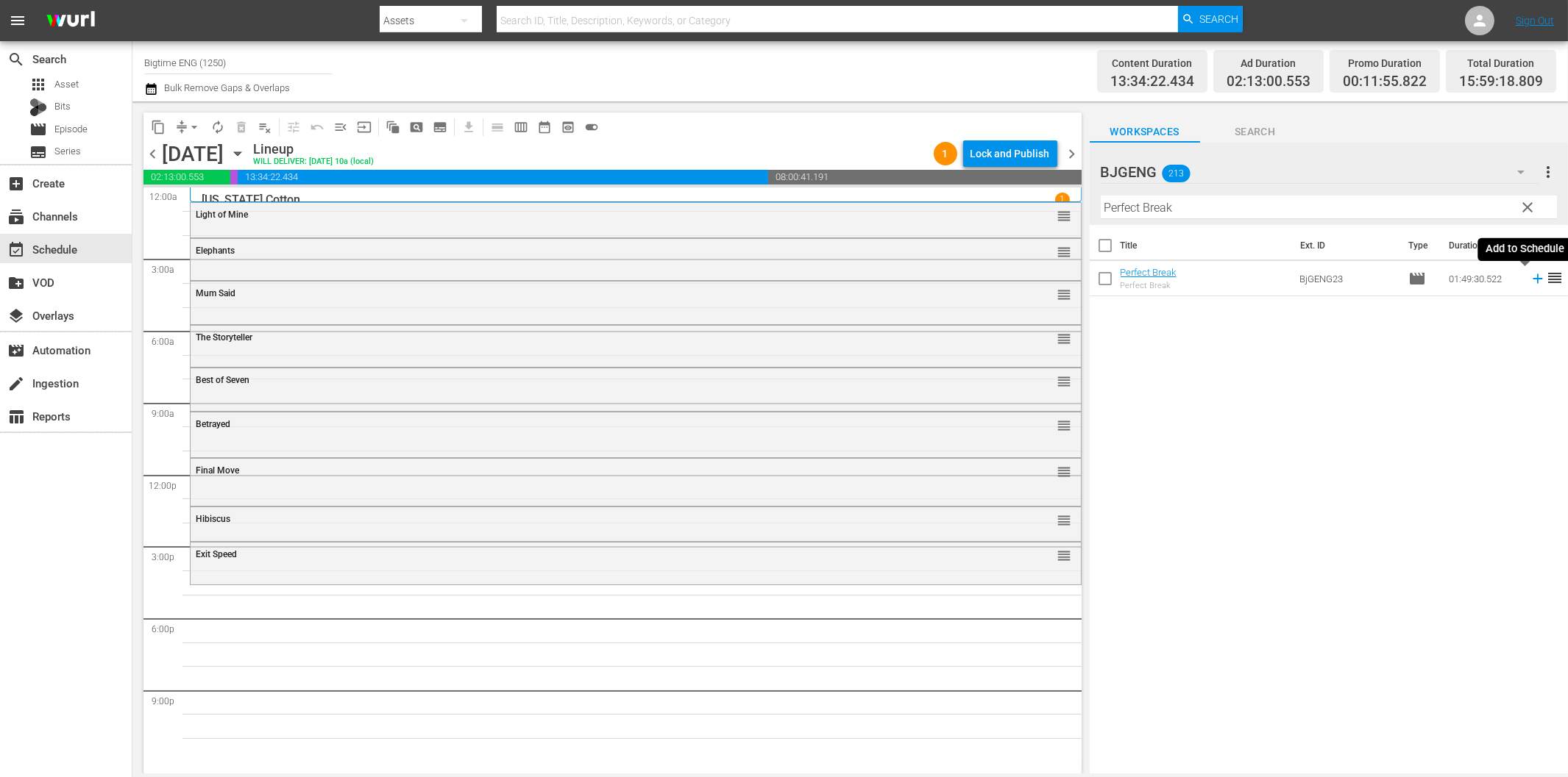
click at [1530, 283] on icon at bounding box center [1538, 279] width 16 height 16
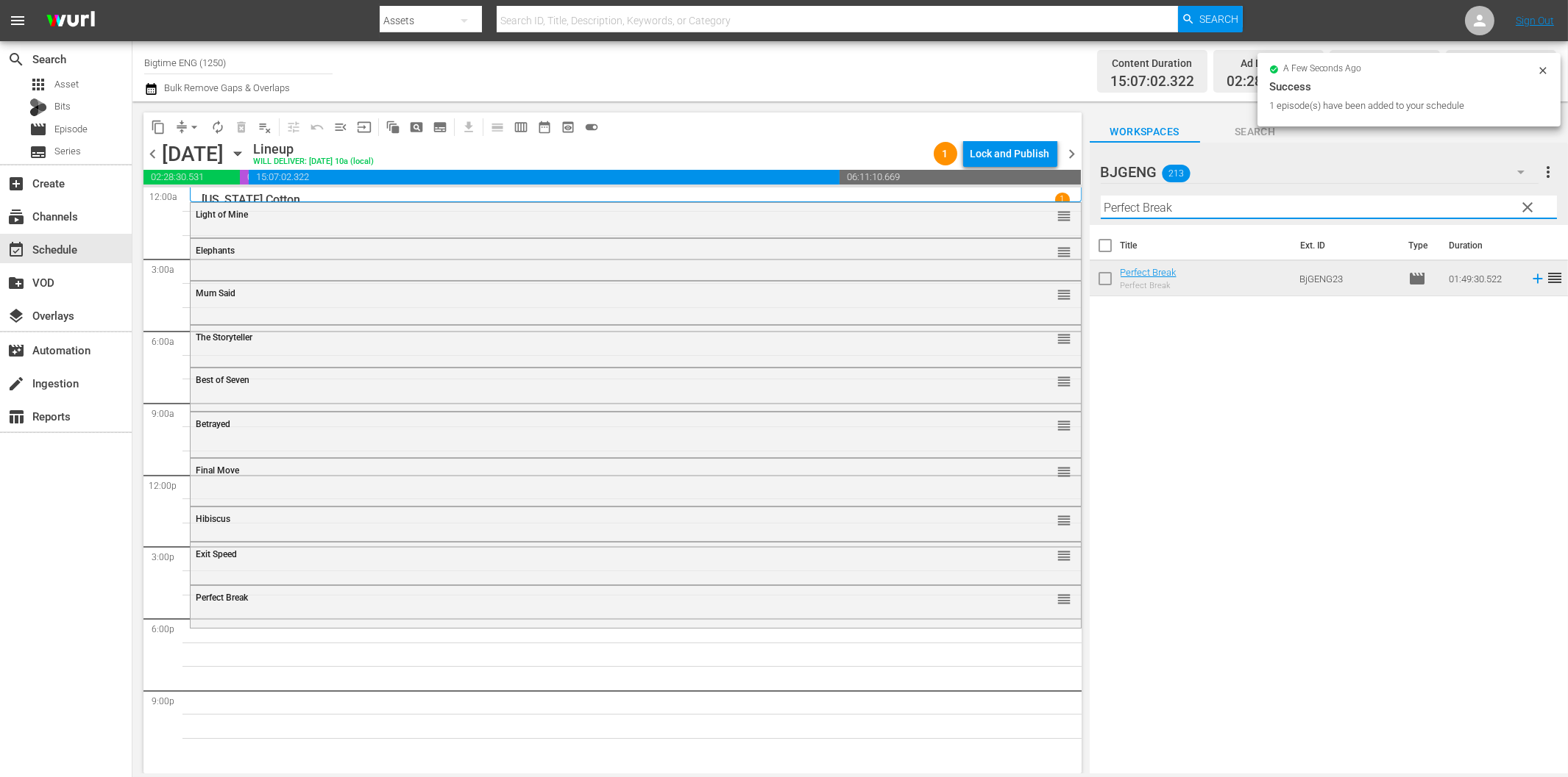
click at [1222, 199] on input "Perfect Break" at bounding box center [1329, 207] width 456 height 24
paste input "House on Rockingham"
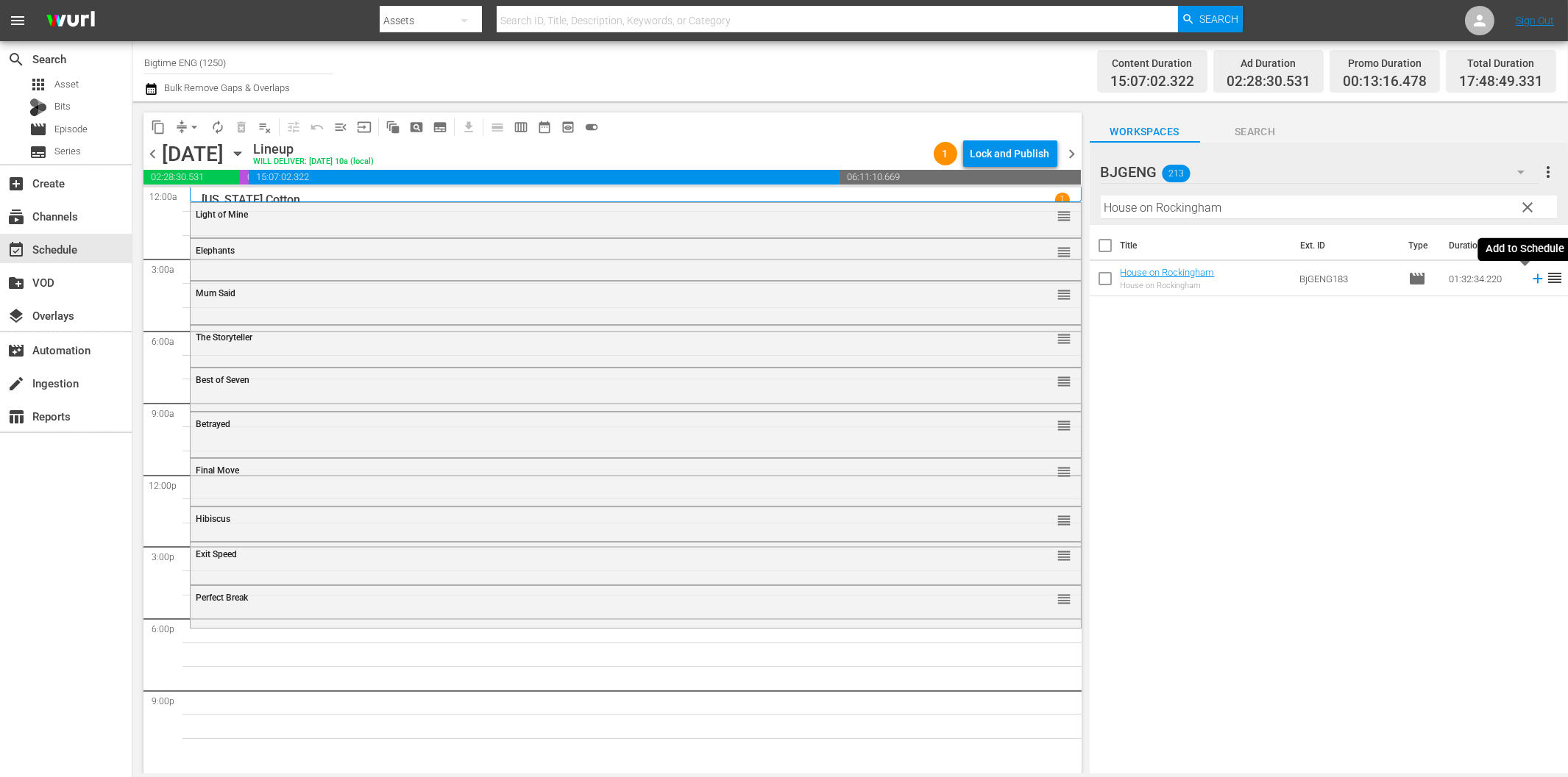
click at [1530, 278] on icon at bounding box center [1538, 279] width 16 height 16
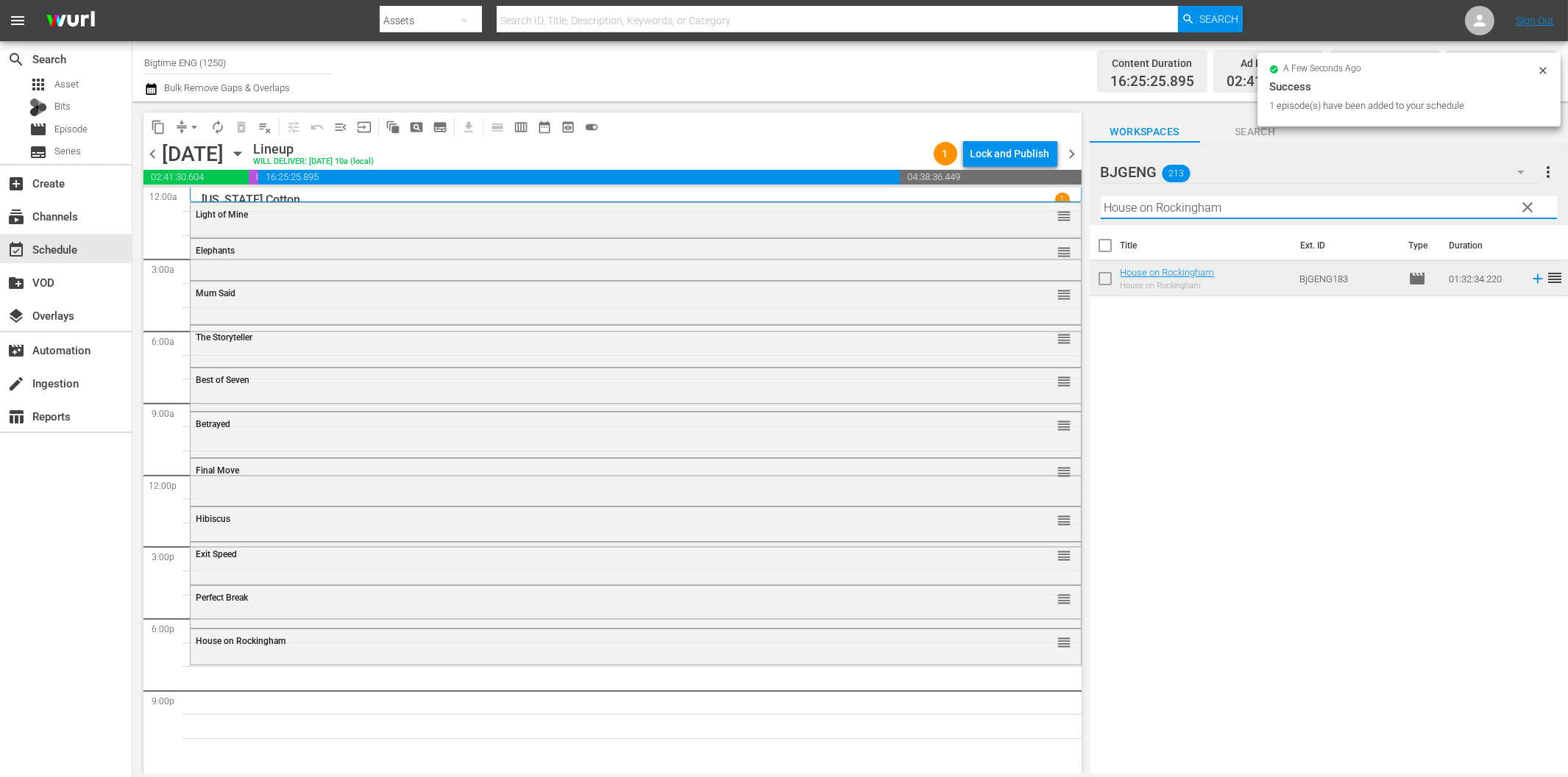
click at [1274, 211] on input "House on Rockingham" at bounding box center [1329, 207] width 456 height 24
paste input "The Last Page"
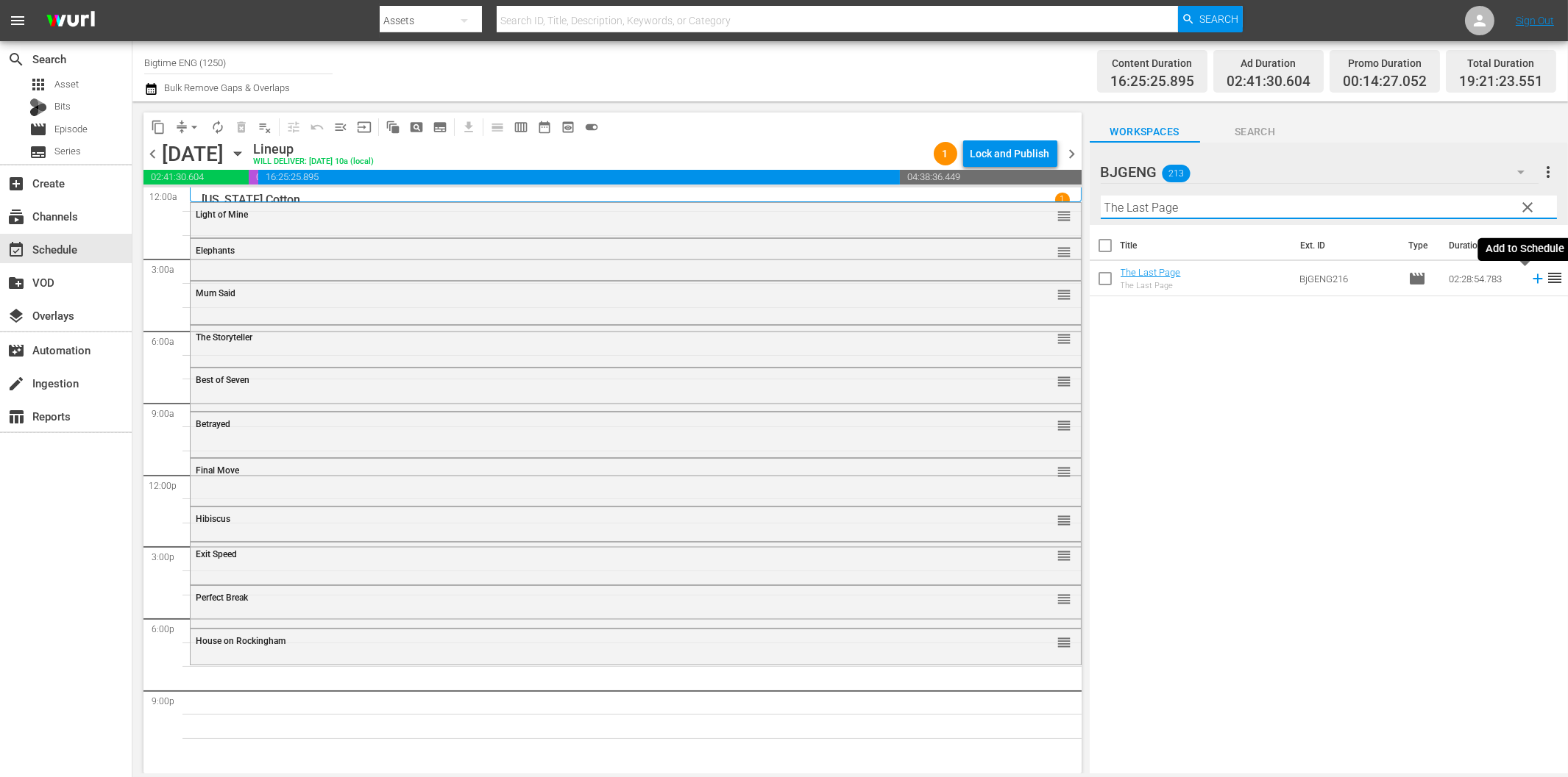
click at [1530, 283] on icon at bounding box center [1538, 279] width 16 height 16
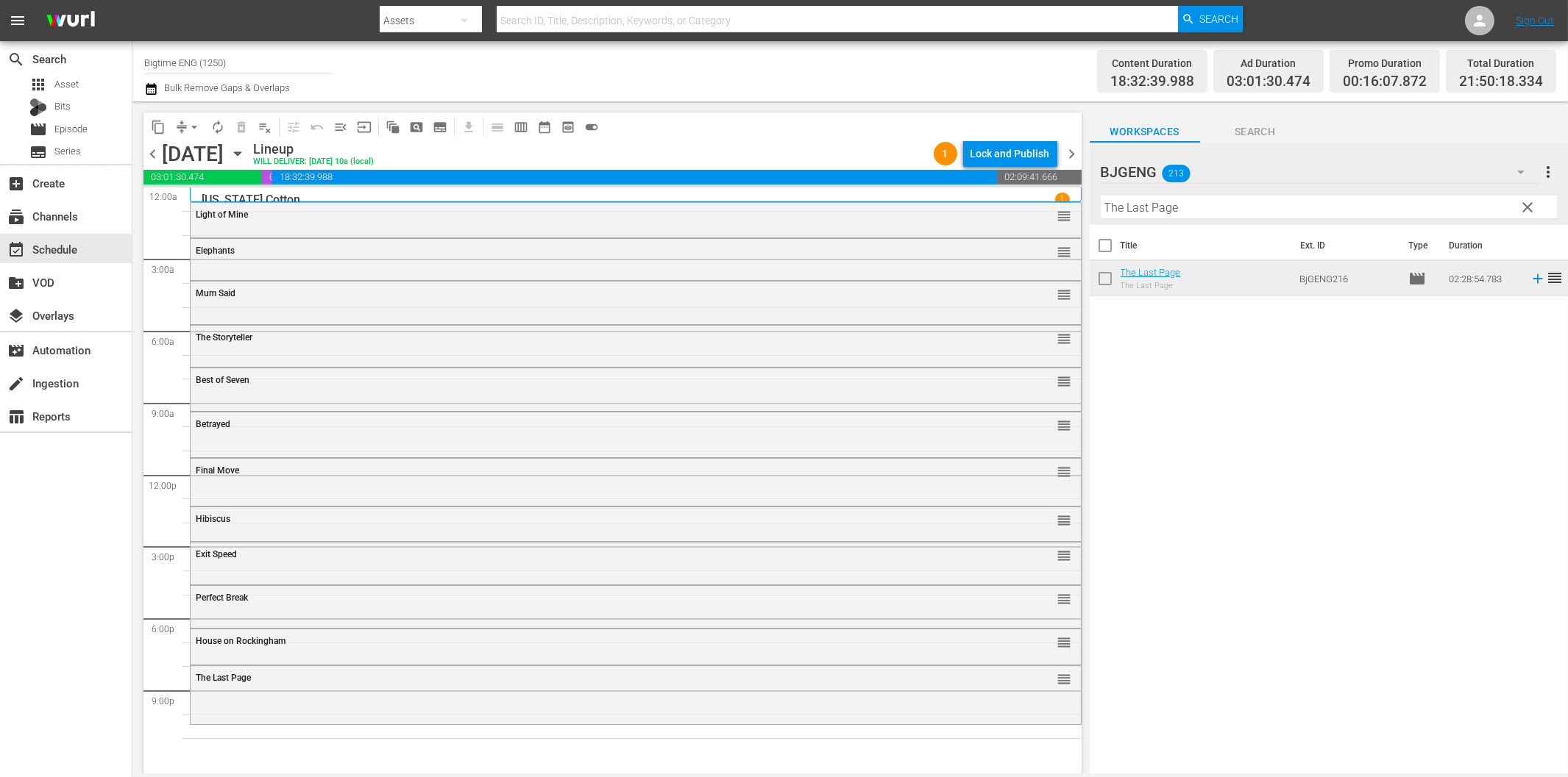
click at [1232, 213] on input "The Last Page" at bounding box center [1329, 207] width 456 height 24
paste input "Angels Unawar"
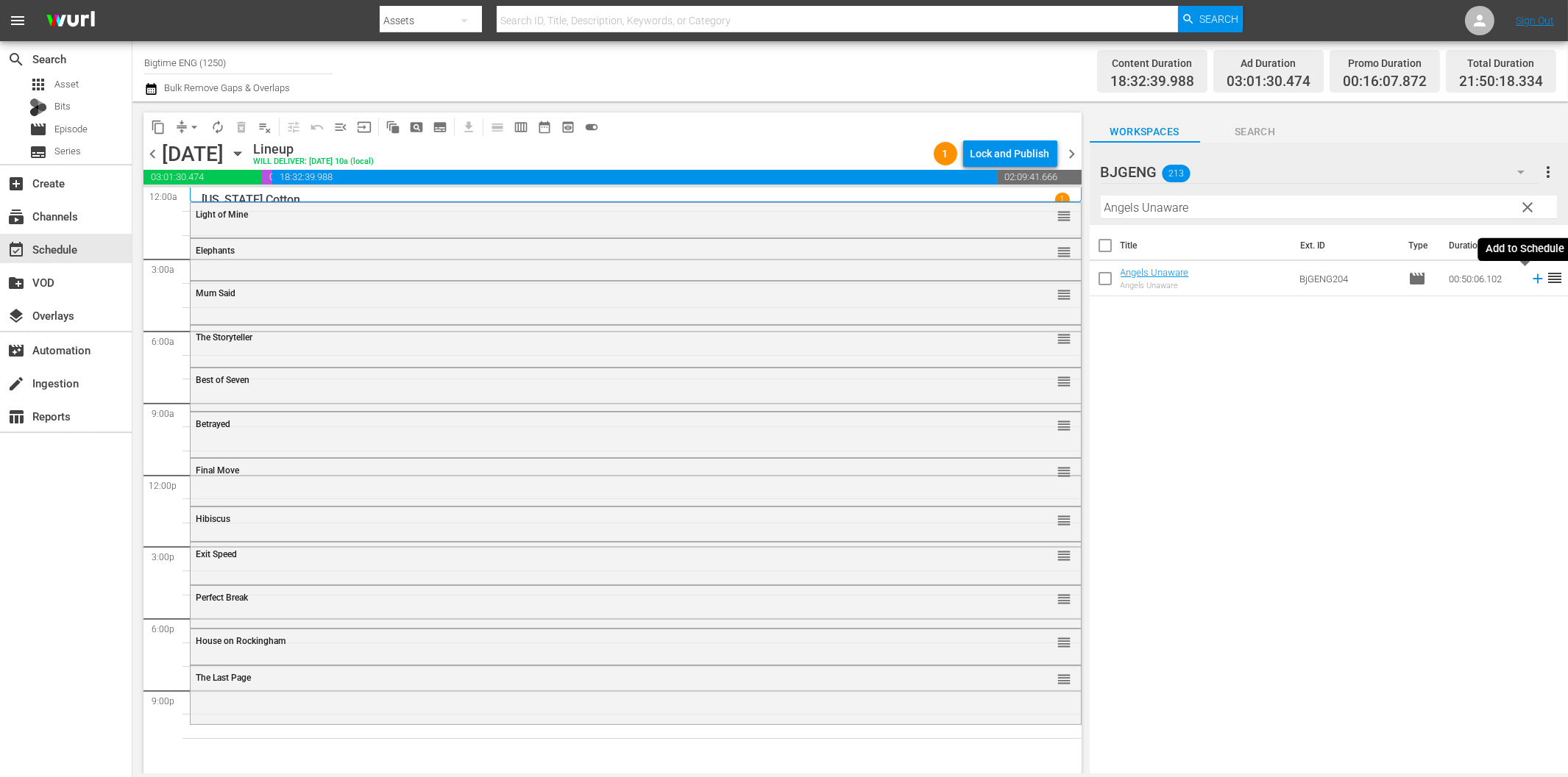
drag, startPoint x: 1521, startPoint y: 278, endPoint x: 1468, endPoint y: 288, distance: 53.9
click at [1530, 278] on icon at bounding box center [1538, 279] width 16 height 16
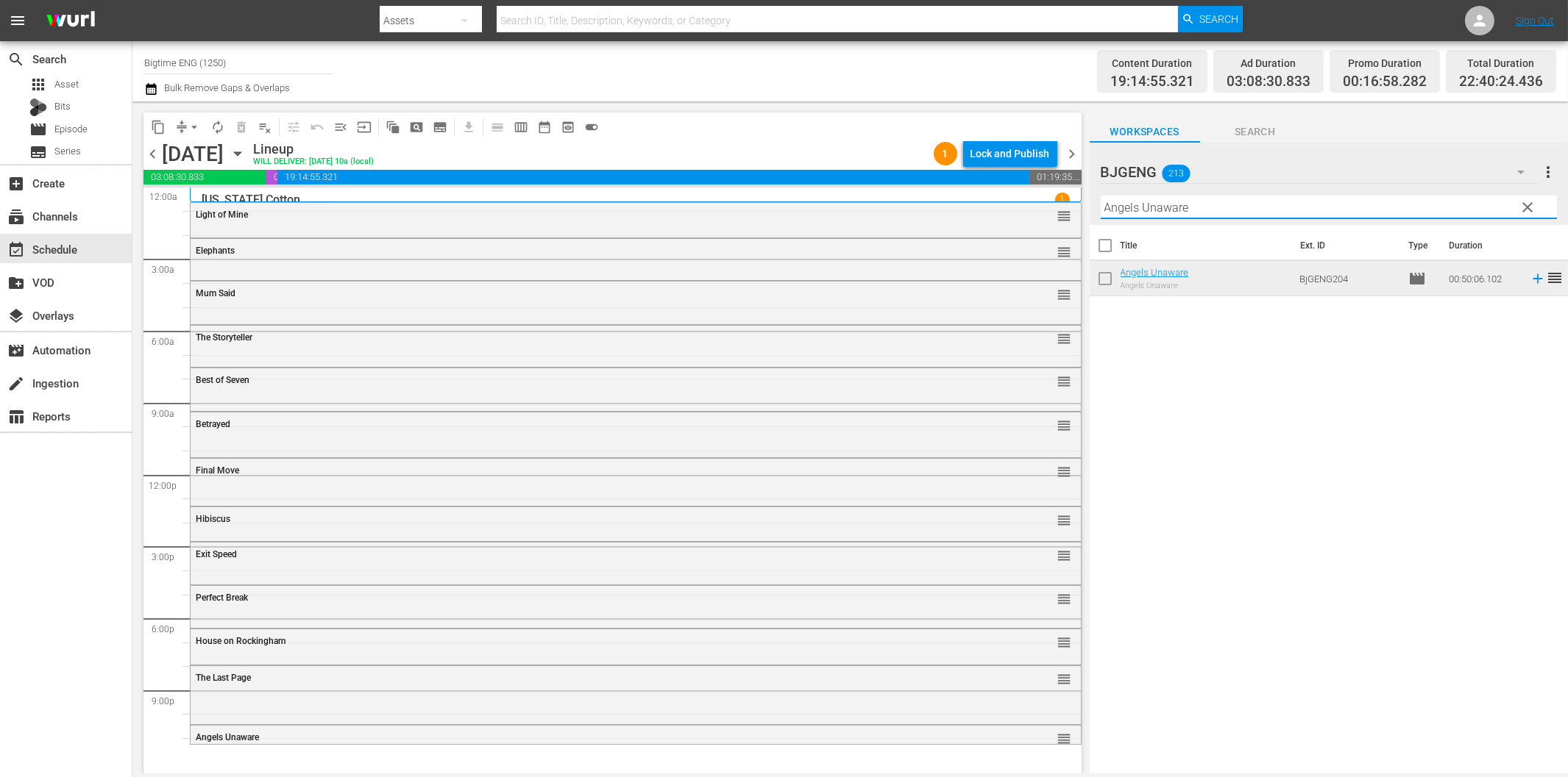
click at [1230, 209] on input "Angels Unaware" at bounding box center [1329, 207] width 456 height 24
paste input "Blue: The American Dream"
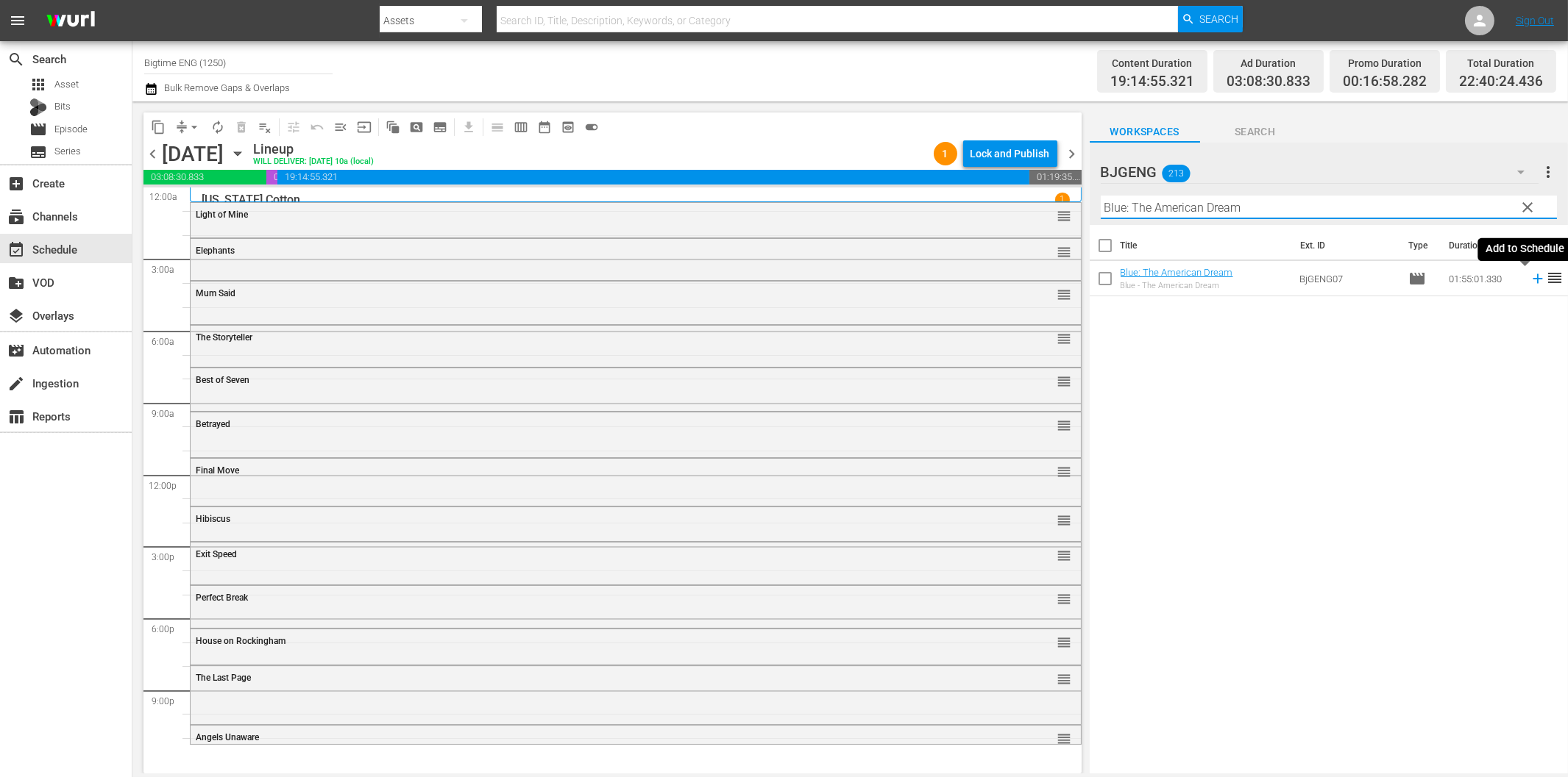
click at [1530, 281] on icon at bounding box center [1538, 279] width 16 height 16
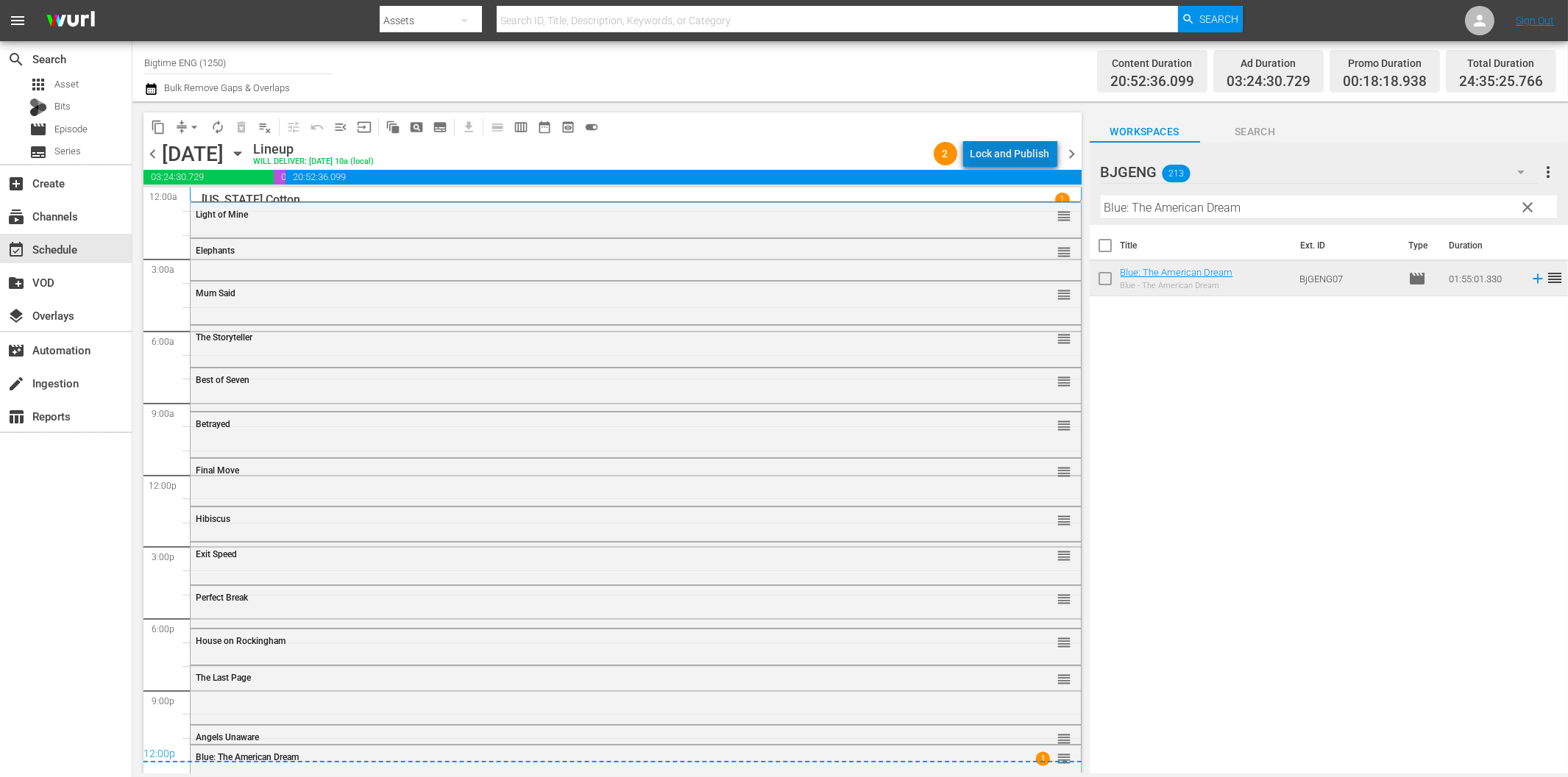
click at [1019, 156] on div "Lock and Publish" at bounding box center [1010, 154] width 79 height 27
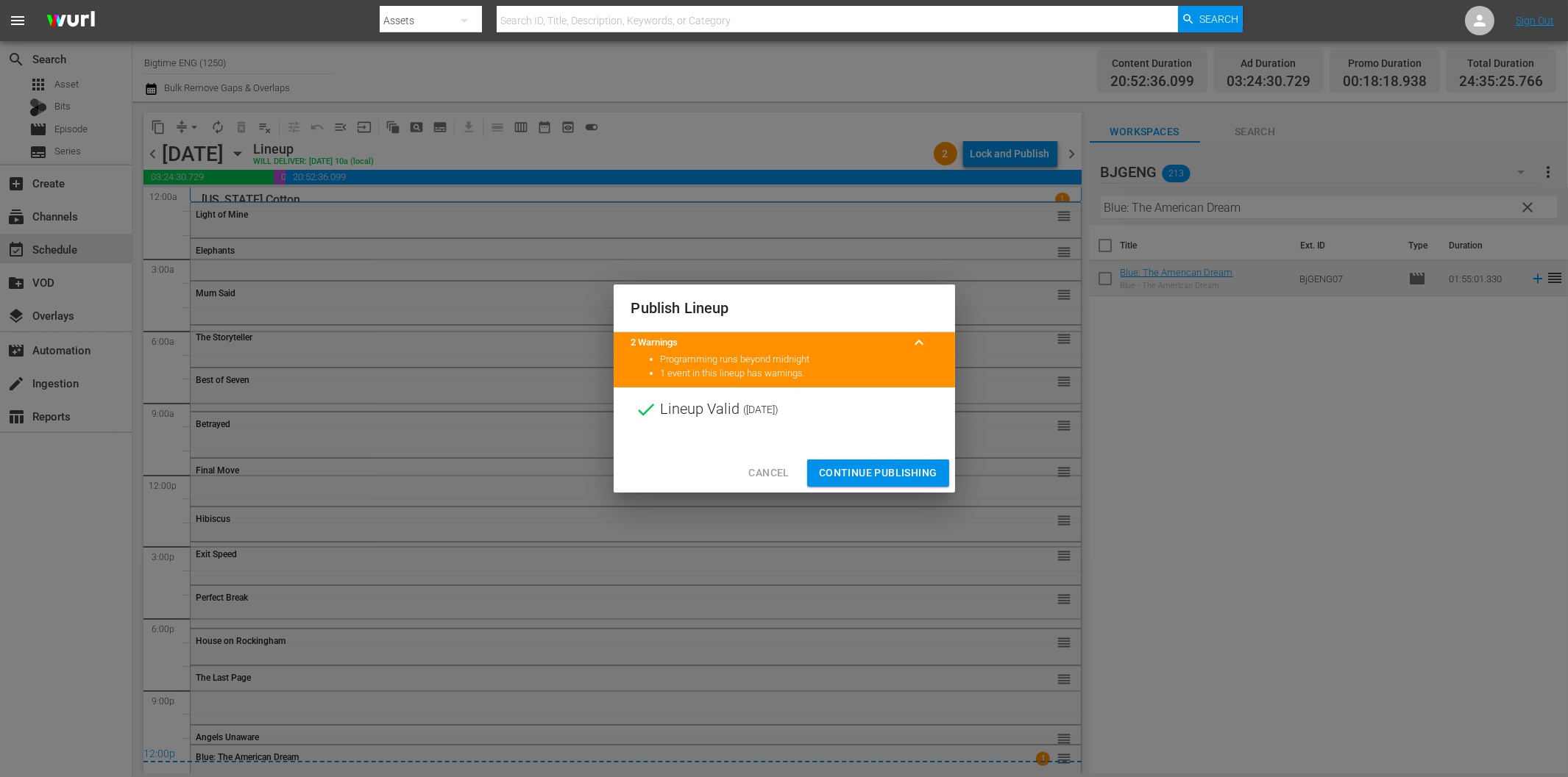
click at [908, 468] on span "Continue Publishing" at bounding box center [878, 473] width 118 height 18
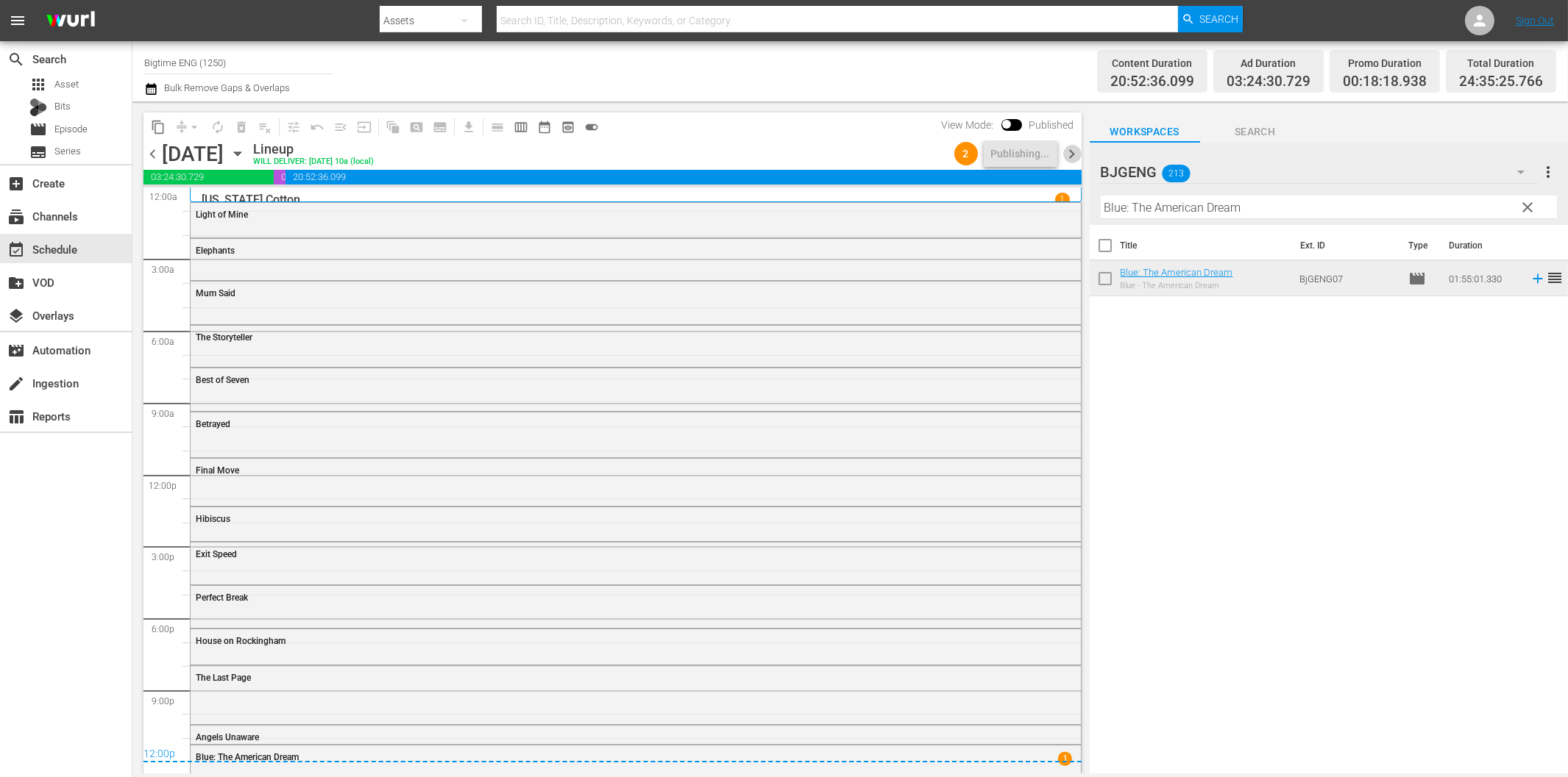
click at [1073, 150] on span "chevron_right" at bounding box center [1072, 154] width 19 height 18
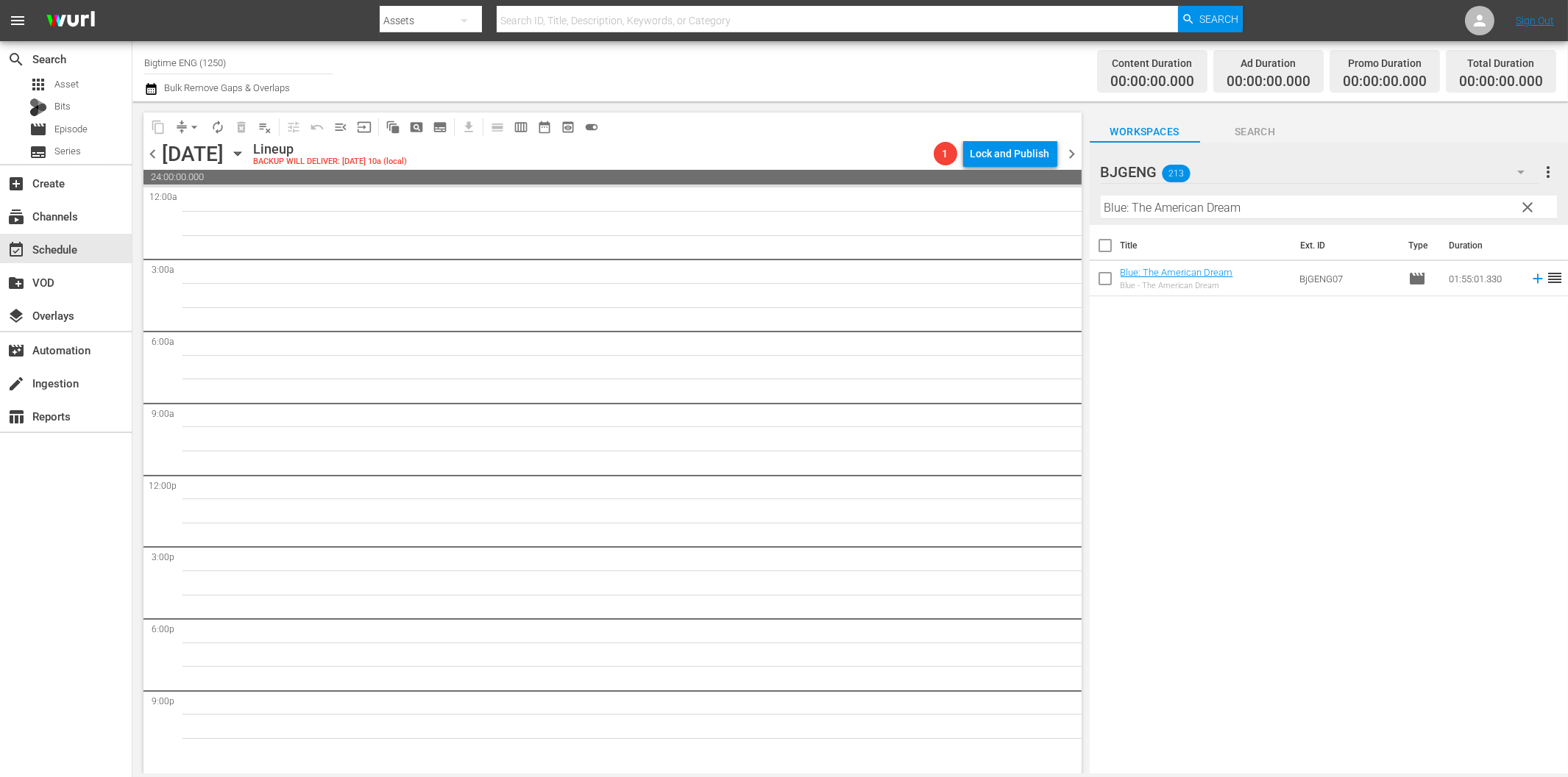
click at [1439, 211] on input "Blue: The American Dream" at bounding box center [1329, 207] width 456 height 24
paste input "Dead Men"
click at [1532, 280] on icon at bounding box center [1537, 279] width 10 height 10
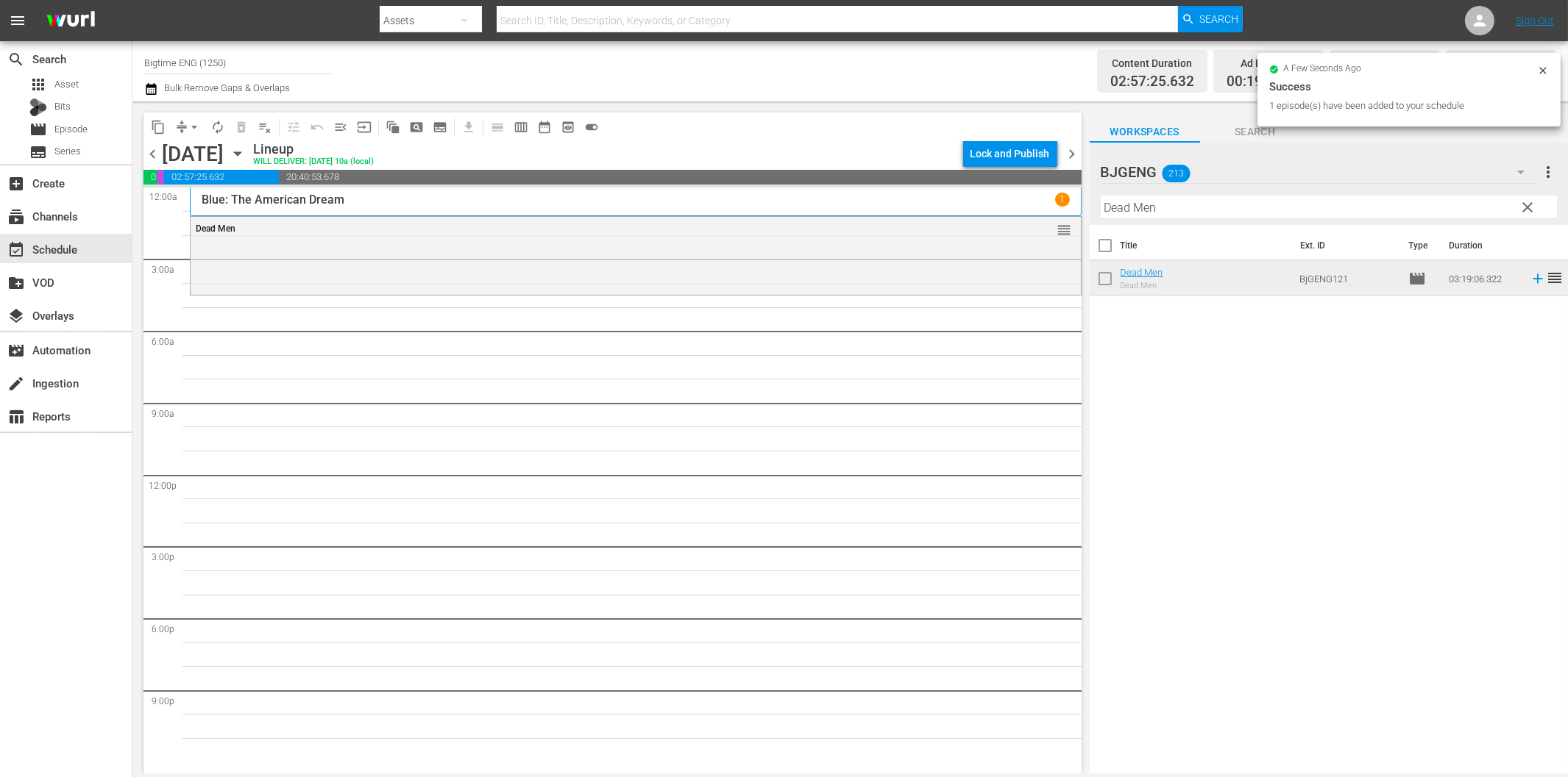
click at [1131, 207] on input "Dead Men" at bounding box center [1329, 207] width 456 height 24
paste input "If I Tell You I Have To Kill You"
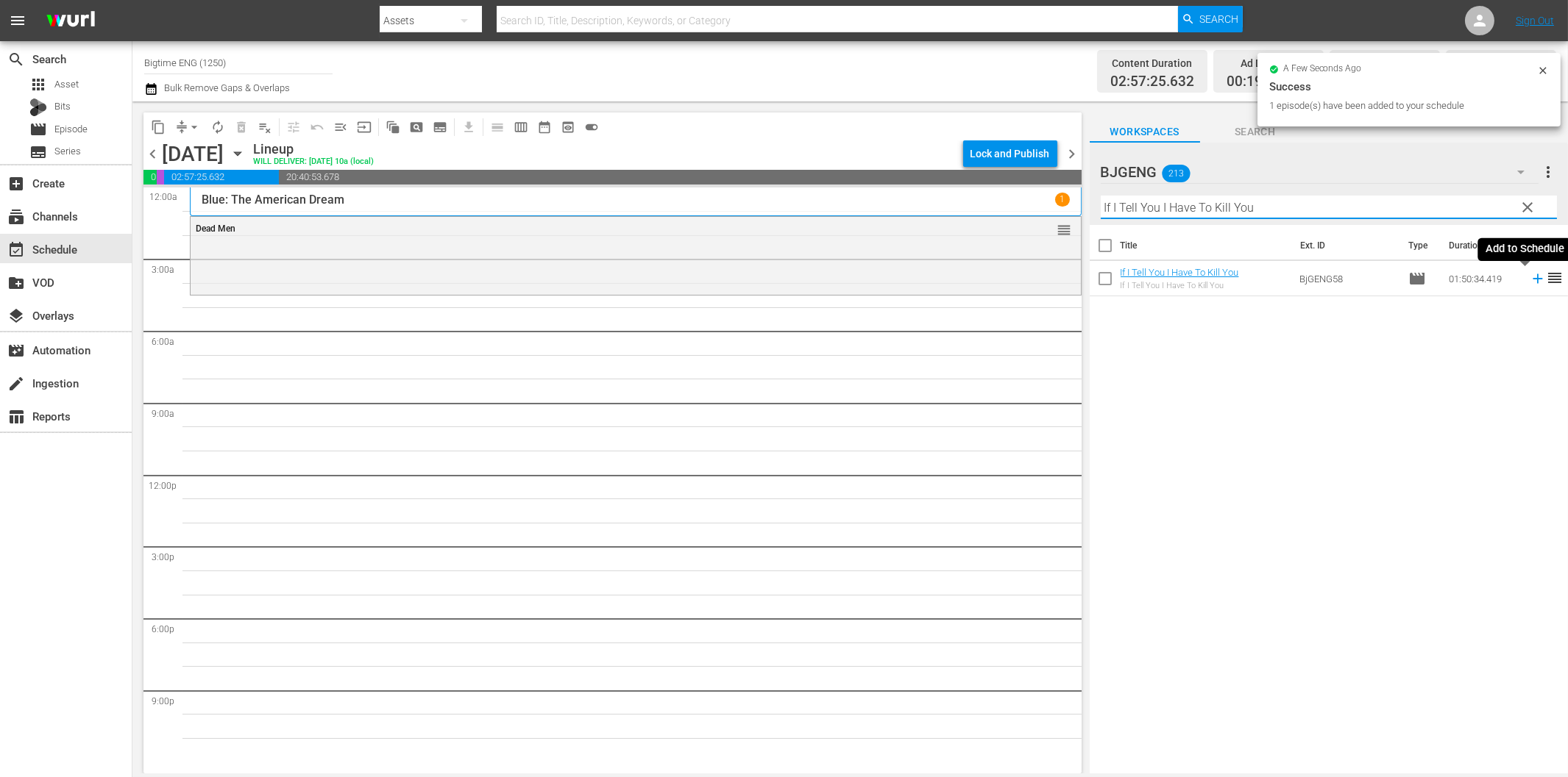
click at [1530, 281] on icon at bounding box center [1538, 279] width 16 height 16
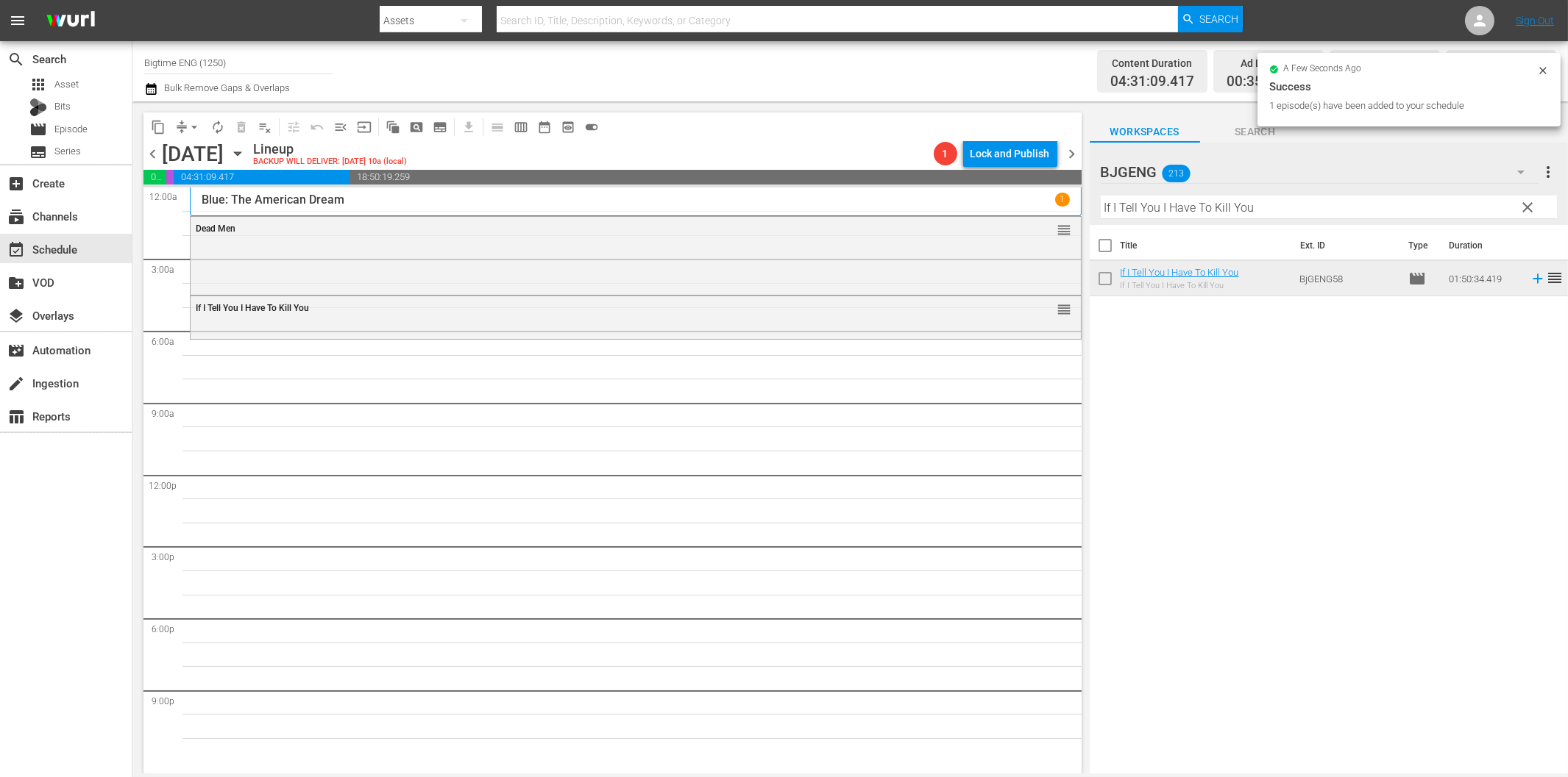
click at [1261, 209] on input "If I Tell You I Have To Kill You" at bounding box center [1329, 207] width 456 height 24
paste input "The Henchman's War"
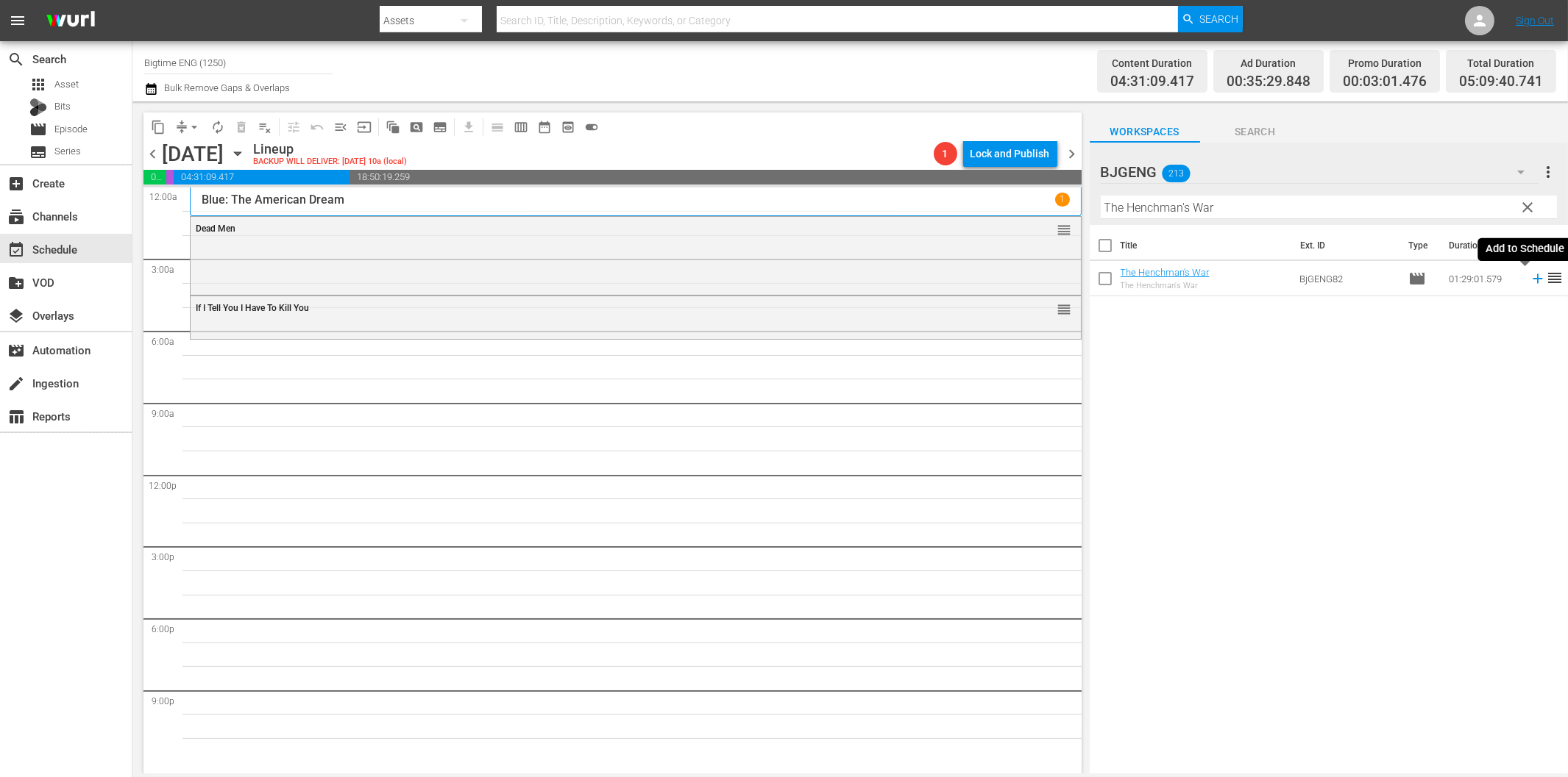
click at [1530, 283] on icon at bounding box center [1538, 279] width 16 height 16
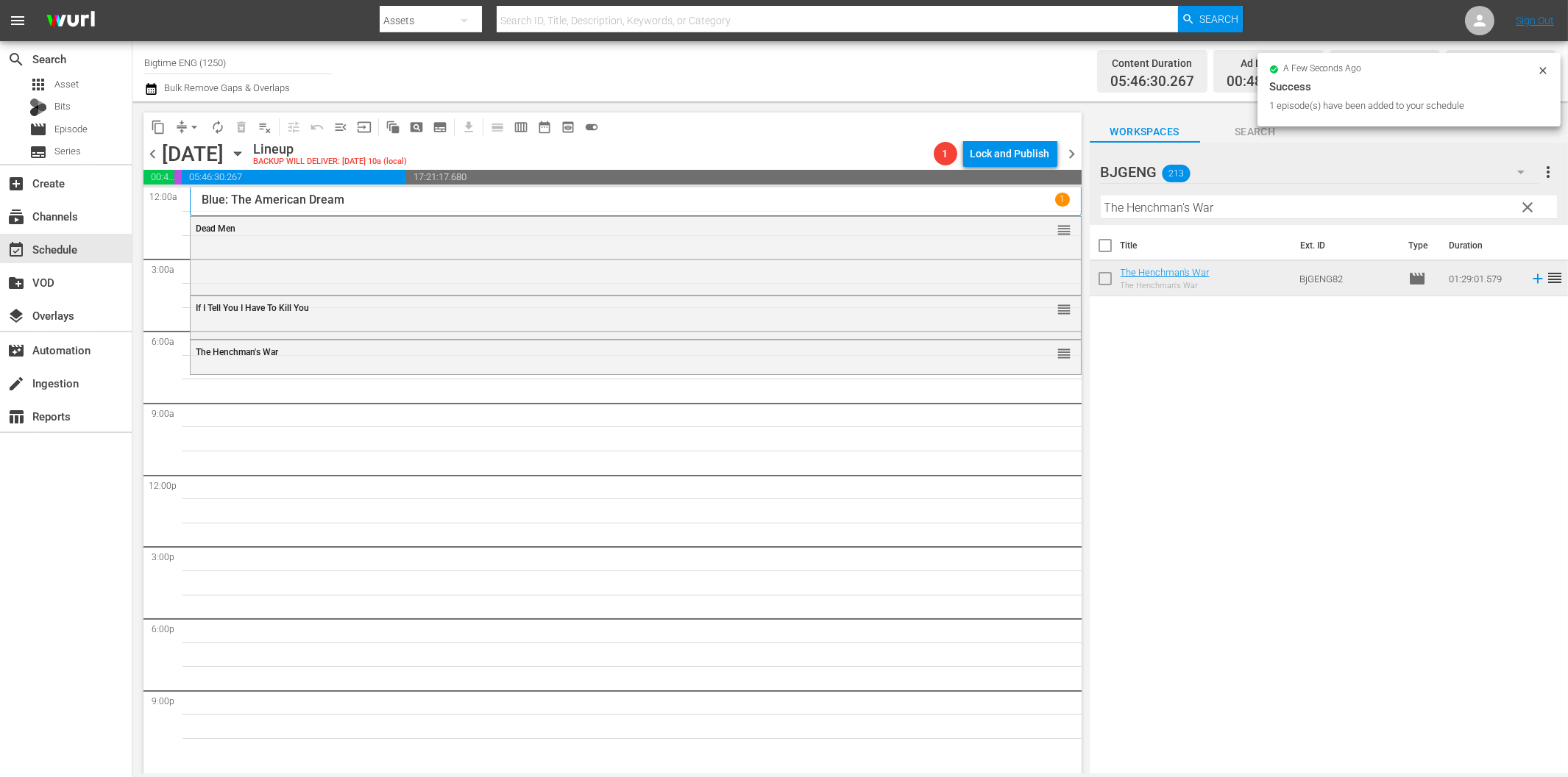
click at [1156, 212] on input "The Henchman's War" at bounding box center [1329, 207] width 456 height 24
paste input "Hope"
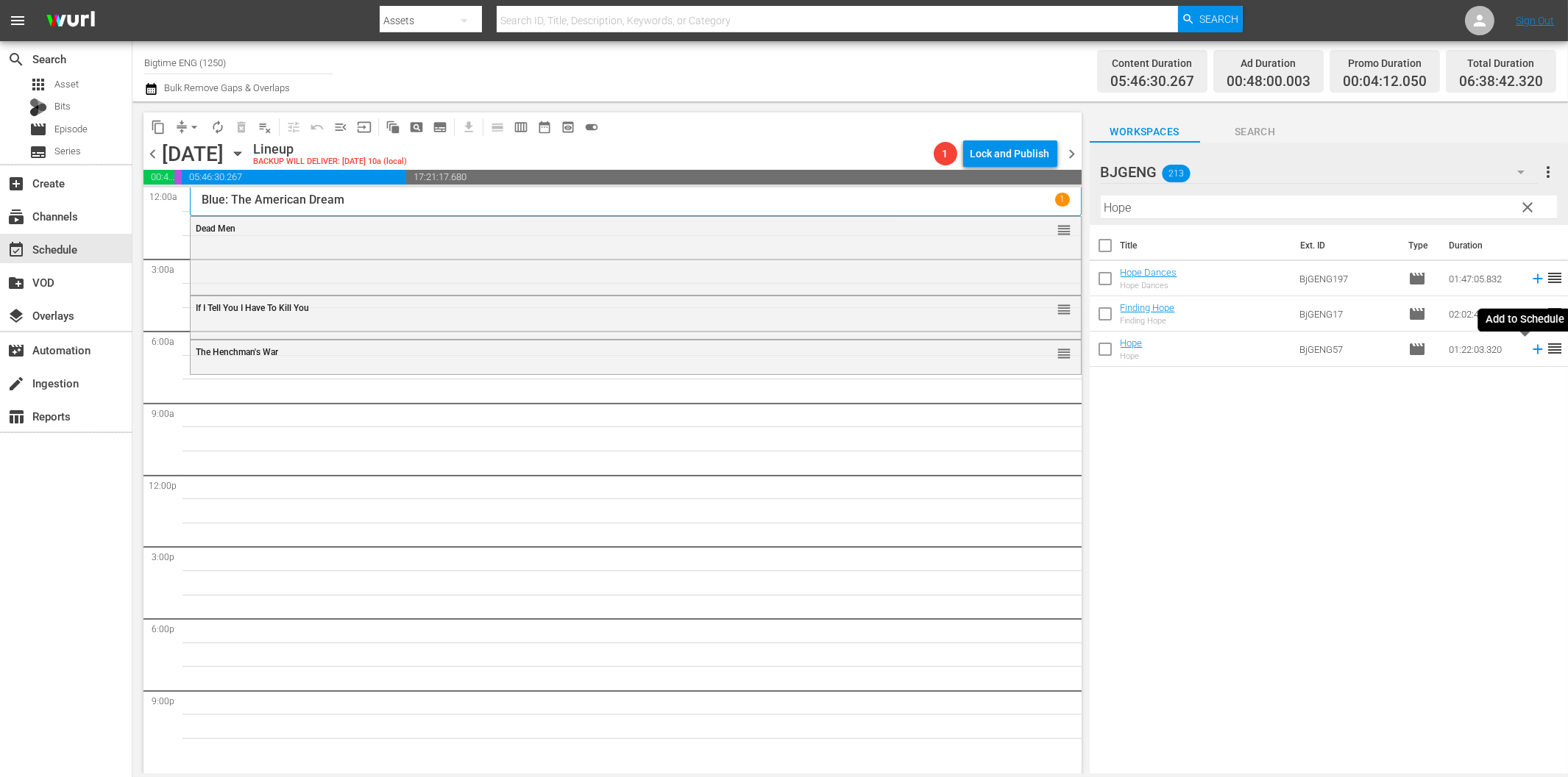
click at [1530, 346] on icon at bounding box center [1538, 349] width 16 height 16
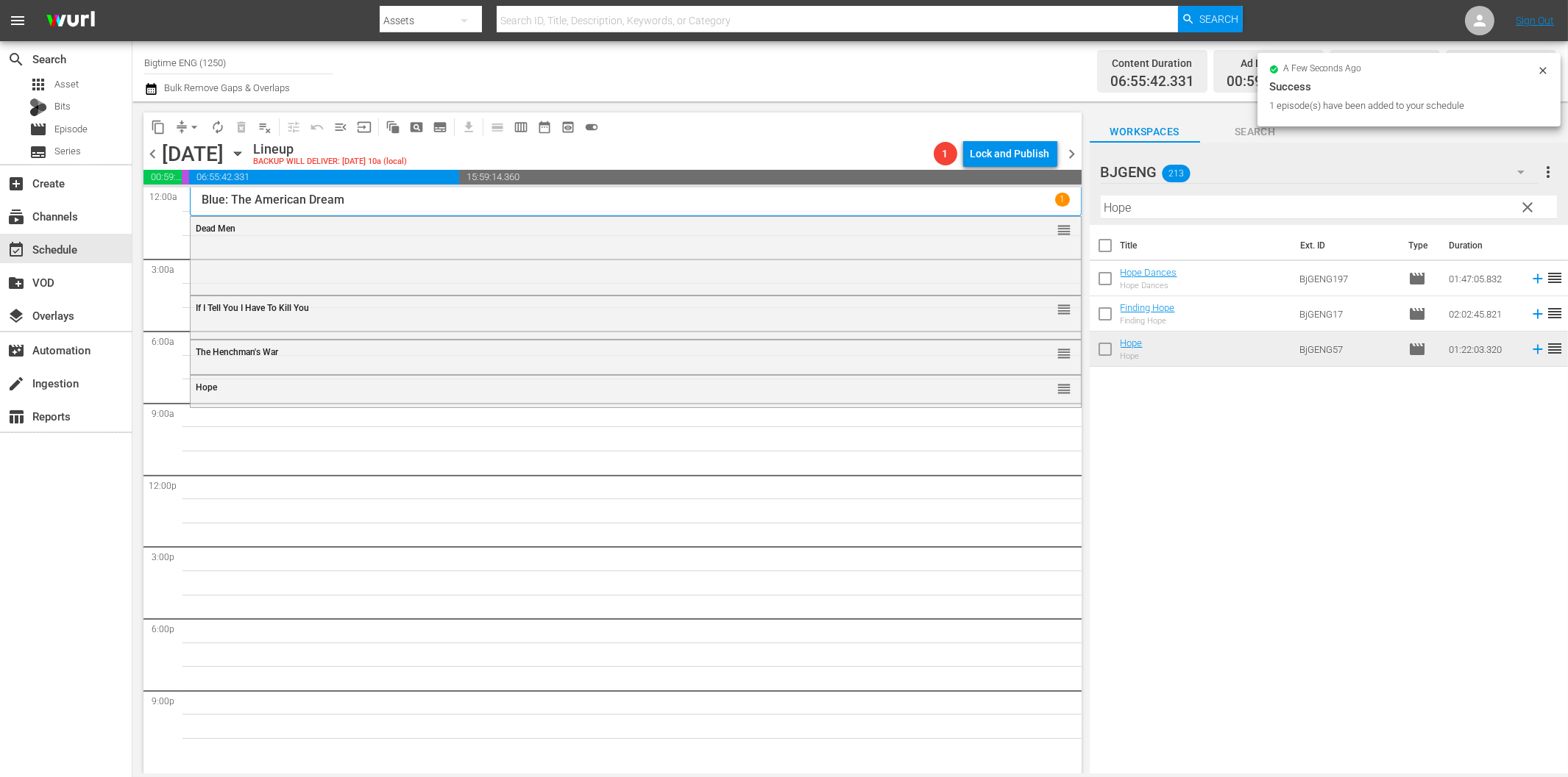
click at [1139, 209] on input "Hope" at bounding box center [1329, 207] width 456 height 24
paste input "Waking [PERSON_NAME]"
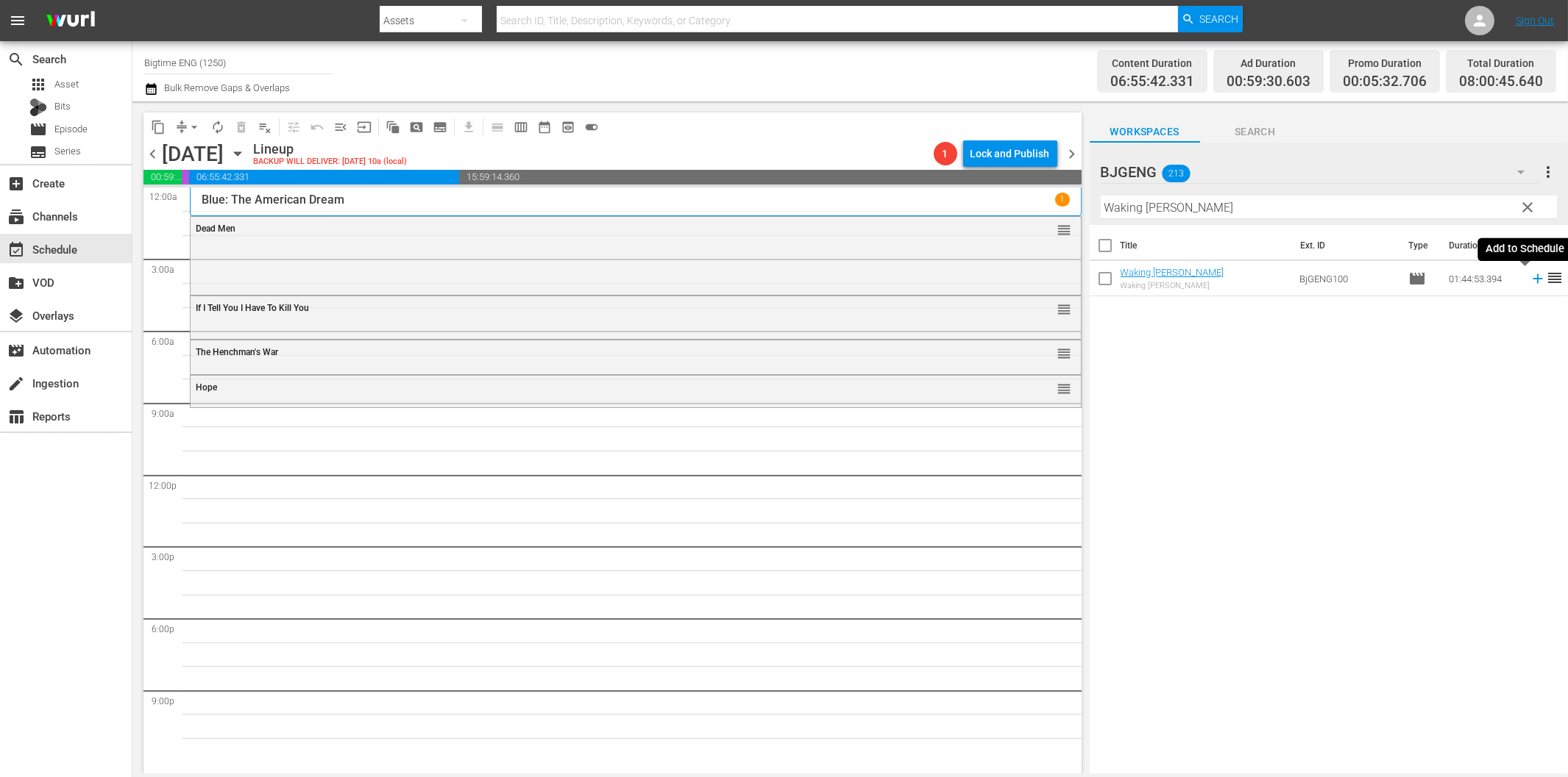
click at [1532, 278] on icon at bounding box center [1537, 279] width 10 height 10
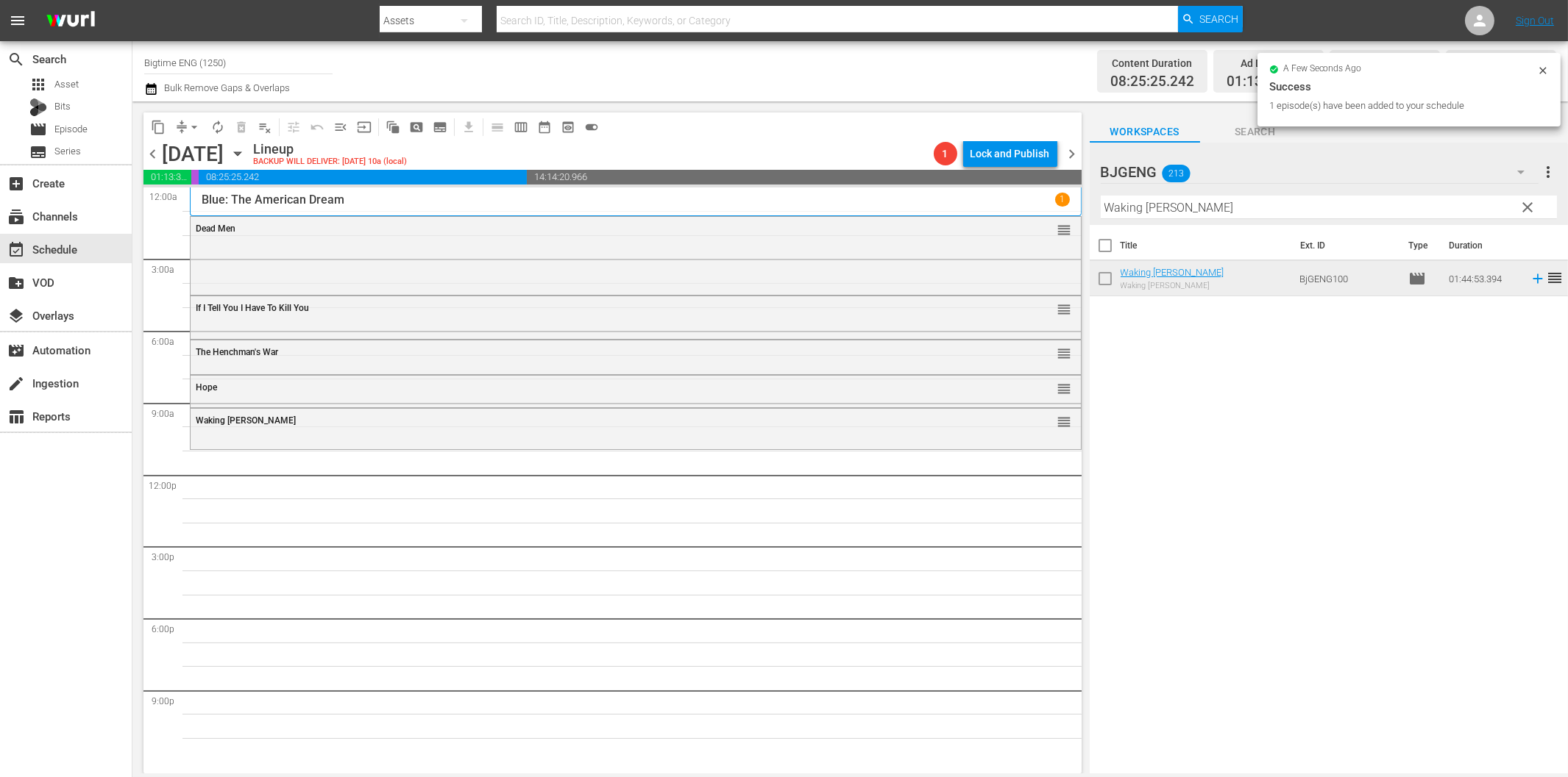
click at [1182, 203] on input "Waking [PERSON_NAME]" at bounding box center [1329, 207] width 456 height 24
paste input "A Life Live"
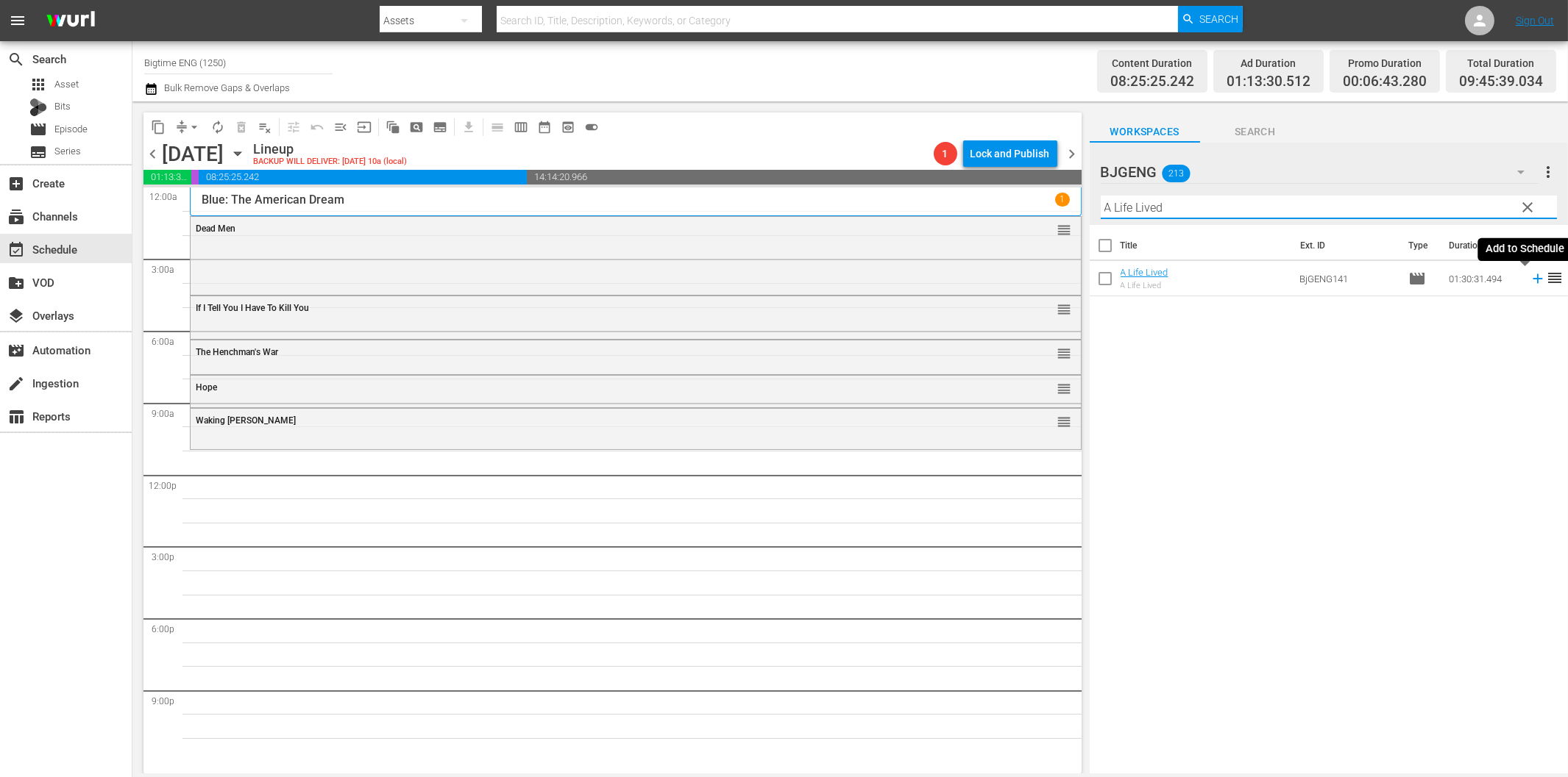
click at [1530, 281] on icon at bounding box center [1538, 279] width 16 height 16
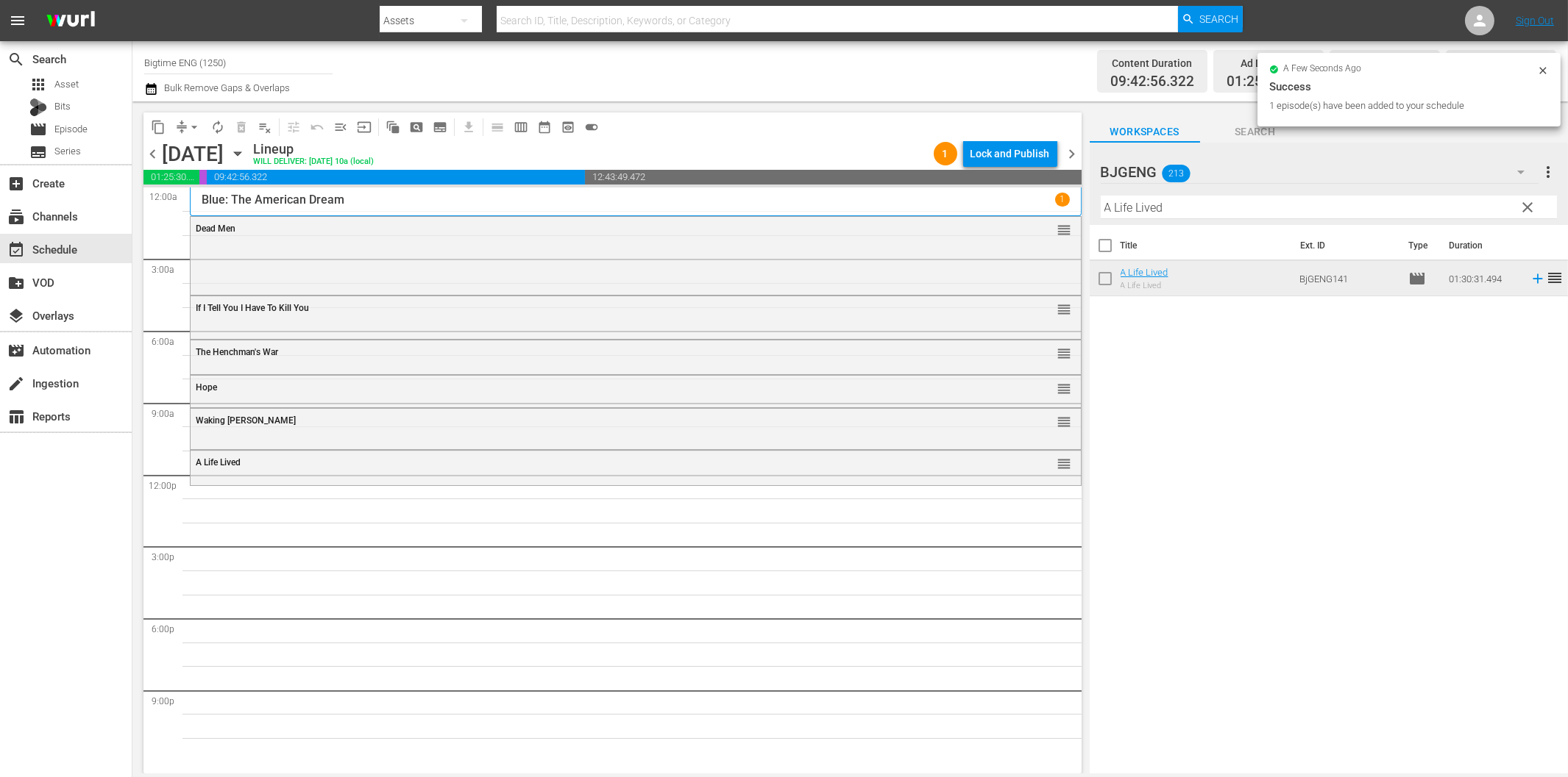
click at [1172, 206] on input "A Life Lived" at bounding box center [1329, 207] width 456 height 24
paste input "Little Mermai"
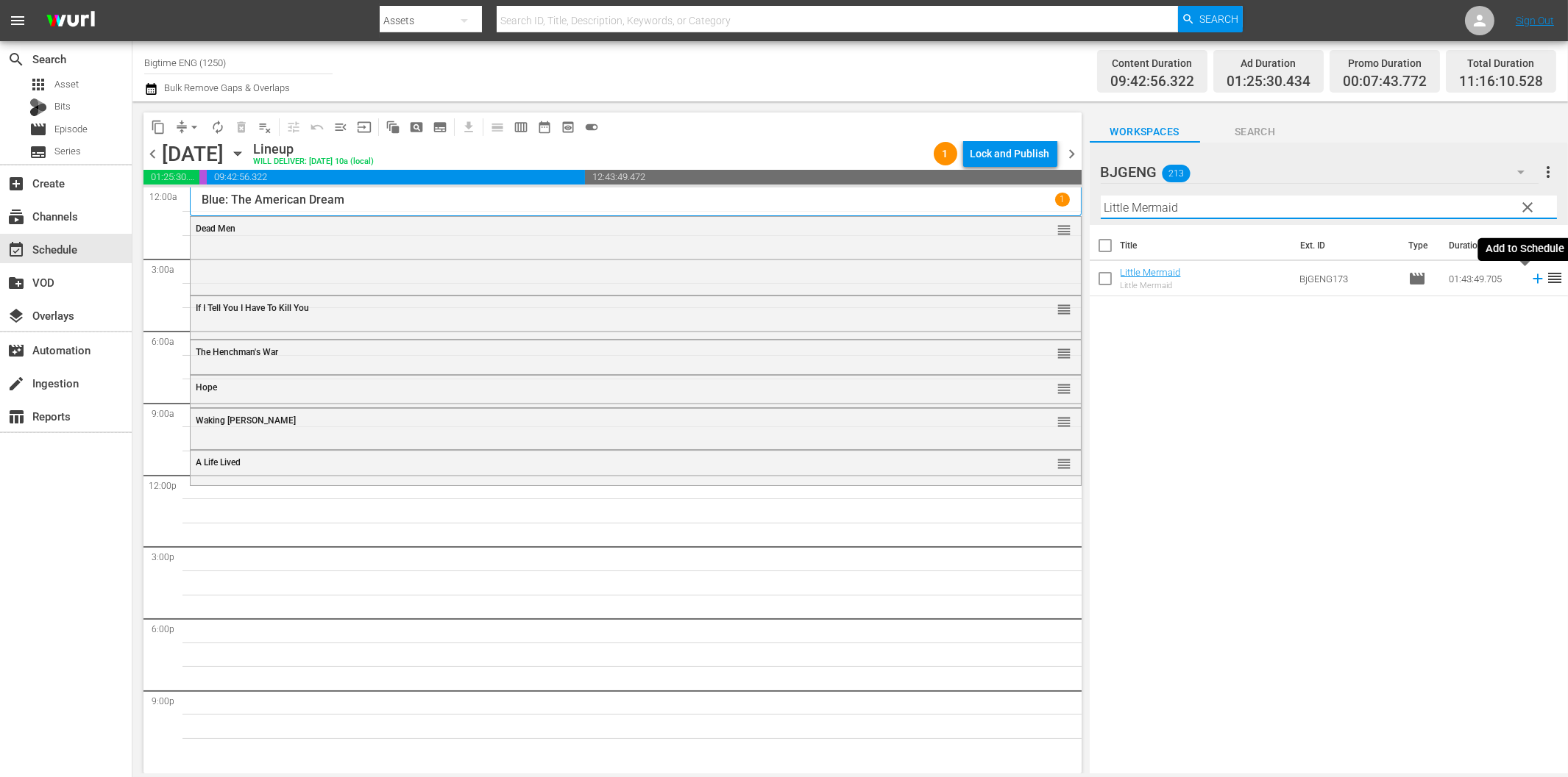
drag, startPoint x: 1525, startPoint y: 280, endPoint x: 1493, endPoint y: 288, distance: 33.0
click at [1530, 280] on icon at bounding box center [1538, 279] width 16 height 16
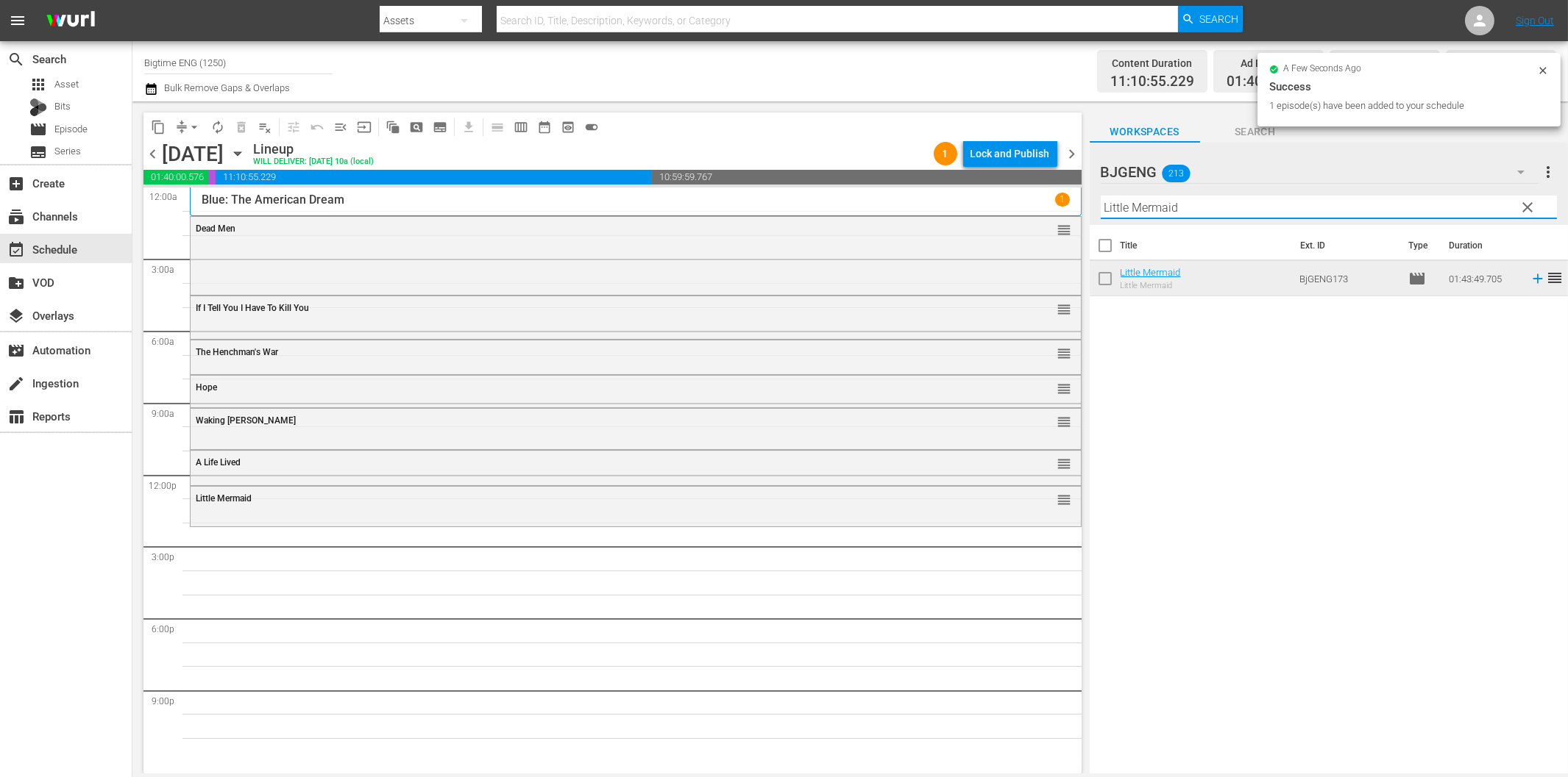
click at [1185, 209] on input "Little Mermaid" at bounding box center [1329, 207] width 456 height 24
paste input "Color Me You"
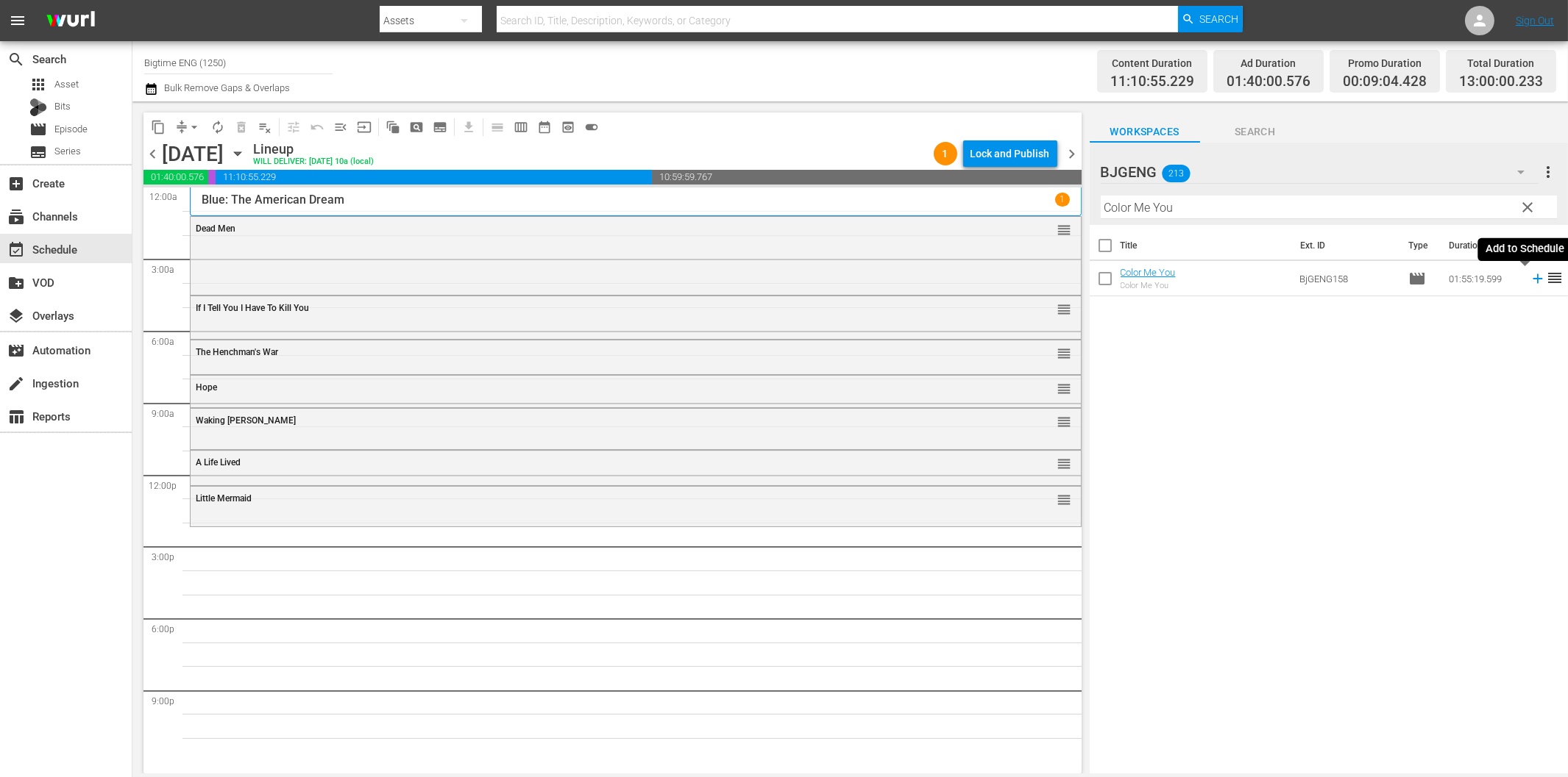
click at [1530, 280] on icon at bounding box center [1538, 279] width 16 height 16
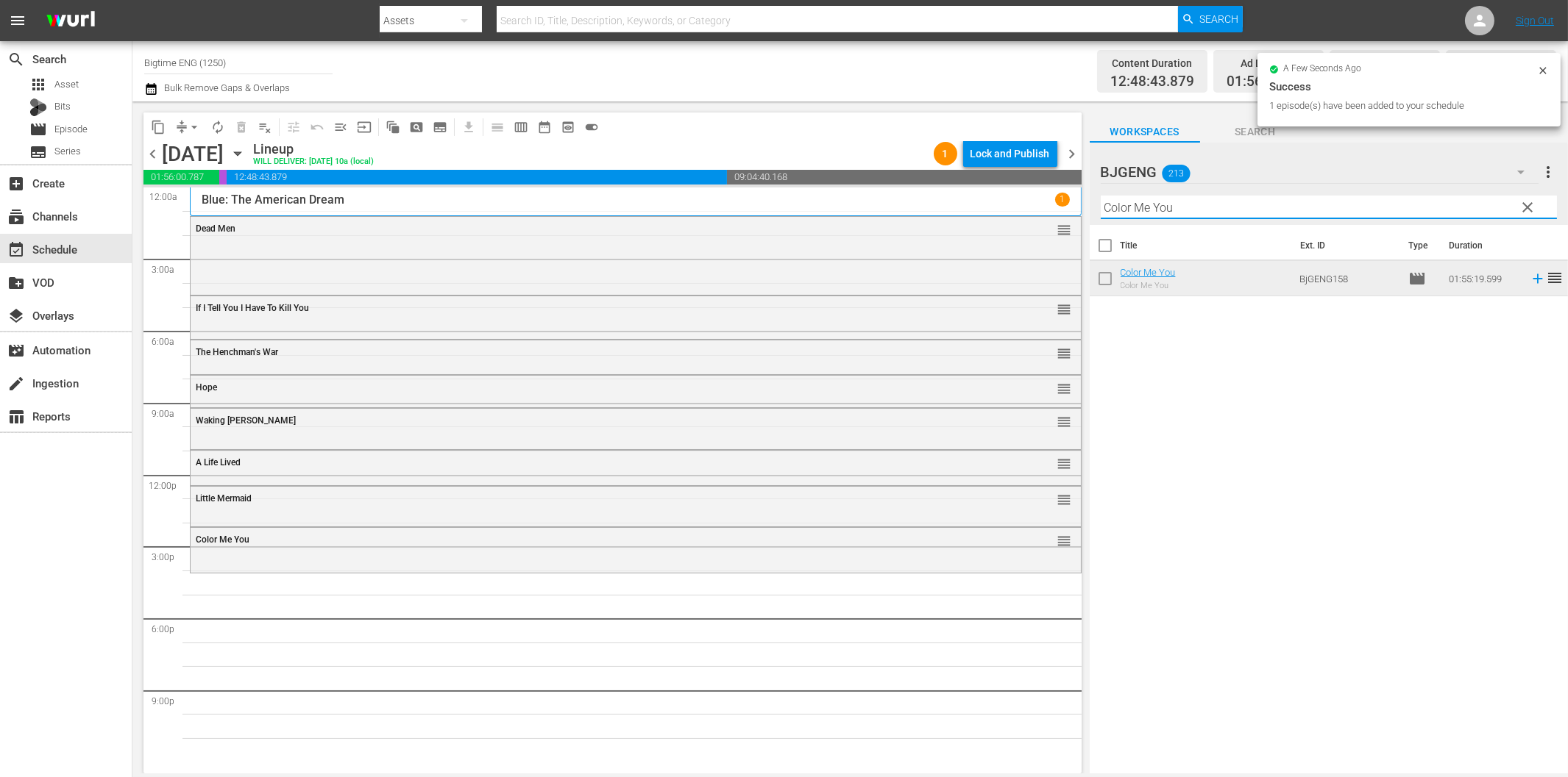
click at [1304, 206] on input "Color Me You" at bounding box center [1329, 207] width 456 height 24
paste input "How To Beat A Bully"
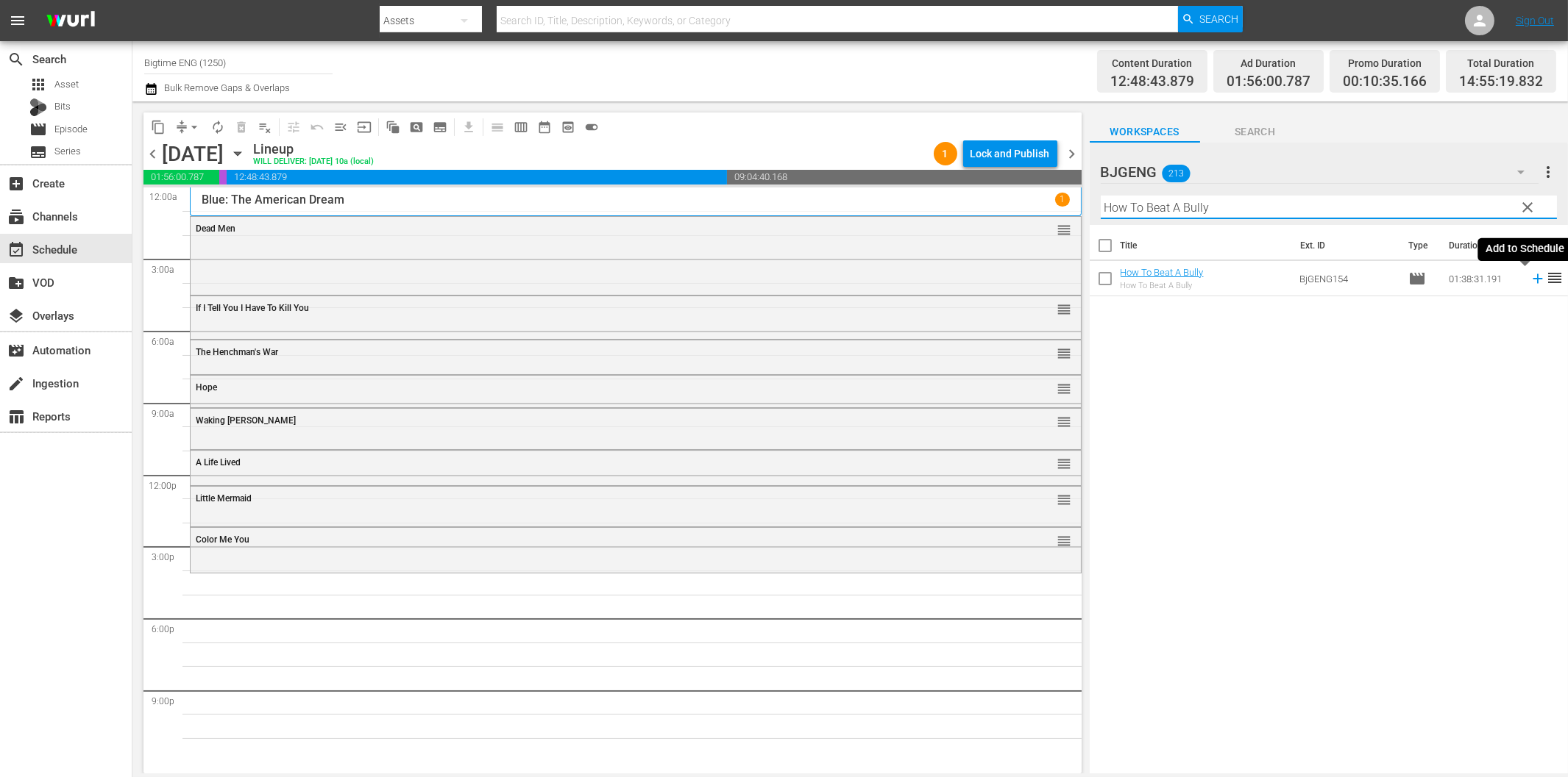
click at [1532, 280] on icon at bounding box center [1537, 279] width 10 height 10
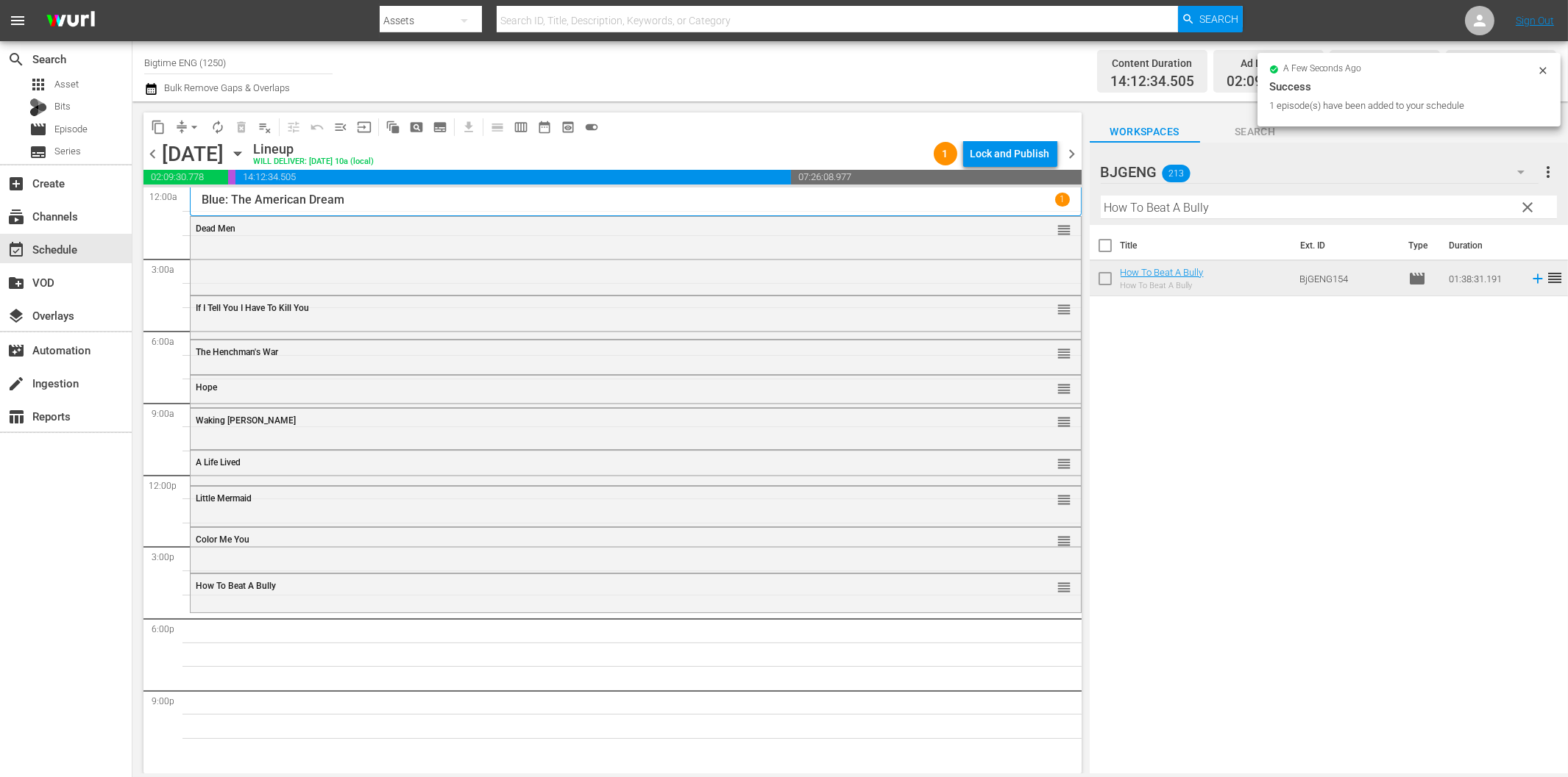
click at [1224, 201] on input "How To Beat A Bully" at bounding box center [1329, 207] width 456 height 24
paste input "eroes Don't Come Home"
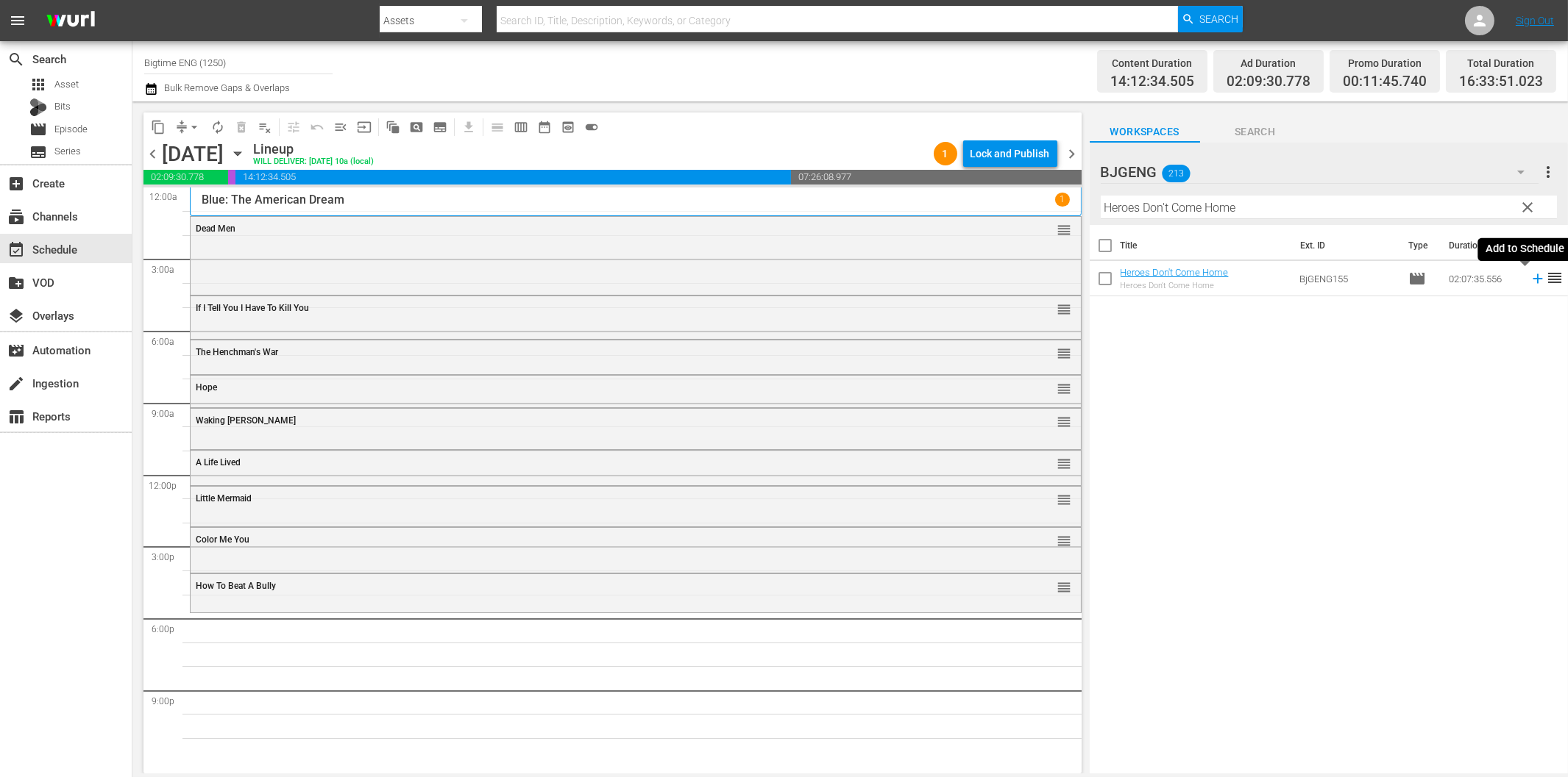
click at [1532, 277] on icon at bounding box center [1537, 279] width 10 height 10
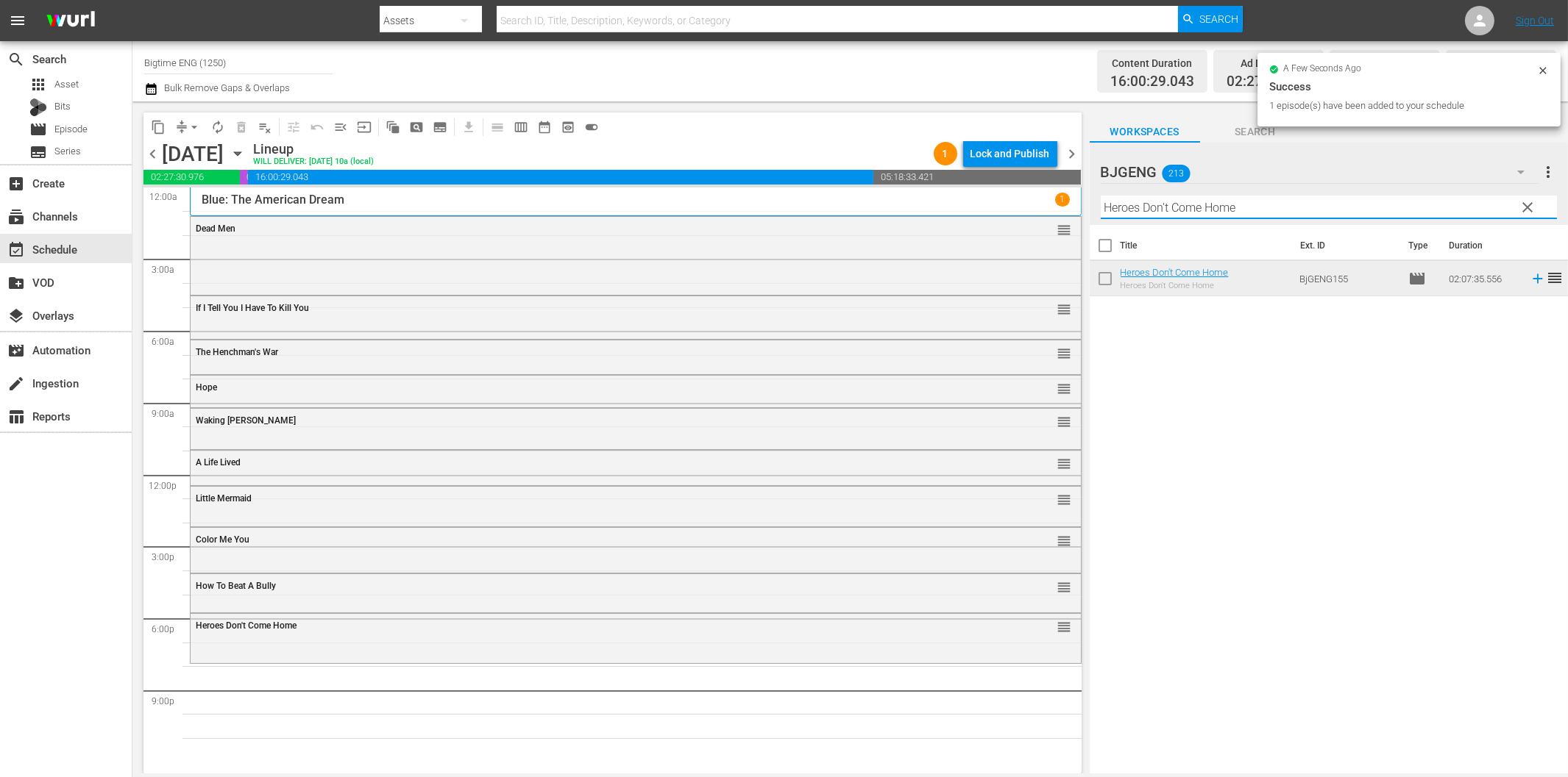
click at [1155, 210] on input "Heroes Don't Come Home" at bounding box center [1329, 207] width 456 height 24
paste input "Fighting Chanc"
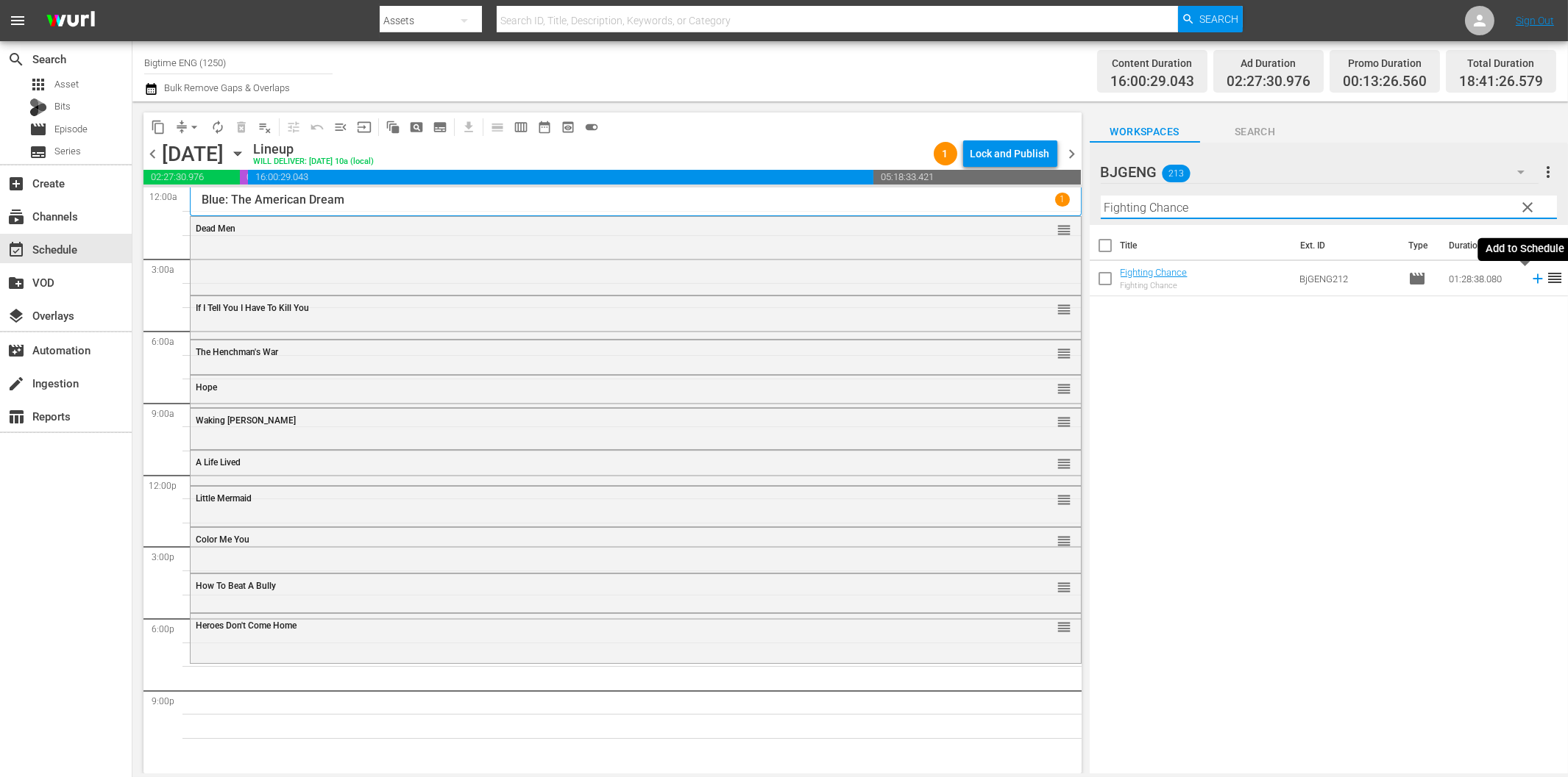
click at [1530, 284] on icon at bounding box center [1538, 279] width 16 height 16
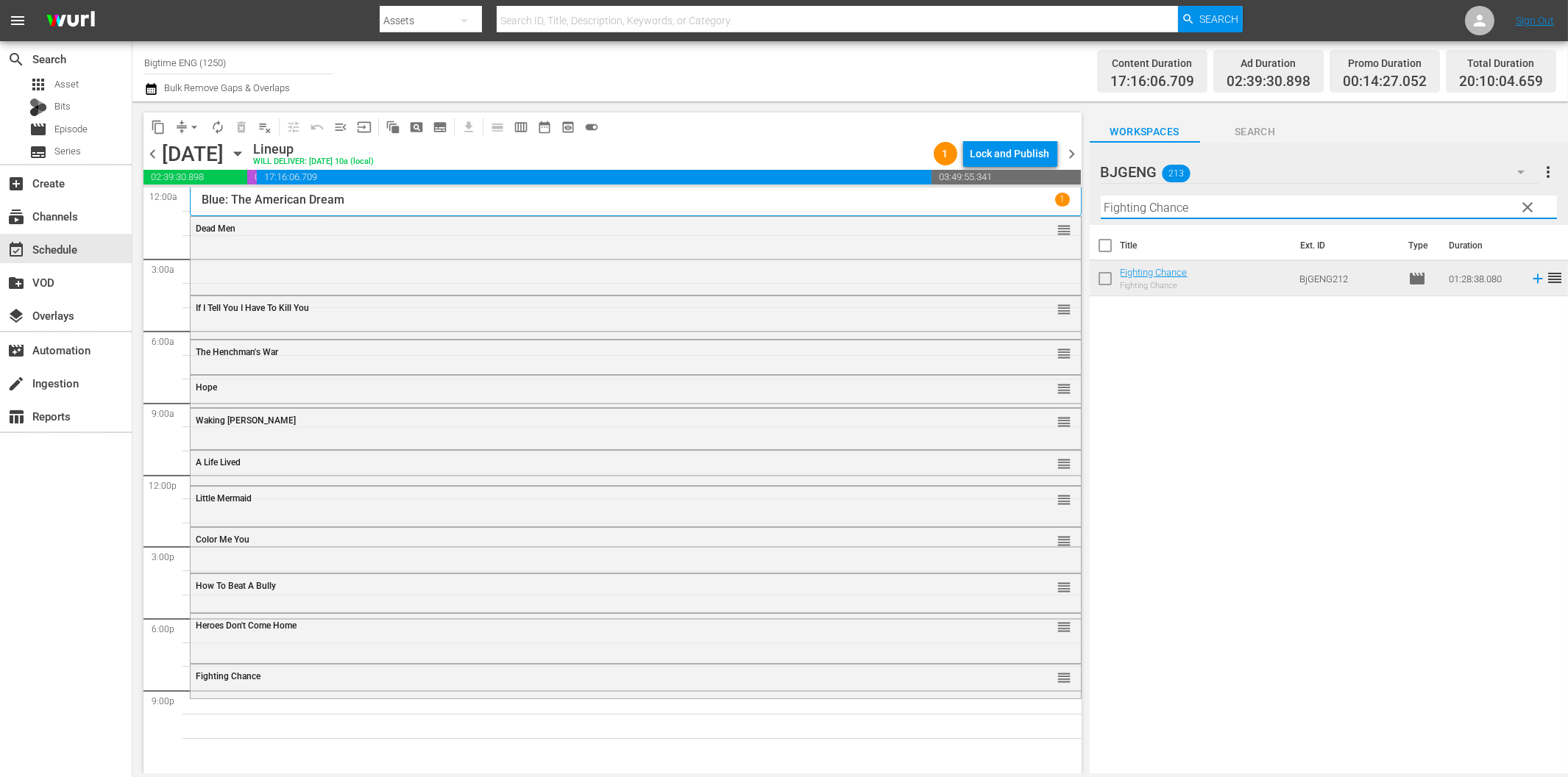
click at [1284, 206] on input "Fighting Chance" at bounding box center [1329, 207] width 456 height 24
paste input "The Kiss of [DEMOGRAPHIC_DATA] X"
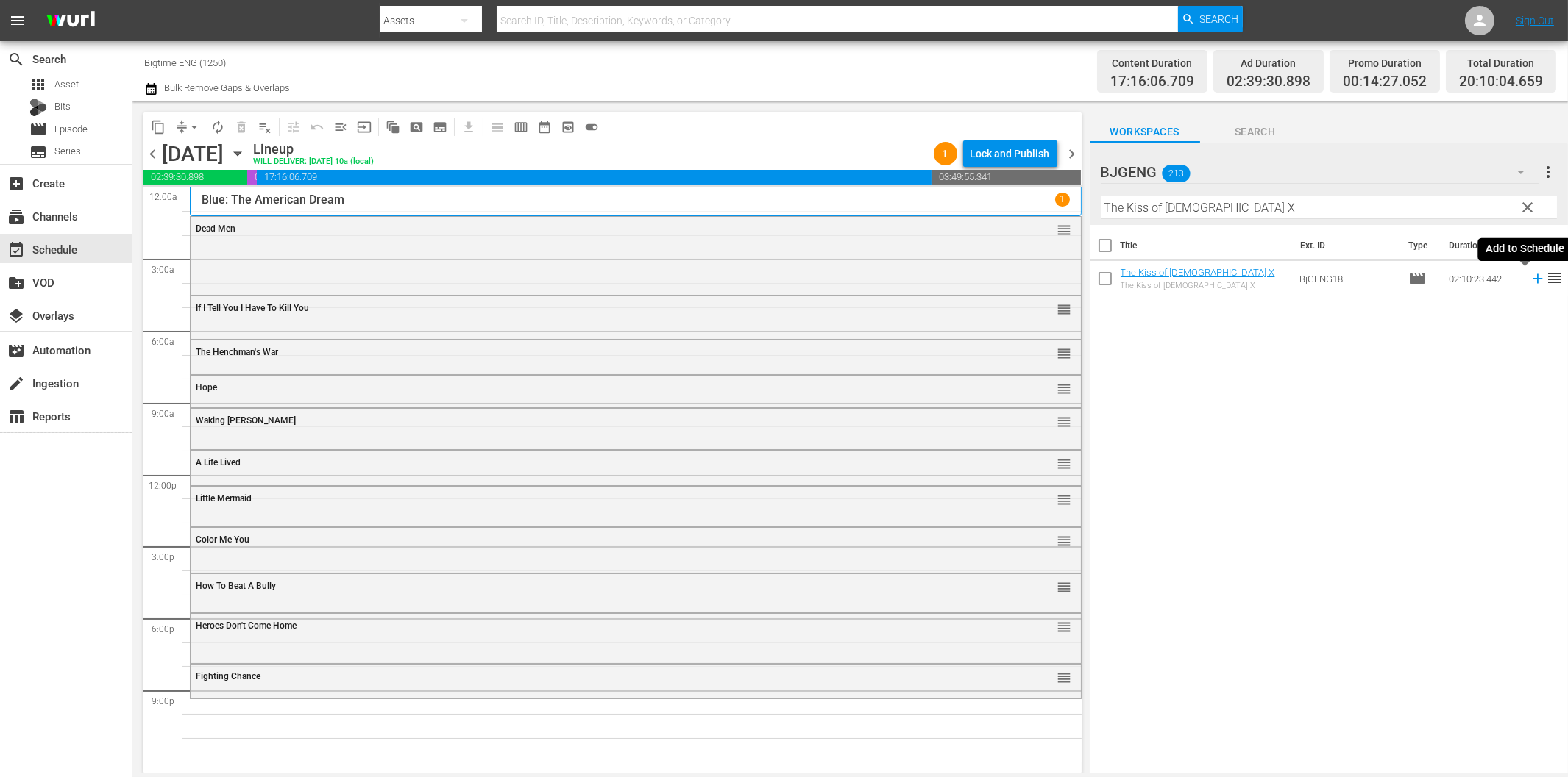
click at [1530, 281] on icon at bounding box center [1538, 279] width 16 height 16
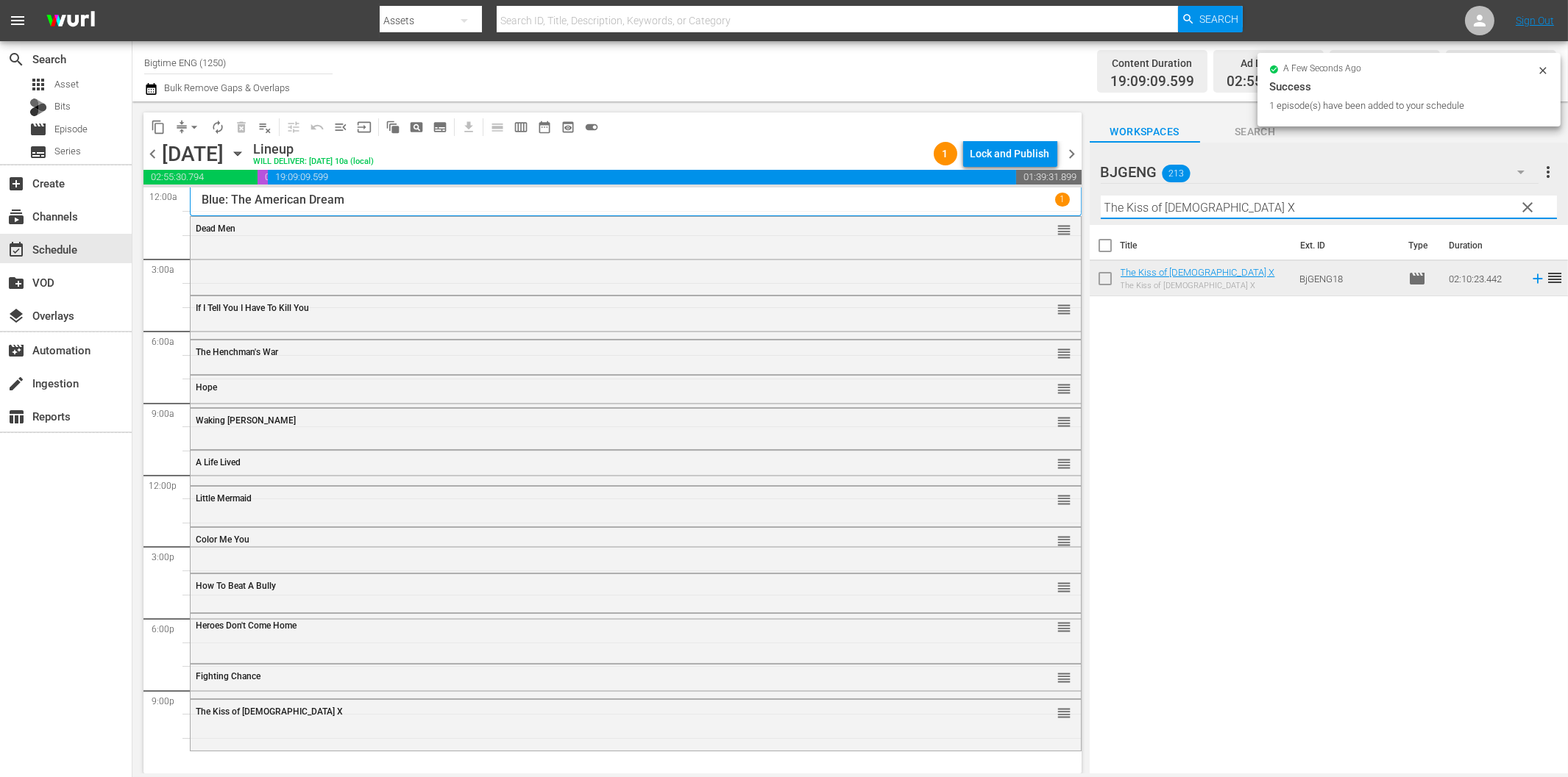
click at [1207, 204] on input "The Kiss of [DEMOGRAPHIC_DATA] X" at bounding box center [1329, 207] width 456 height 24
paste input "Creature in the [PERSON_NAME]"
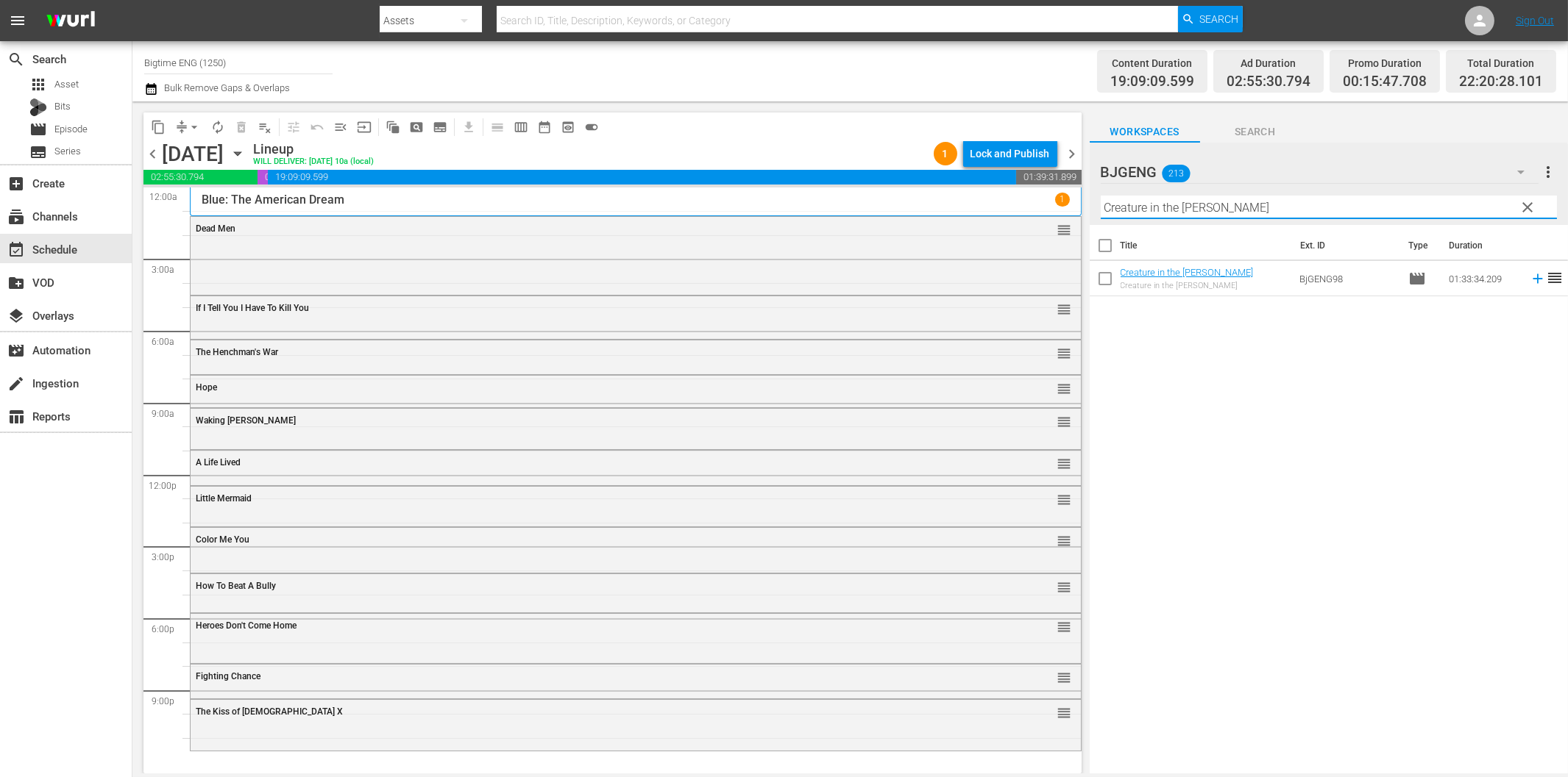
click at [1530, 277] on icon at bounding box center [1538, 279] width 16 height 16
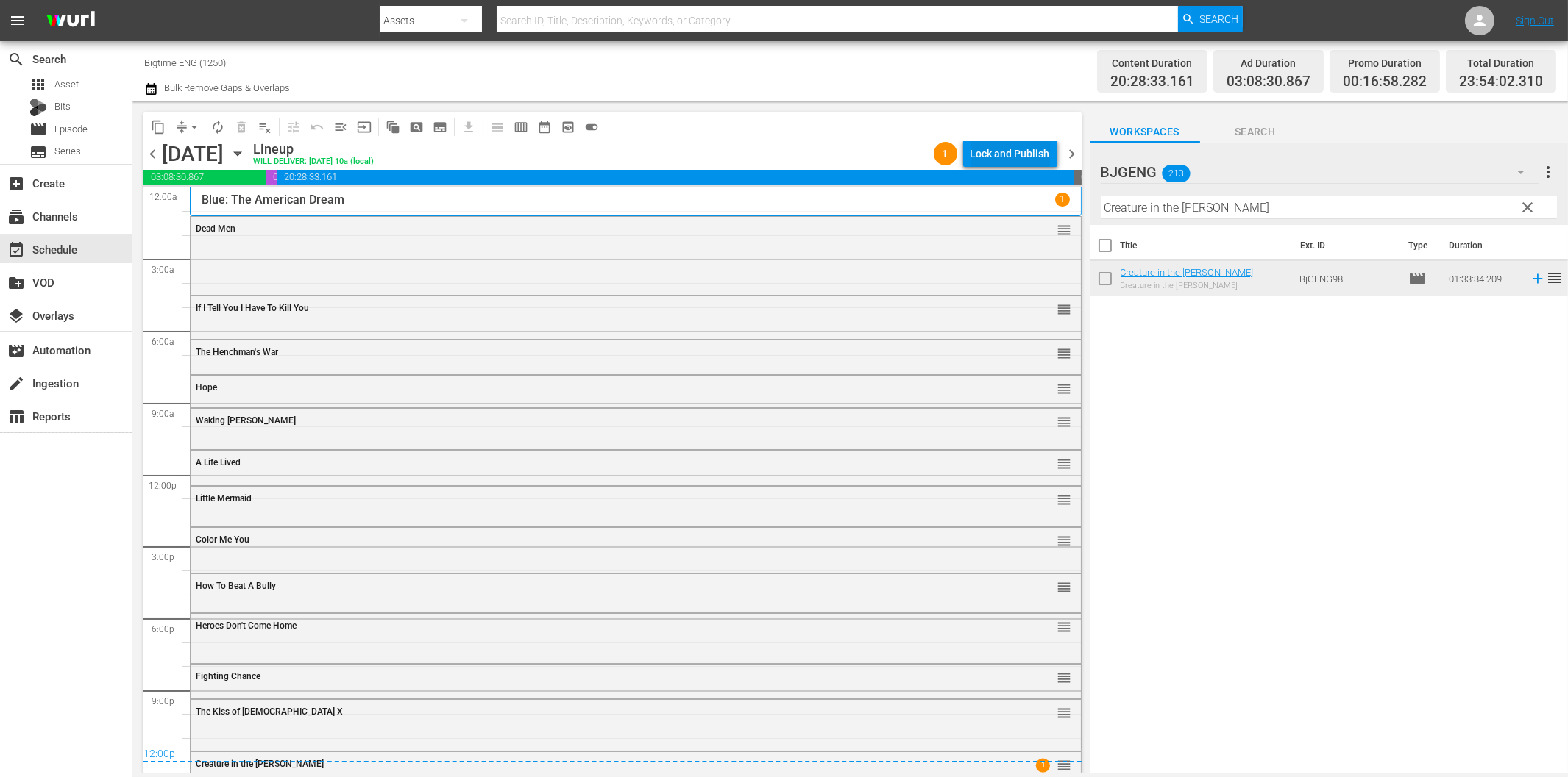
click at [1003, 158] on div "Lock and Publish" at bounding box center [1010, 154] width 79 height 27
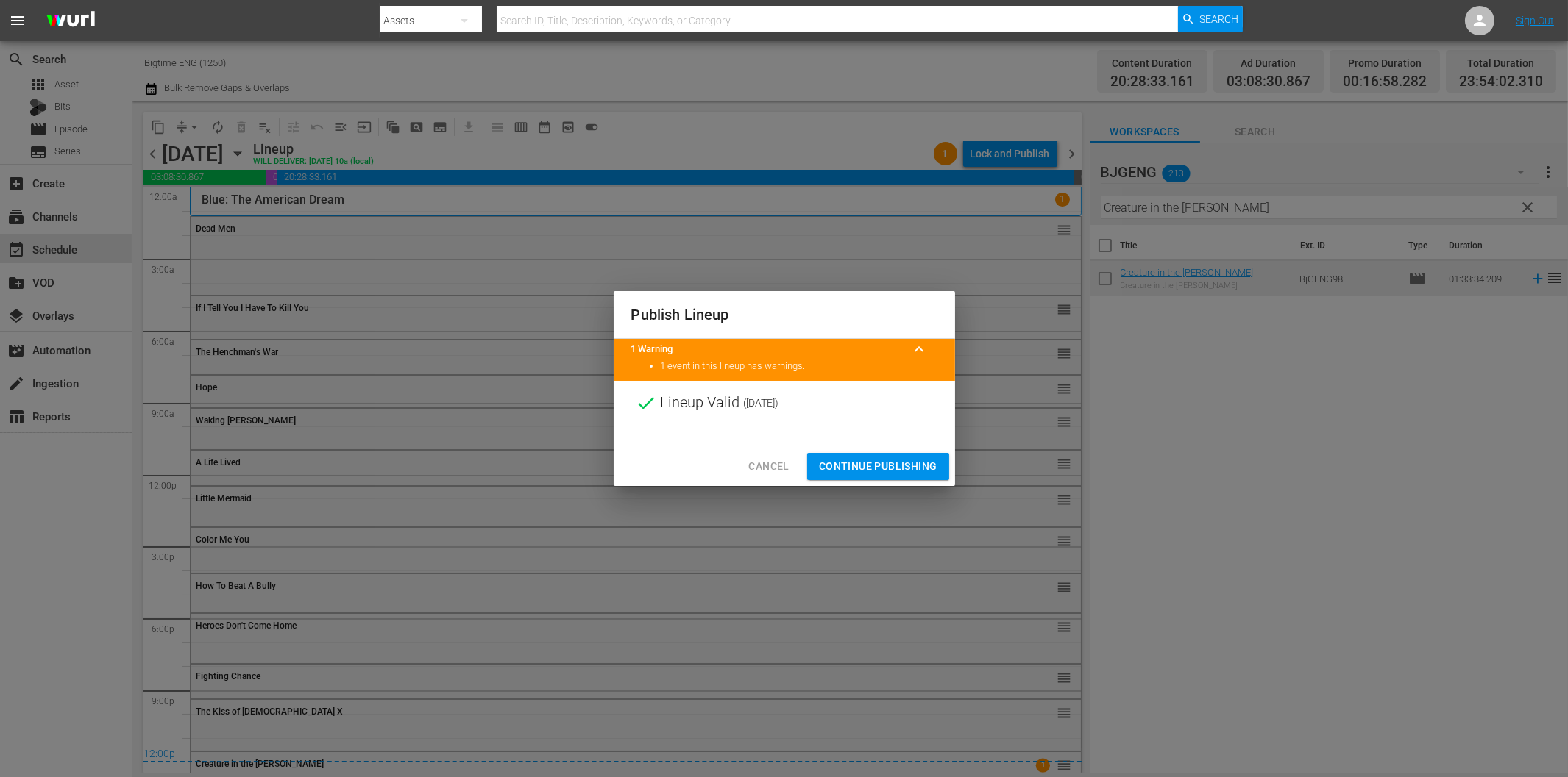
click at [912, 458] on span "Continue Publishing" at bounding box center [878, 466] width 118 height 18
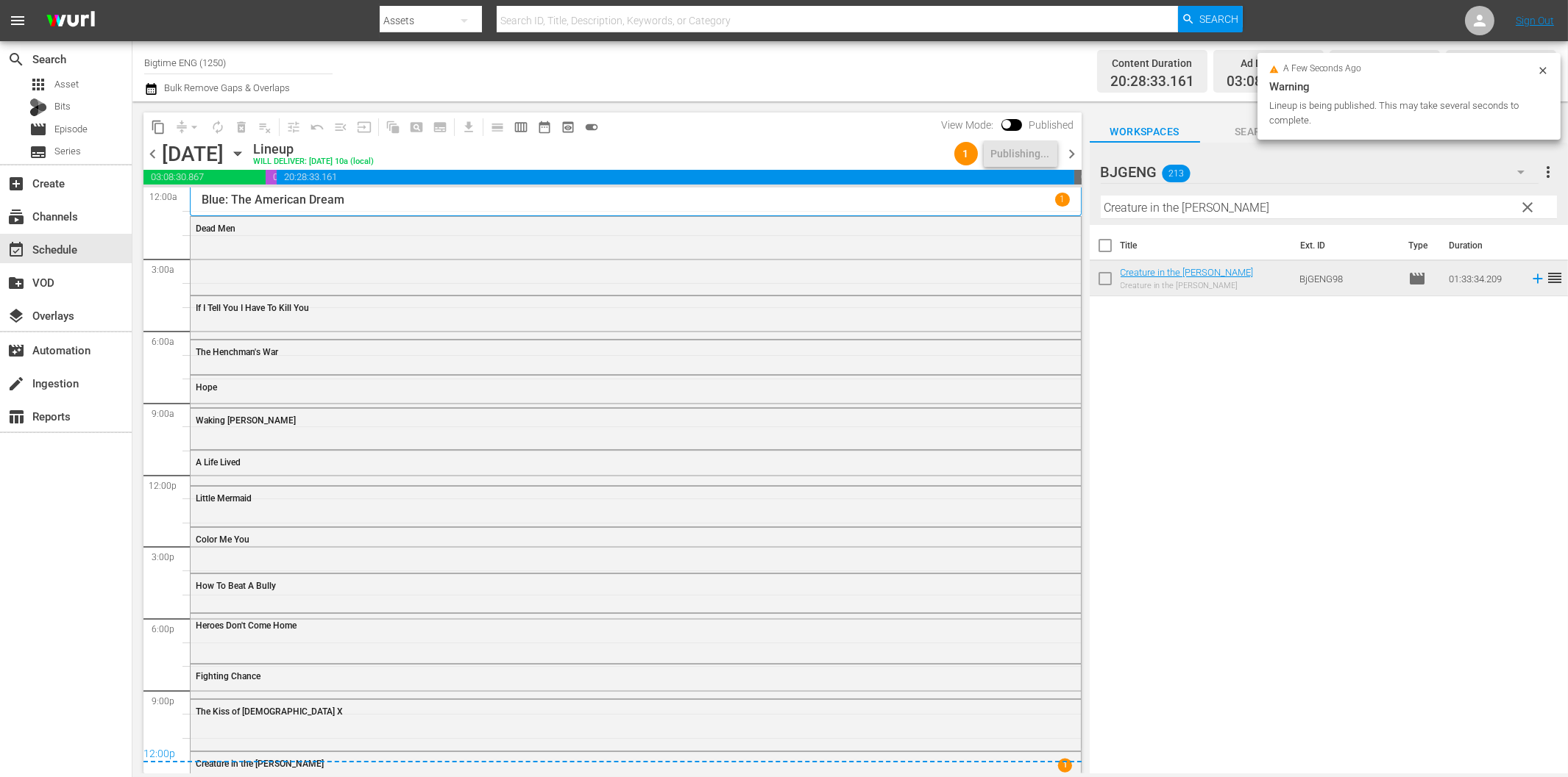
click at [1075, 155] on span "chevron_right" at bounding box center [1072, 154] width 19 height 18
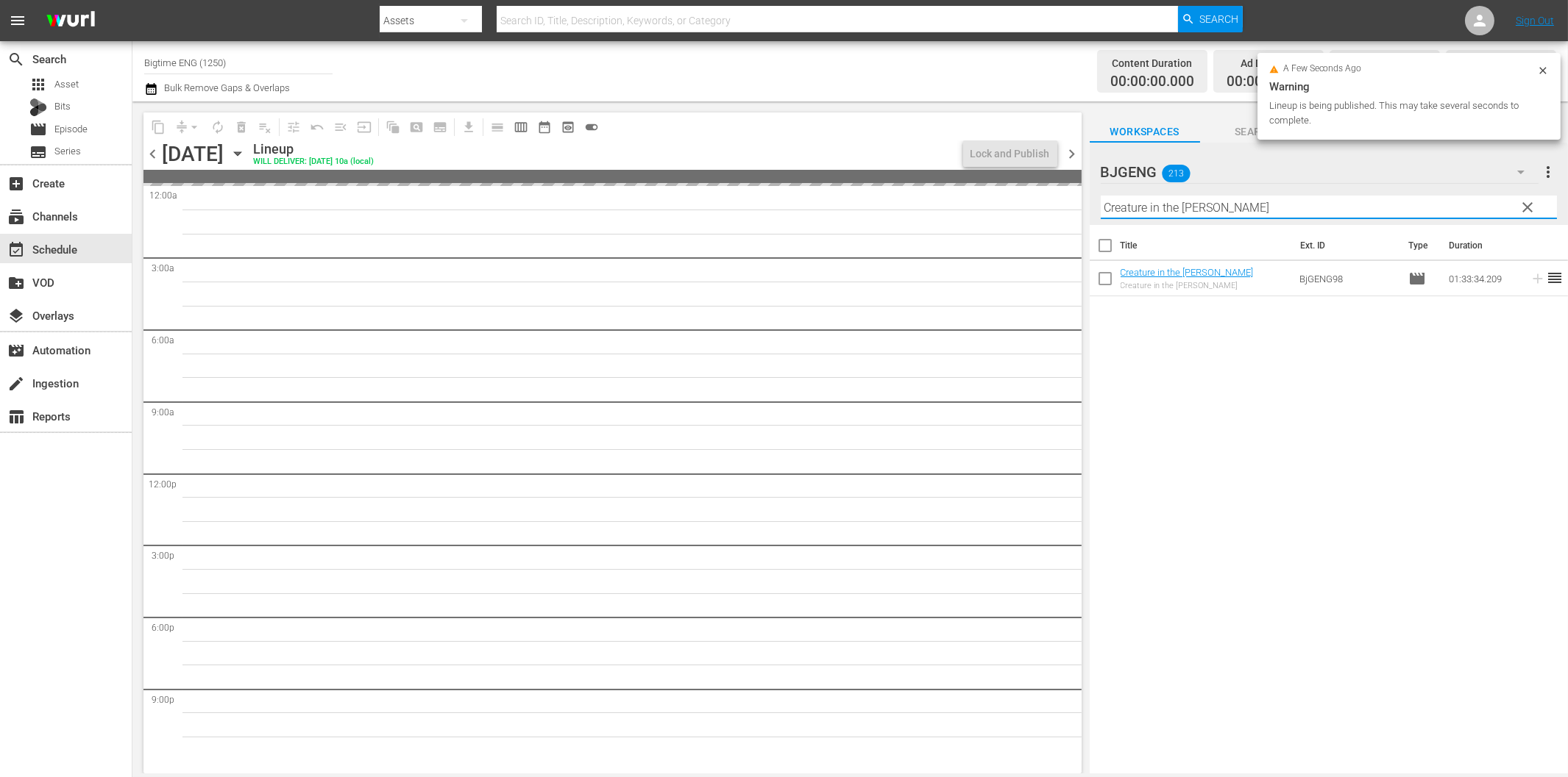
click at [1177, 208] on input "Creature in the [PERSON_NAME]" at bounding box center [1329, 207] width 456 height 24
paste input "ed Equal"
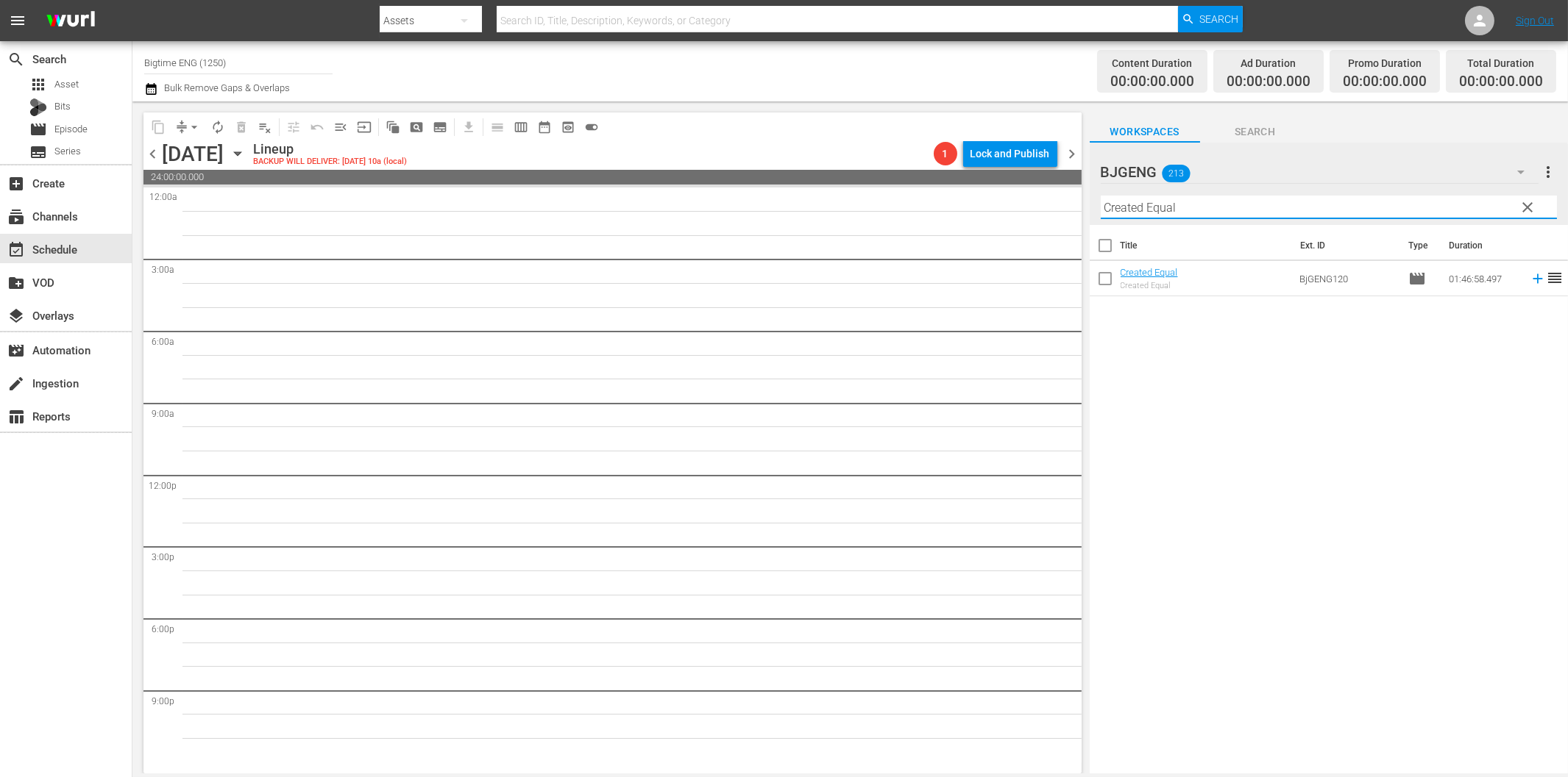
click at [1530, 278] on icon at bounding box center [1538, 279] width 16 height 16
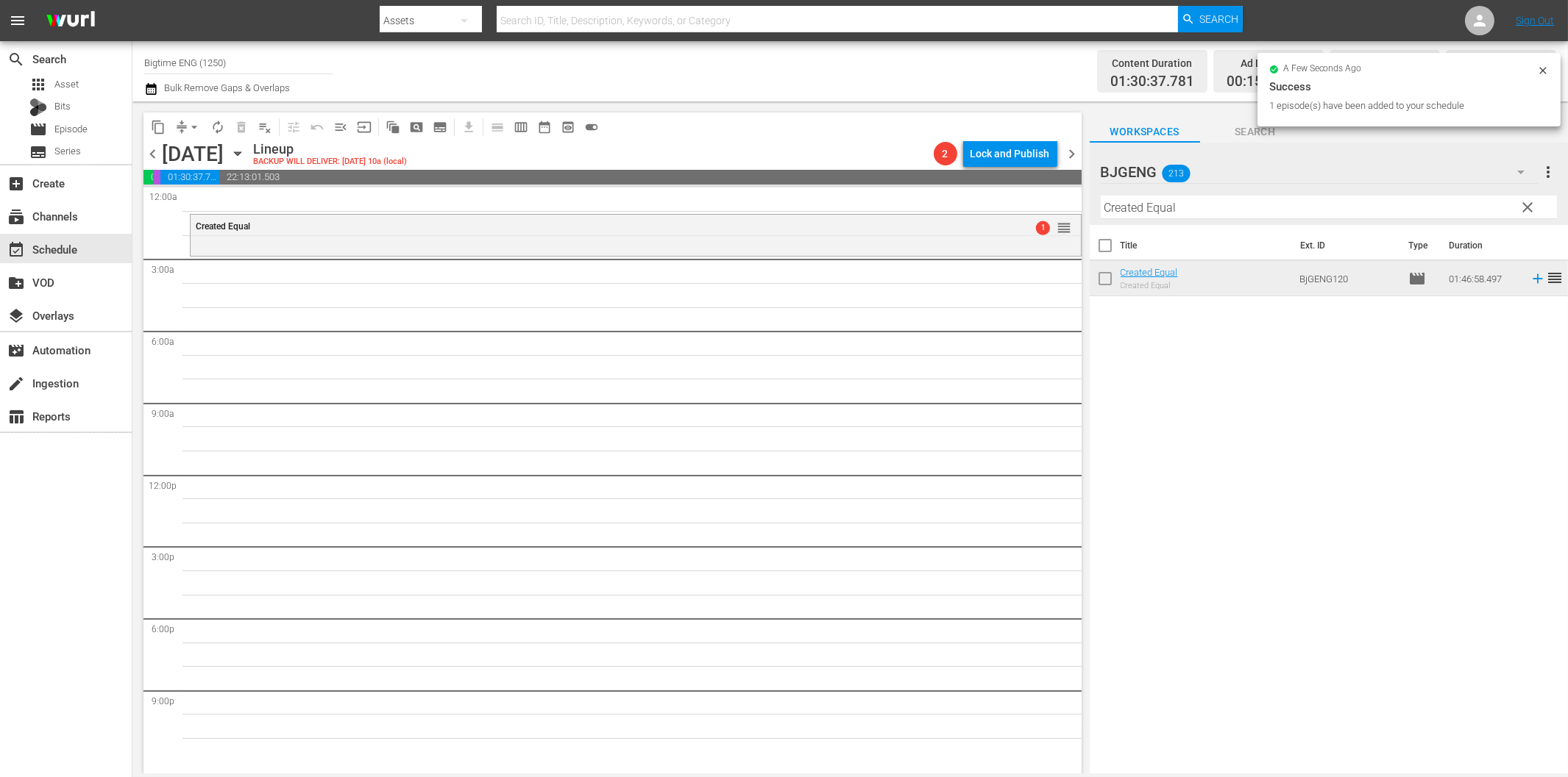
click at [1157, 206] on input "Created Equal" at bounding box center [1329, 207] width 456 height 24
paste input "Appleton"
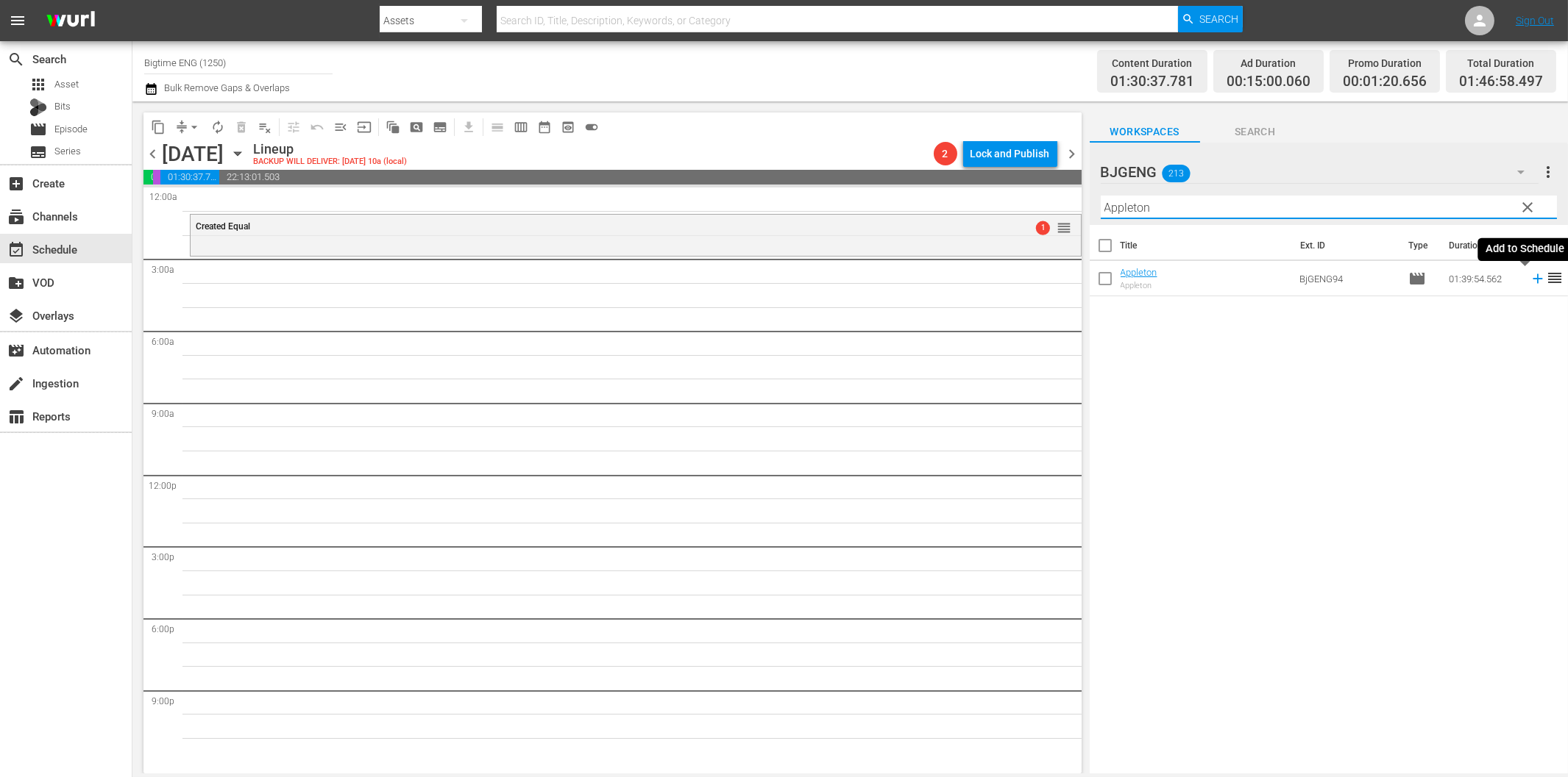
click at [1530, 278] on icon at bounding box center [1538, 279] width 16 height 16
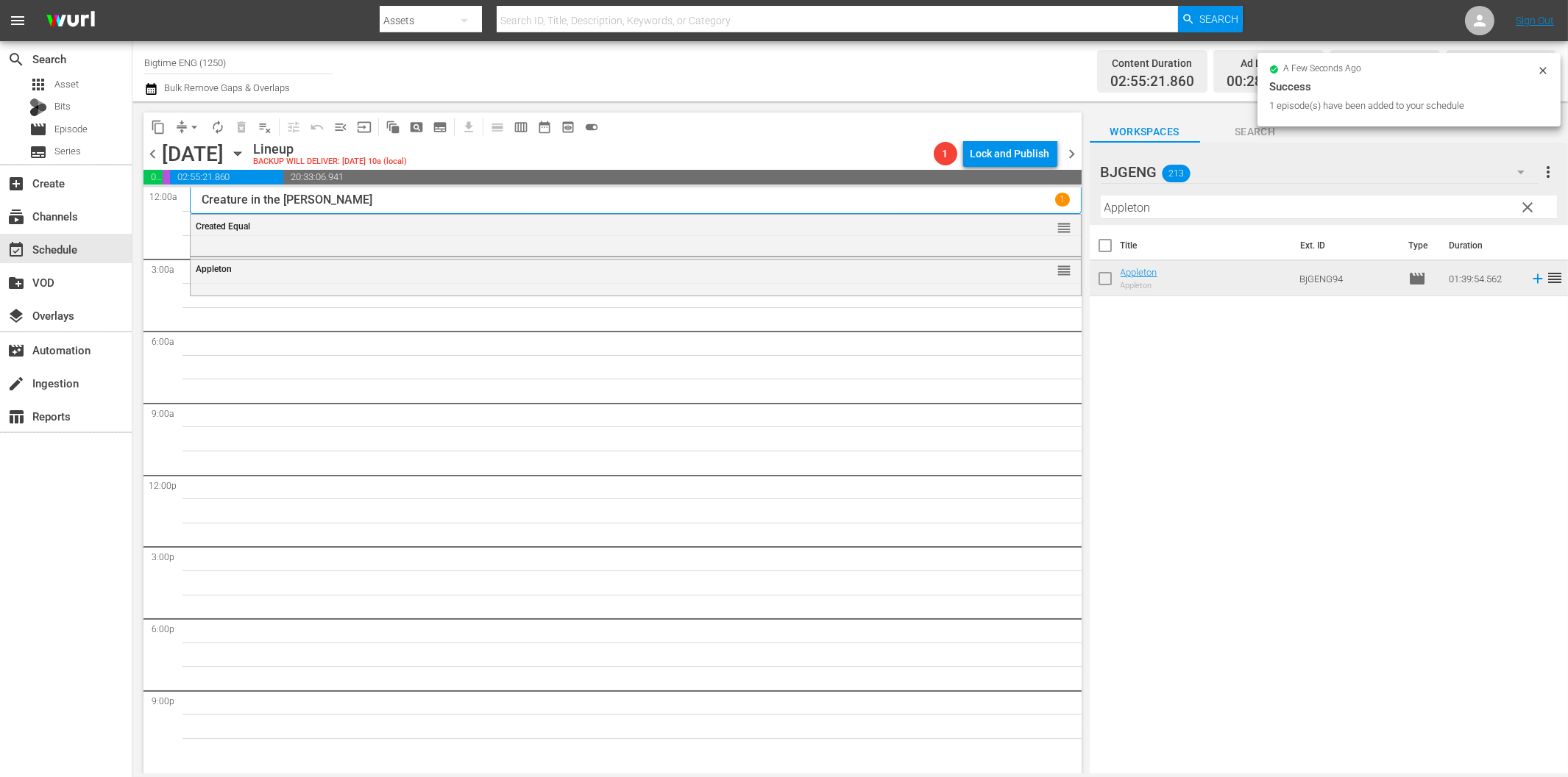
click at [1179, 219] on div "Filter by Title Appleton" at bounding box center [1329, 207] width 456 height 36
click at [1182, 209] on input "Appleton" at bounding box center [1329, 207] width 456 height 24
paste input "Eight"
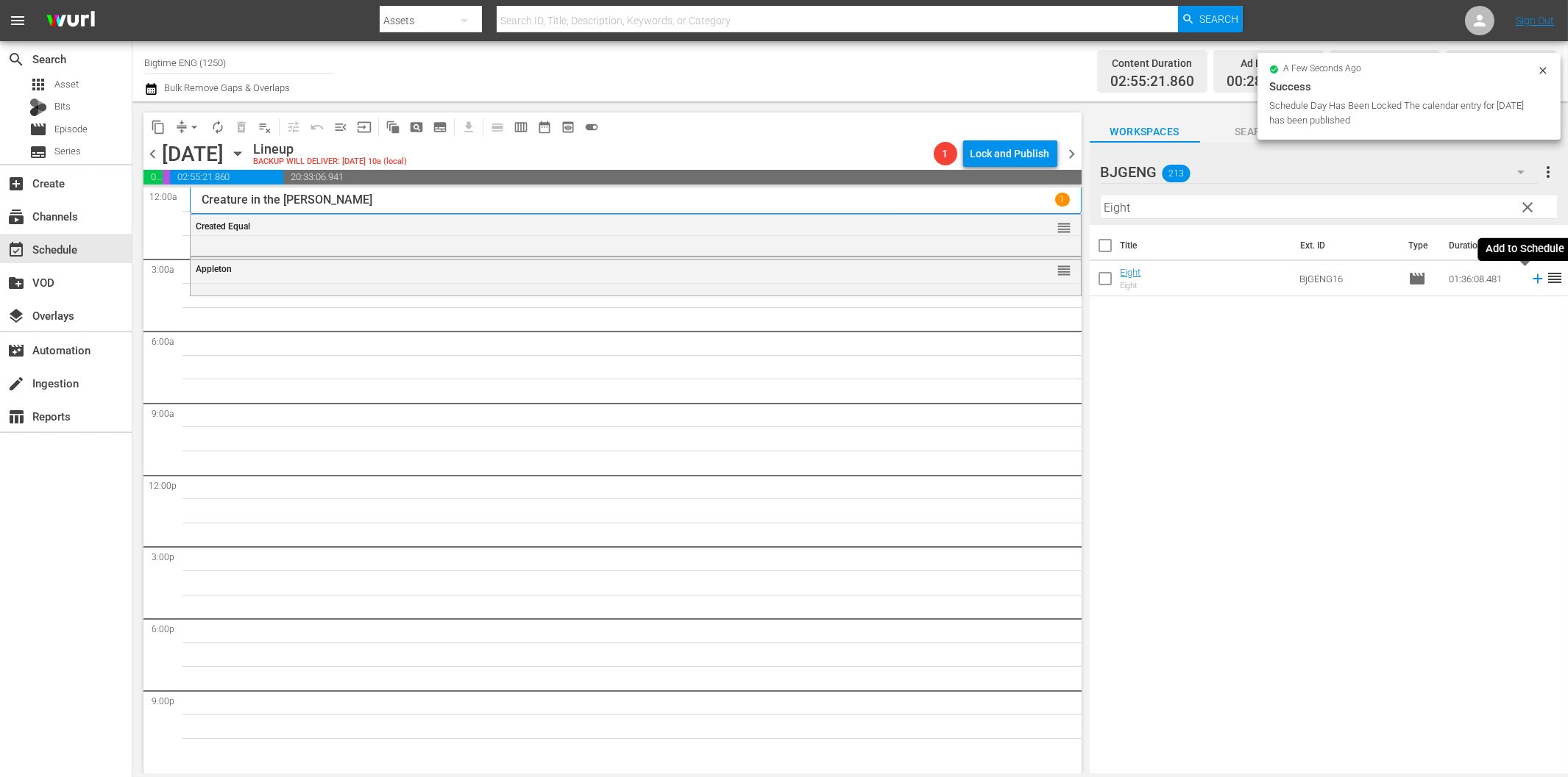
click at [1530, 276] on icon at bounding box center [1538, 279] width 16 height 16
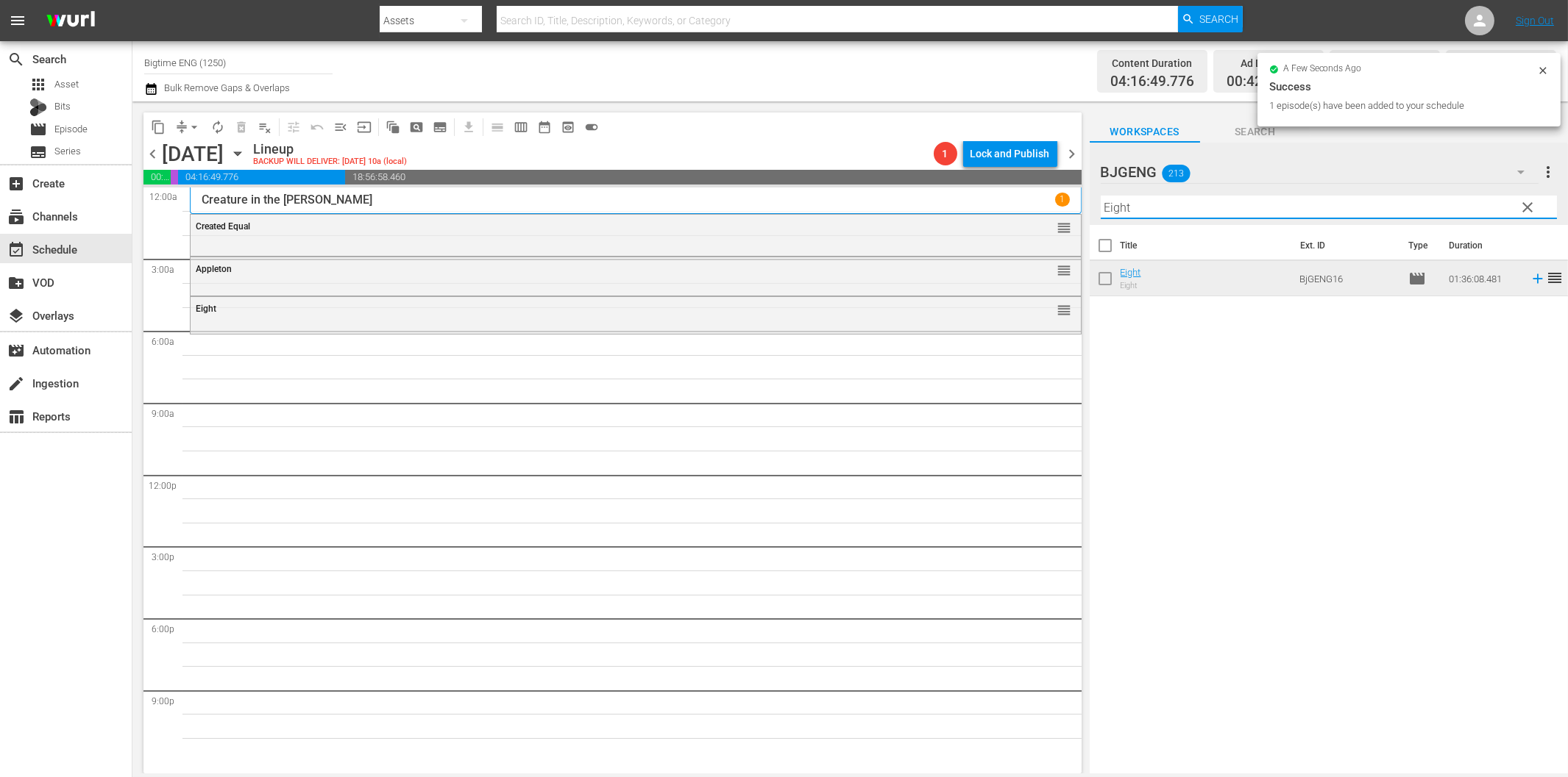
click at [1143, 208] on input "Eight" at bounding box center [1329, 207] width 456 height 24
paste input "Convic"
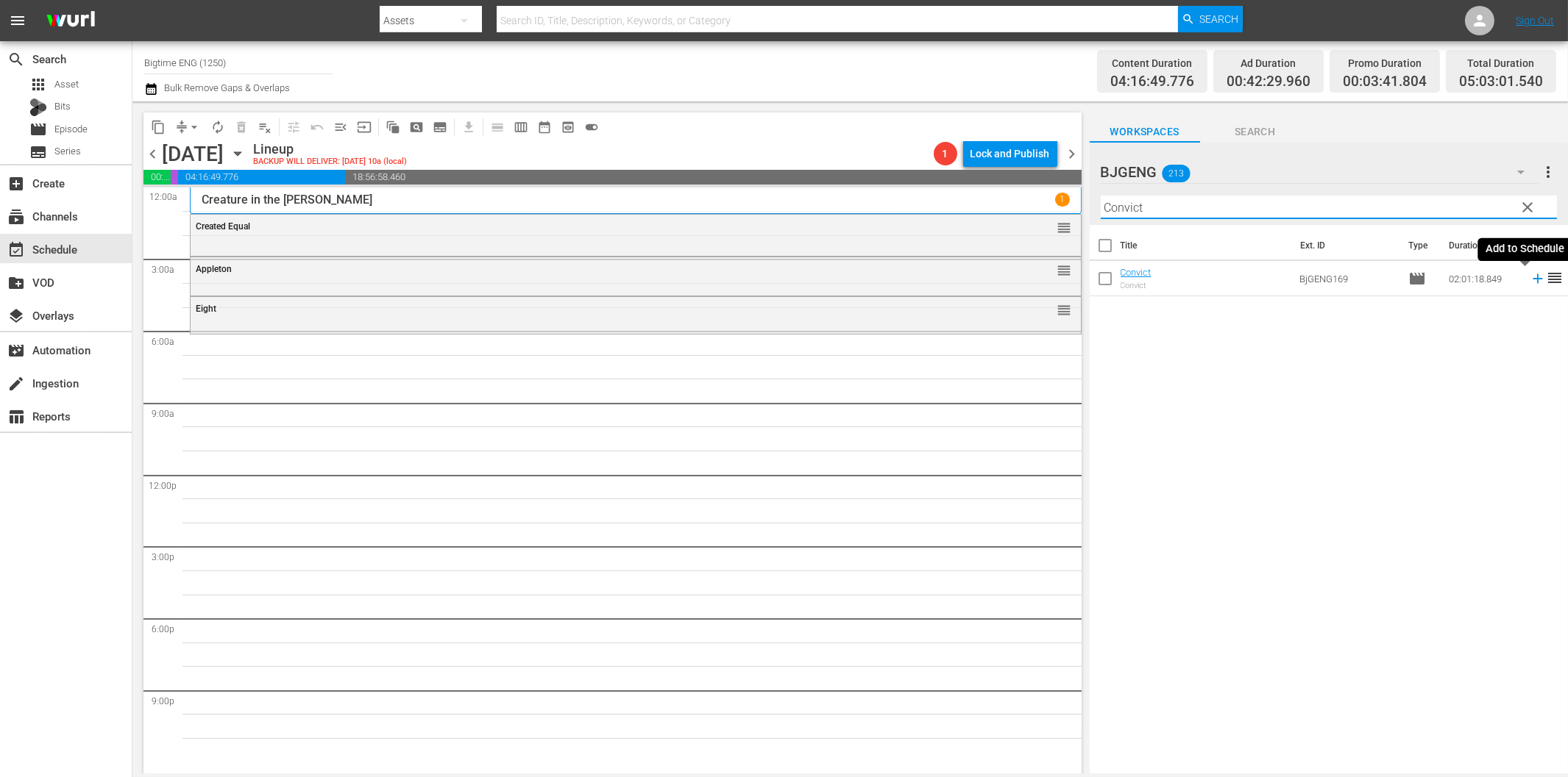
click at [1530, 275] on icon at bounding box center [1538, 279] width 16 height 16
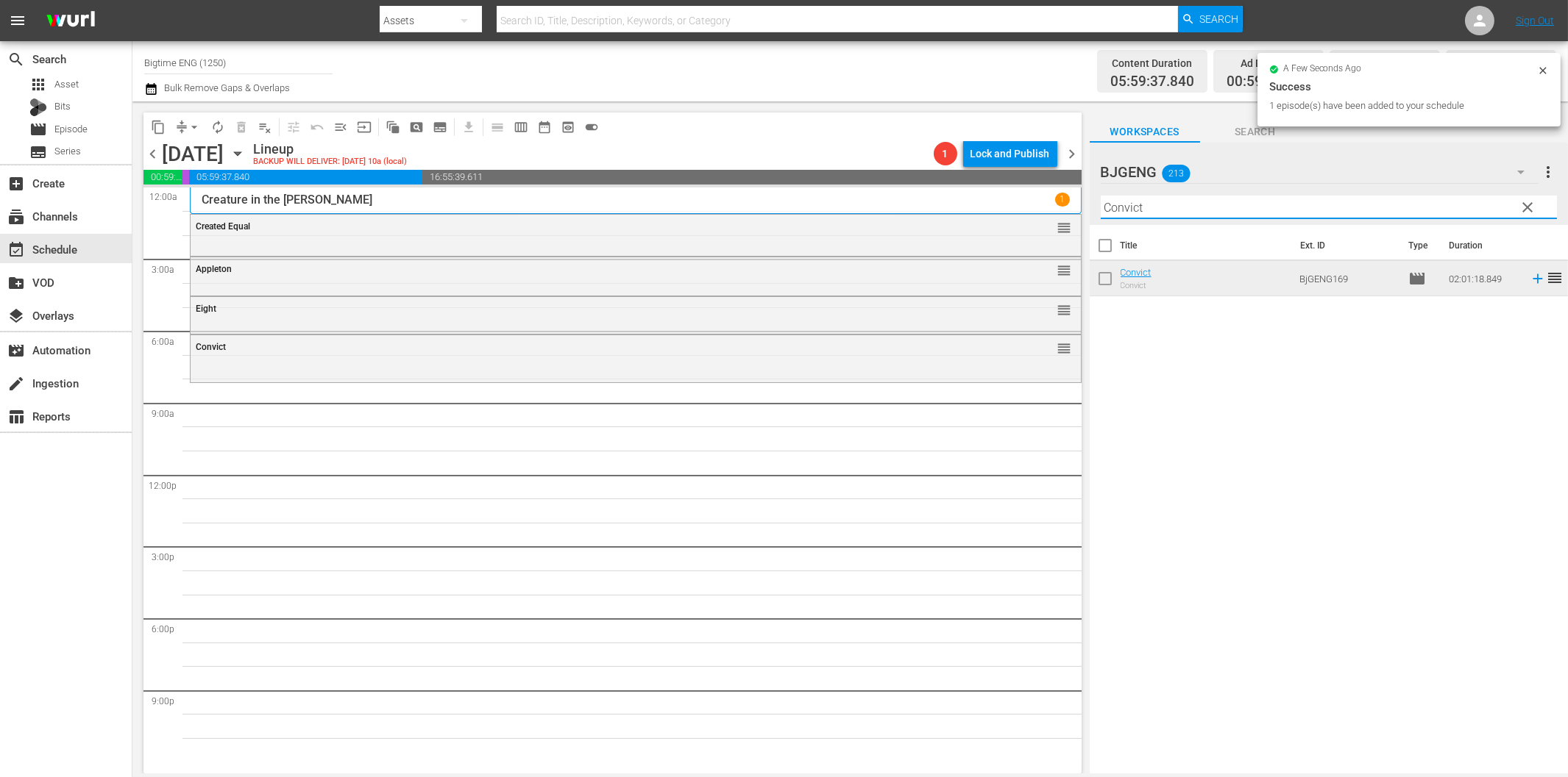
click at [1207, 208] on input "Convict" at bounding box center [1329, 207] width 456 height 24
paste input "Goodbye Butterfly"
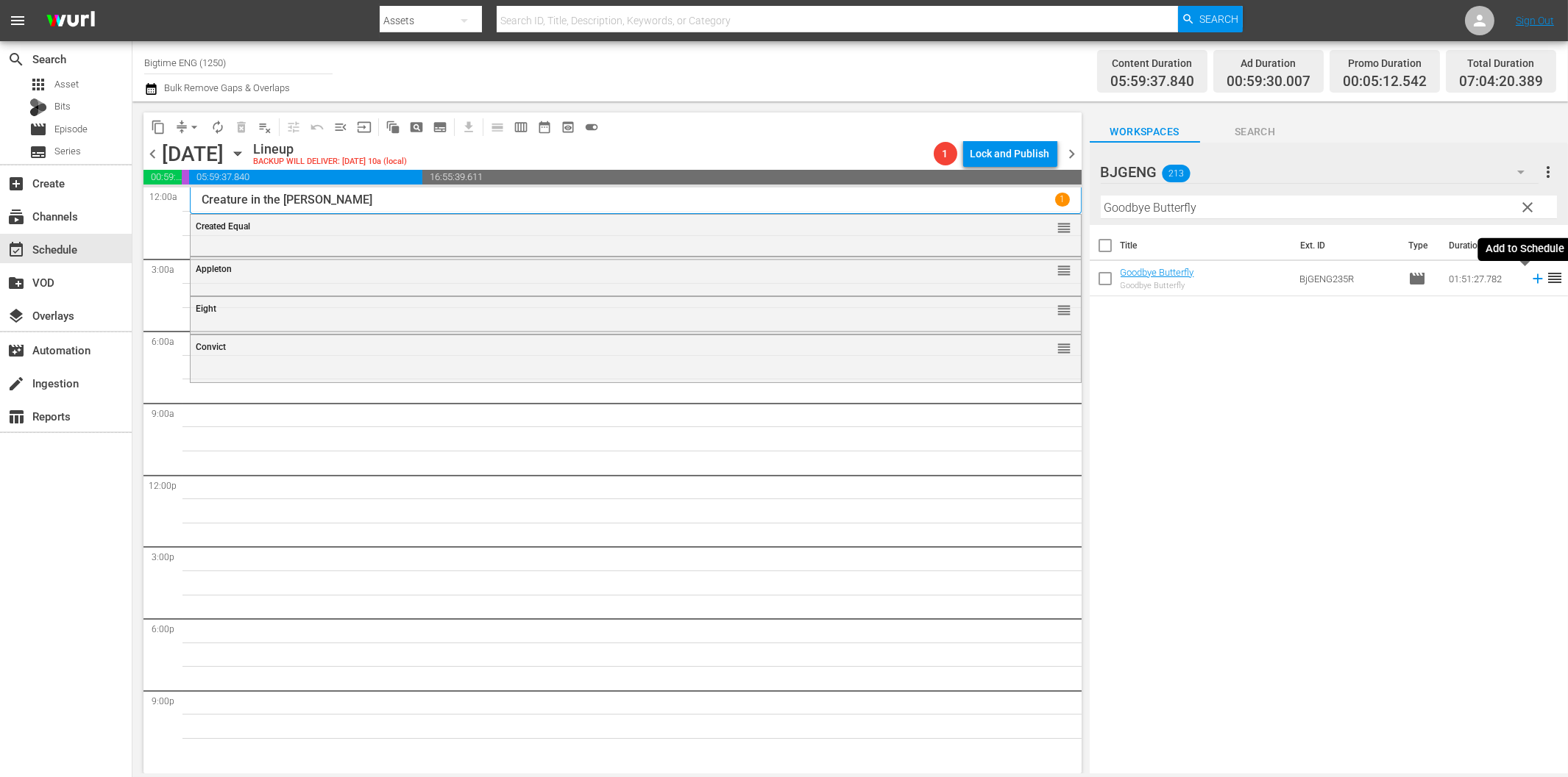
click at [1532, 278] on icon at bounding box center [1537, 279] width 10 height 10
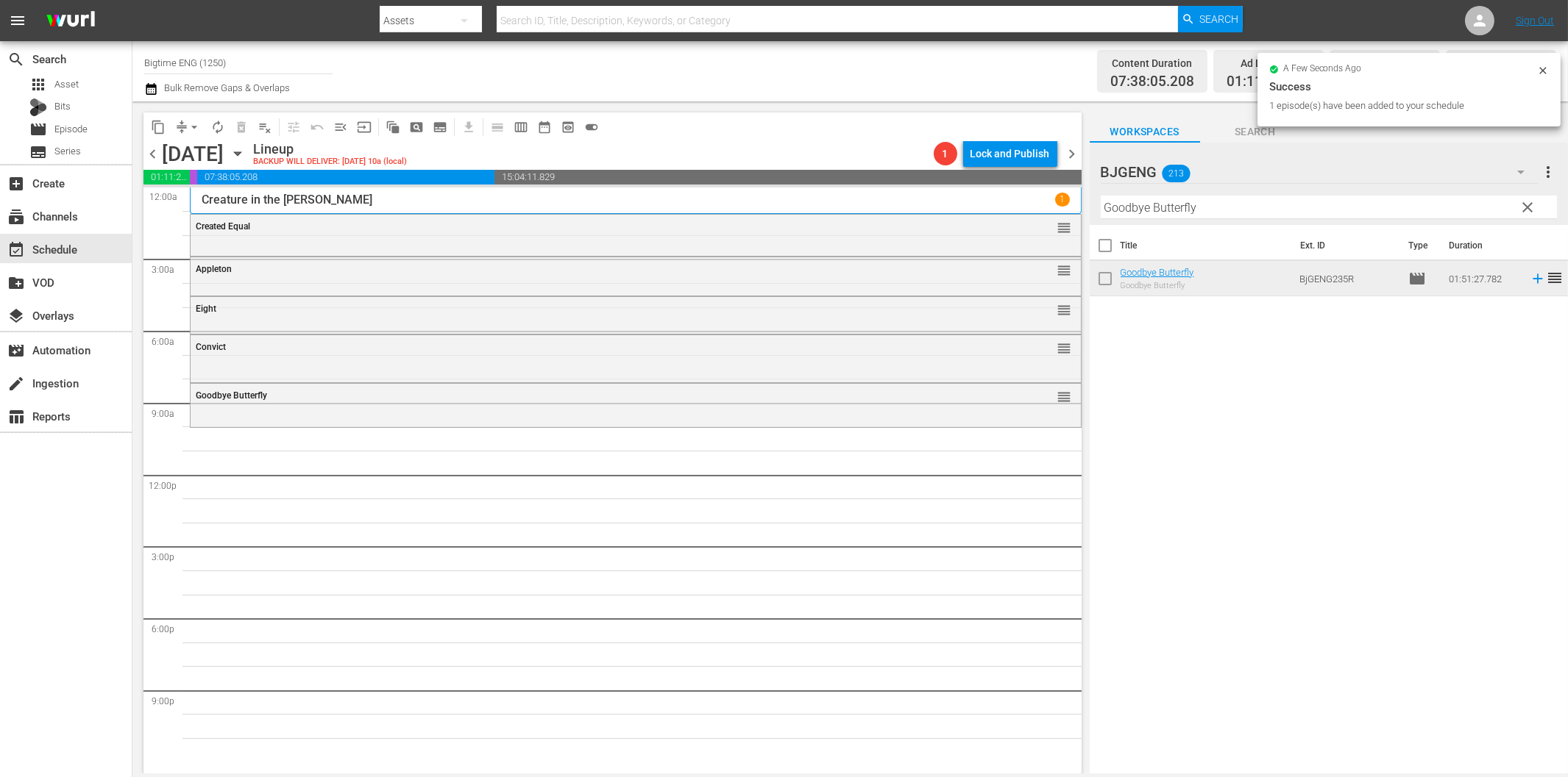
drag, startPoint x: 1165, startPoint y: 211, endPoint x: 1181, endPoint y: 218, distance: 17.5
click at [1165, 210] on input "Goodbye Butterfly" at bounding box center [1329, 207] width 456 height 24
paste input "Comfort"
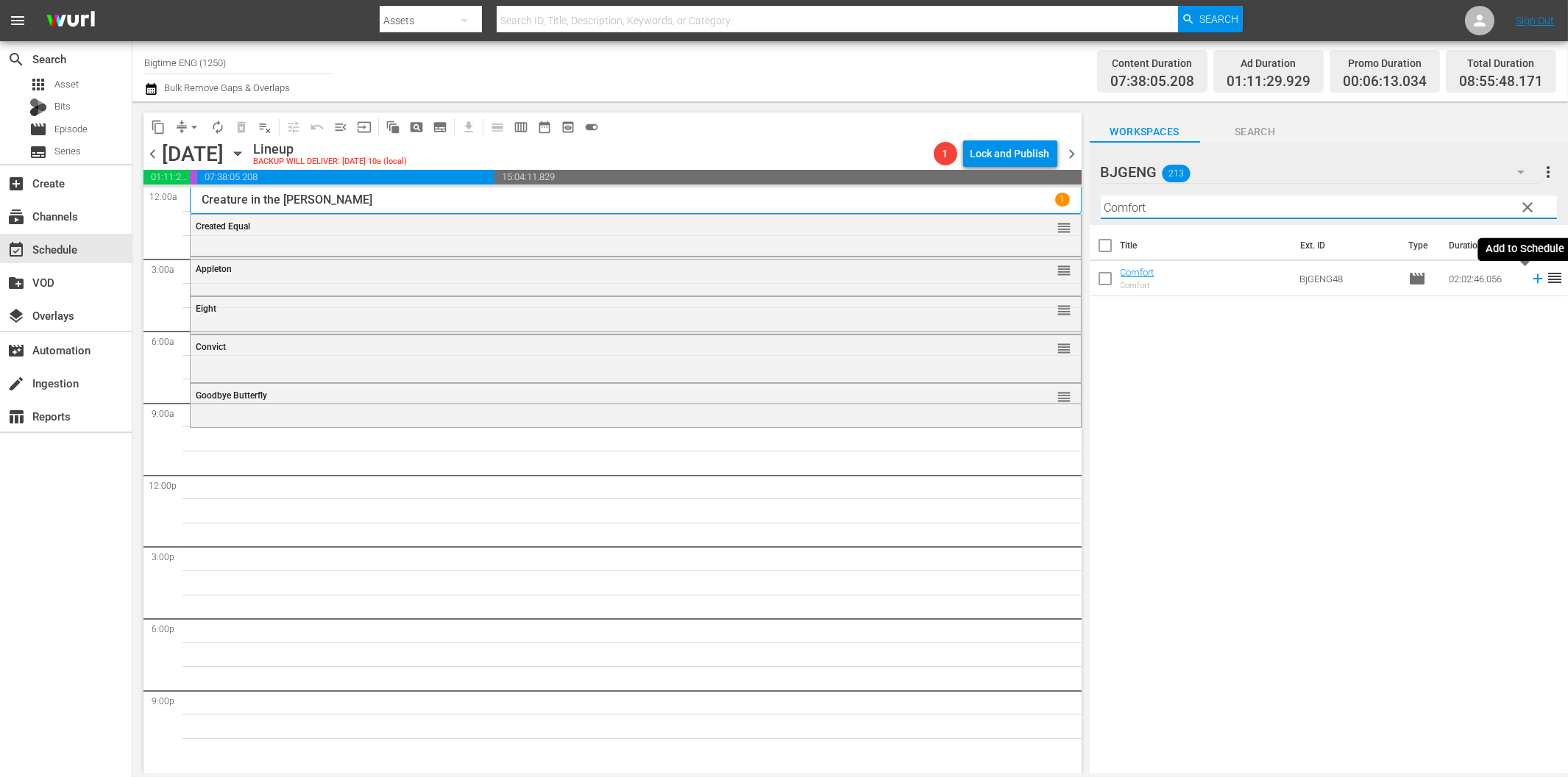
drag, startPoint x: 1524, startPoint y: 284, endPoint x: 1420, endPoint y: 287, distance: 104.0
click at [1530, 284] on icon at bounding box center [1538, 279] width 16 height 16
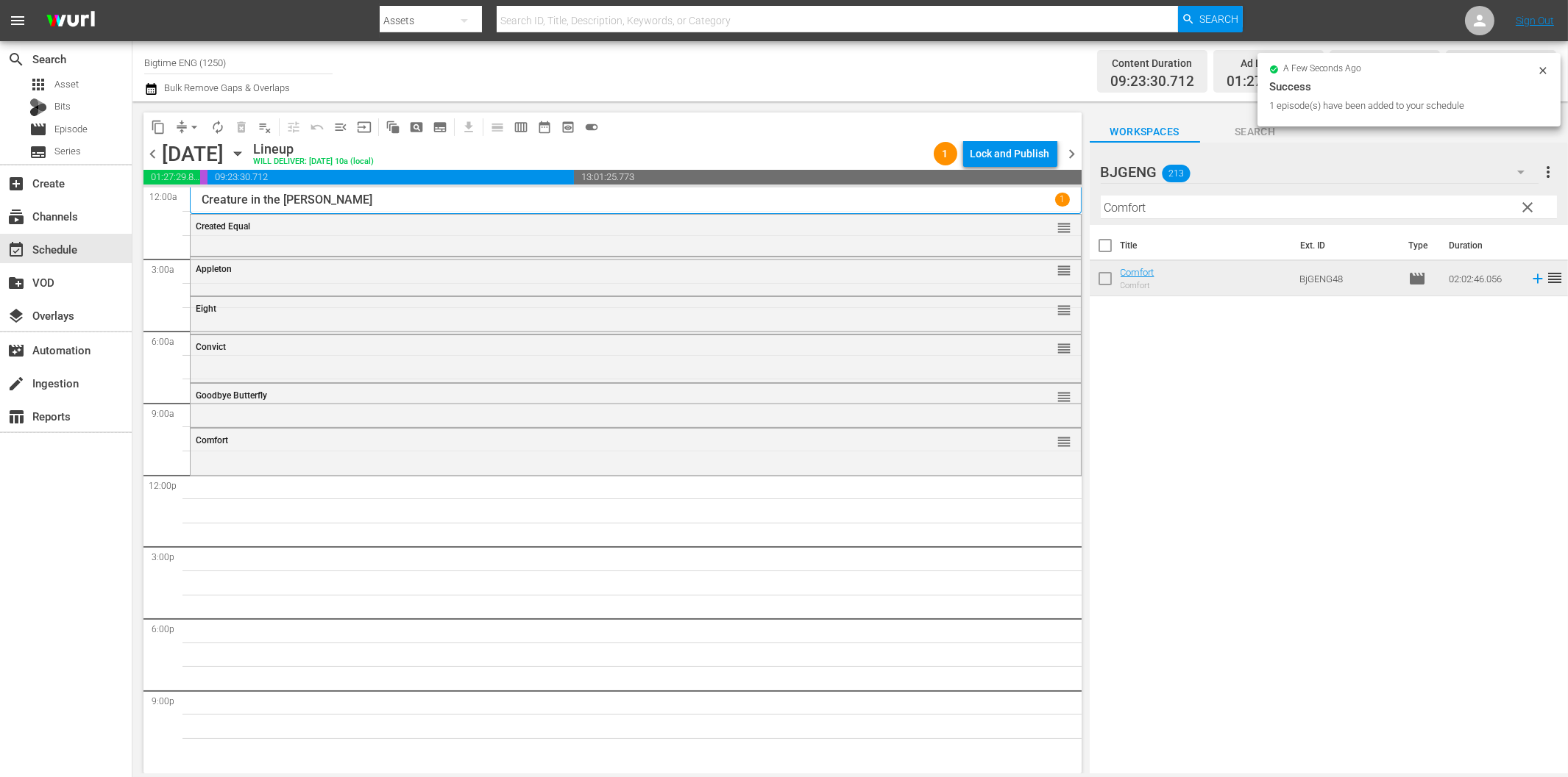
click at [1216, 208] on input "Comfort" at bounding box center [1329, 207] width 456 height 24
paste input "loser to [DEMOGRAPHIC_DATA]: [PERSON_NAME]'s Journey"
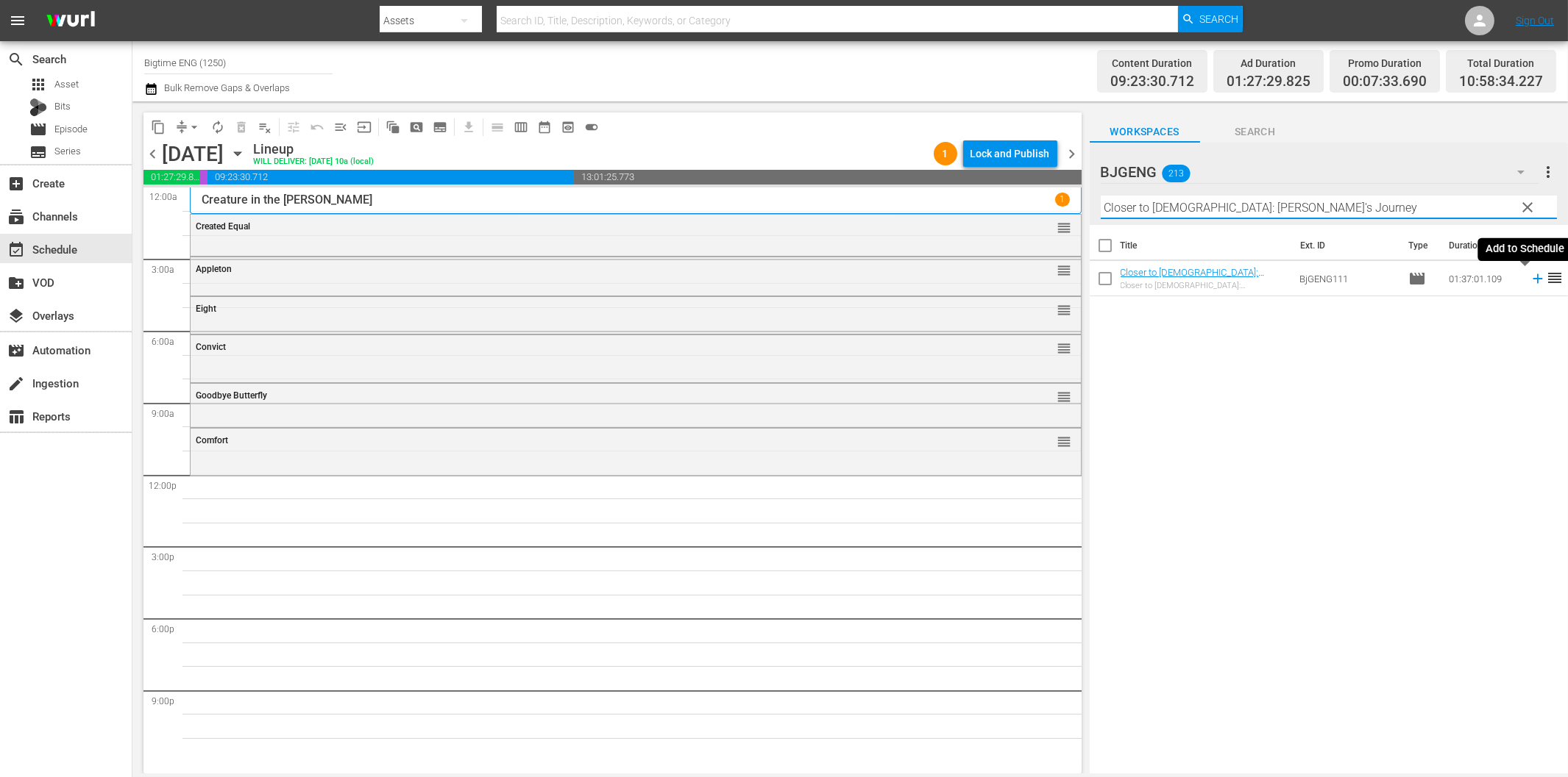
click at [1532, 278] on icon at bounding box center [1537, 279] width 10 height 10
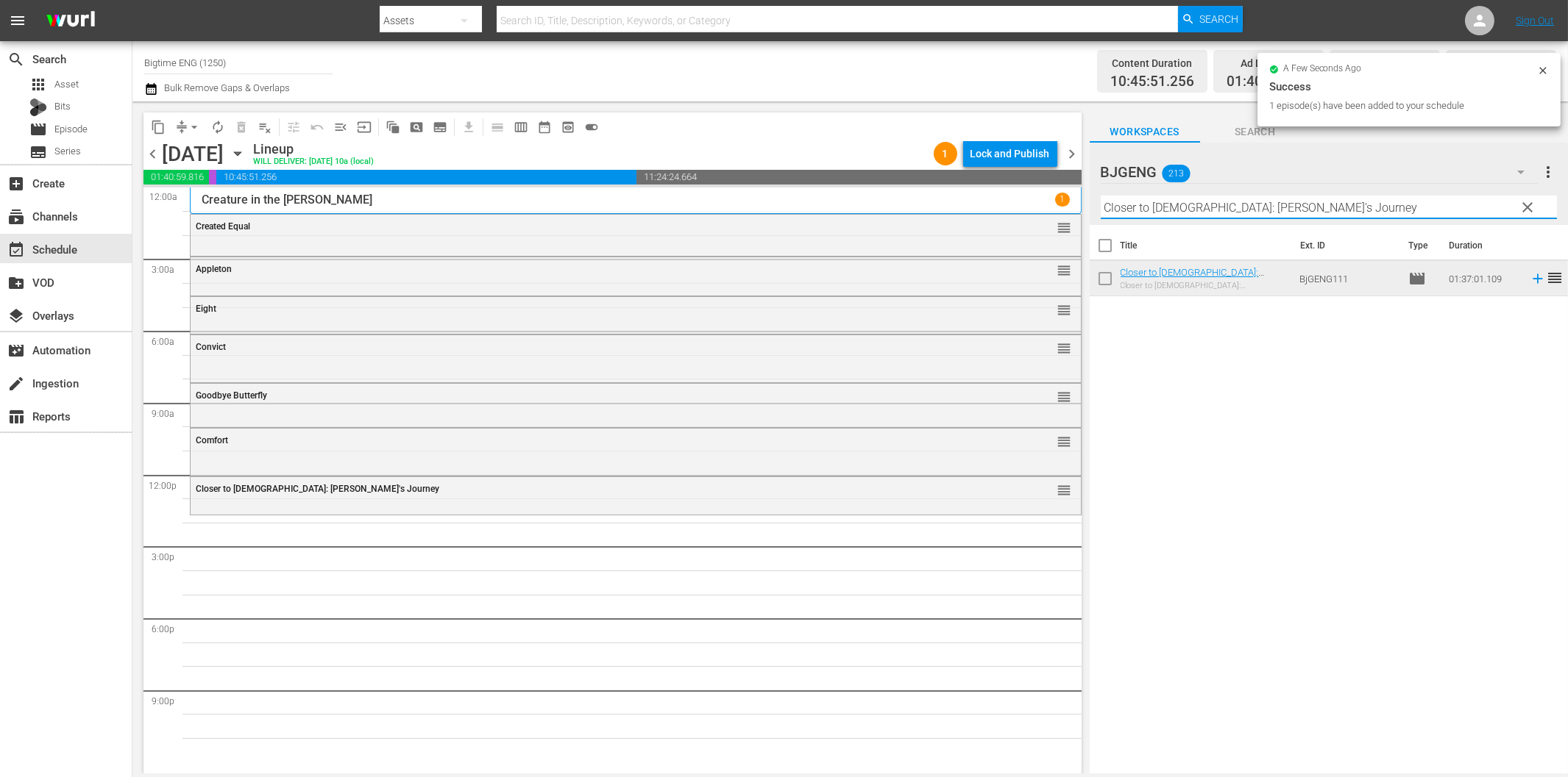
click at [1249, 207] on input "Closer to [DEMOGRAPHIC_DATA]: [PERSON_NAME]'s Journey" at bounding box center [1329, 207] width 456 height 24
paste input "[DEMOGRAPHIC_DATA] & Salsa"
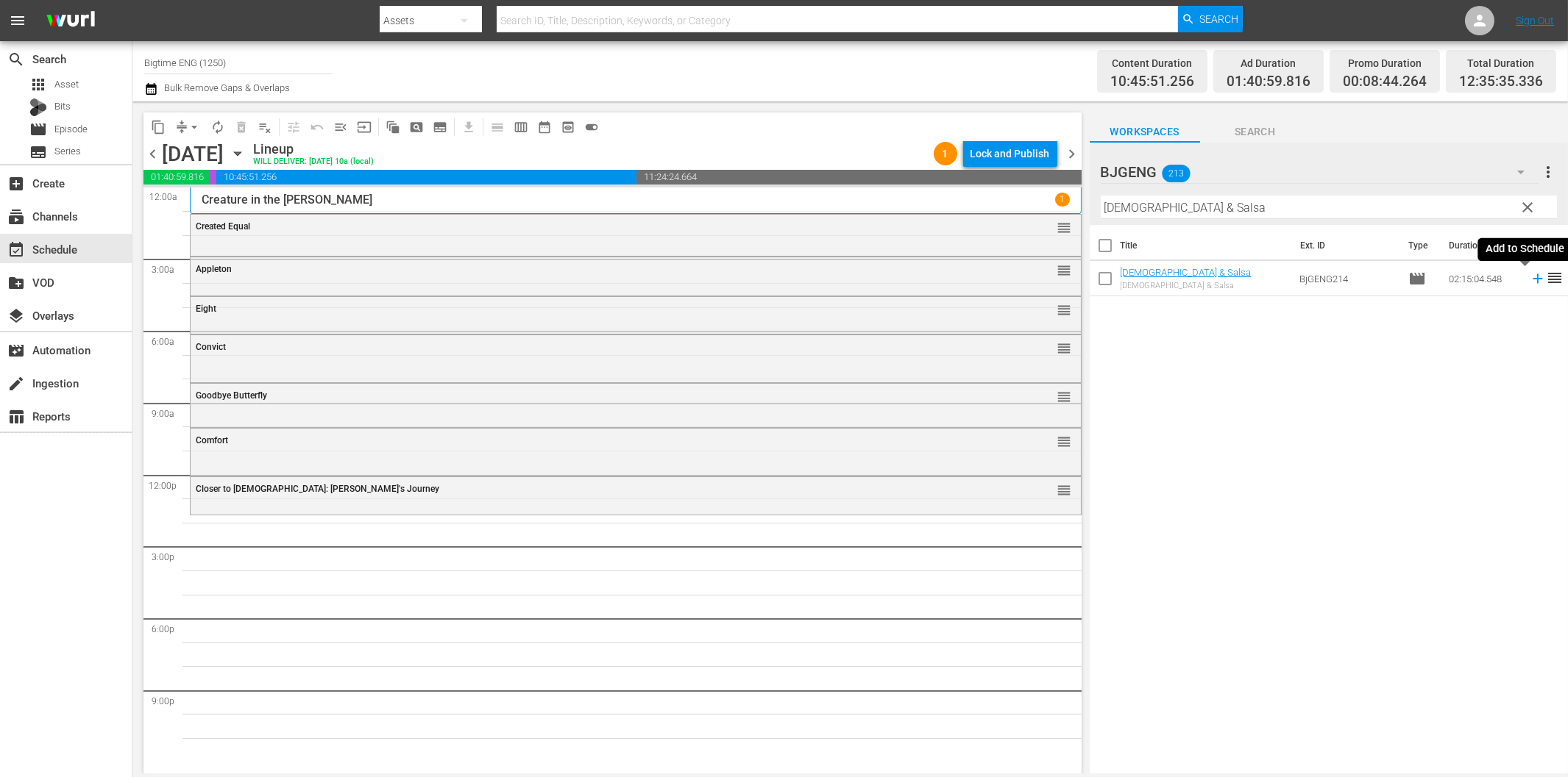
click at [1530, 283] on icon at bounding box center [1538, 279] width 16 height 16
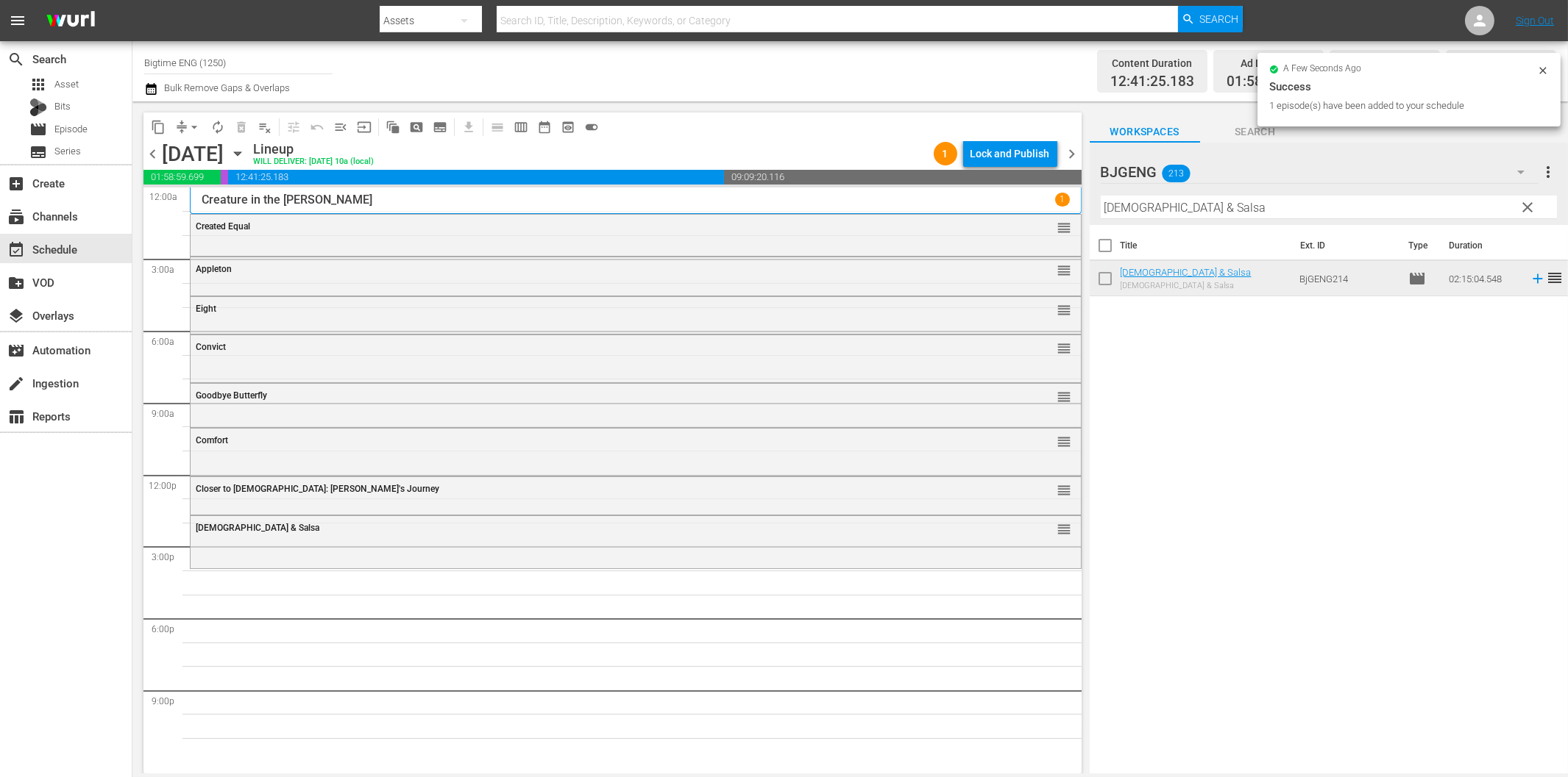
click at [1176, 208] on input "[DEMOGRAPHIC_DATA] & Salsa" at bounding box center [1329, 207] width 456 height 24
paste input "Something Good Coming"
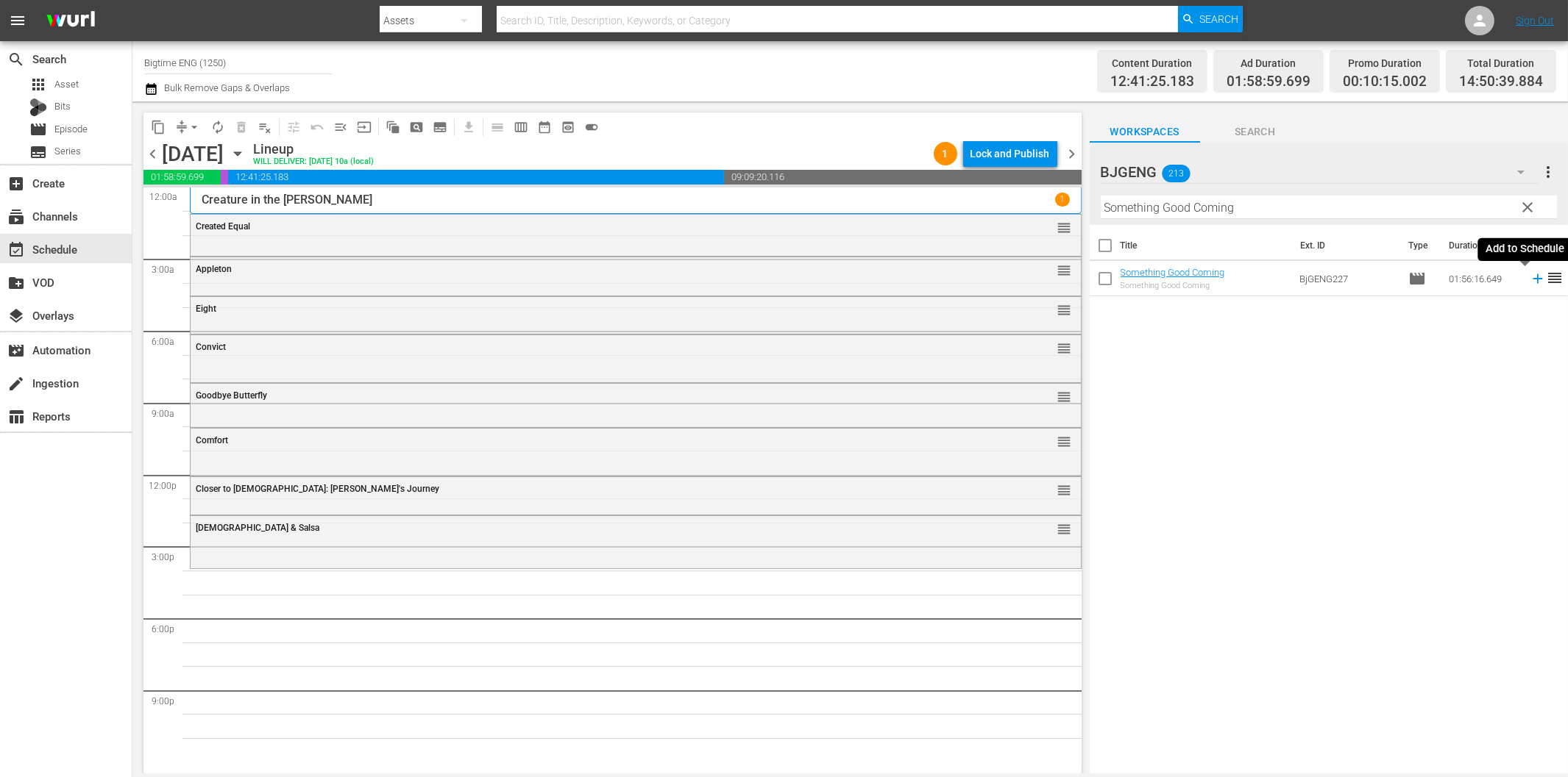
click at [1530, 281] on icon at bounding box center [1538, 279] width 16 height 16
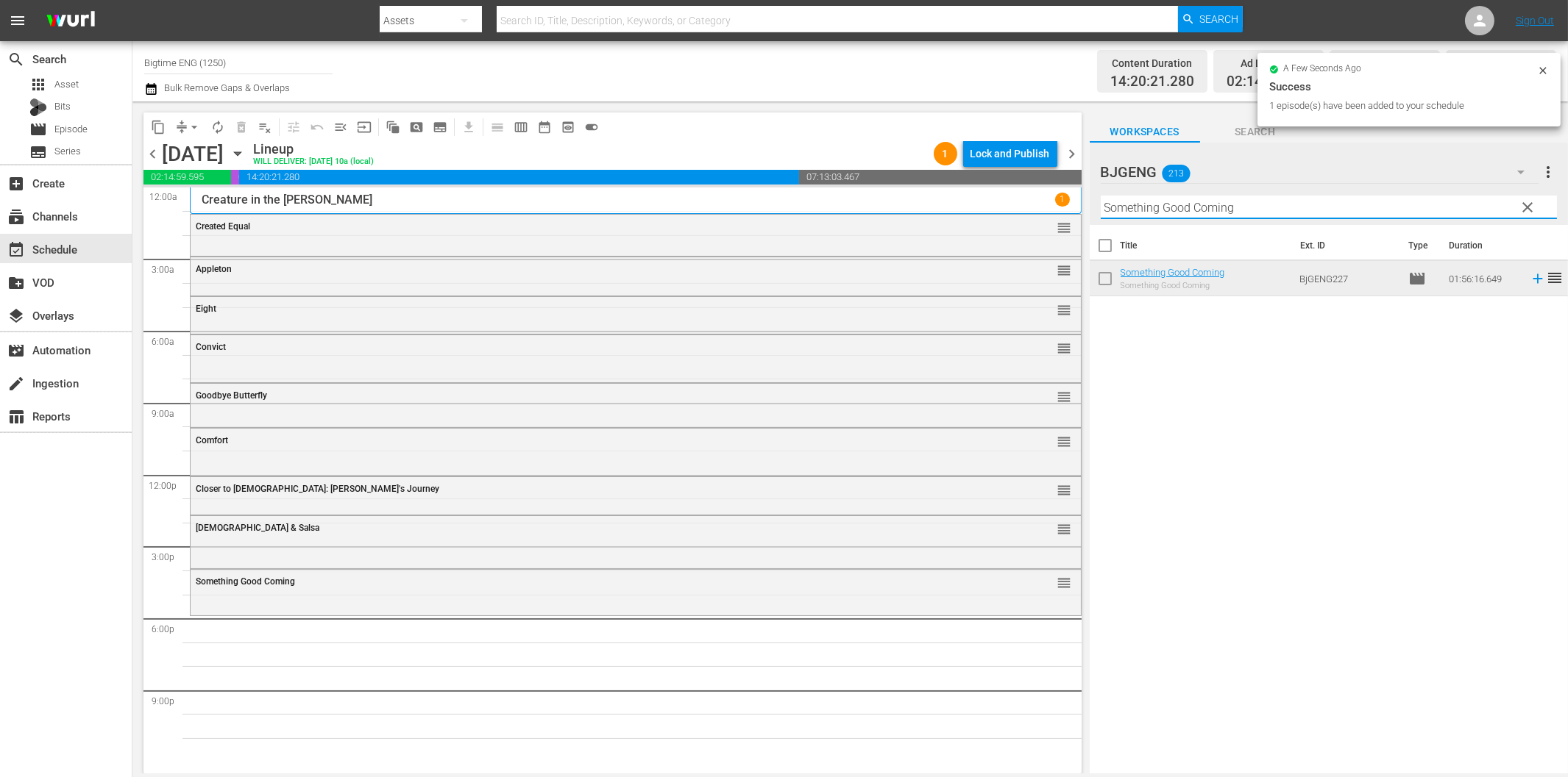
click at [1140, 206] on input "Something Good Coming" at bounding box center [1329, 207] width 456 height 24
paste input "Dad"
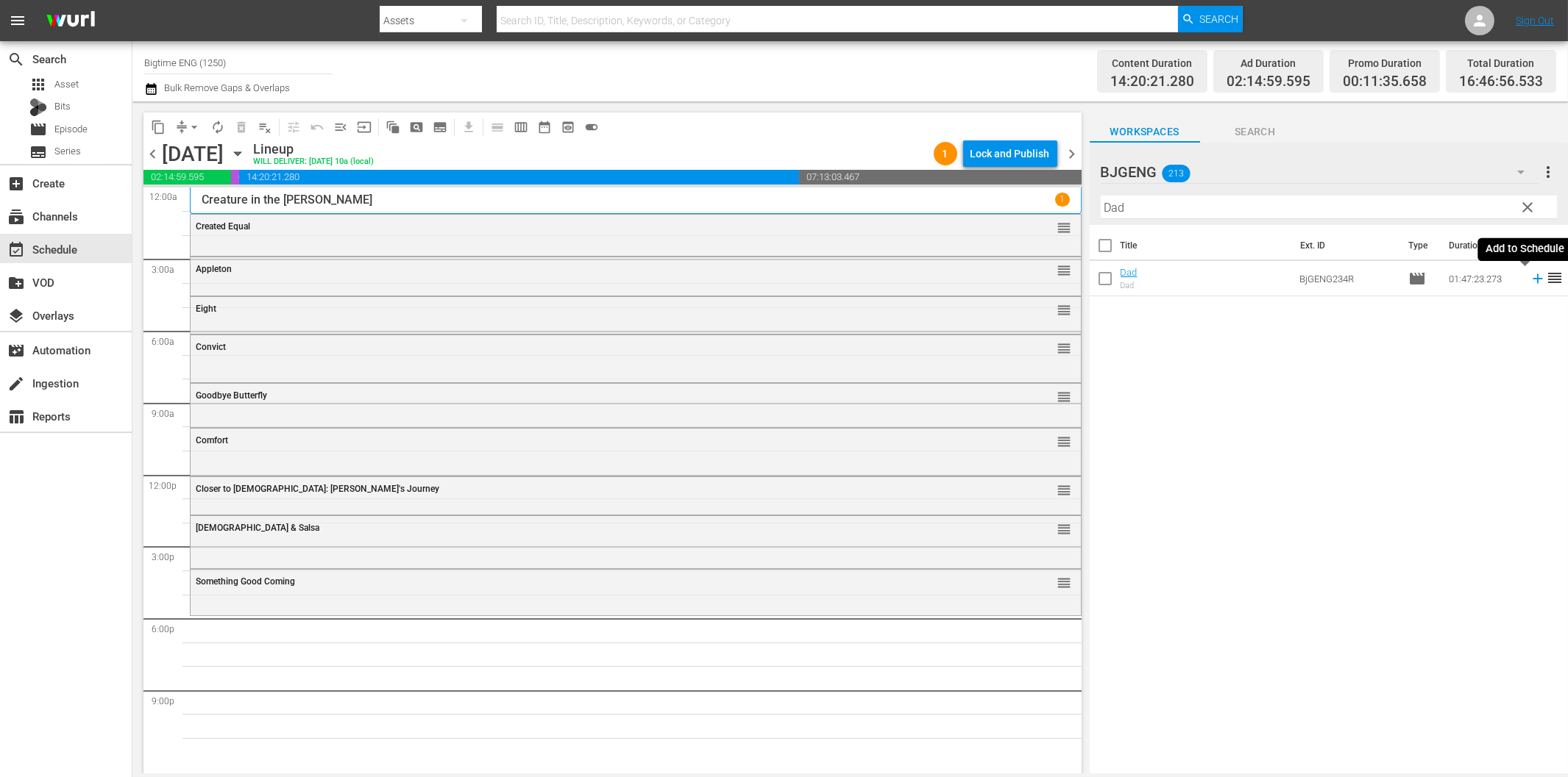
drag, startPoint x: 1525, startPoint y: 280, endPoint x: 1464, endPoint y: 298, distance: 63.6
click at [1532, 280] on icon at bounding box center [1537, 279] width 10 height 10
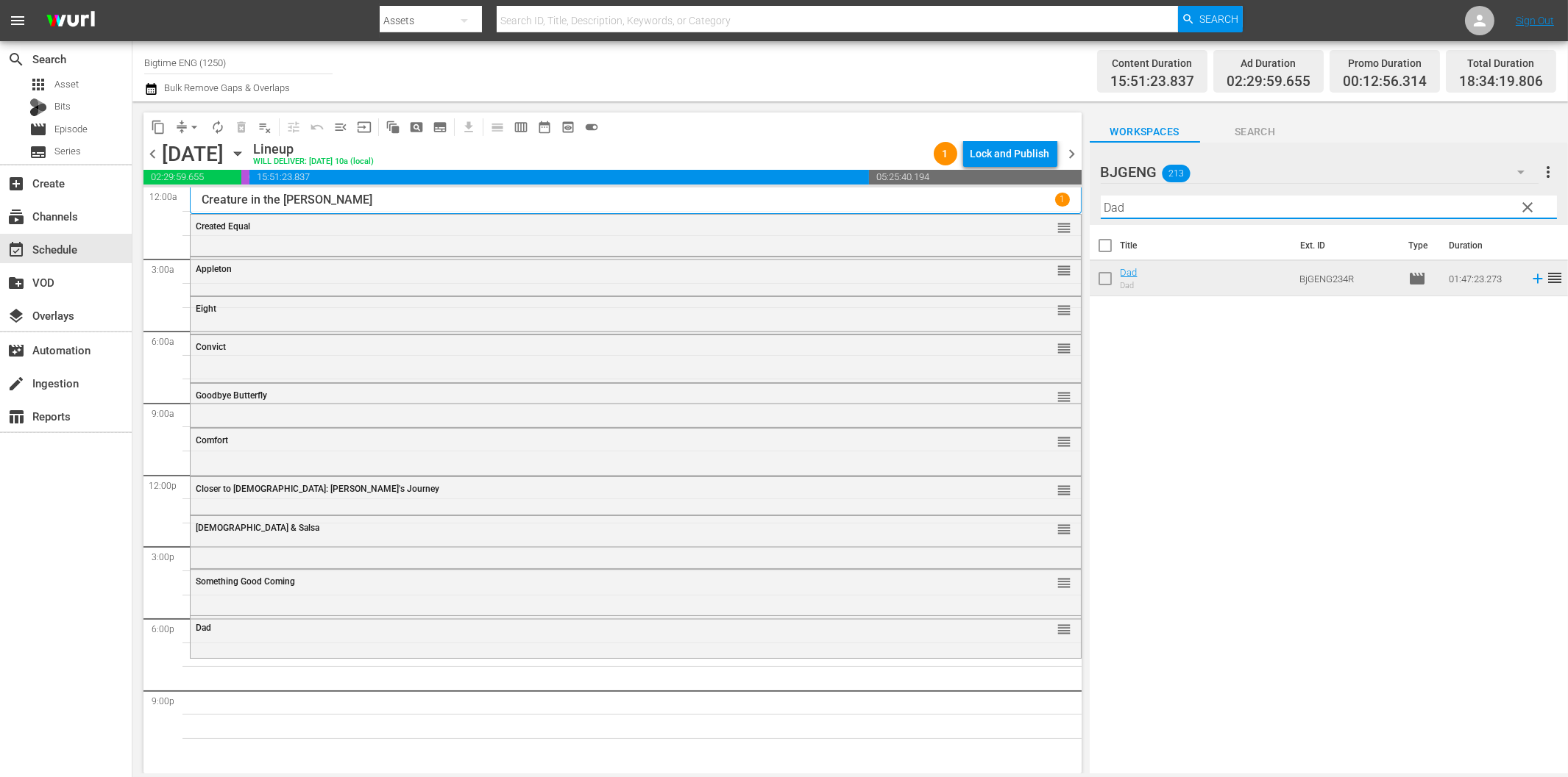
click at [1259, 209] on input "Dad" at bounding box center [1329, 207] width 456 height 24
paste input "Treasure Lies"
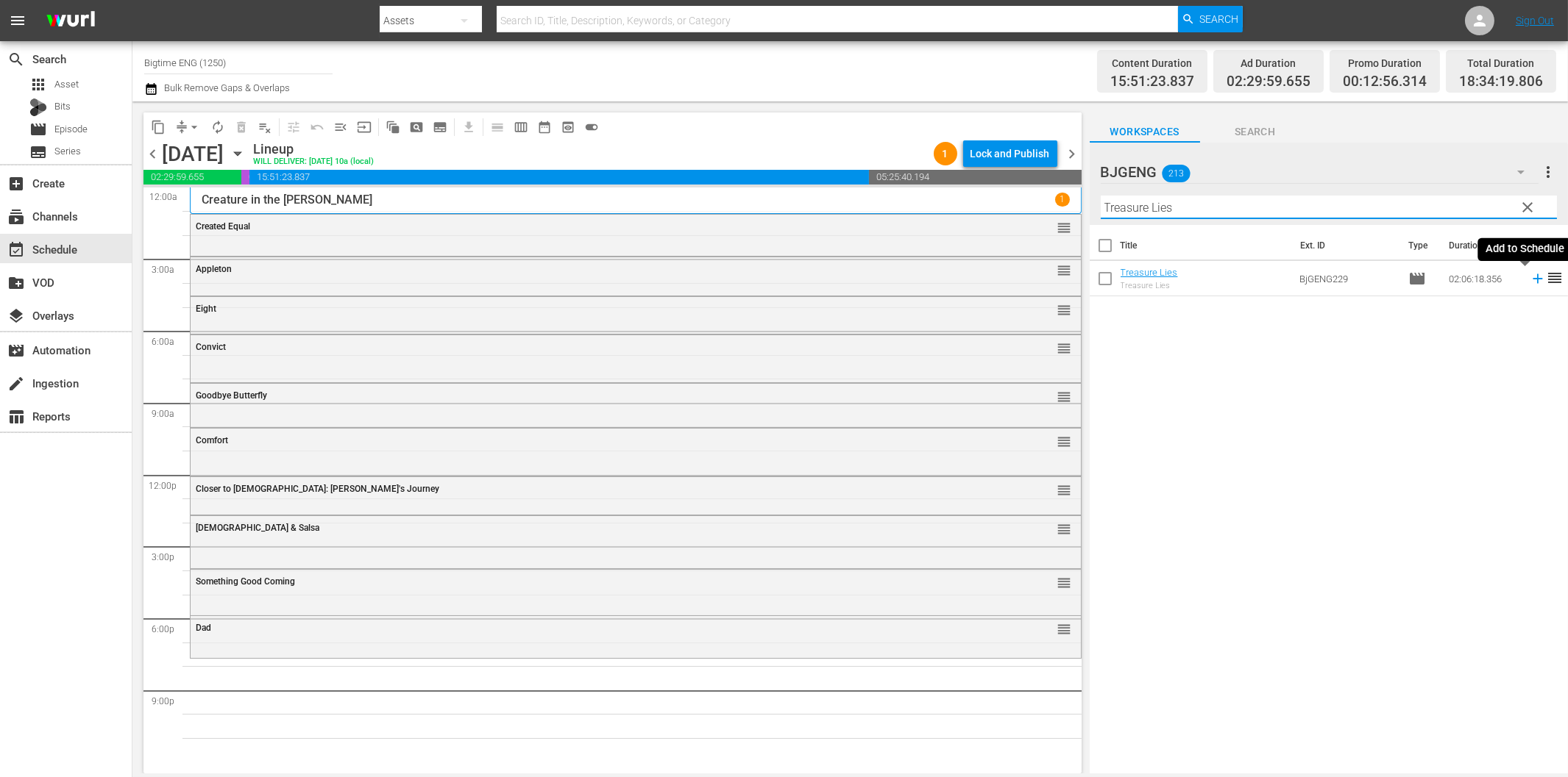
click at [1530, 277] on icon at bounding box center [1538, 279] width 16 height 16
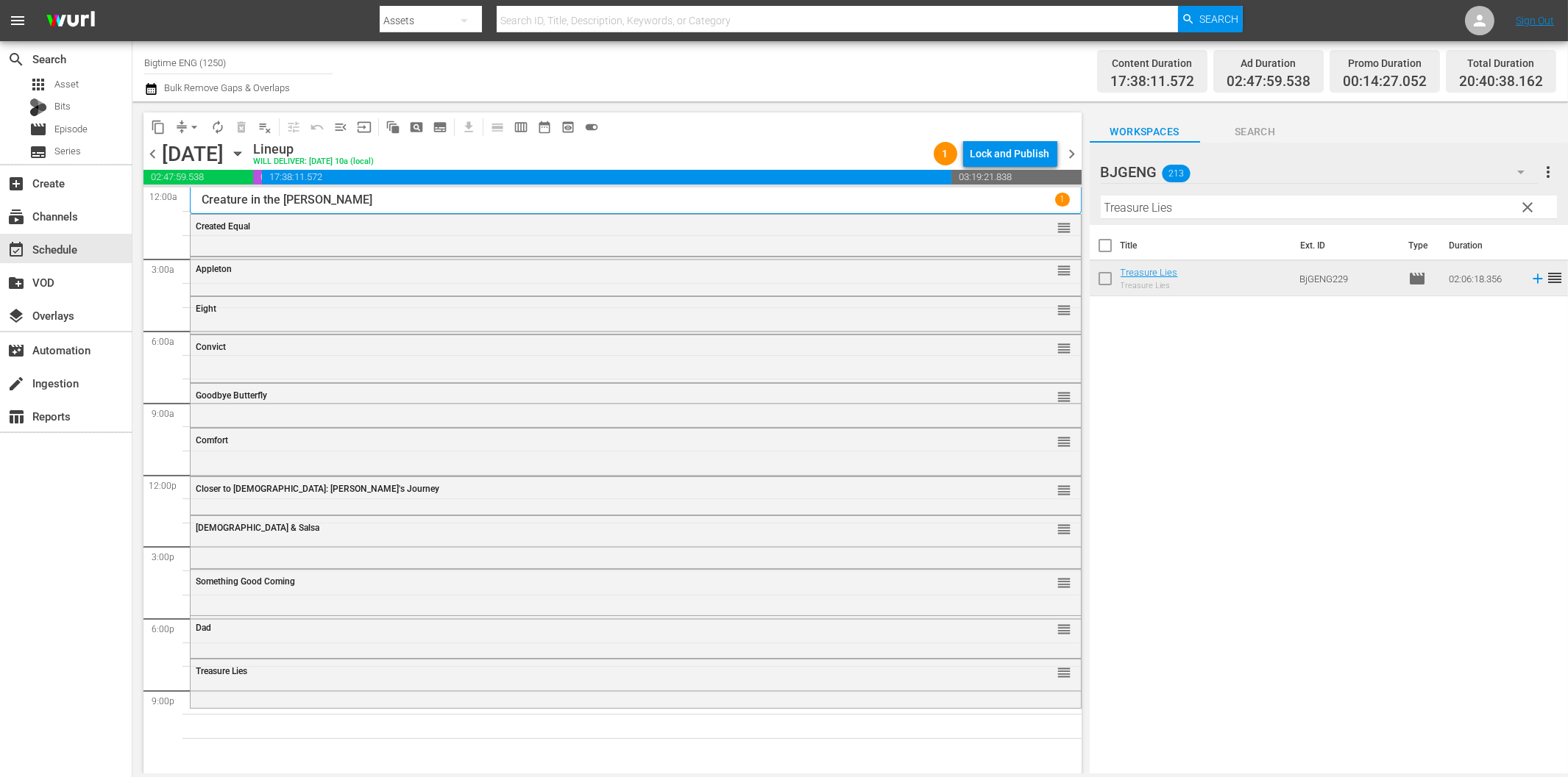
click at [1276, 209] on input "Treasure Lies" at bounding box center [1329, 207] width 456 height 24
paste input "Miles To Go"
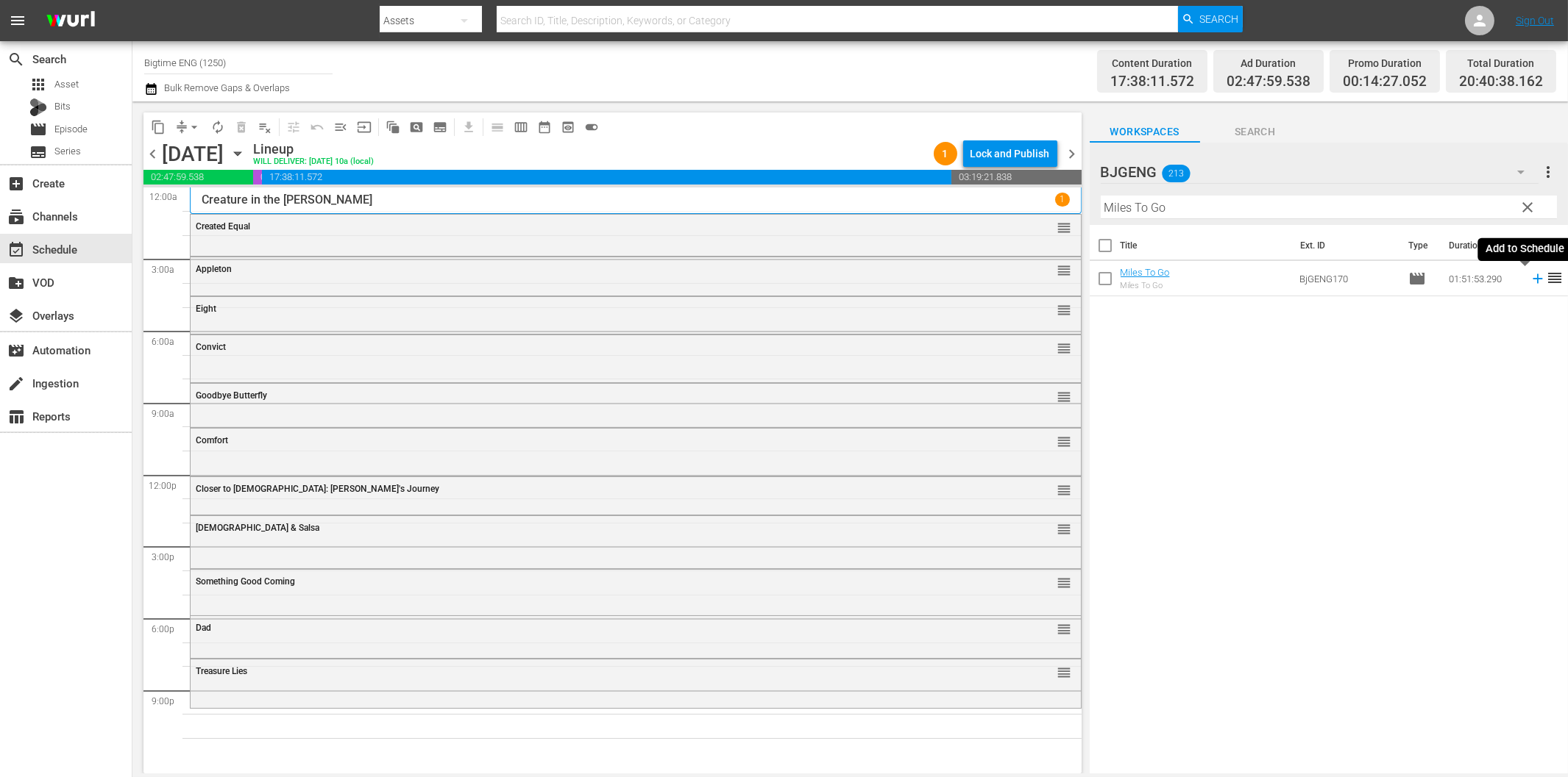
click at [1530, 281] on icon at bounding box center [1538, 279] width 16 height 16
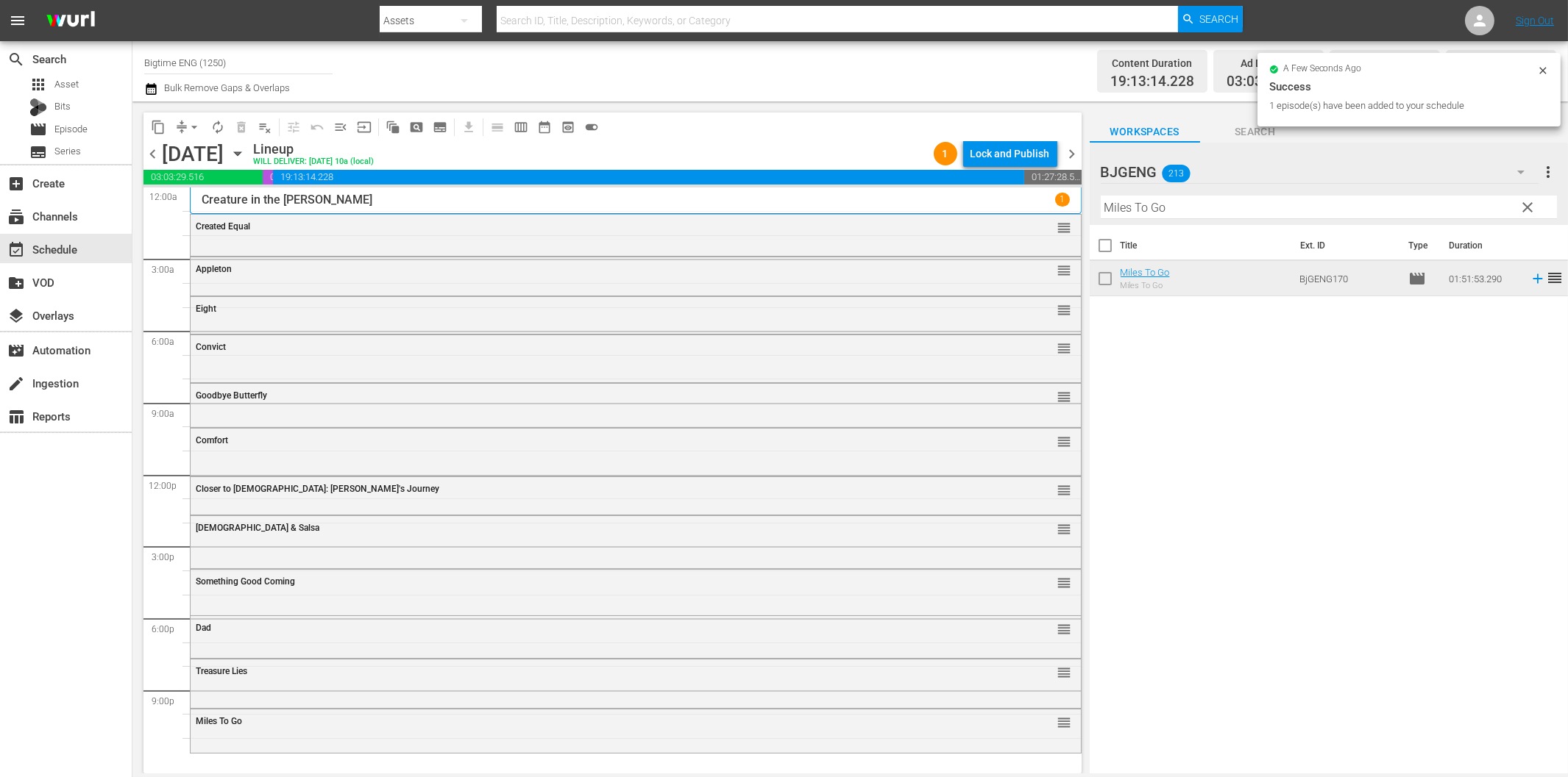
click at [1306, 209] on input "Miles To Go" at bounding box center [1329, 207] width 456 height 24
paste input "Taught In Cold Blood"
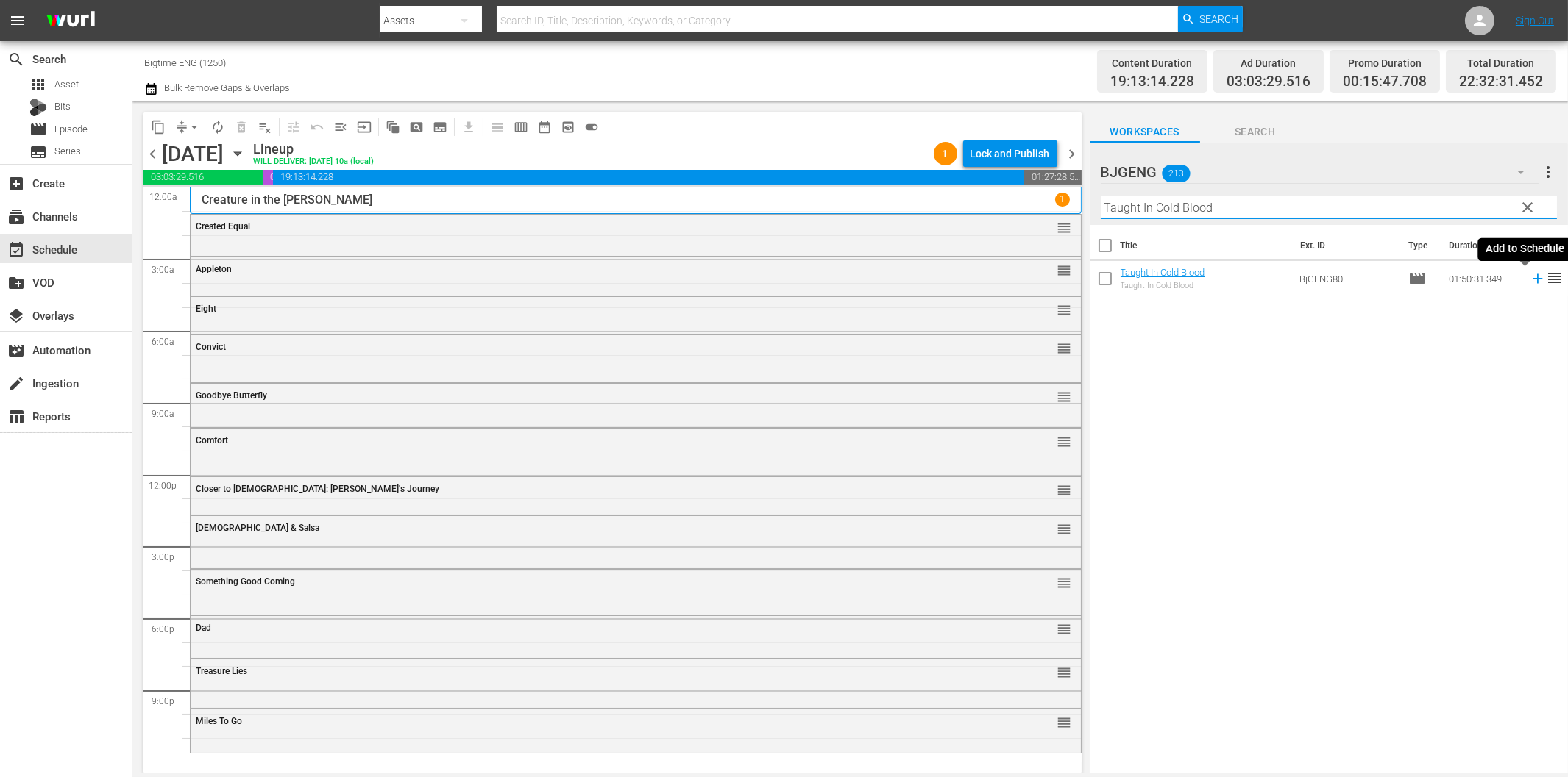
click at [1530, 280] on icon at bounding box center [1538, 279] width 16 height 16
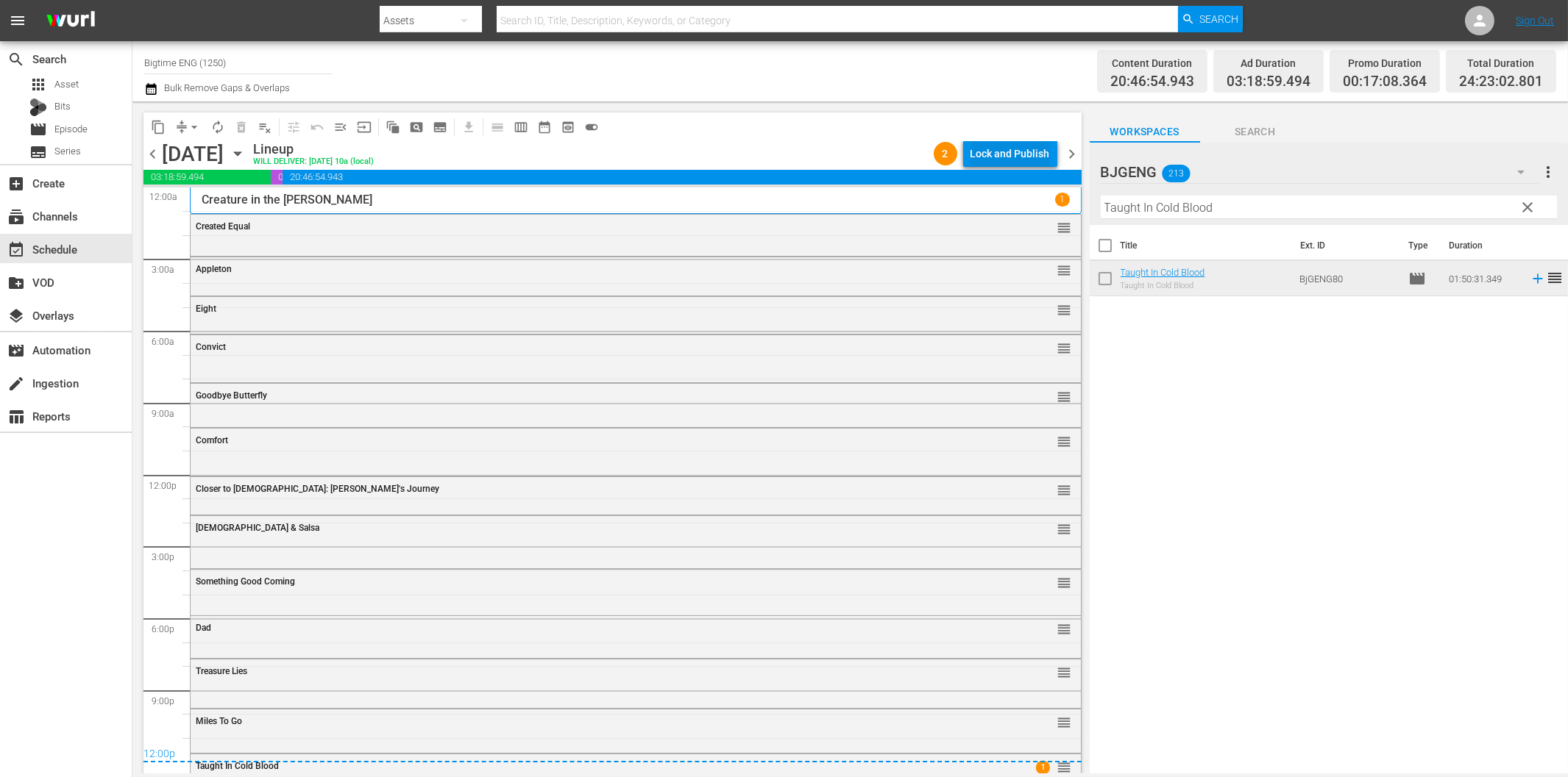
click at [1016, 142] on div "Lock and Publish" at bounding box center [1010, 154] width 79 height 27
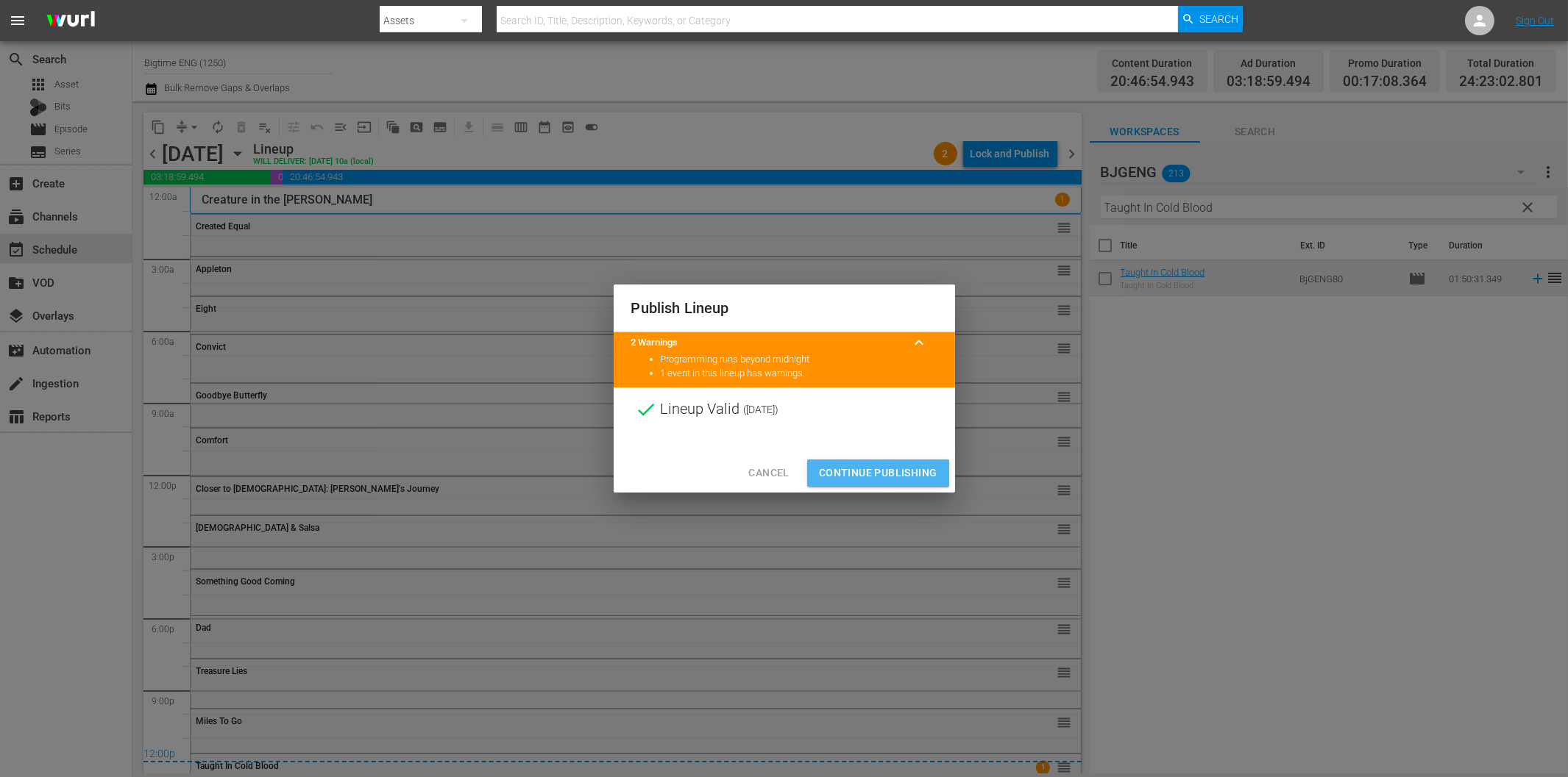
click at [911, 469] on span "Continue Publishing" at bounding box center [878, 473] width 118 height 18
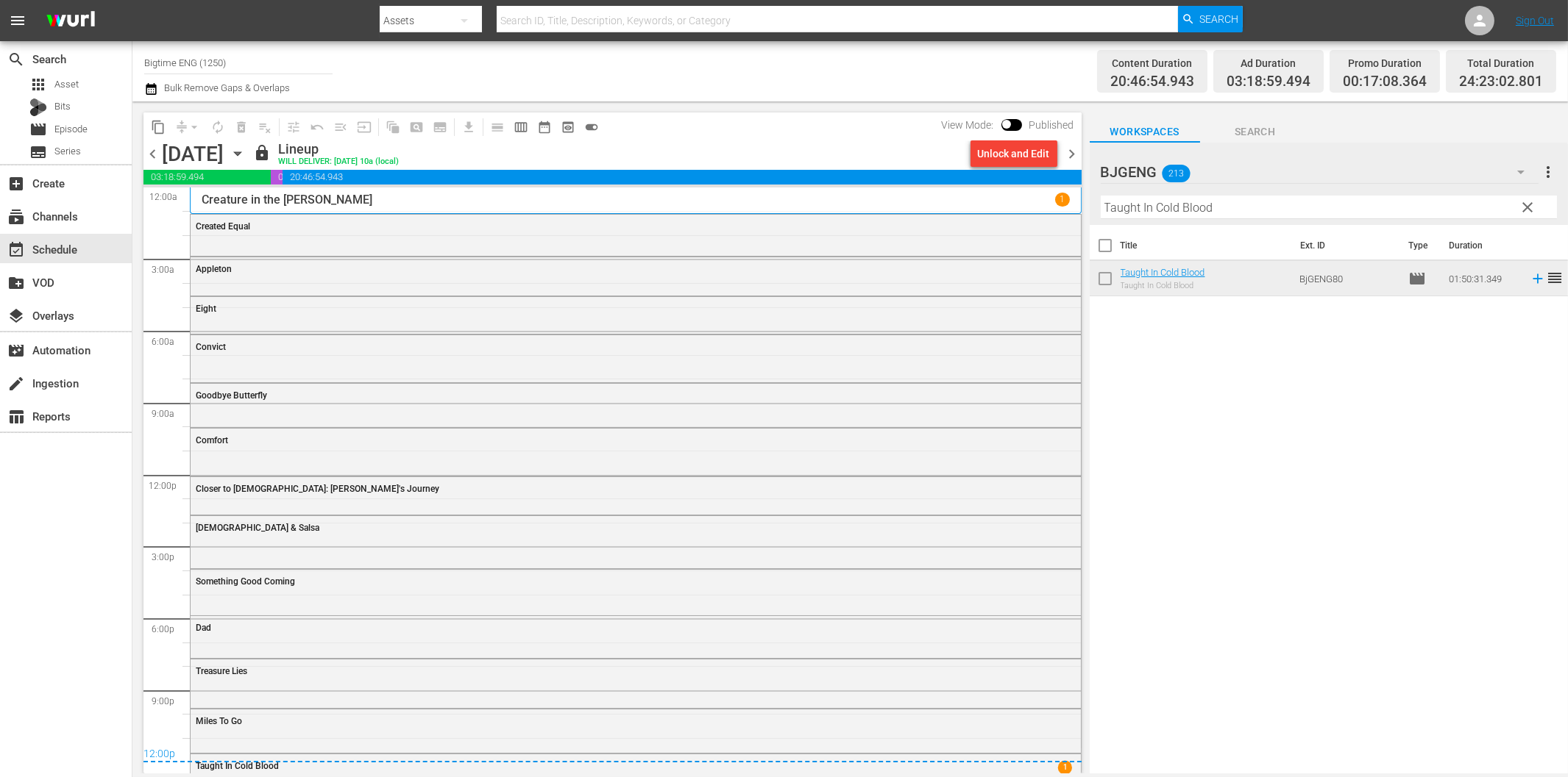
drag, startPoint x: 1071, startPoint y: 150, endPoint x: 1142, endPoint y: 197, distance: 85.1
click at [1071, 150] on span "chevron_right" at bounding box center [1072, 154] width 19 height 18
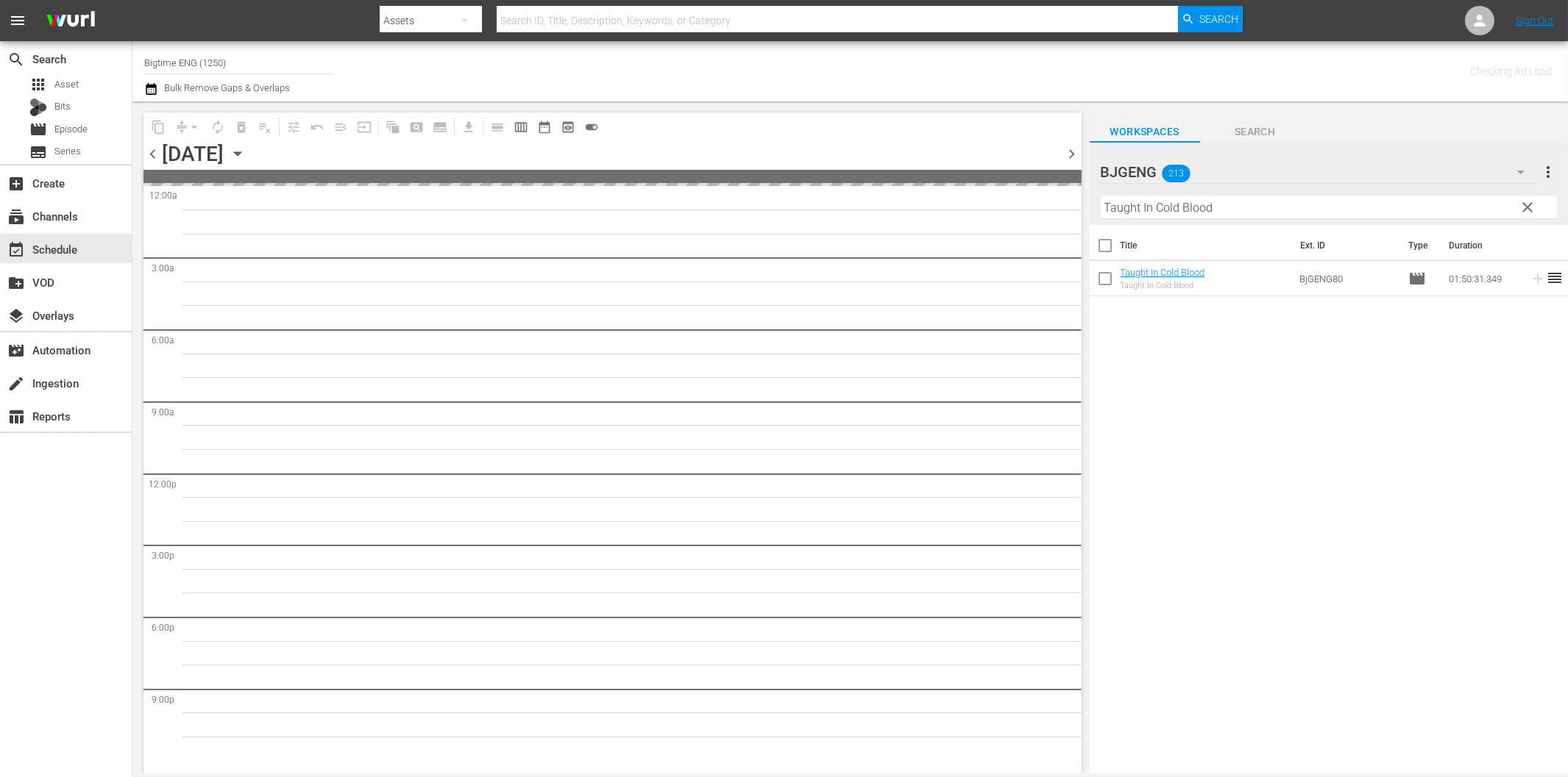
click at [1187, 209] on input "Taught In Cold Blood" at bounding box center [1329, 207] width 456 height 24
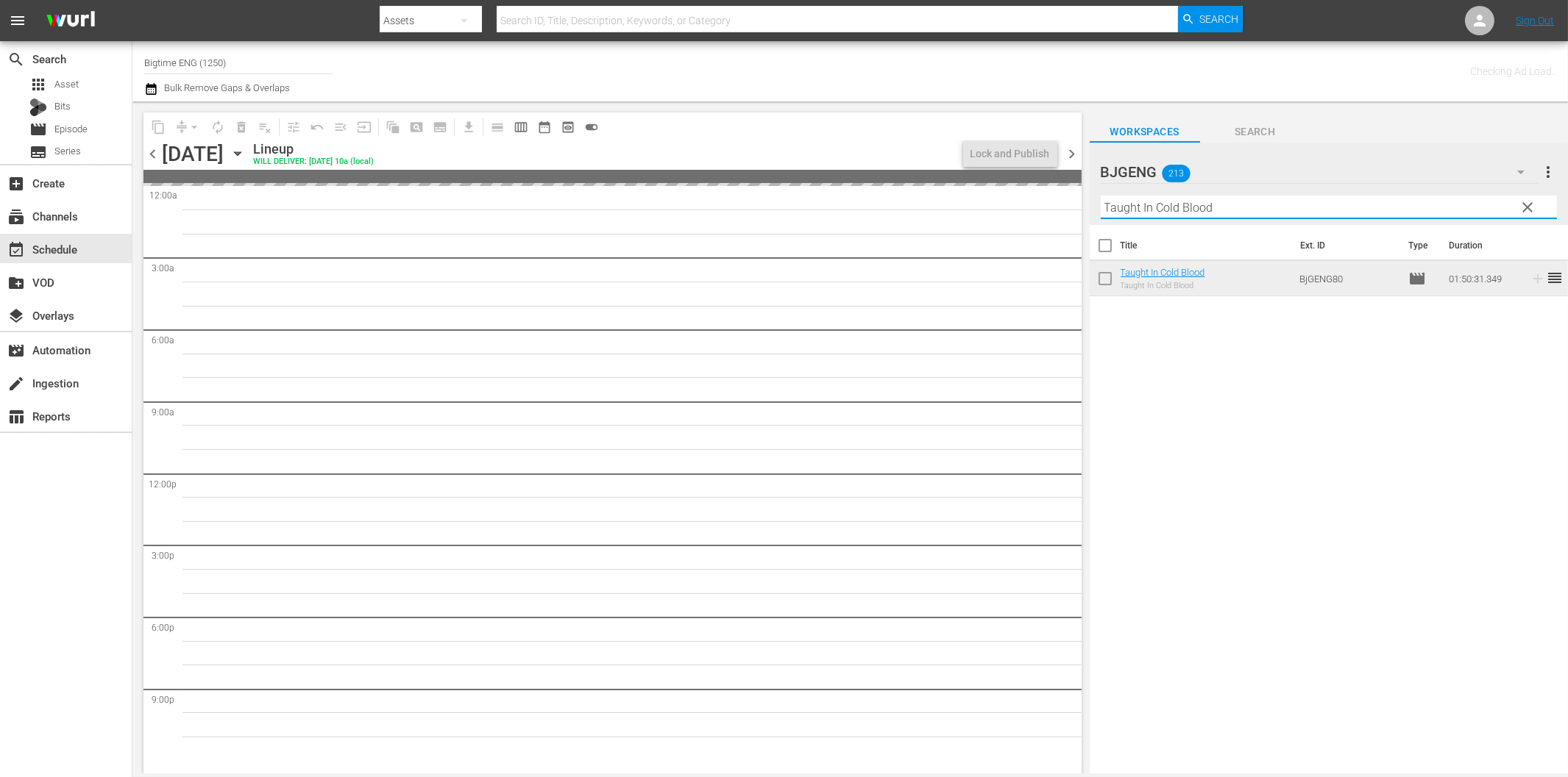
paste input "he Shattering"
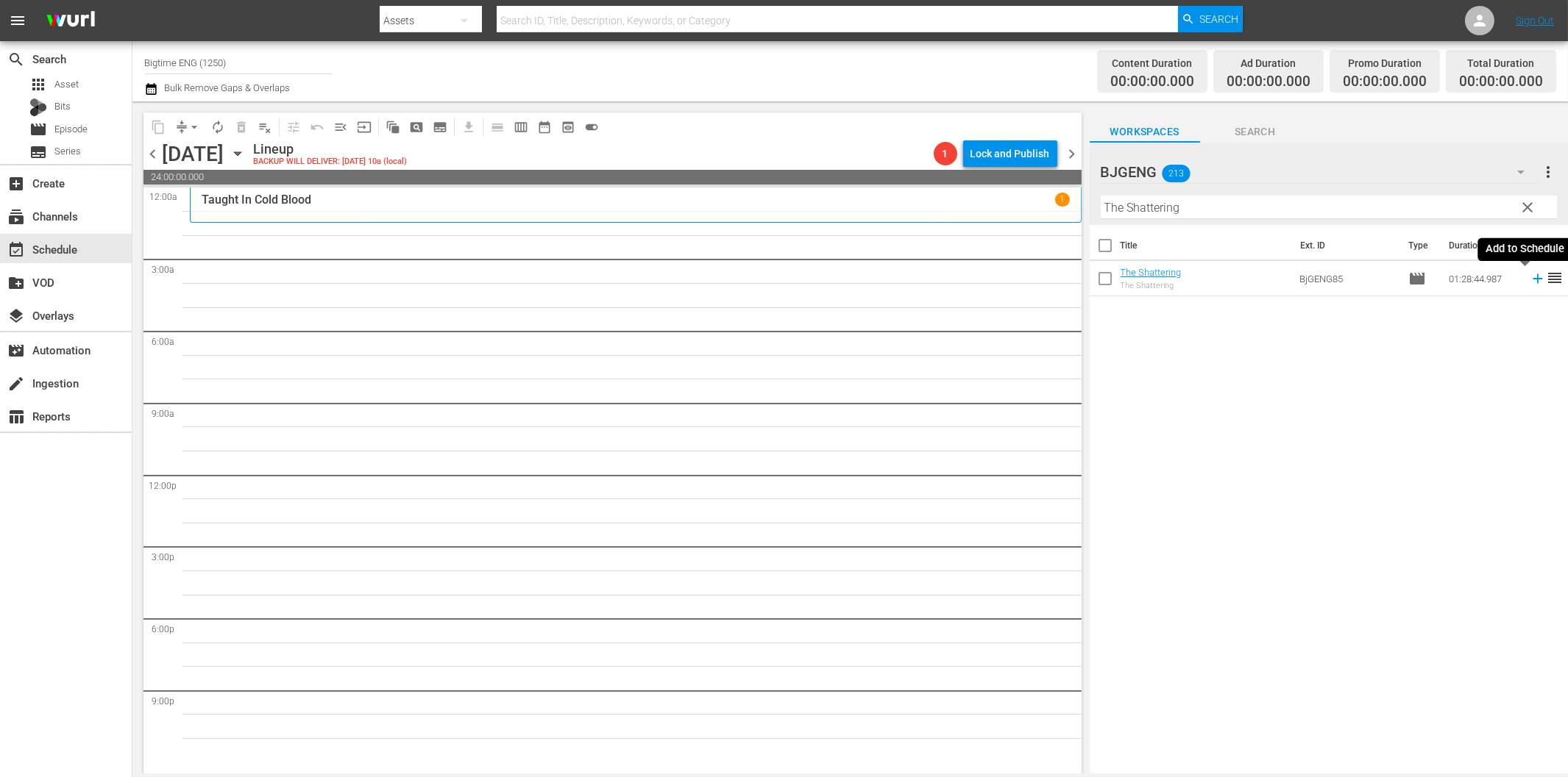
click at [1530, 278] on icon at bounding box center [1538, 279] width 16 height 16
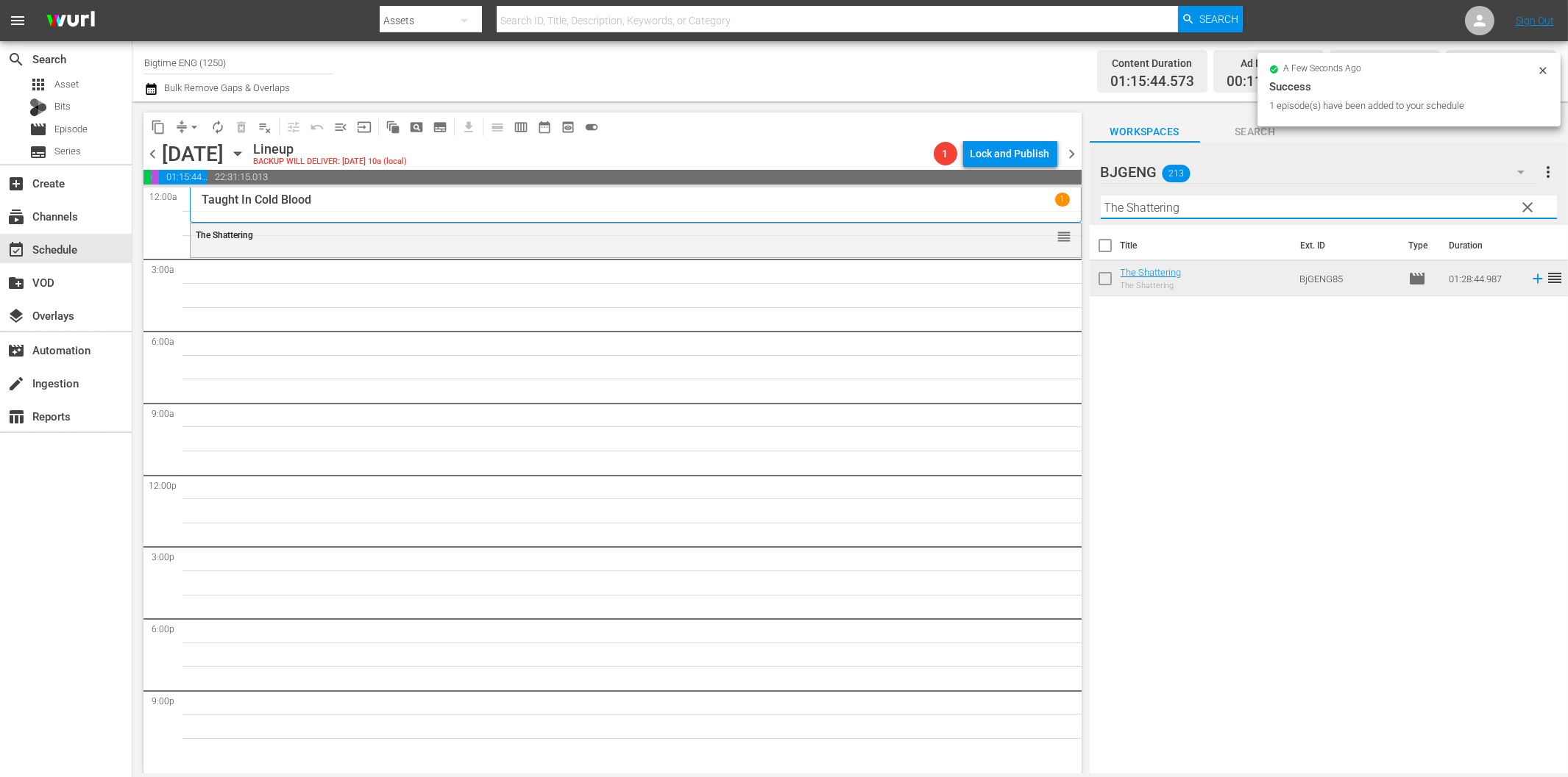
click at [1222, 211] on input "The Shattering" at bounding box center [1329, 207] width 456 height 24
paste input "Blissfully Unmarried"
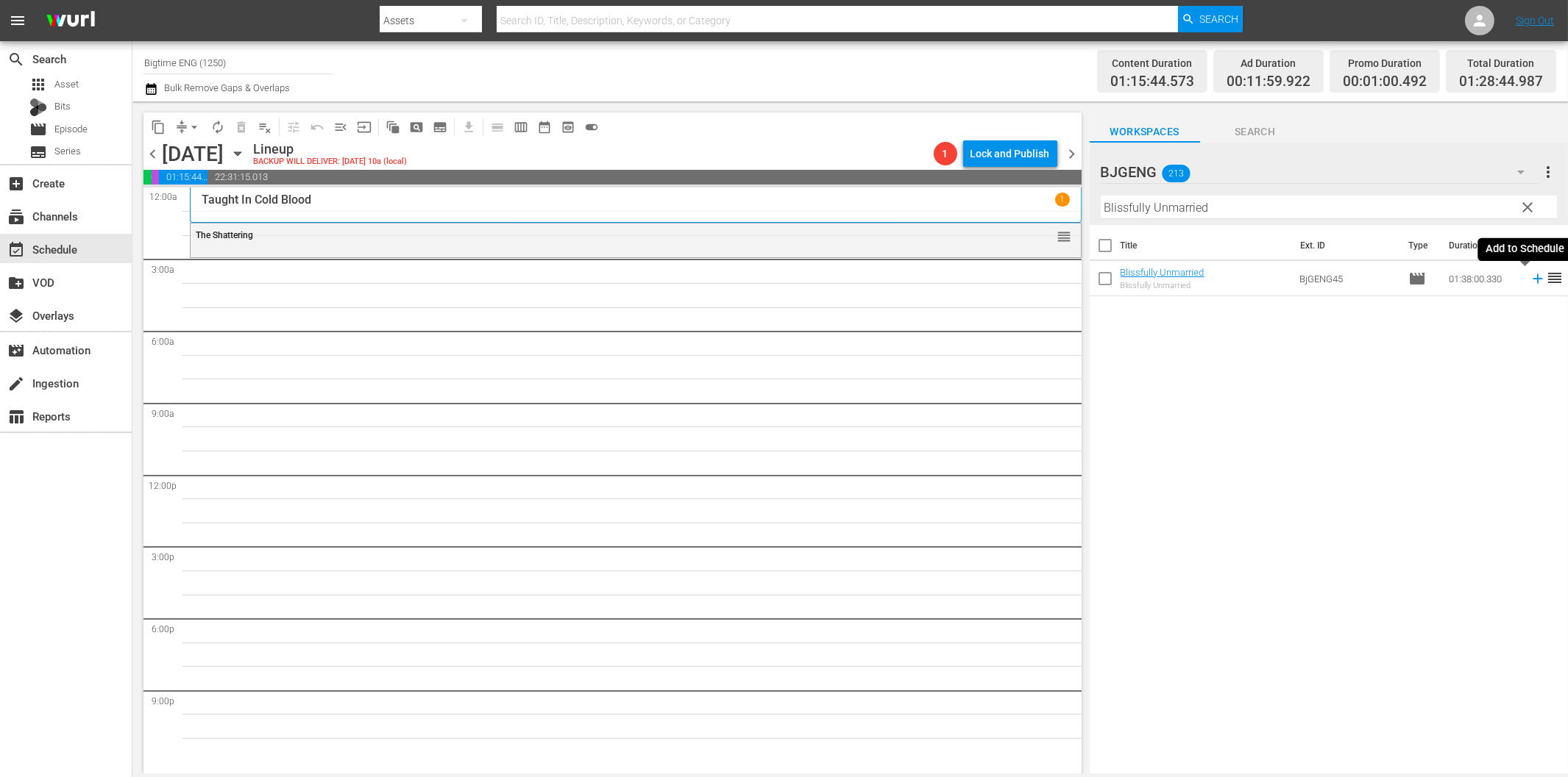
click at [1532, 278] on icon at bounding box center [1537, 279] width 10 height 10
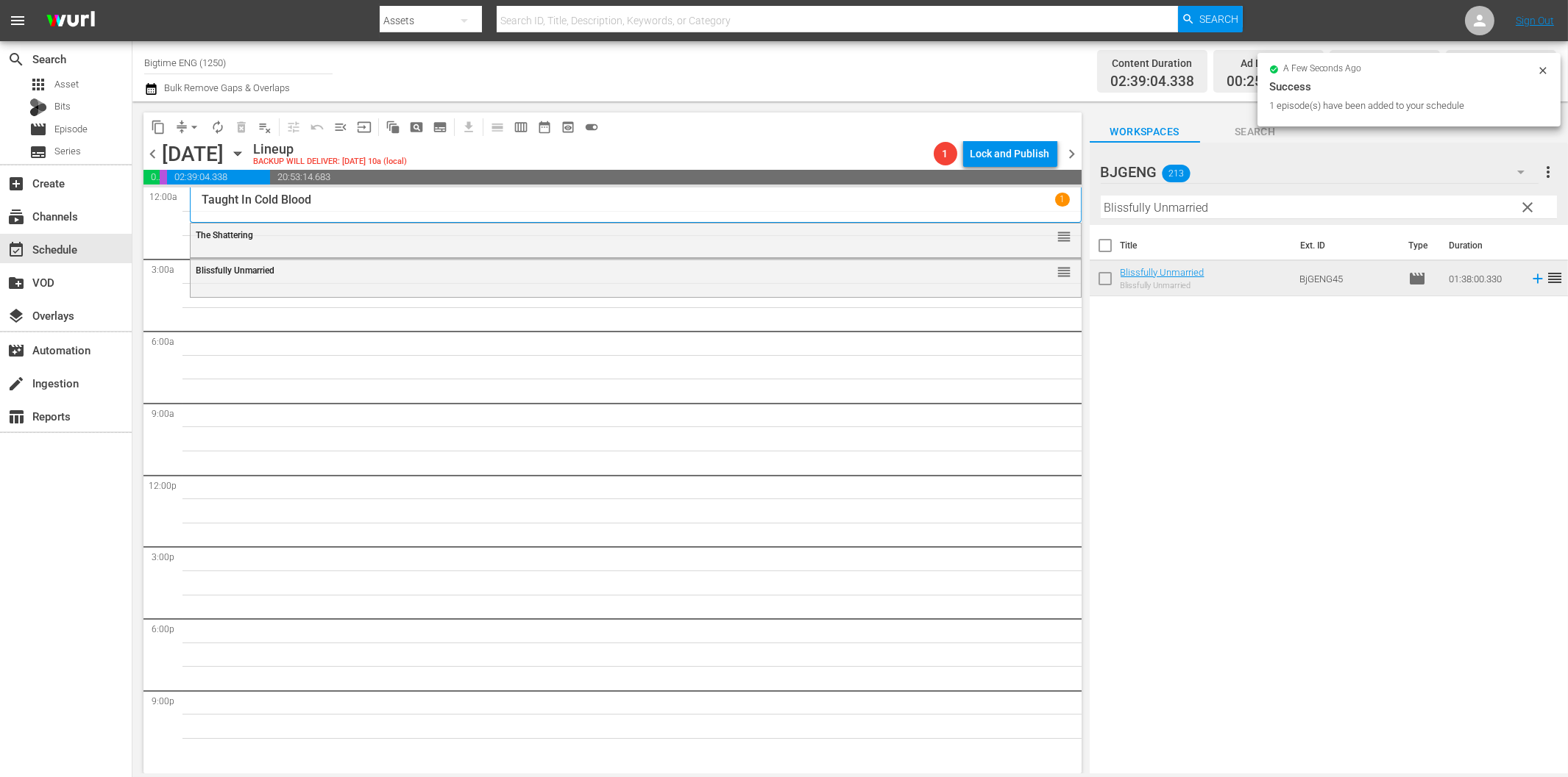
click at [1202, 206] on input "Blissfully Unmarried" at bounding box center [1329, 207] width 456 height 24
paste input "Chelsea"
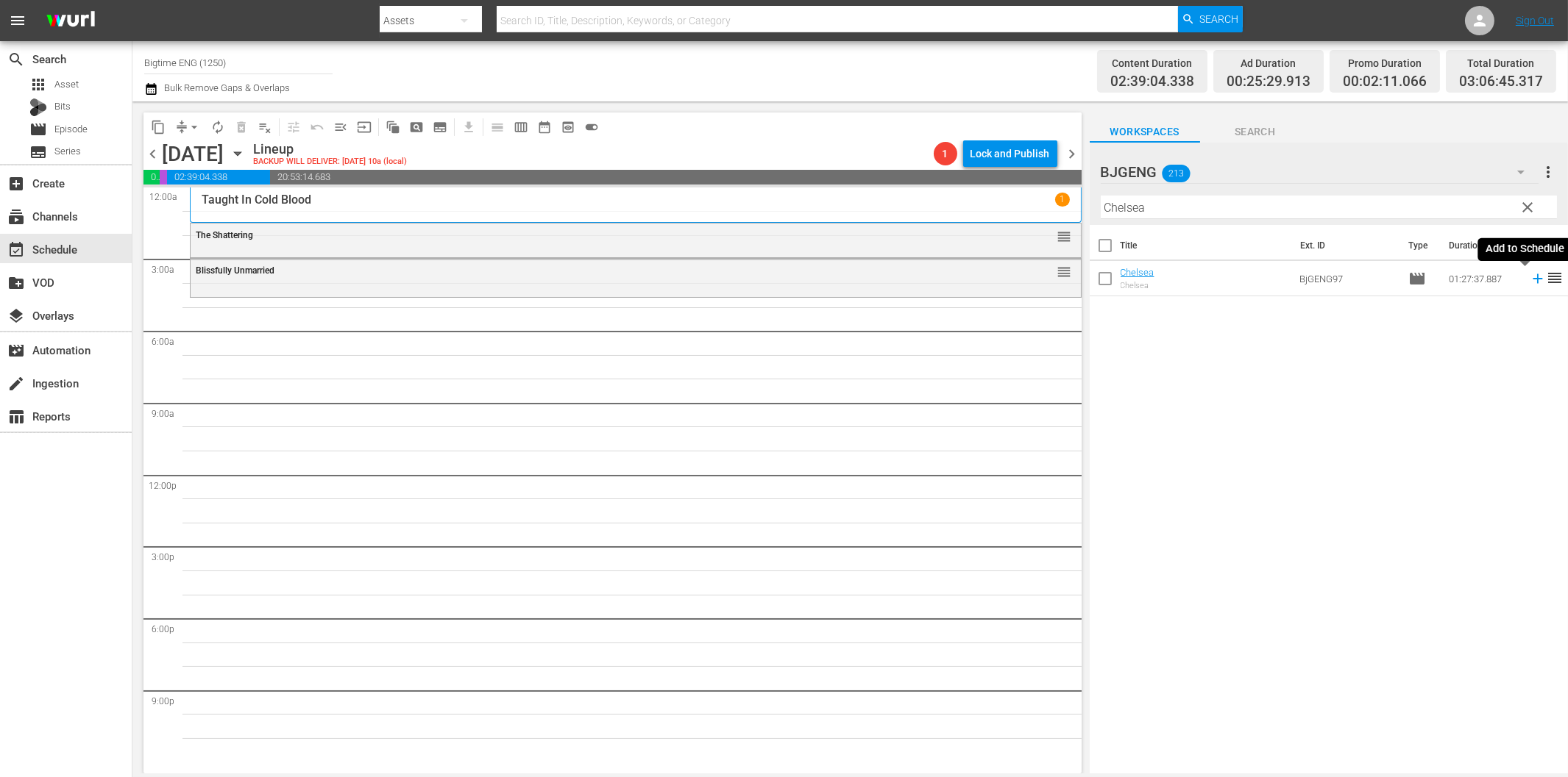
click at [1532, 280] on icon at bounding box center [1537, 279] width 10 height 10
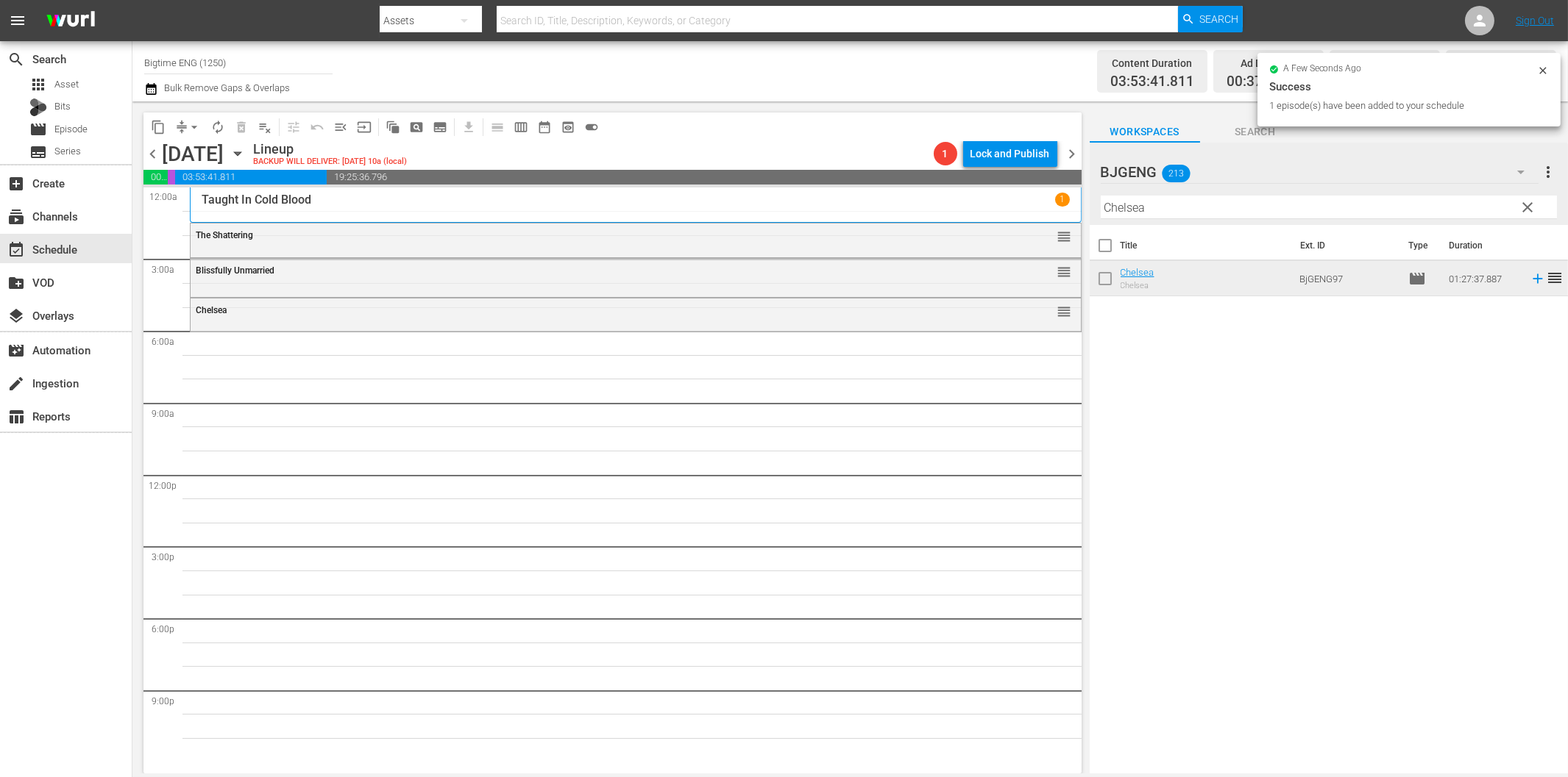
click at [1226, 214] on input "Chelsea" at bounding box center [1329, 207] width 456 height 24
paste input "Sugar!"
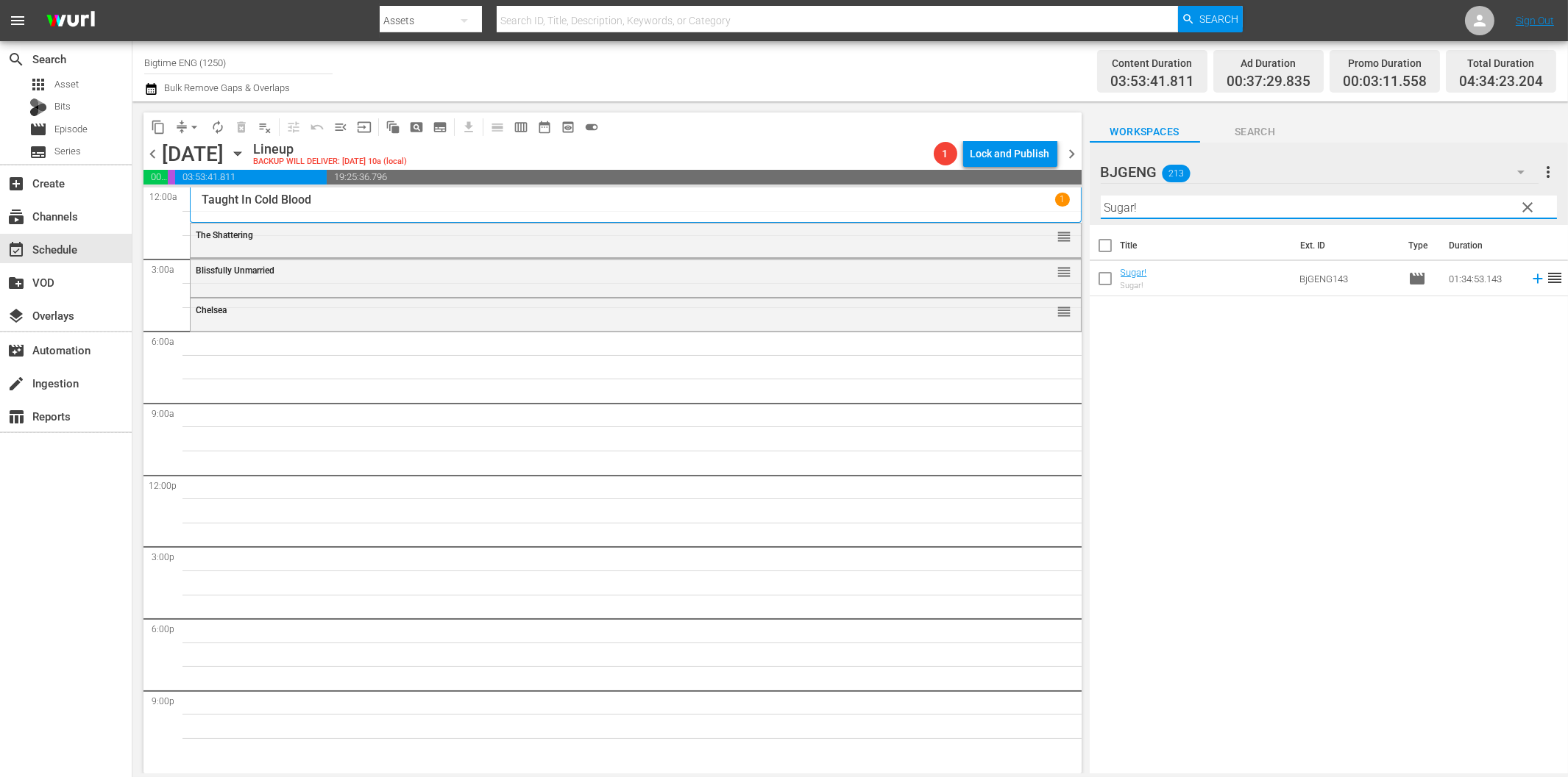
click at [1530, 277] on icon at bounding box center [1538, 279] width 16 height 16
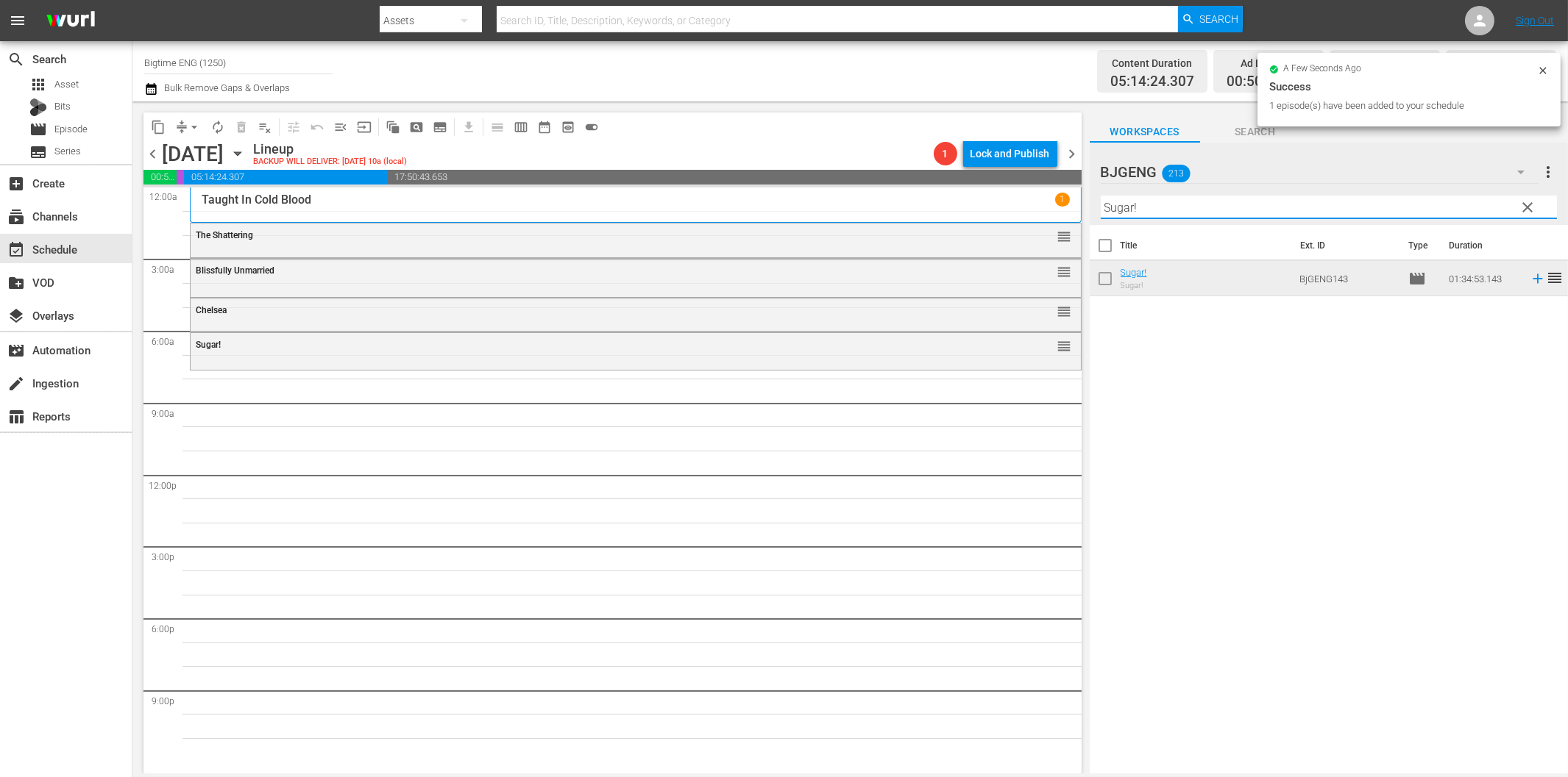
click at [1236, 210] on input "Sugar!" at bounding box center [1329, 207] width 456 height 24
paste input "The Dog [PERSON_NAME]"
click at [1530, 282] on icon at bounding box center [1538, 279] width 16 height 16
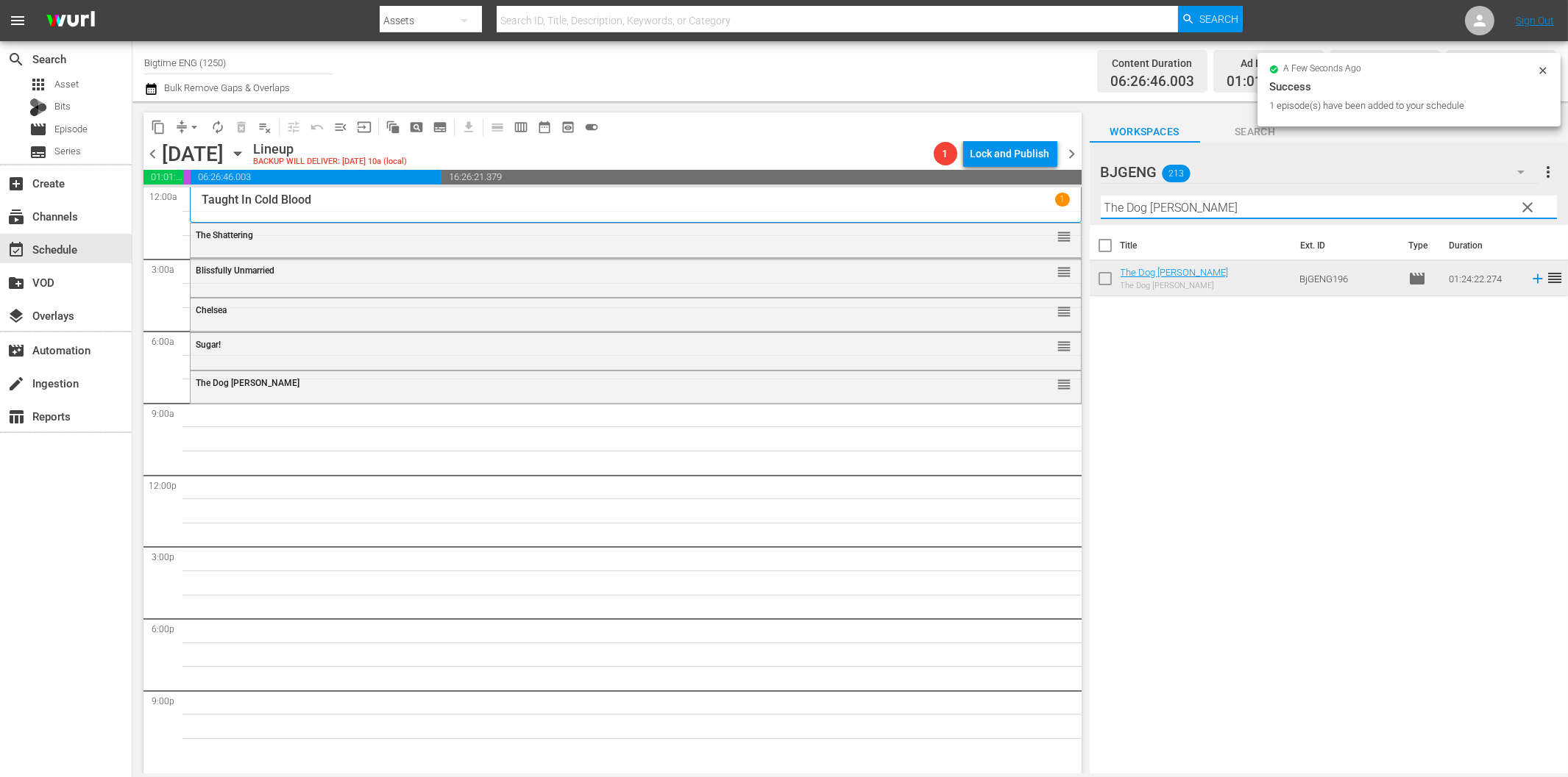
click at [1203, 206] on input "The Dog [PERSON_NAME]" at bounding box center [1329, 207] width 456 height 24
paste input "Bathing Franky"
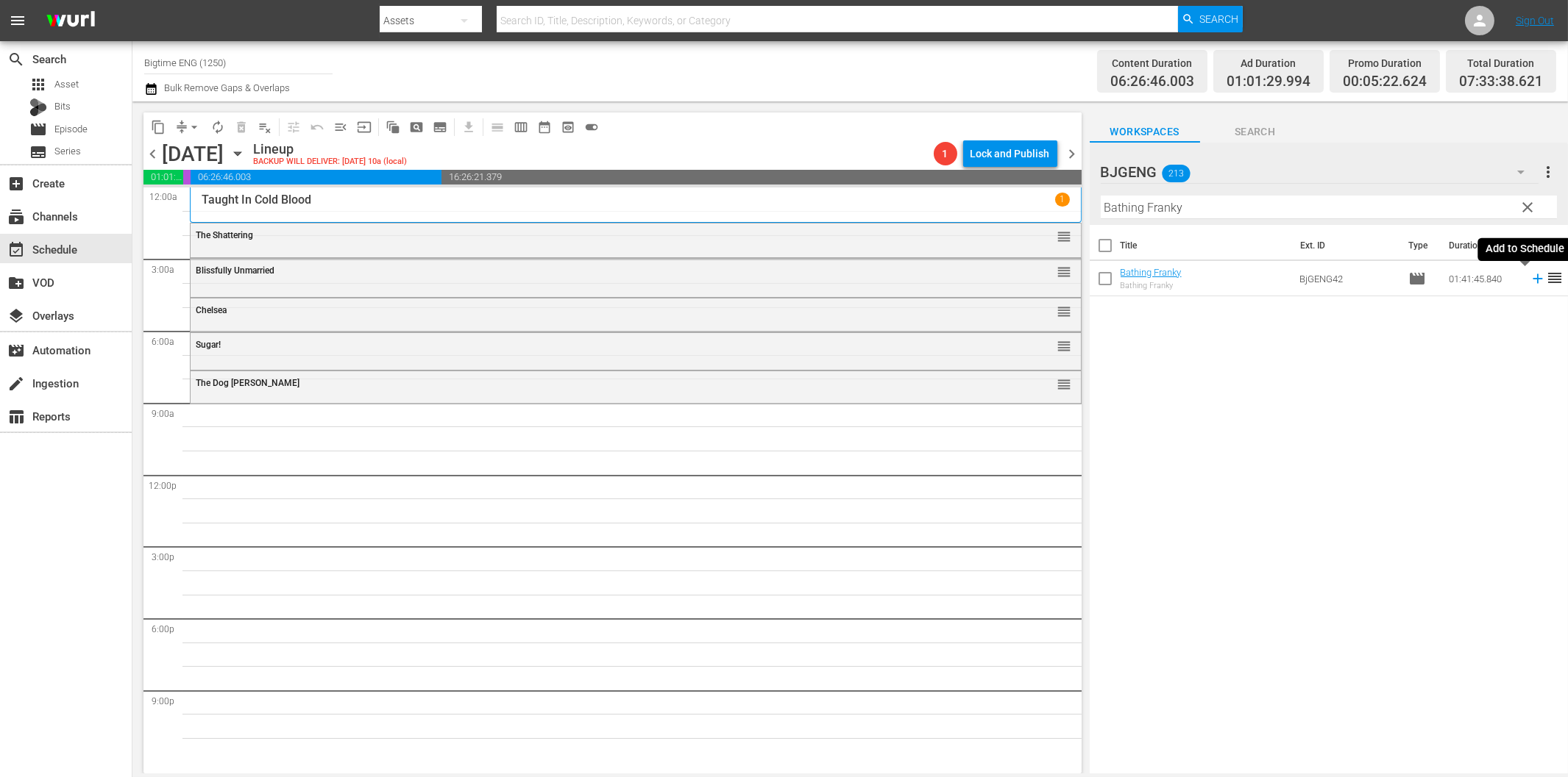
click at [1530, 278] on icon at bounding box center [1538, 279] width 16 height 16
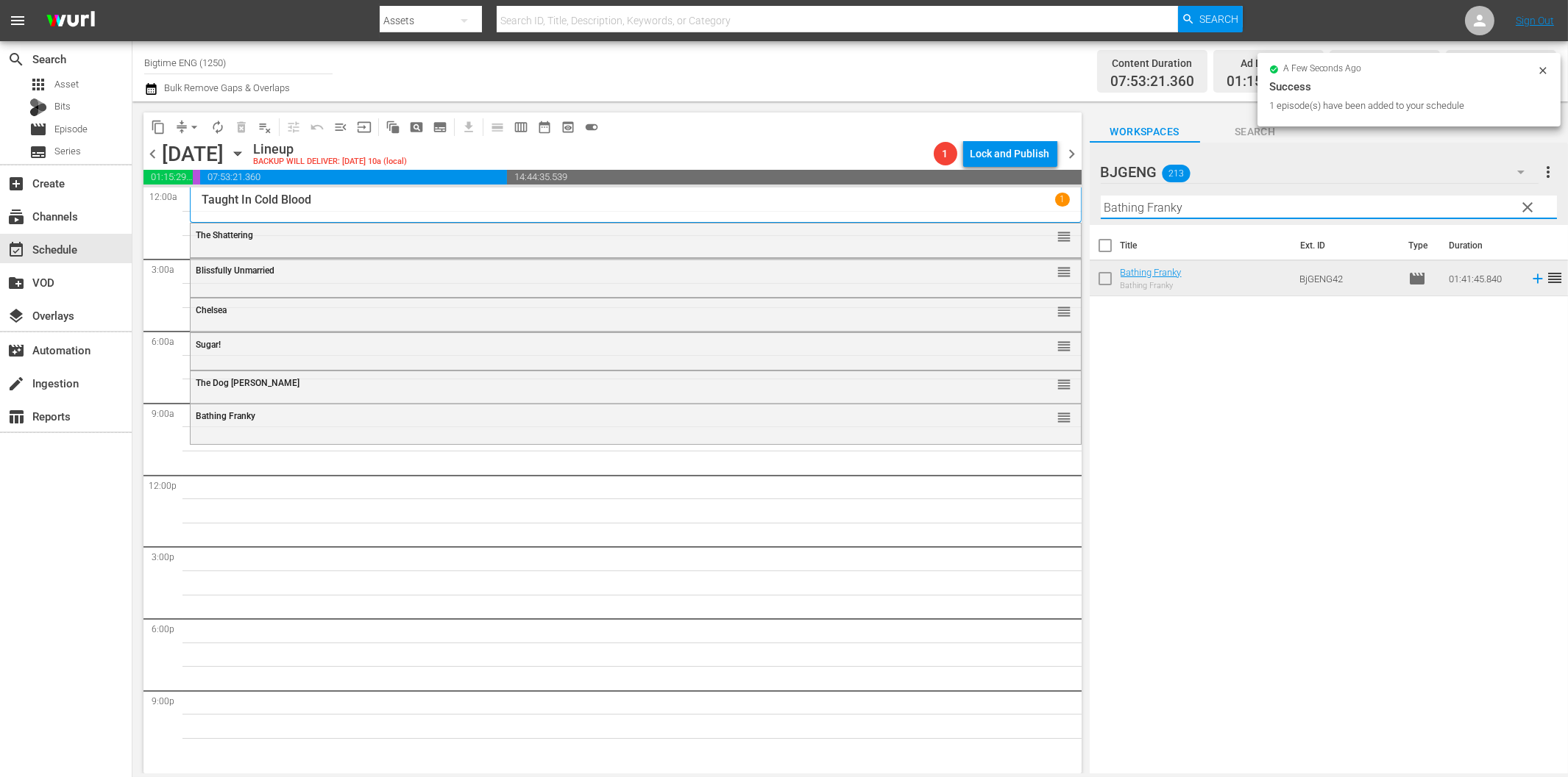
click at [1176, 209] on input "Bathing Franky" at bounding box center [1329, 207] width 456 height 24
paste input "Past Present Future"
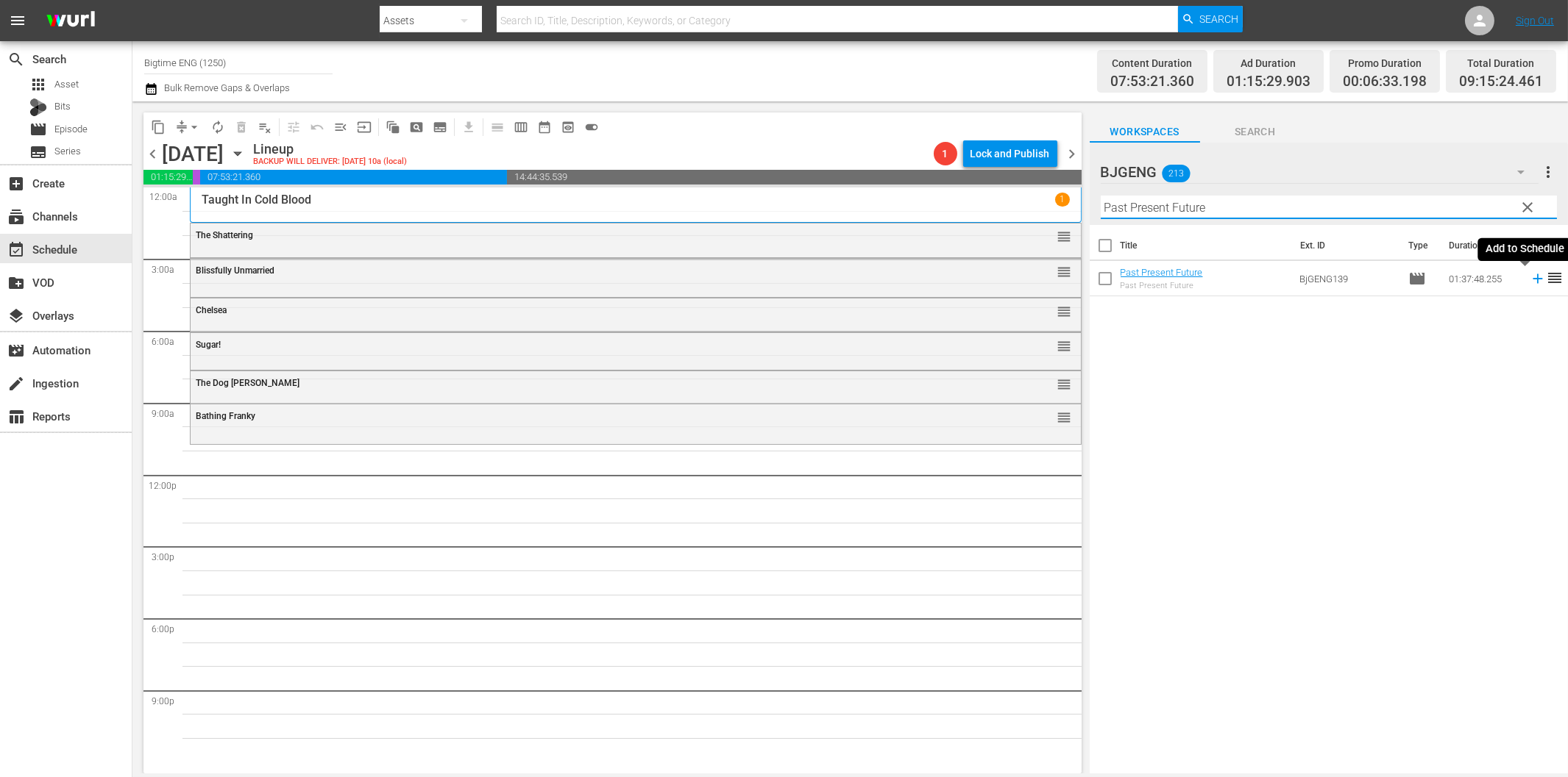
click at [1532, 280] on icon at bounding box center [1537, 279] width 10 height 10
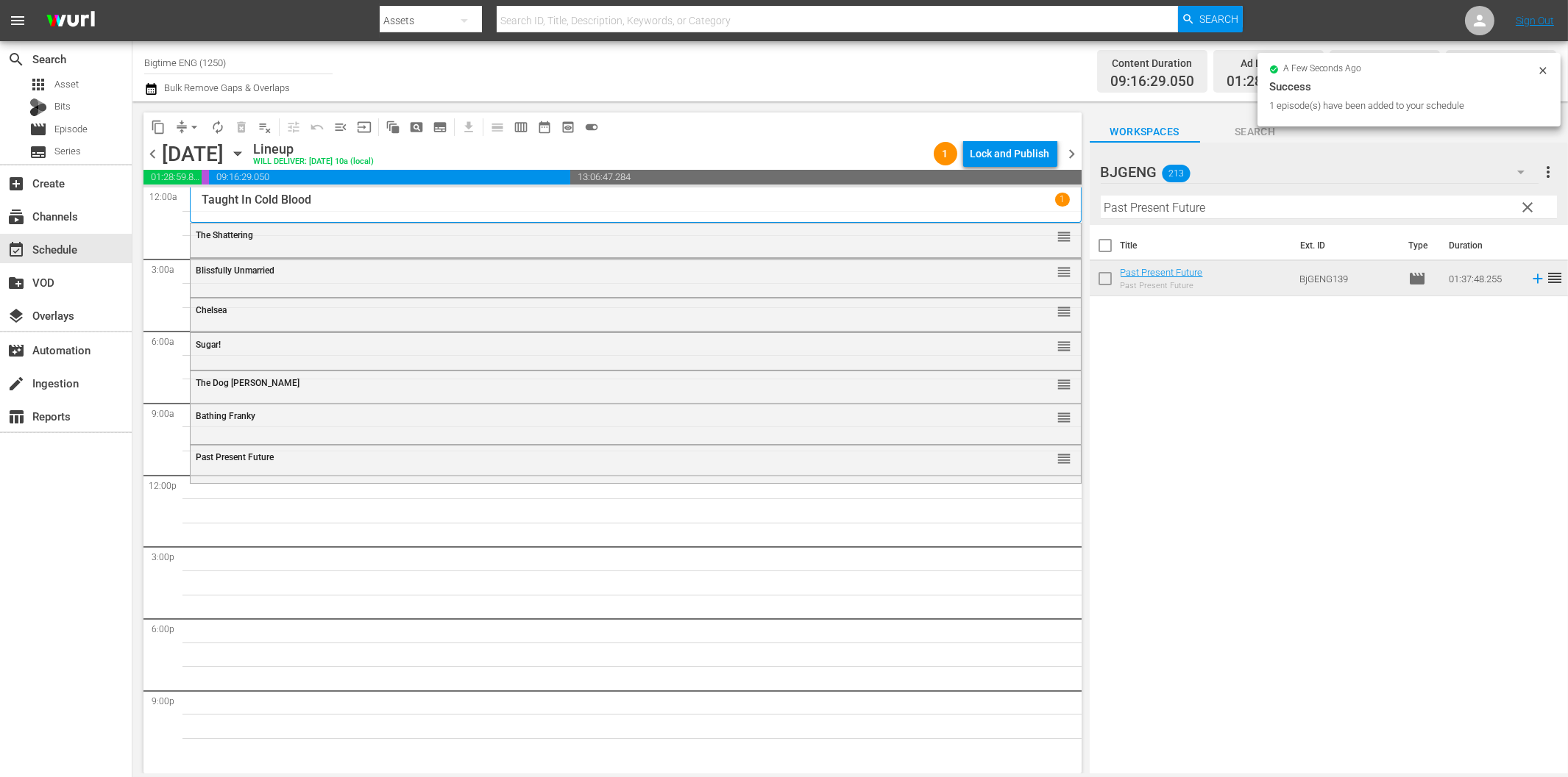
click at [1278, 199] on input "Past Present Future" at bounding box center [1329, 207] width 456 height 24
paste input "Tie The Knot"
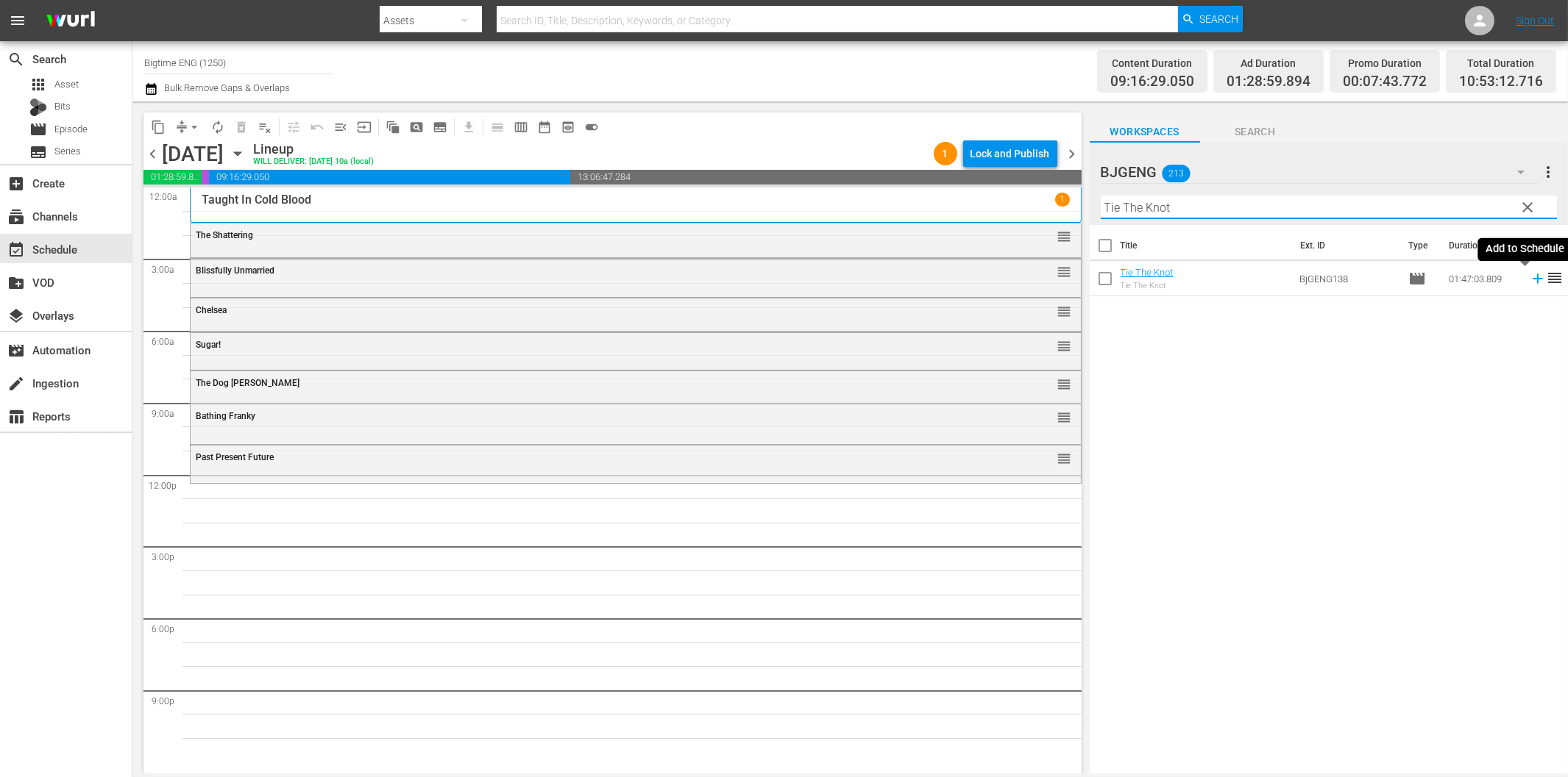
click at [1530, 281] on icon at bounding box center [1538, 279] width 16 height 16
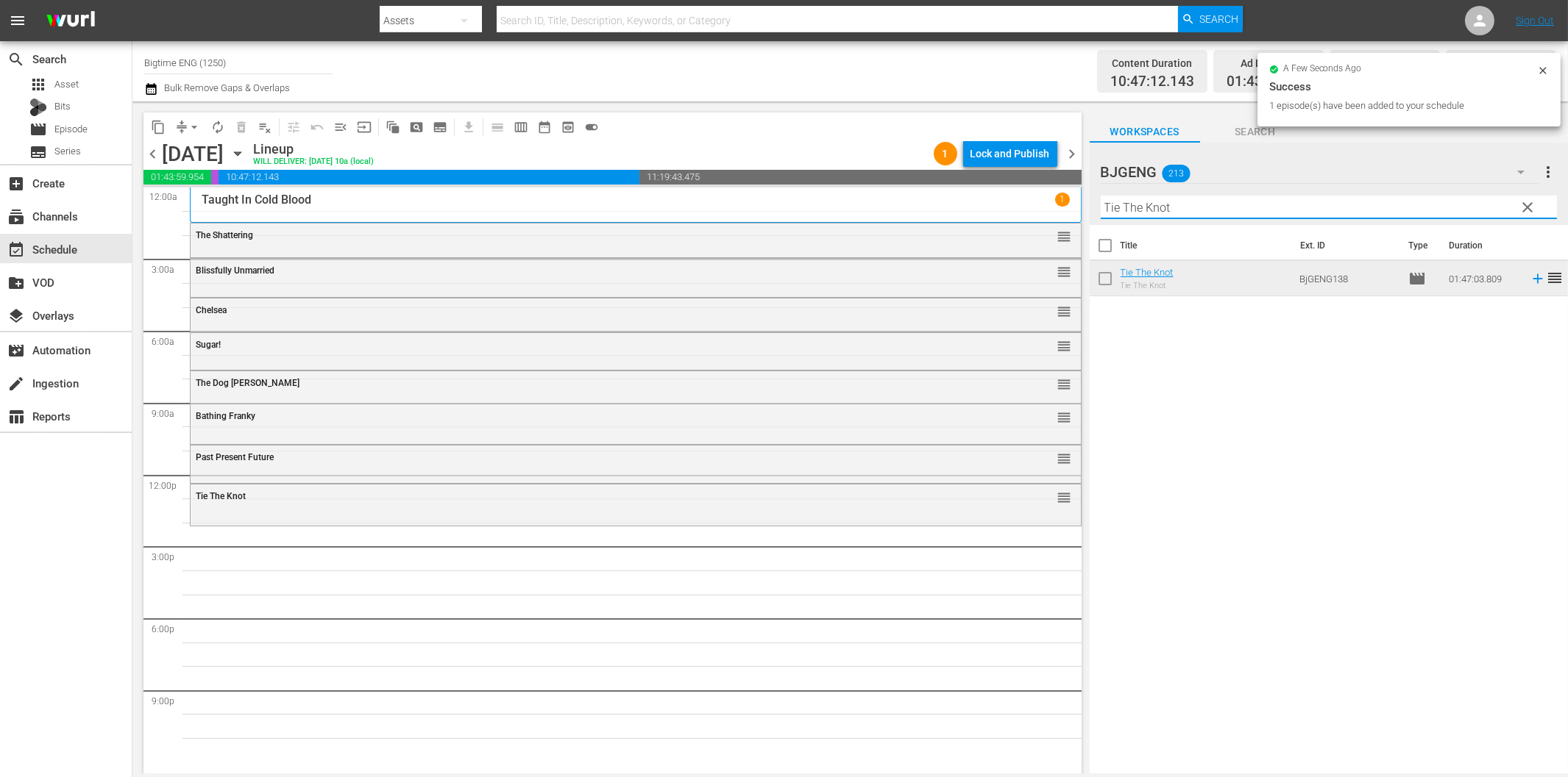
click at [1210, 206] on input "Tie The Knot" at bounding box center [1329, 207] width 456 height 24
paste input "If You Only Knew"
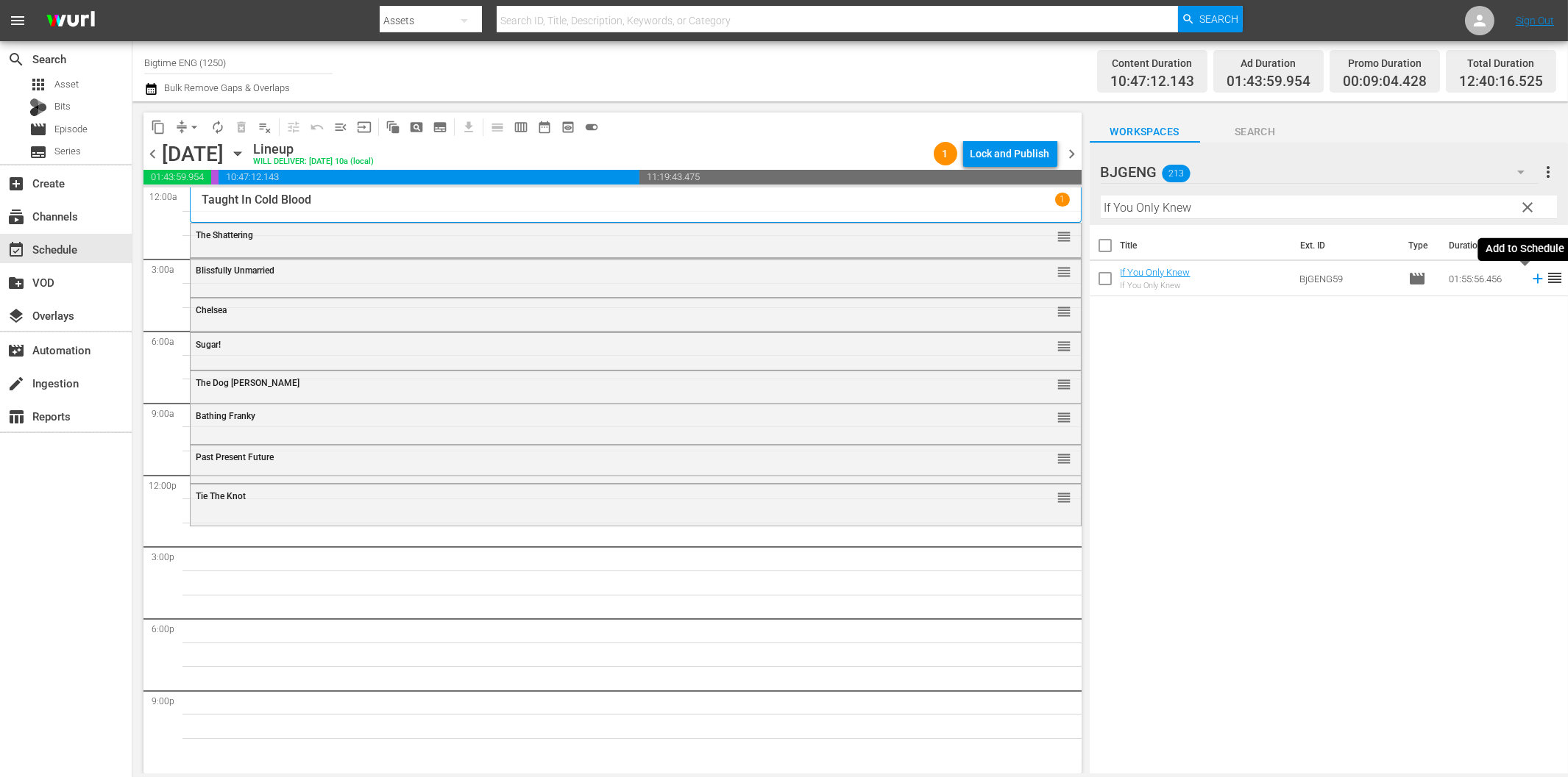
click at [1530, 282] on icon at bounding box center [1538, 279] width 16 height 16
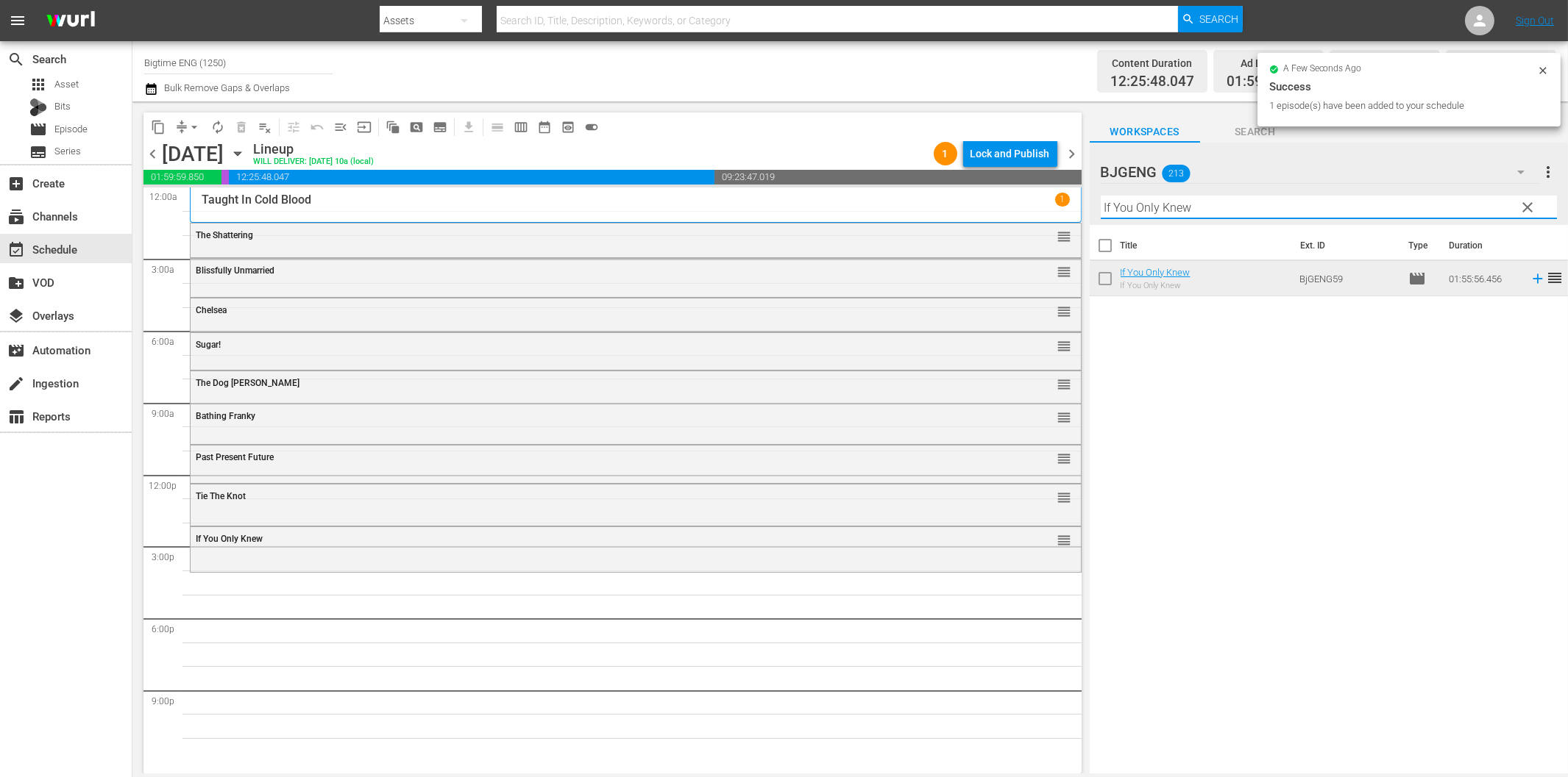
click at [1230, 209] on input "If You Only Knew" at bounding box center [1329, 207] width 456 height 24
paste input "Harbinger"
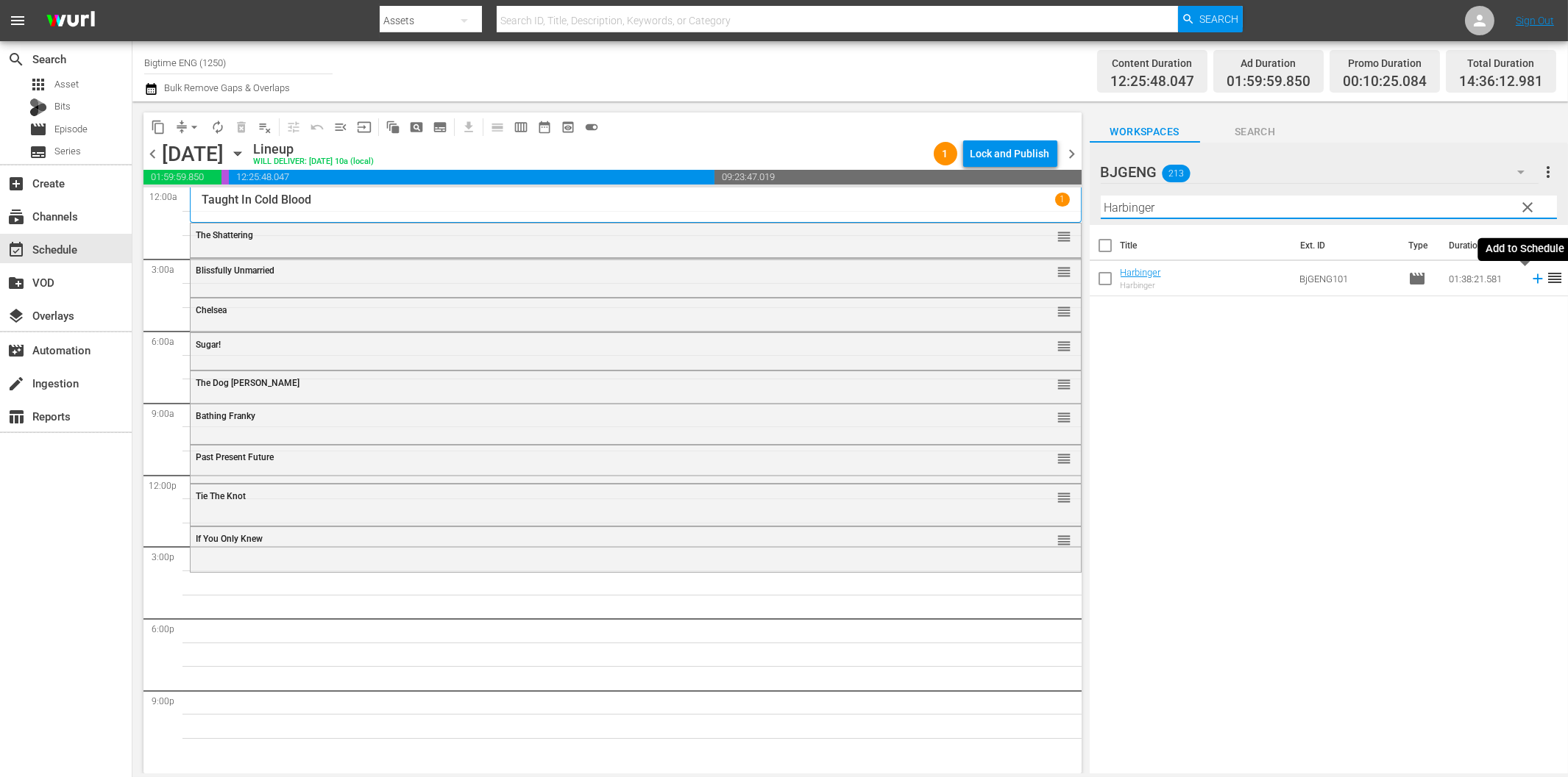
click at [1532, 280] on icon at bounding box center [1537, 279] width 10 height 10
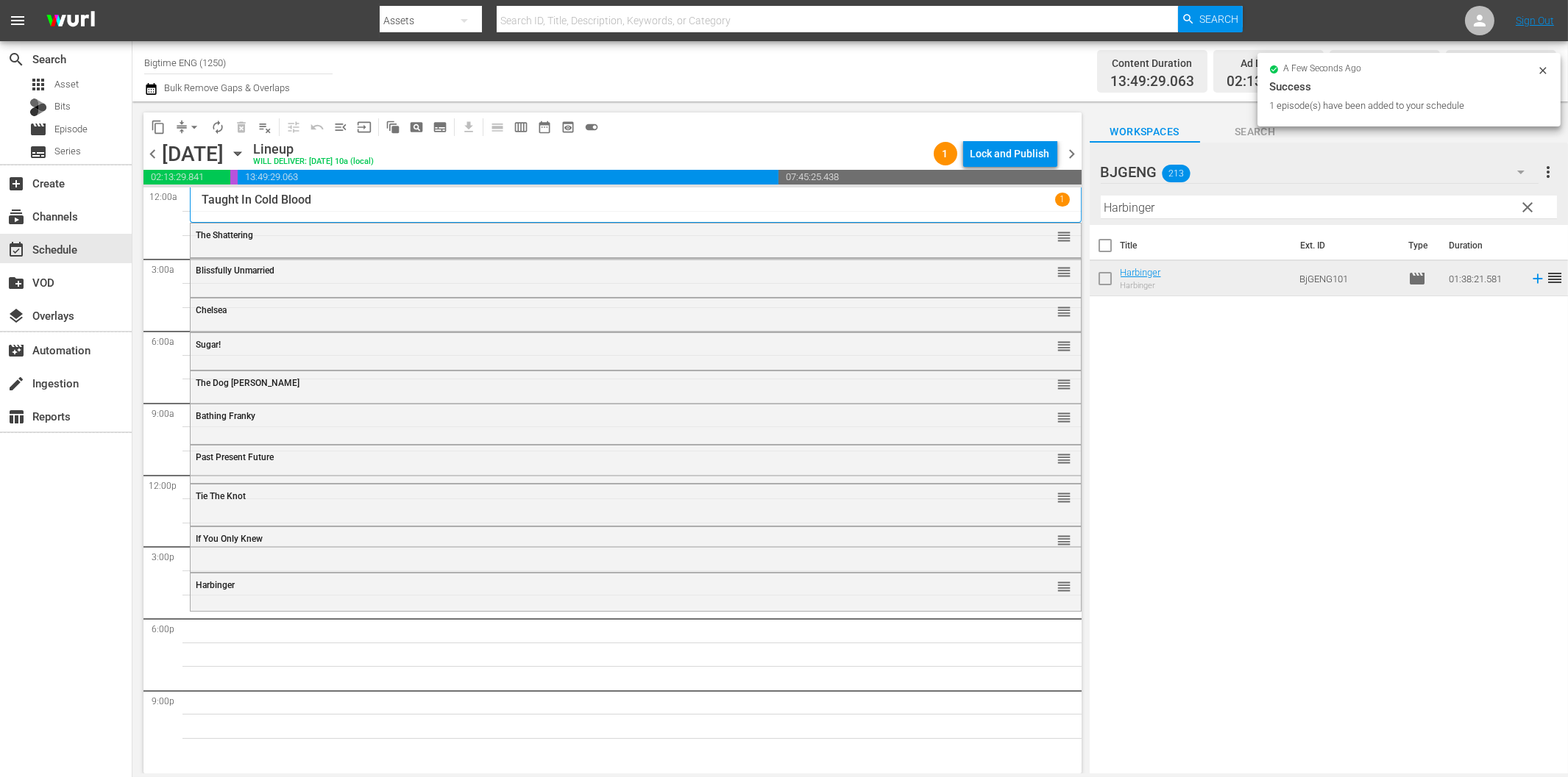
click at [1165, 206] on input "Harbinger" at bounding box center [1329, 207] width 456 height 24
paste input "The Employ"
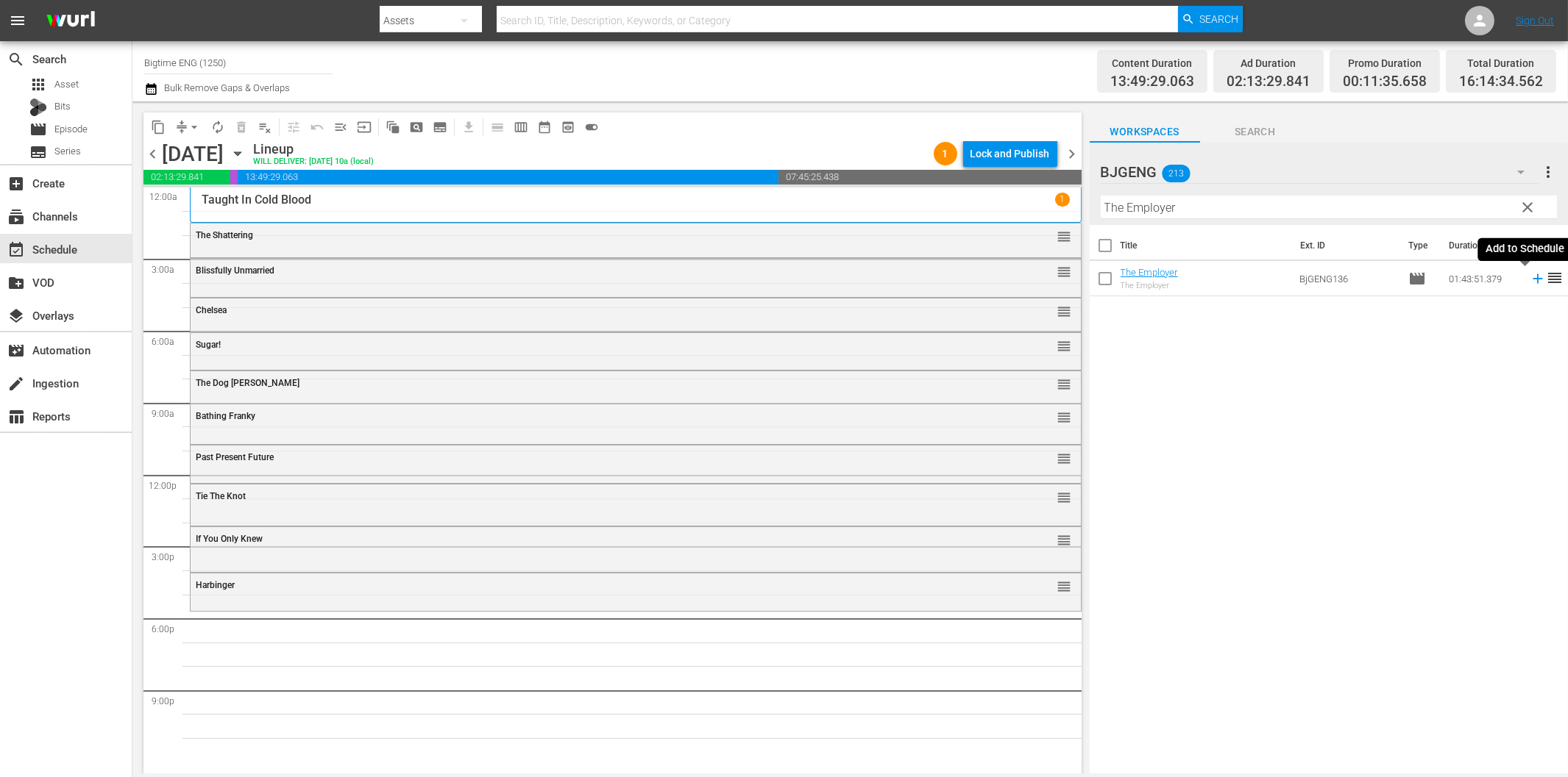
click at [1532, 278] on icon at bounding box center [1537, 279] width 10 height 10
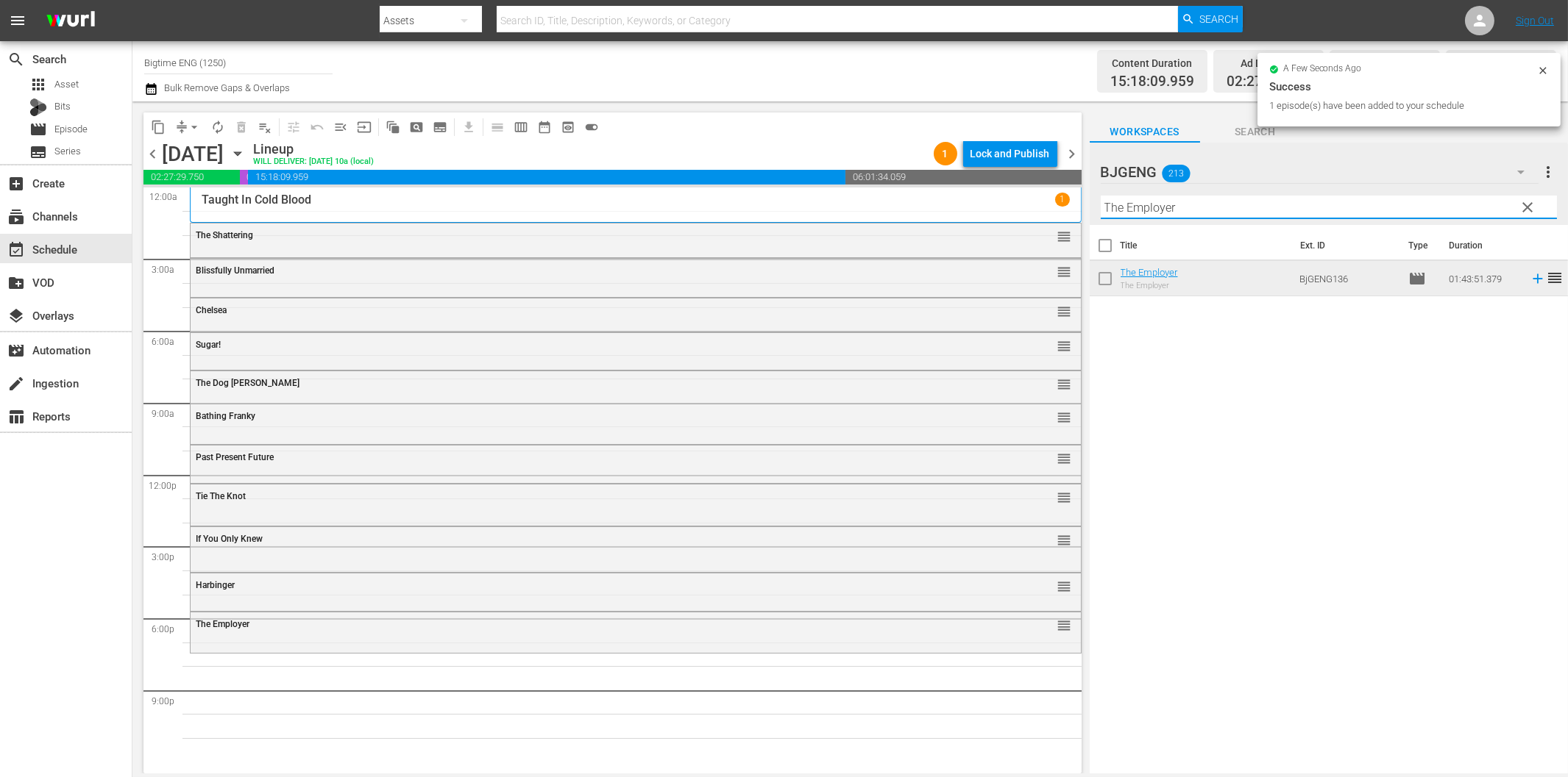
click at [1190, 209] on input "The Employer" at bounding box center [1329, 207] width 456 height 24
paste input "Royal Ashes"
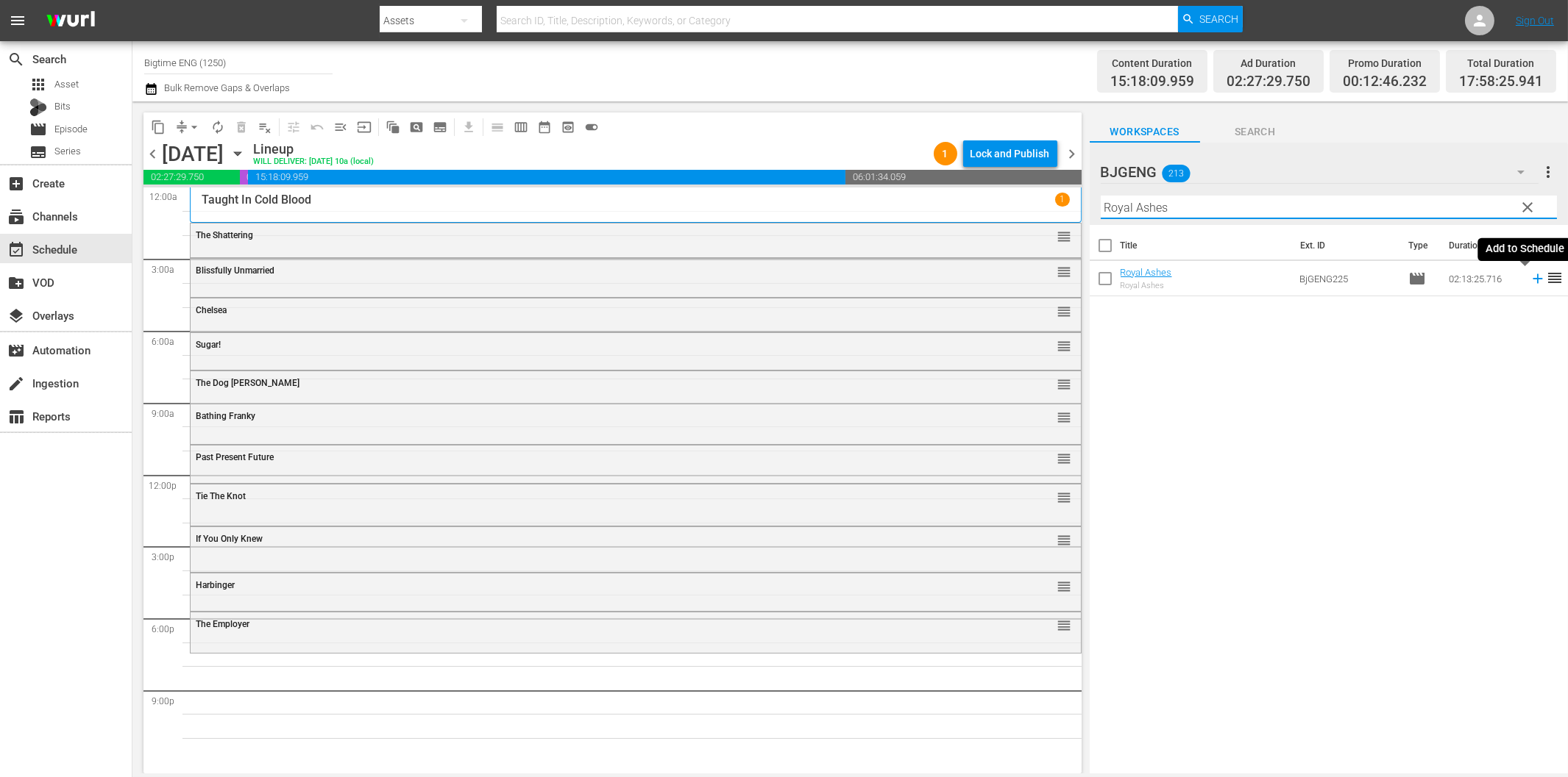
drag, startPoint x: 1524, startPoint y: 282, endPoint x: 1496, endPoint y: 289, distance: 28.9
click at [1530, 282] on icon at bounding box center [1538, 279] width 16 height 16
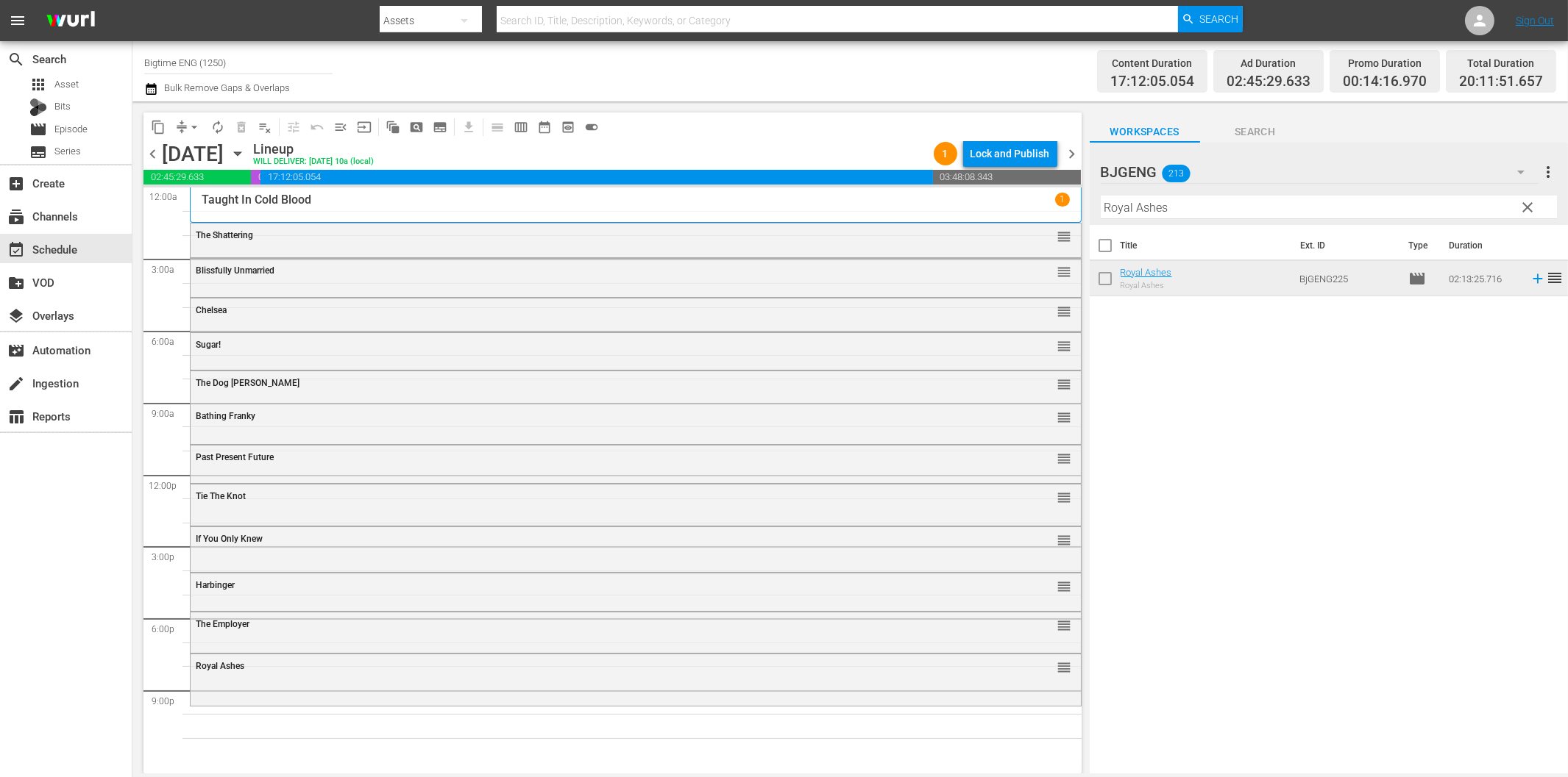
click at [1249, 209] on input "Royal Ashes" at bounding box center [1329, 207] width 456 height 24
paste input "TangerineLAnd"
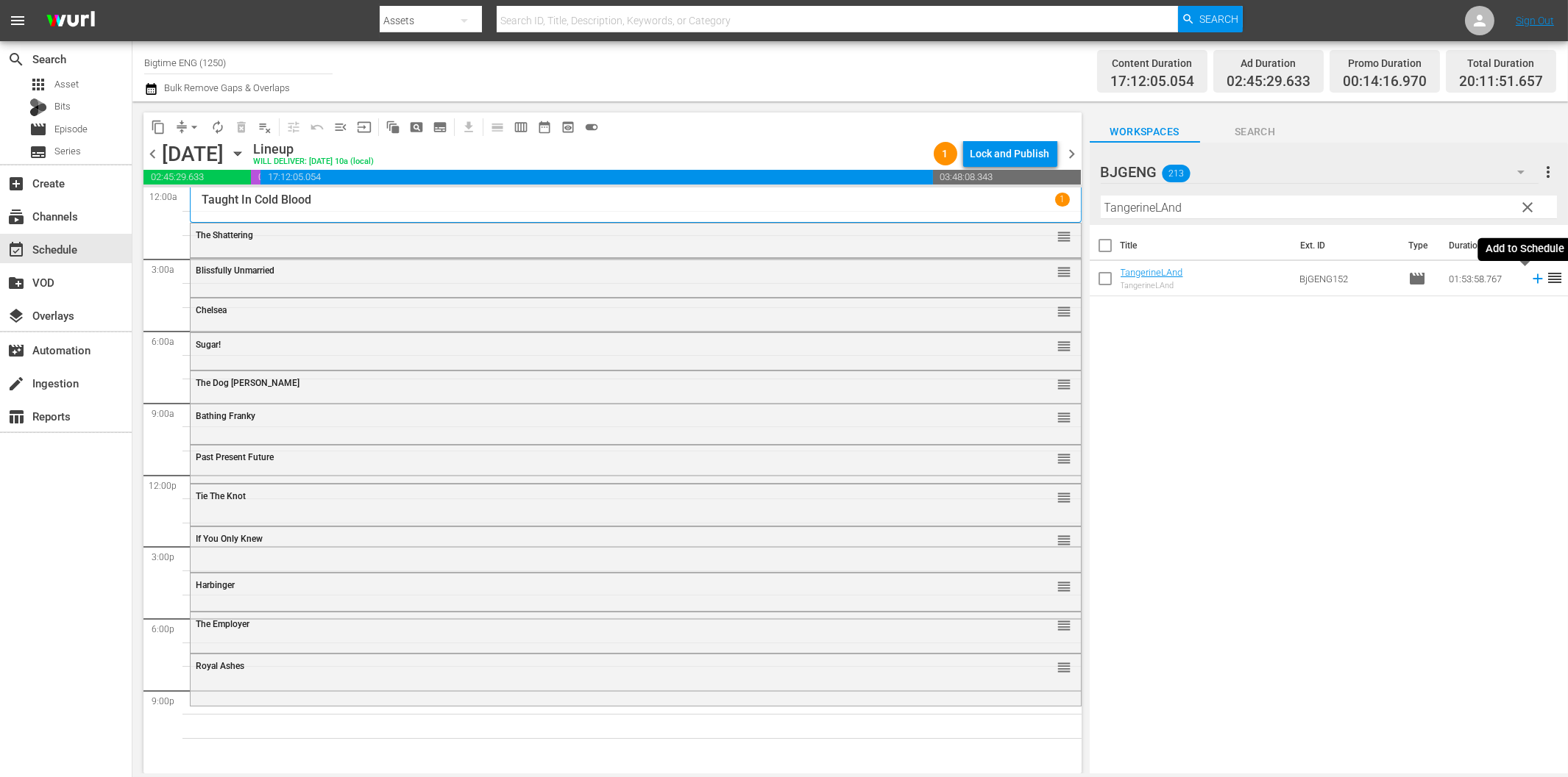
click at [1532, 278] on icon at bounding box center [1537, 279] width 10 height 10
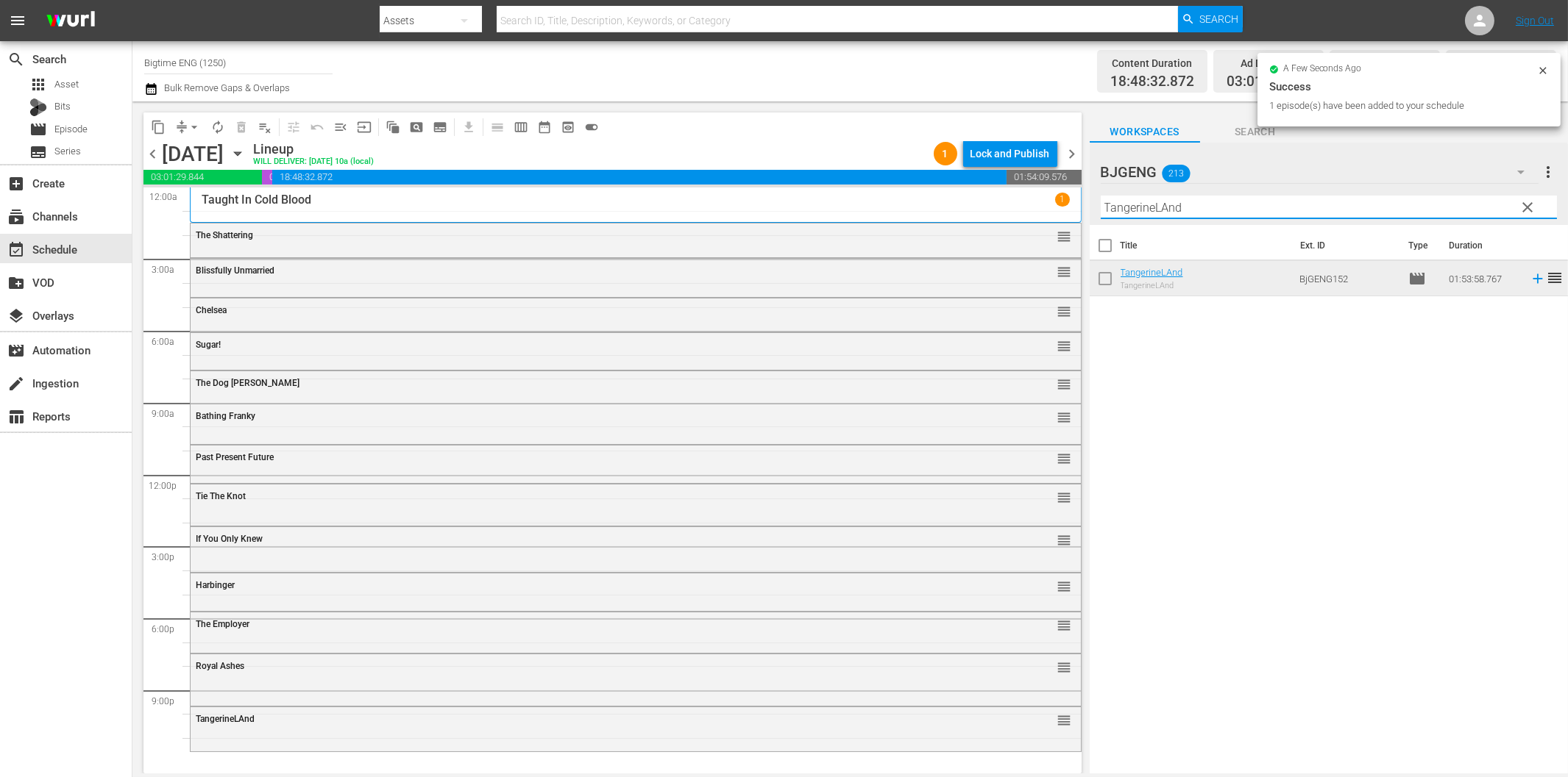
click at [1243, 211] on input "TangerineLAnd" at bounding box center [1329, 207] width 456 height 24
paste input "2 Weeks in [GEOGRAPHIC_DATA]"
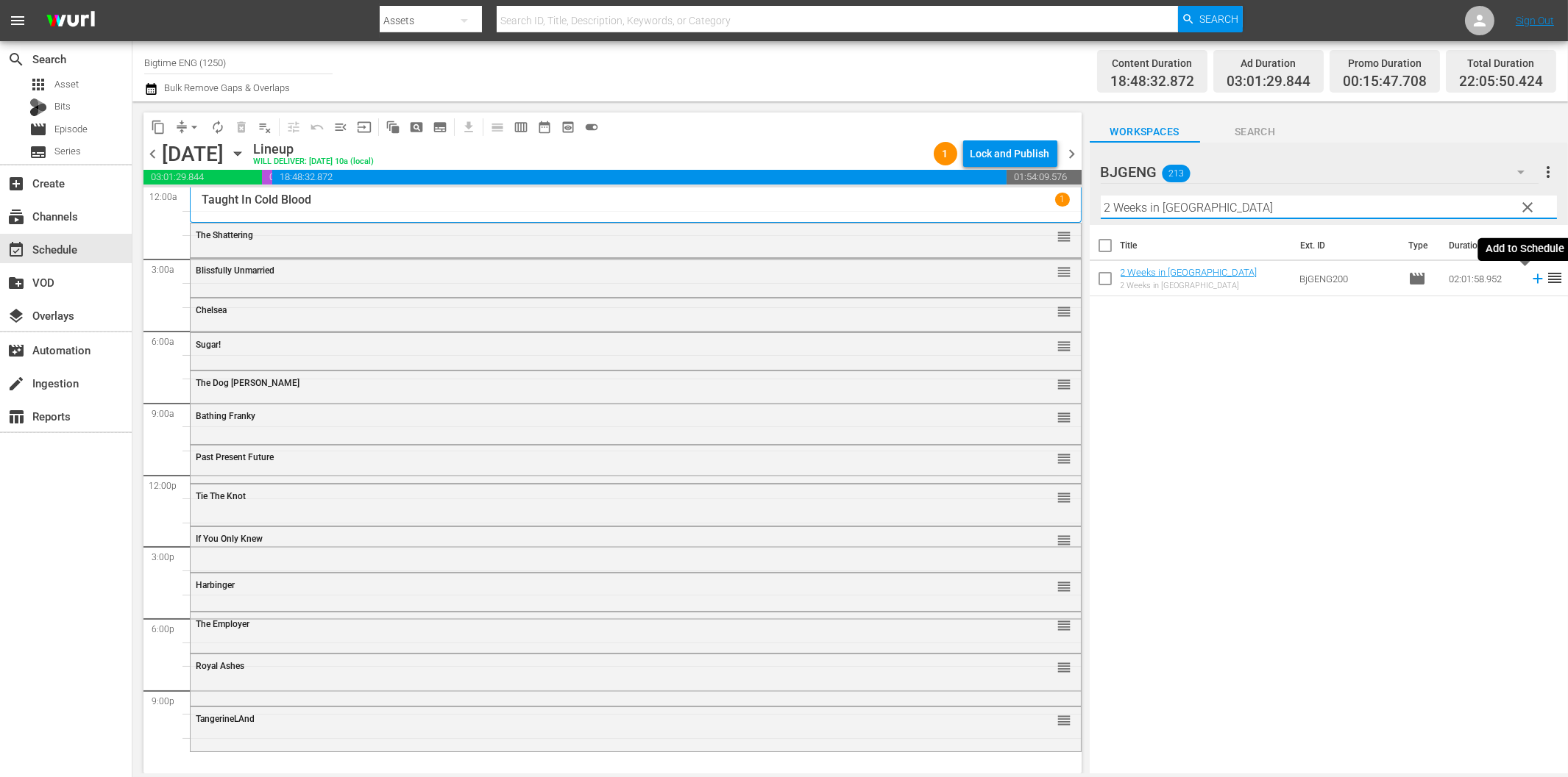
type input "2 Weeks in [GEOGRAPHIC_DATA]"
click at [1530, 280] on icon at bounding box center [1538, 279] width 16 height 16
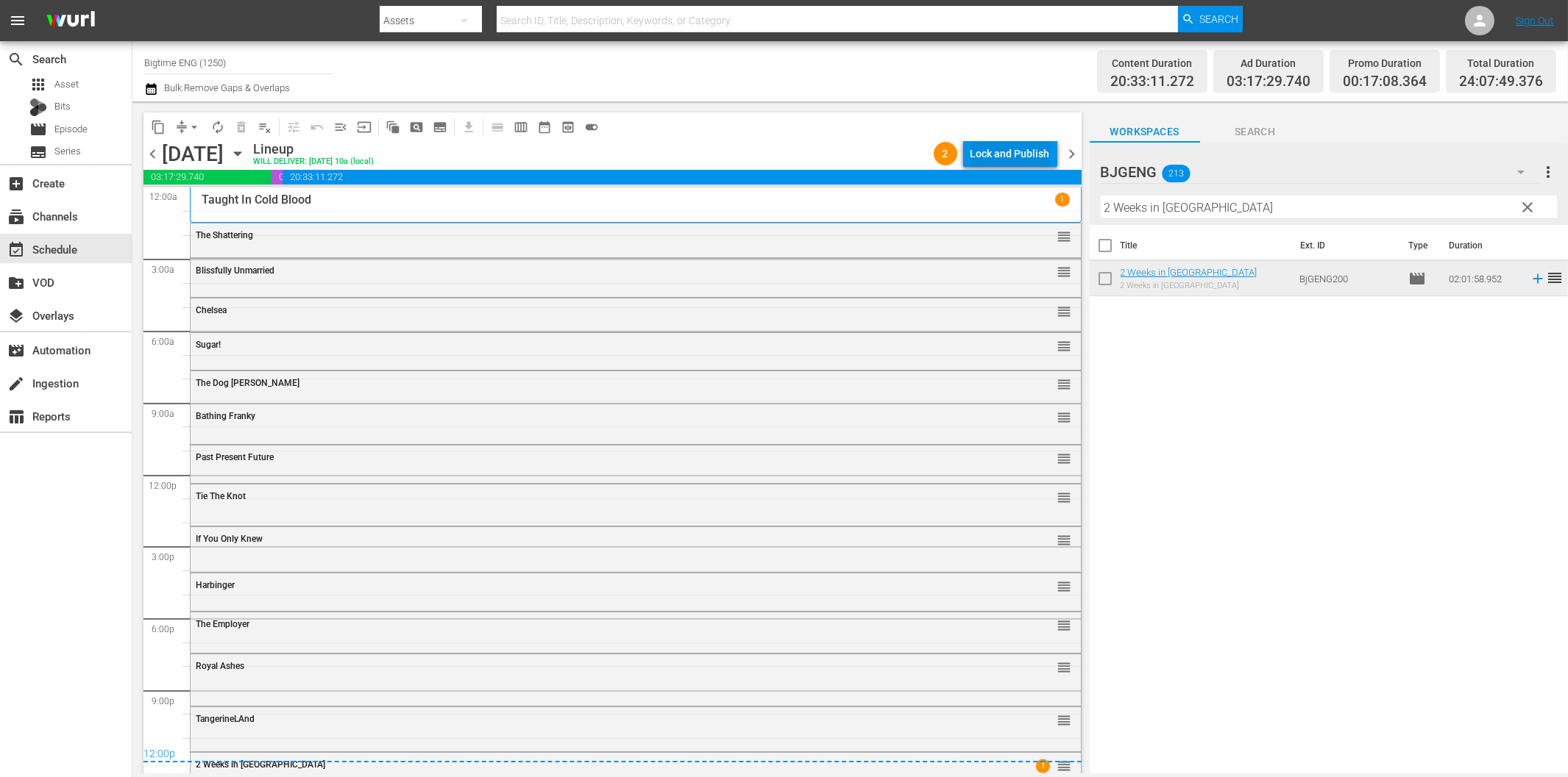
click at [1023, 152] on div "Lock and Publish" at bounding box center [1010, 154] width 79 height 27
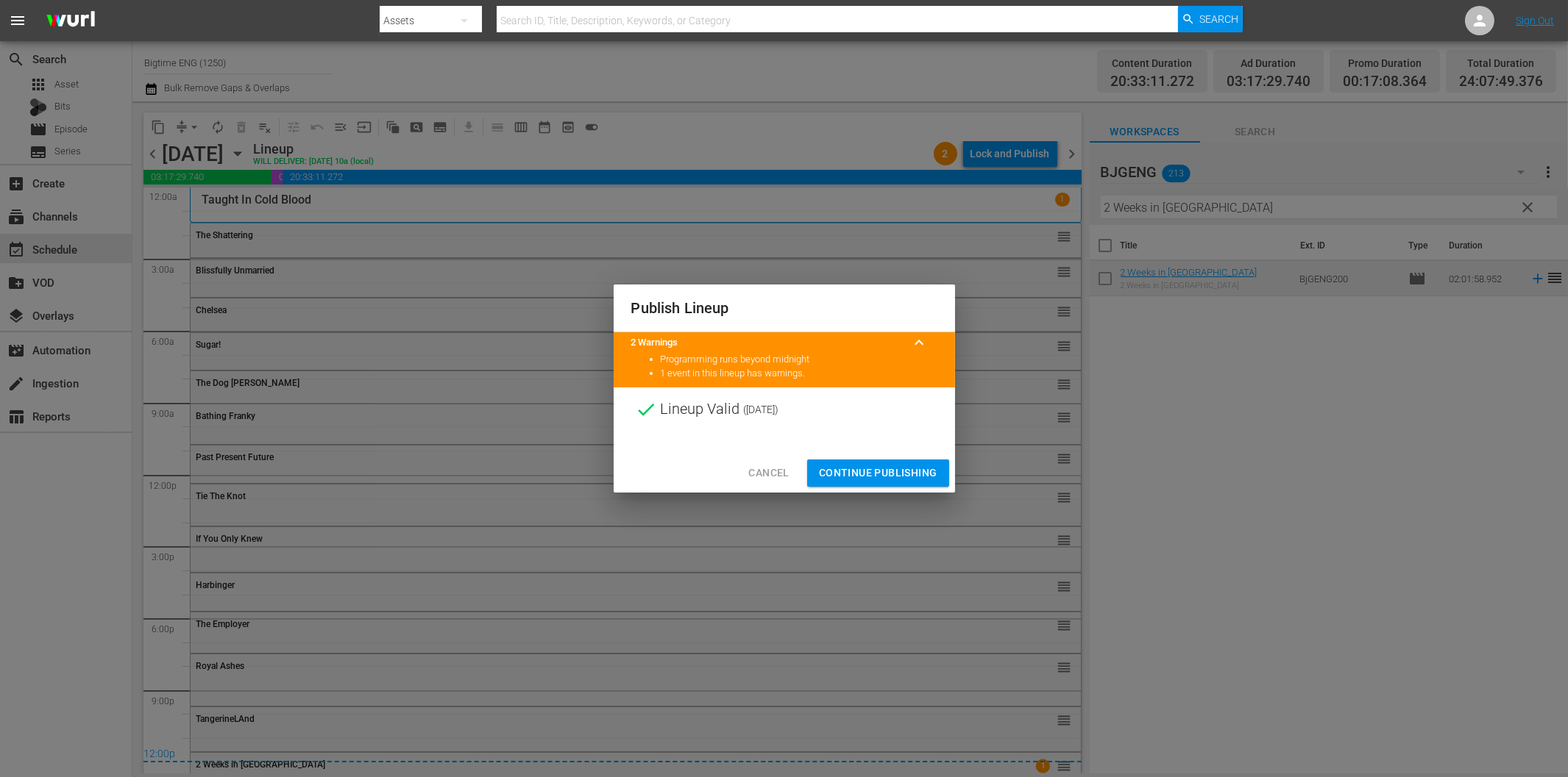
click at [888, 481] on span "Continue Publishing" at bounding box center [878, 473] width 118 height 18
